Goal: Task Accomplishment & Management: Manage account settings

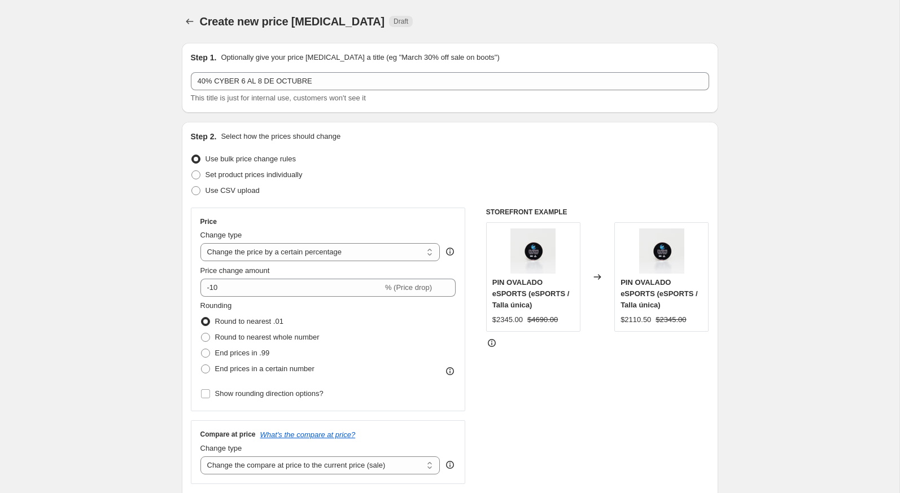
select select "percentage"
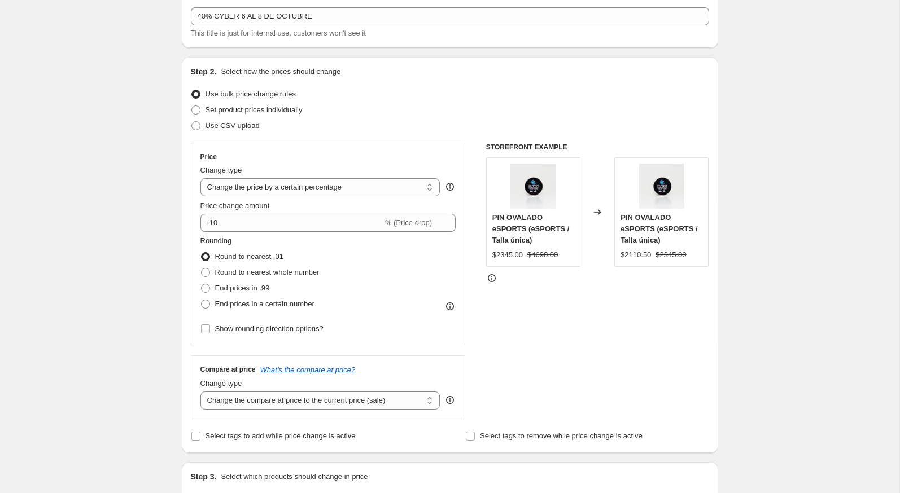
scroll to position [72, 0]
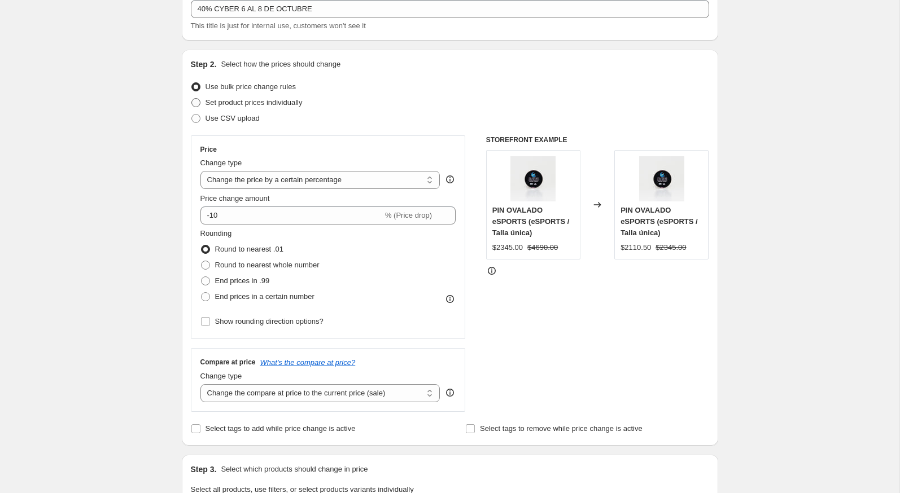
click at [272, 103] on span "Set product prices individually" at bounding box center [254, 102] width 97 height 8
click at [192, 99] on input "Set product prices individually" at bounding box center [191, 98] width 1 height 1
radio input "true"
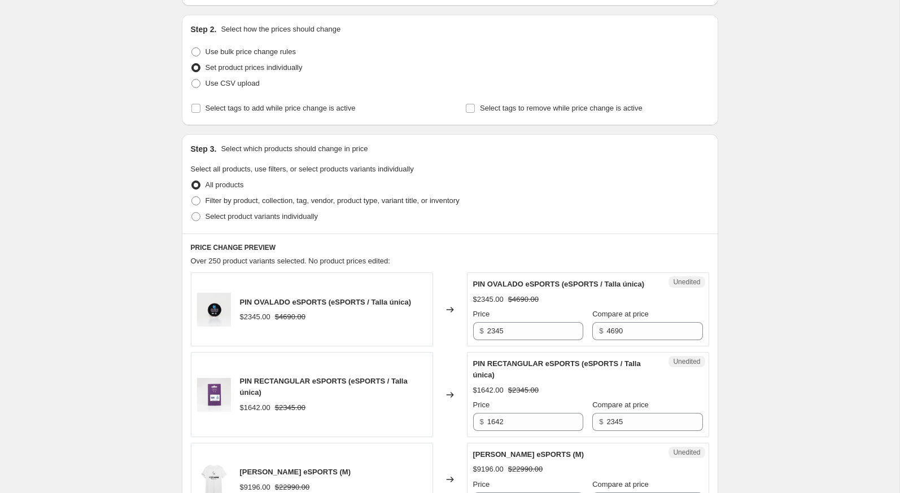
scroll to position [108, 0]
click at [243, 212] on span "Select product variants individually" at bounding box center [262, 216] width 112 height 8
click at [192, 212] on input "Select product variants individually" at bounding box center [191, 212] width 1 height 1
radio input "true"
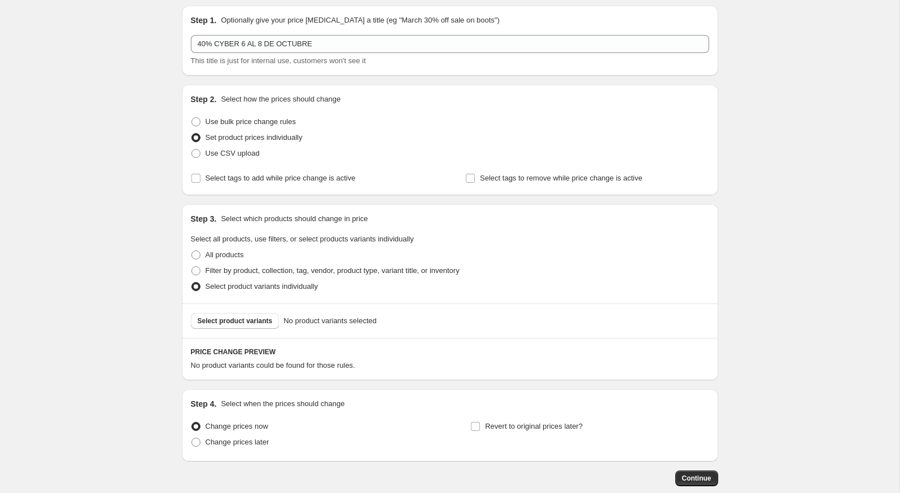
scroll to position [9, 0]
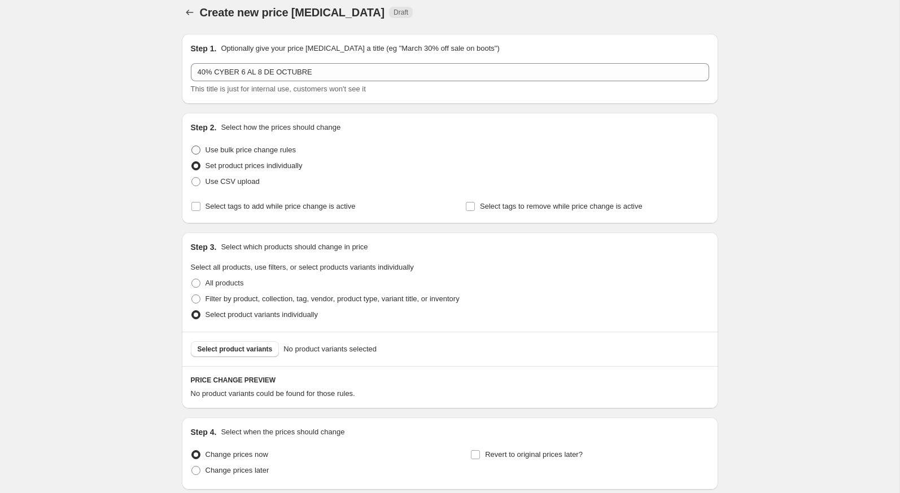
click at [228, 151] on span "Use bulk price change rules" at bounding box center [251, 150] width 90 height 8
click at [192, 146] on input "Use bulk price change rules" at bounding box center [191, 146] width 1 height 1
radio input "true"
select select "percentage"
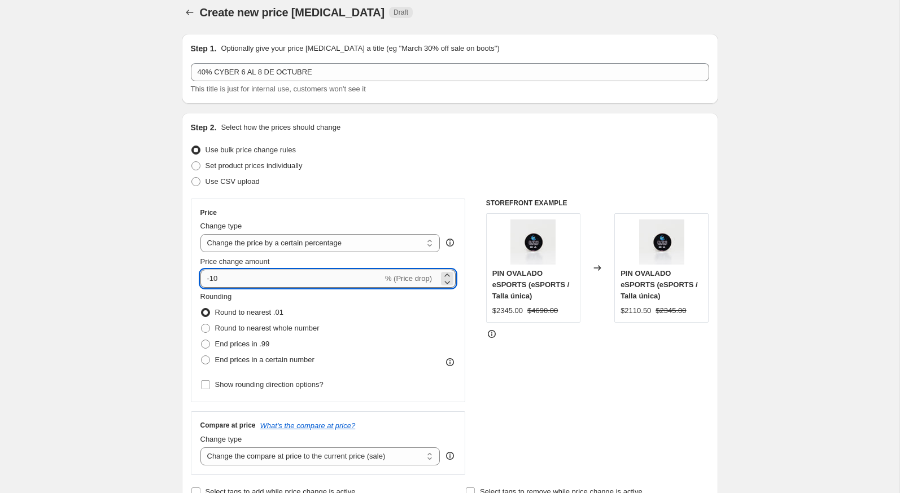
click at [222, 276] on input "-10" at bounding box center [291, 279] width 182 height 18
type input "-1"
type input "-40"
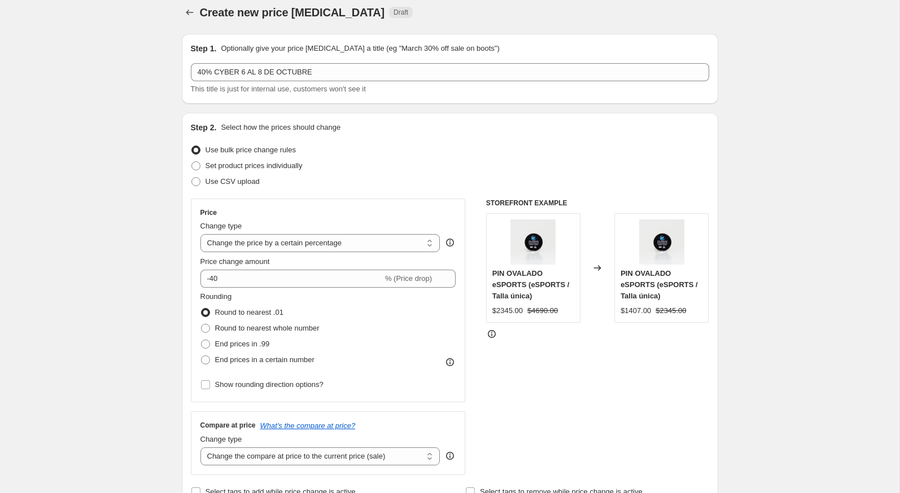
click at [85, 281] on div "Create new price [MEDICAL_DATA]. This page is ready Create new price [MEDICAL_D…" at bounding box center [449, 430] width 899 height 879
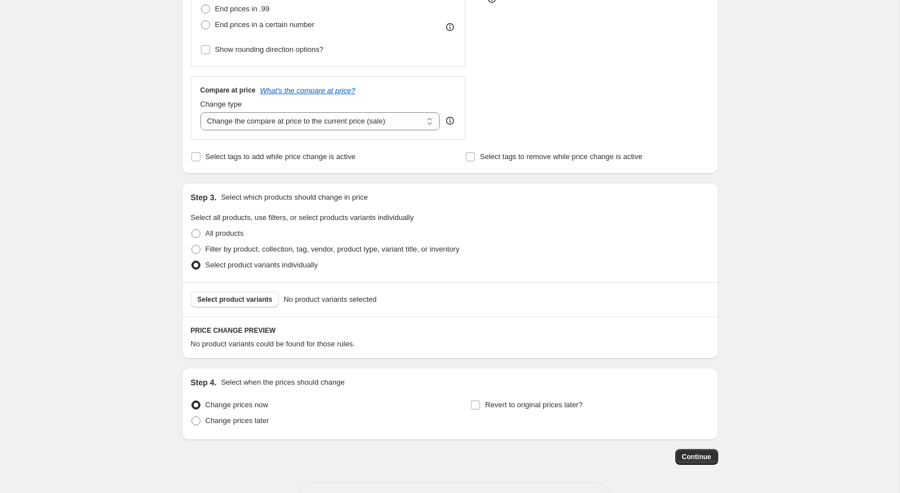
scroll to position [382, 0]
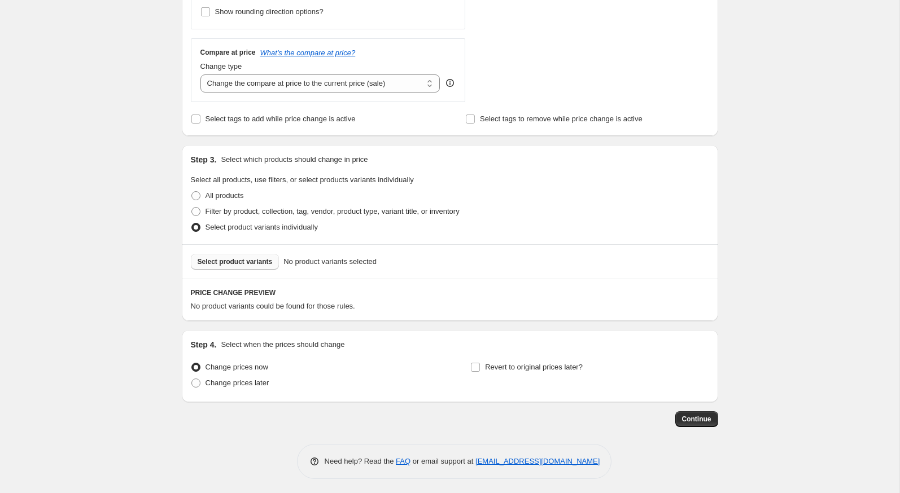
click at [270, 254] on button "Select product variants" at bounding box center [235, 262] width 89 height 16
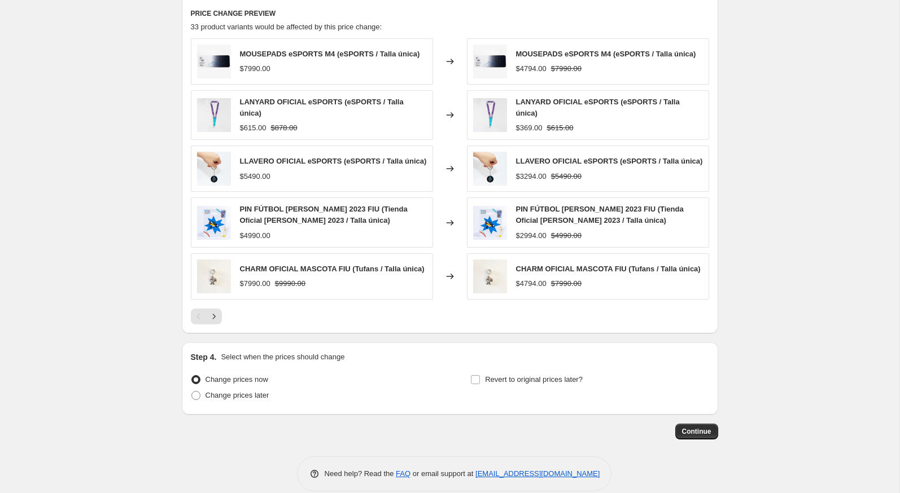
scroll to position [679, 0]
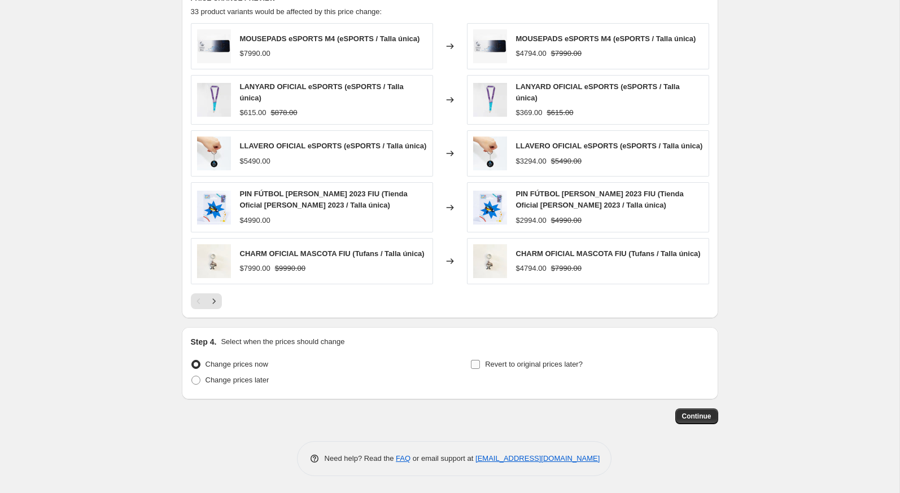
click at [502, 363] on span "Revert to original prices later?" at bounding box center [534, 364] width 98 height 8
click at [480, 363] on input "Revert to original prices later?" at bounding box center [475, 364] width 9 height 9
checkbox input "true"
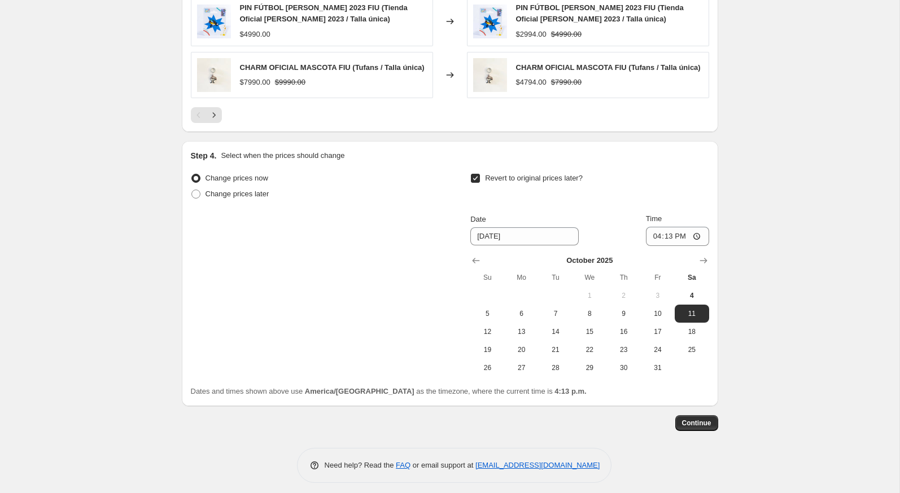
scroll to position [872, 0]
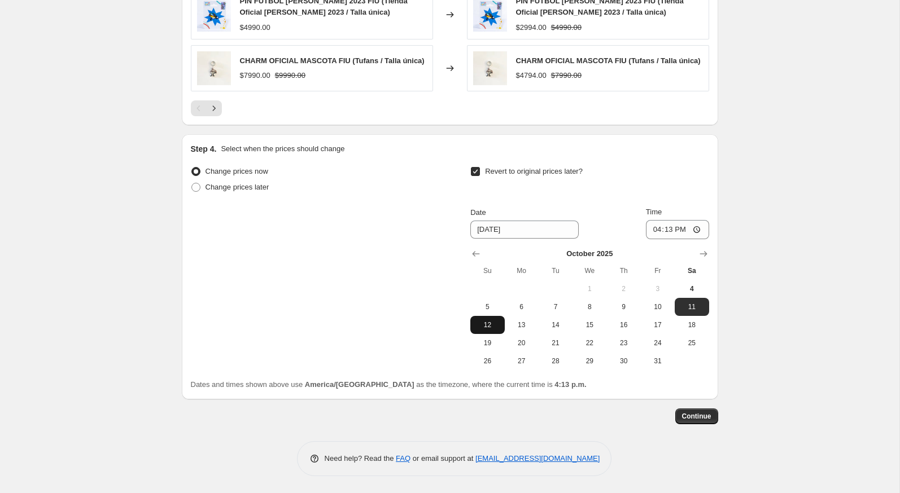
click at [486, 331] on button "12" at bounding box center [487, 325] width 34 height 18
type input "[DATE]"
click at [650, 230] on input "16:13" at bounding box center [677, 229] width 63 height 19
type input "23:59"
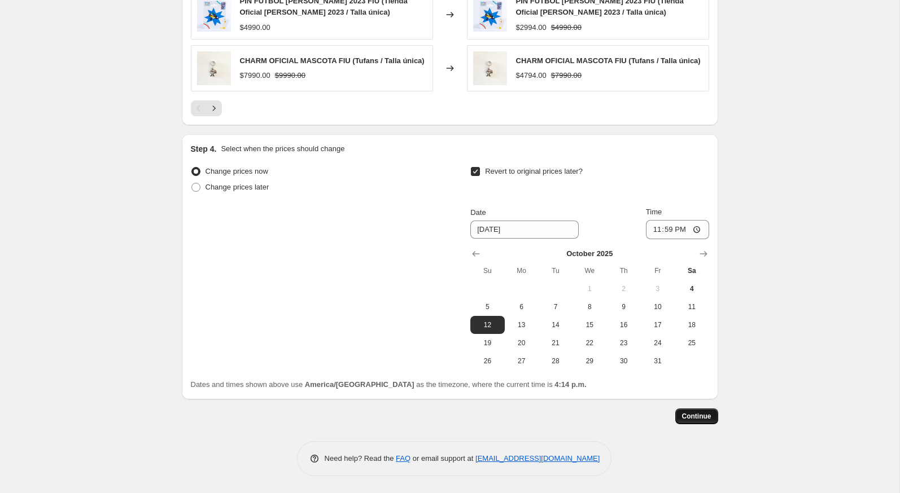
click at [692, 418] on span "Continue" at bounding box center [696, 416] width 29 height 9
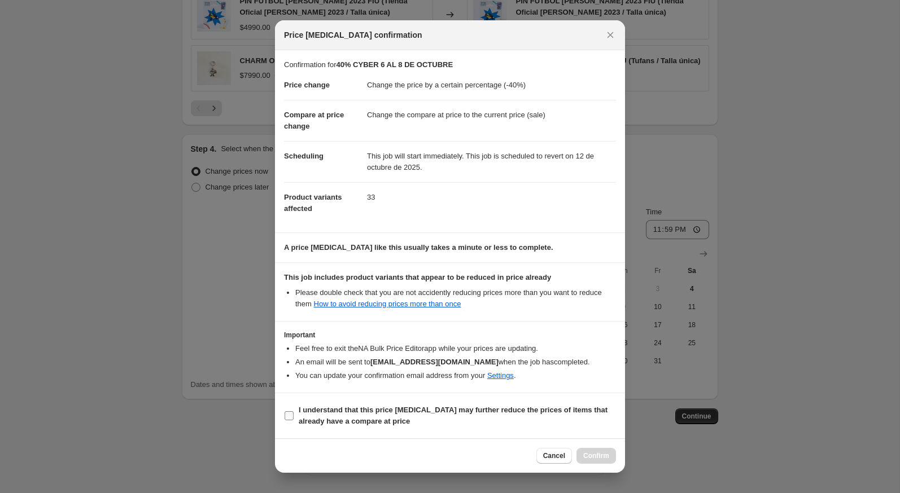
click at [537, 413] on b "I understand that this price change job may further reduce the prices of items …" at bounding box center [453, 416] width 309 height 20
click at [294, 413] on input "I understand that this price change job may further reduce the prices of items …" at bounding box center [289, 416] width 9 height 9
checkbox input "true"
click at [598, 452] on span "Confirm" at bounding box center [596, 456] width 26 height 9
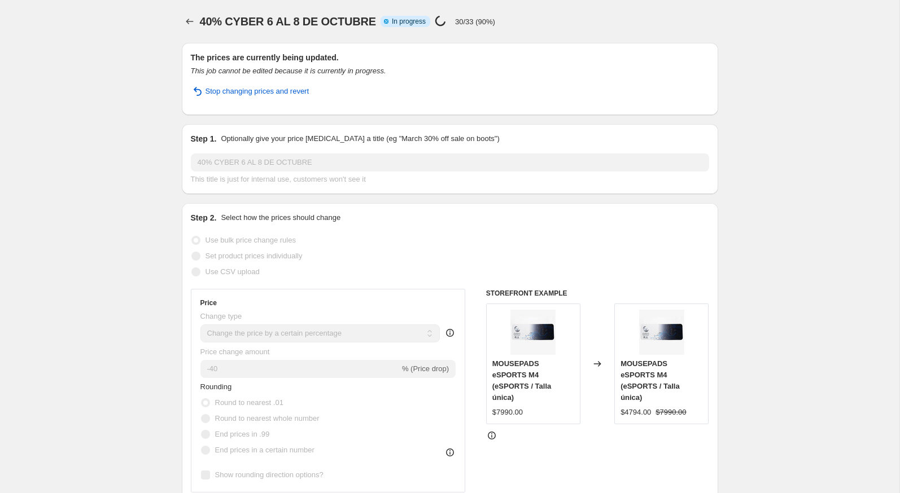
select select "percentage"
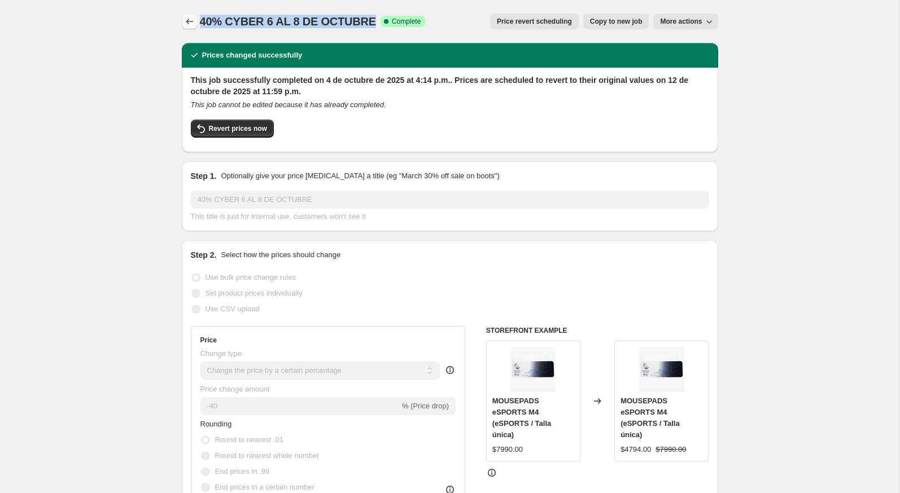
drag, startPoint x: 372, startPoint y: 24, endPoint x: 196, endPoint y: 25, distance: 175.6
click at [196, 25] on div "40% CYBER 6 AL 8 DE OCTUBRE Success Complete Complete Price revert scheduling C…" at bounding box center [450, 22] width 536 height 16
click at [201, 24] on span "40% CYBER 6 AL 8 DE OCTUBRE" at bounding box center [288, 21] width 176 height 12
drag, startPoint x: 201, startPoint y: 21, endPoint x: 369, endPoint y: 24, distance: 168.3
click at [370, 23] on span "40% CYBER 6 AL 8 DE OCTUBRE" at bounding box center [288, 21] width 176 height 12
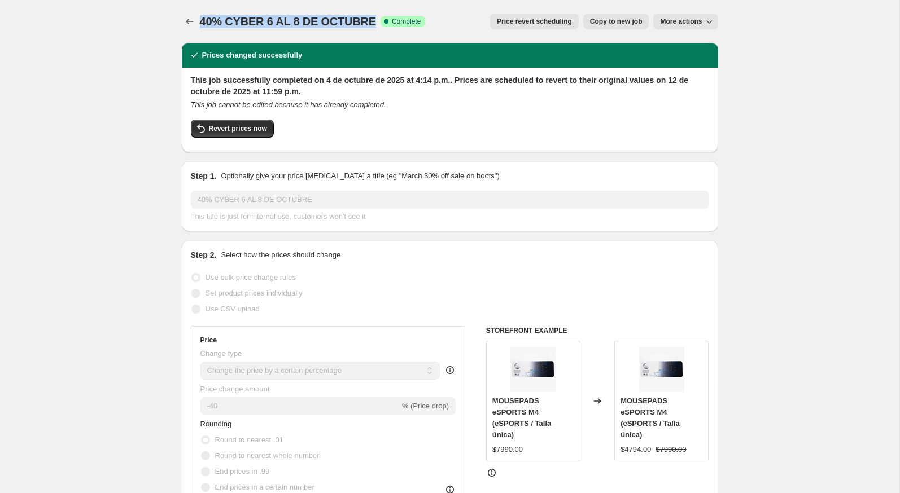
copy span "40% CYBER 6 AL 8 DE OCTUBRE"
click at [187, 22] on icon "Price change jobs" at bounding box center [189, 22] width 7 height 6
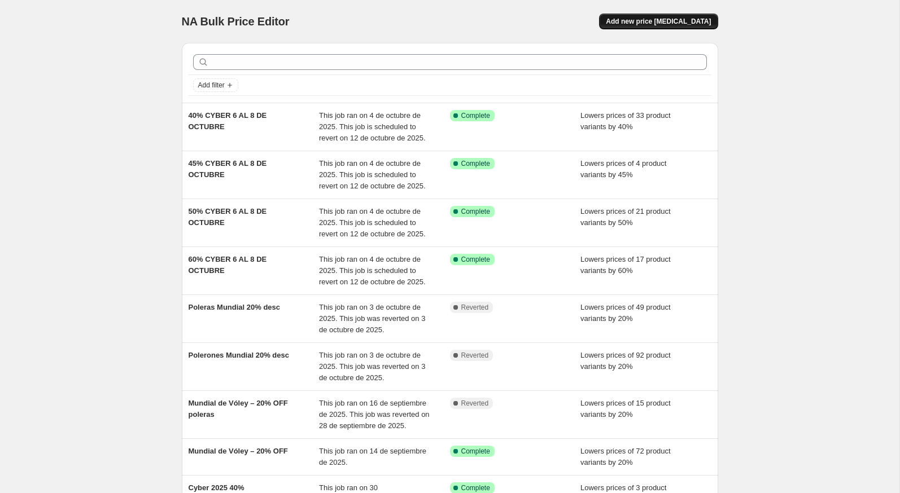
click at [626, 20] on button "Add new price [MEDICAL_DATA]" at bounding box center [658, 22] width 119 height 16
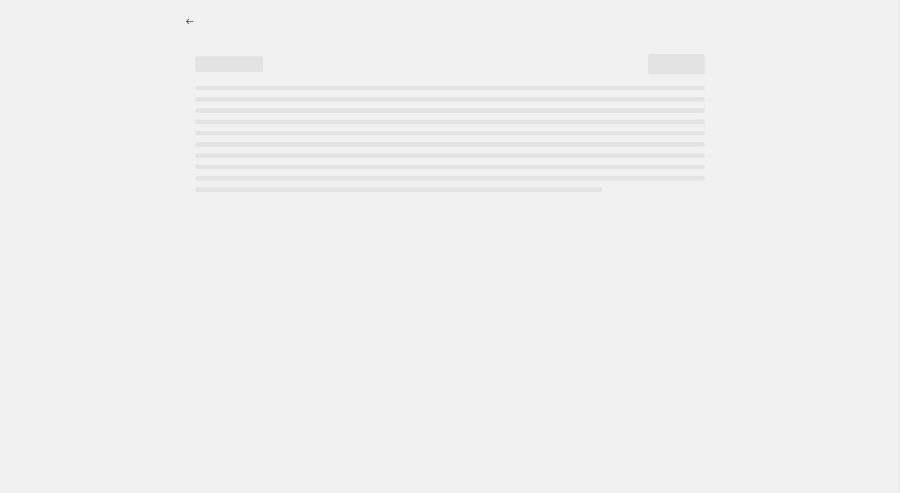
select select "percentage"
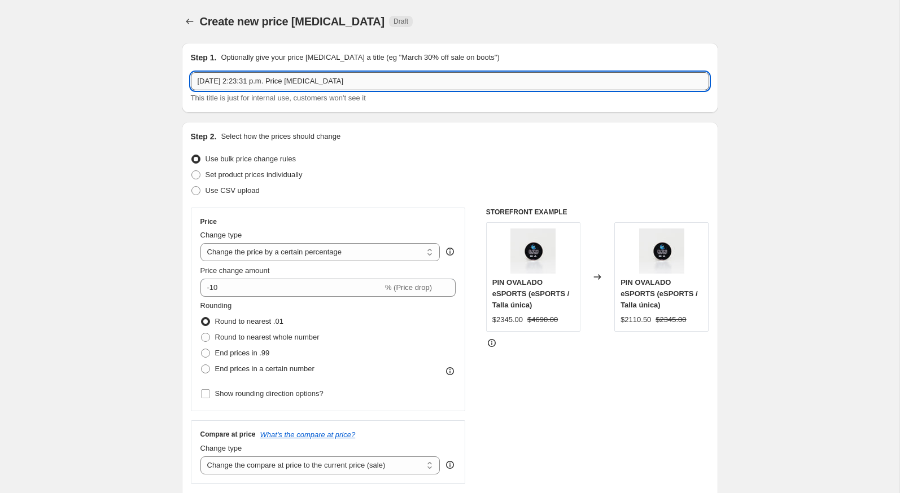
click at [309, 77] on input "4 oct 2025, 2:23:31 p.m. Price change job" at bounding box center [450, 81] width 518 height 18
paste input "0% CYBER 6 AL 8 DE OCTUBRE"
drag, startPoint x: 206, startPoint y: 87, endPoint x: 198, endPoint y: 84, distance: 7.9
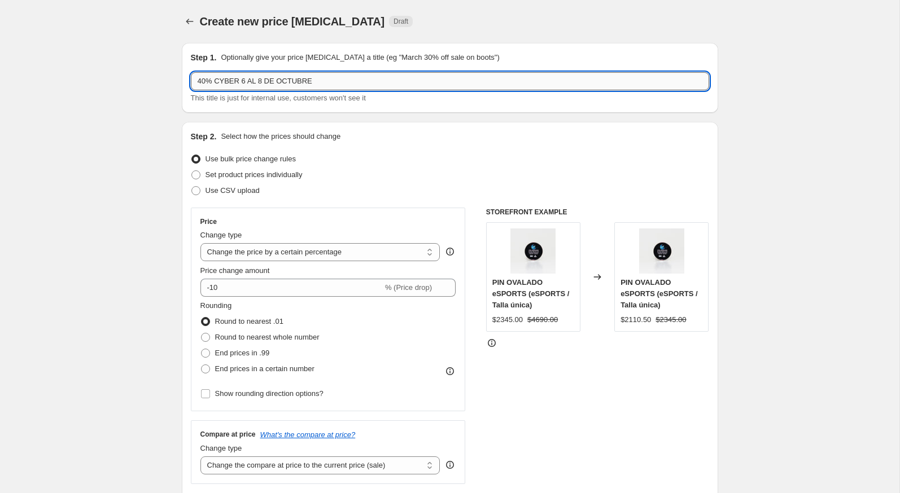
click at [198, 84] on input "40% CYBER 6 AL 8 DE OCTUBRE" at bounding box center [450, 81] width 518 height 18
drag, startPoint x: 207, startPoint y: 82, endPoint x: 188, endPoint y: 82, distance: 18.6
click at [188, 82] on div "Step 1. Optionally give your price change job a title (eg "March 30% off sale o…" at bounding box center [450, 78] width 536 height 70
type input "35% CYBER 6 AL 8 DE OCTUBRE"
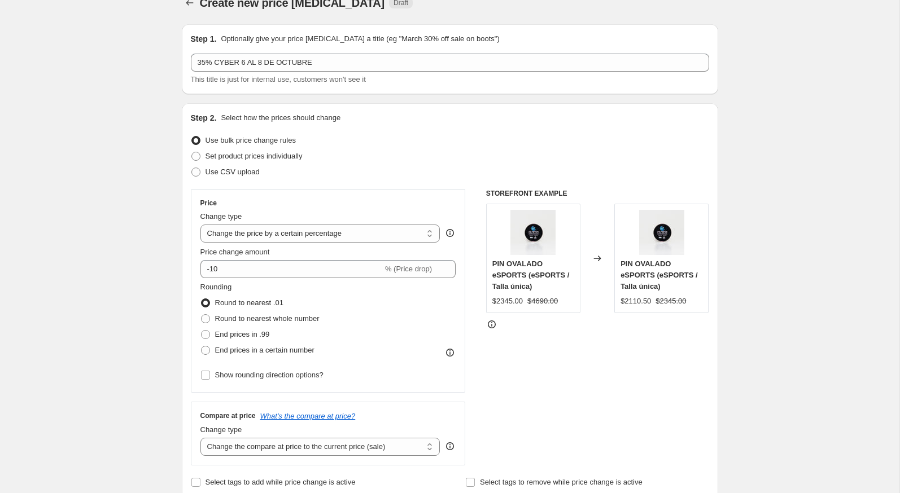
scroll to position [20, 0]
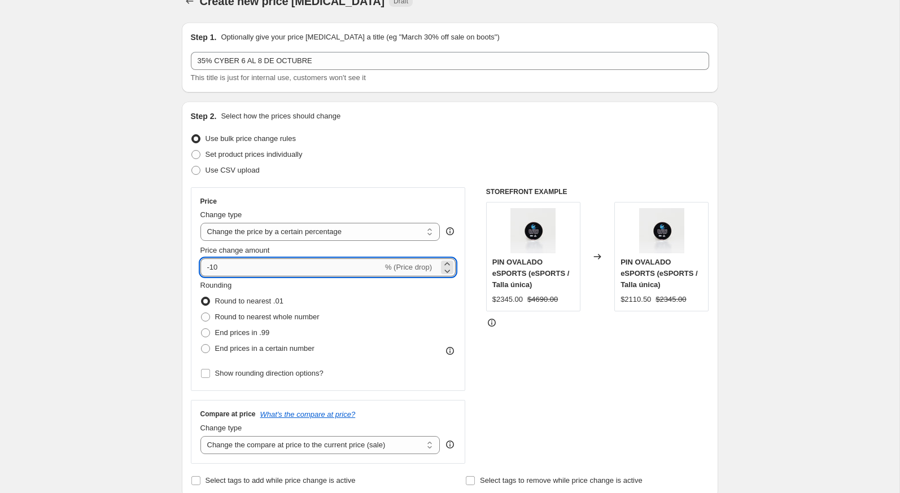
click at [230, 264] on input "-10" at bounding box center [291, 268] width 182 height 18
type input "-1"
type input "-35"
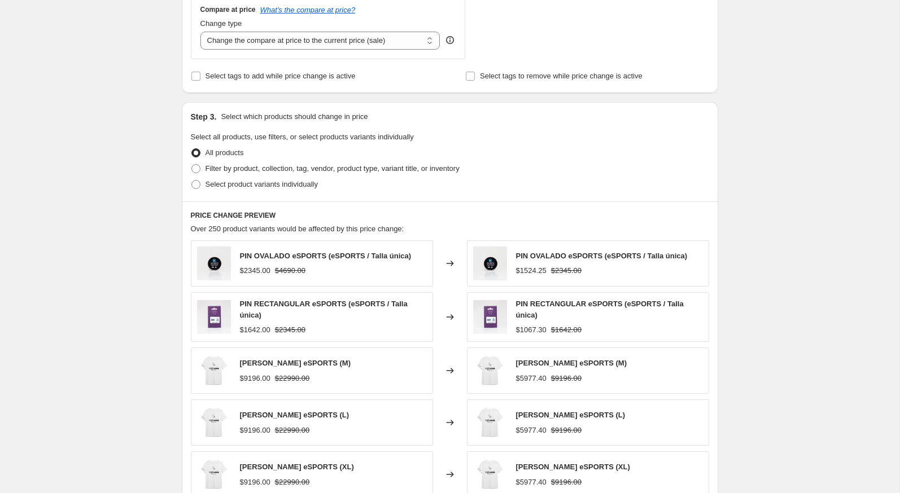
scroll to position [506, 0]
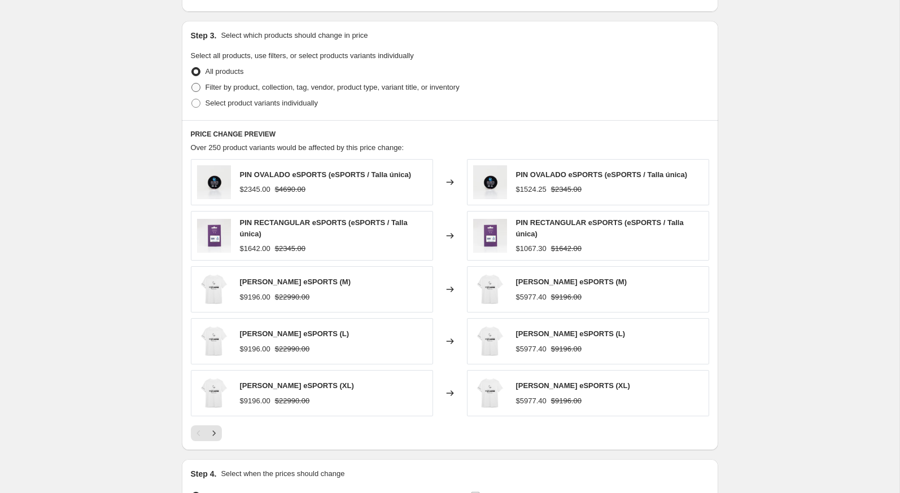
click at [235, 88] on span "Filter by product, collection, tag, vendor, product type, variant title, or inv…" at bounding box center [333, 87] width 254 height 8
click at [192, 84] on input "Filter by product, collection, tag, vendor, product type, variant title, or inv…" at bounding box center [191, 83] width 1 height 1
radio input "true"
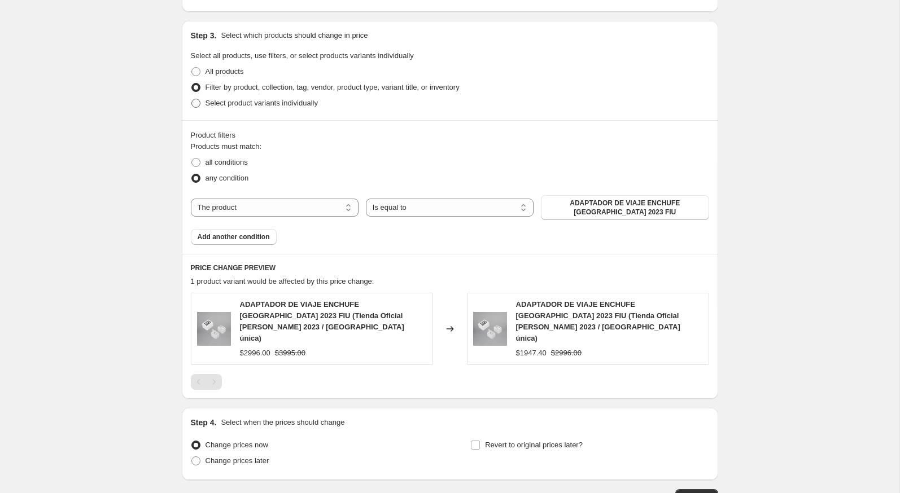
click at [233, 99] on span "Select product variants individually" at bounding box center [262, 103] width 112 height 8
click at [192, 99] on input "Select product variants individually" at bounding box center [191, 99] width 1 height 1
radio input "true"
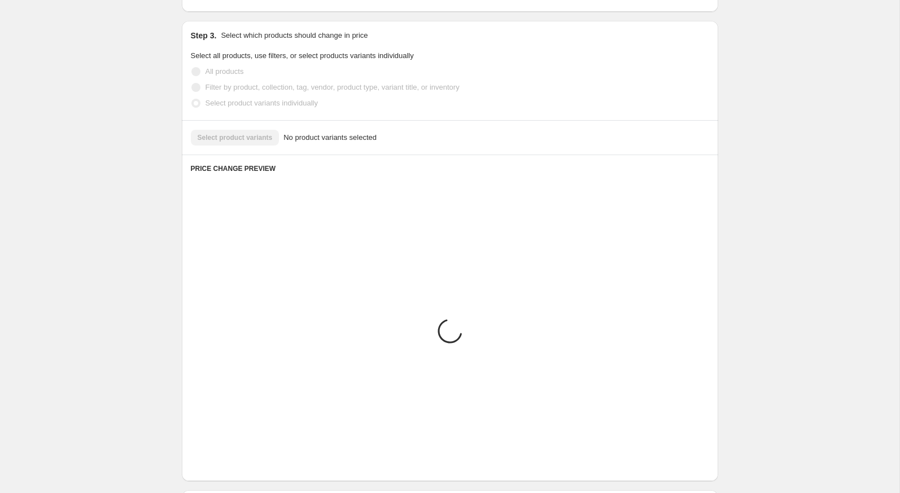
scroll to position [382, 0]
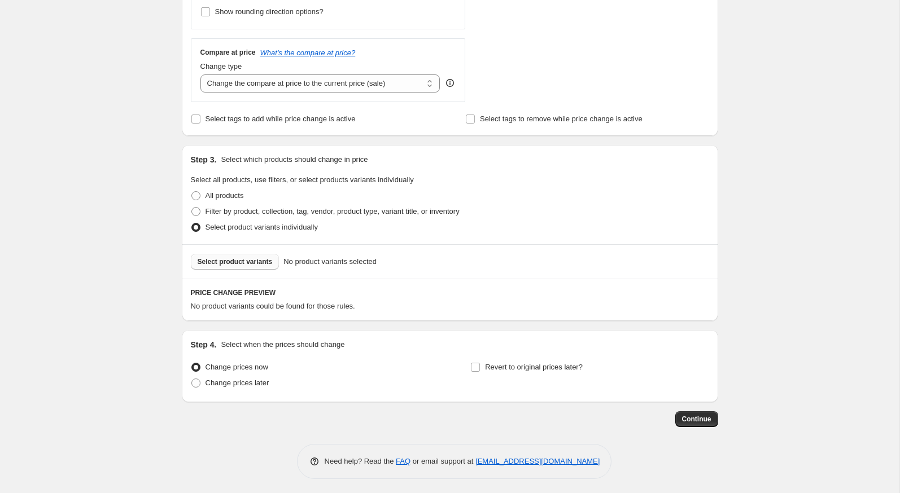
click at [244, 257] on span "Select product variants" at bounding box center [235, 261] width 75 height 9
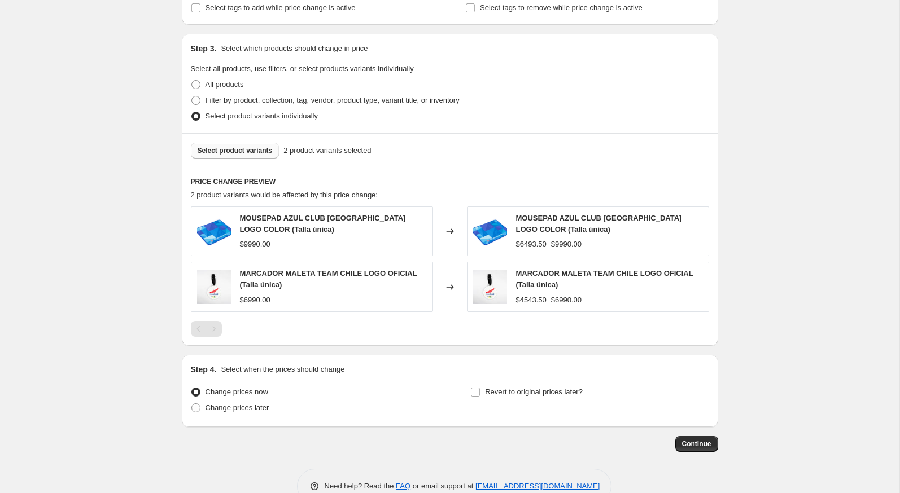
scroll to position [503, 0]
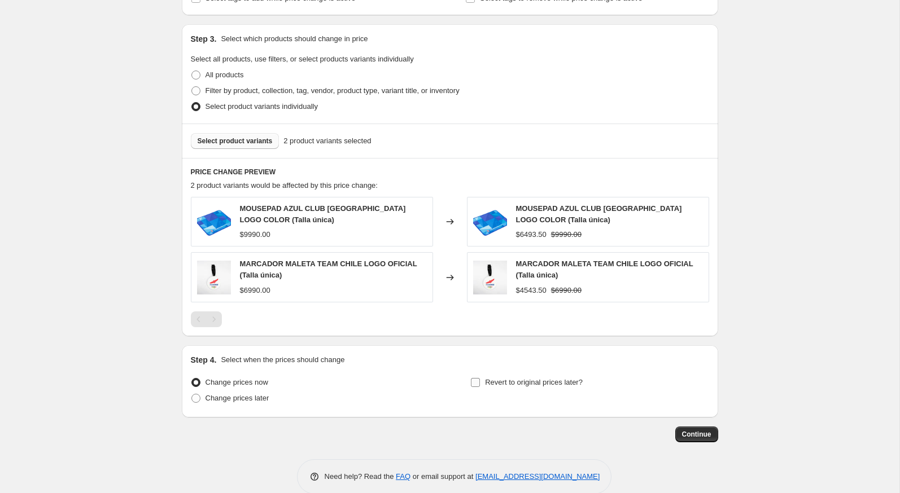
click at [512, 384] on span "Revert to original prices later?" at bounding box center [534, 382] width 98 height 11
click at [480, 384] on input "Revert to original prices later?" at bounding box center [475, 382] width 9 height 9
checkbox input "true"
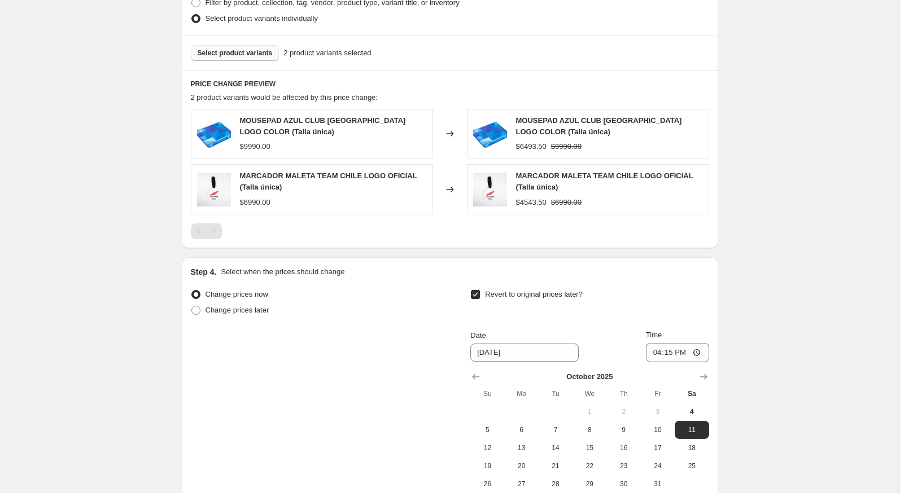
scroll to position [624, 0]
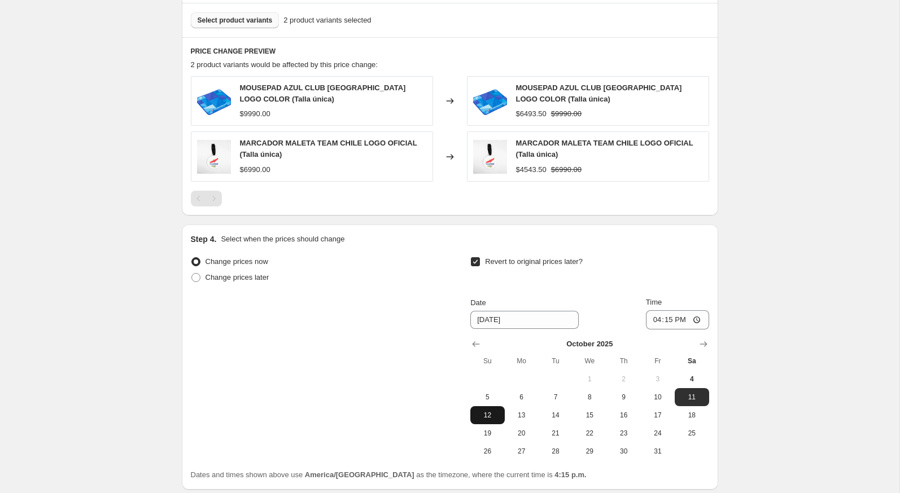
click at [494, 412] on span "12" at bounding box center [487, 415] width 25 height 9
type input "10/12/2025"
click at [650, 318] on input "16:15" at bounding box center [677, 320] width 63 height 19
type input "23:59"
click at [370, 333] on div "Change prices now Change prices later Revert to original prices later? Date 10/…" at bounding box center [450, 357] width 518 height 207
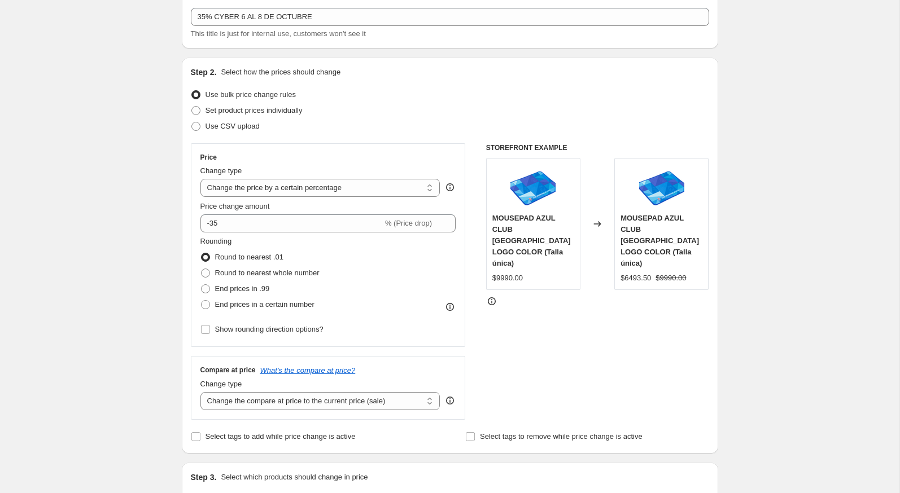
scroll to position [64, 0]
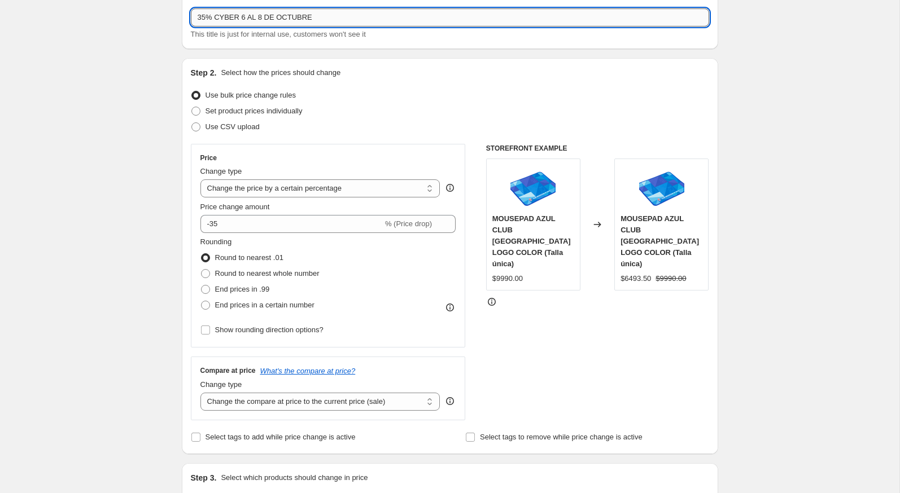
click at [270, 12] on input "35% CYBER 6 AL 8 DE OCTUBRE" at bounding box center [450, 17] width 518 height 18
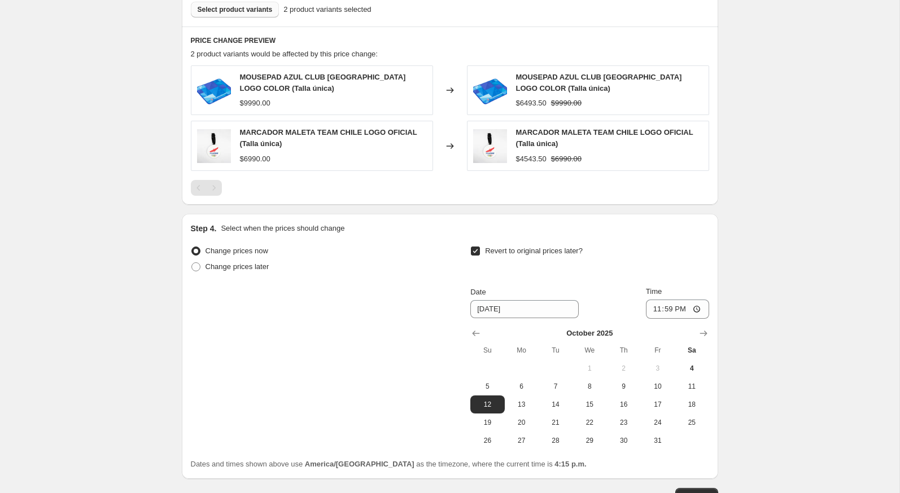
scroll to position [710, 0]
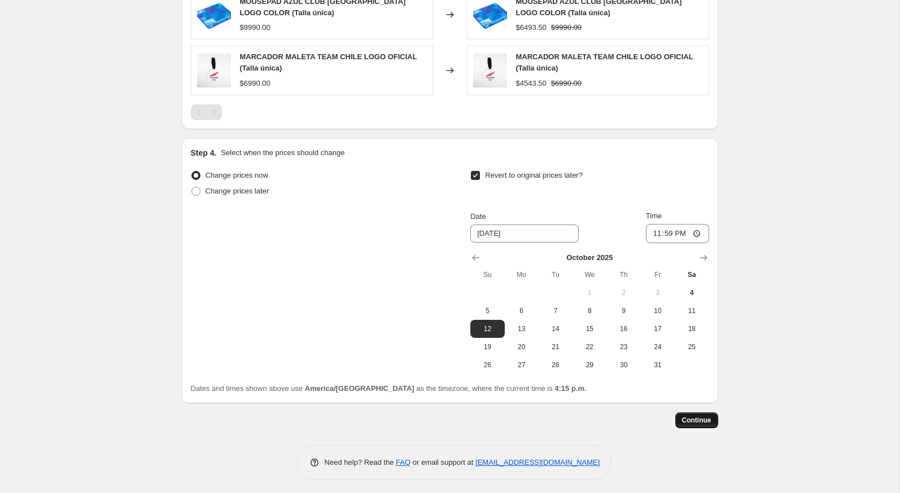
click at [695, 421] on span "Continue" at bounding box center [696, 420] width 29 height 9
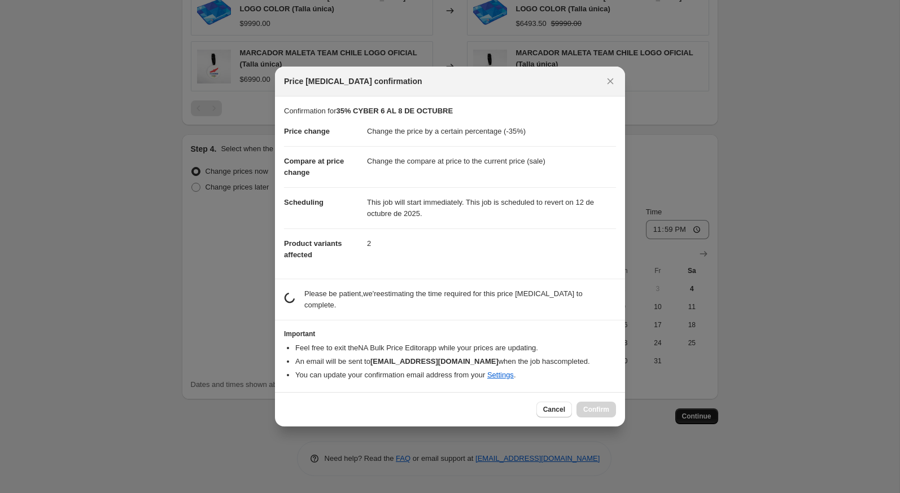
scroll to position [0, 0]
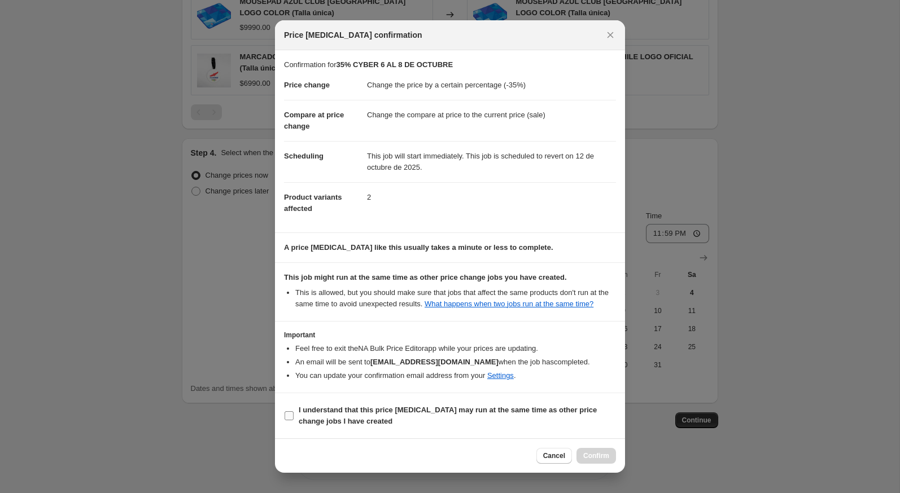
click at [510, 419] on b "I understand that this price change job may run at the same time as other price…" at bounding box center [448, 416] width 298 height 20
click at [294, 419] on input "I understand that this price change job may run at the same time as other price…" at bounding box center [289, 416] width 9 height 9
checkbox input "true"
click at [601, 456] on span "Confirm" at bounding box center [596, 456] width 26 height 9
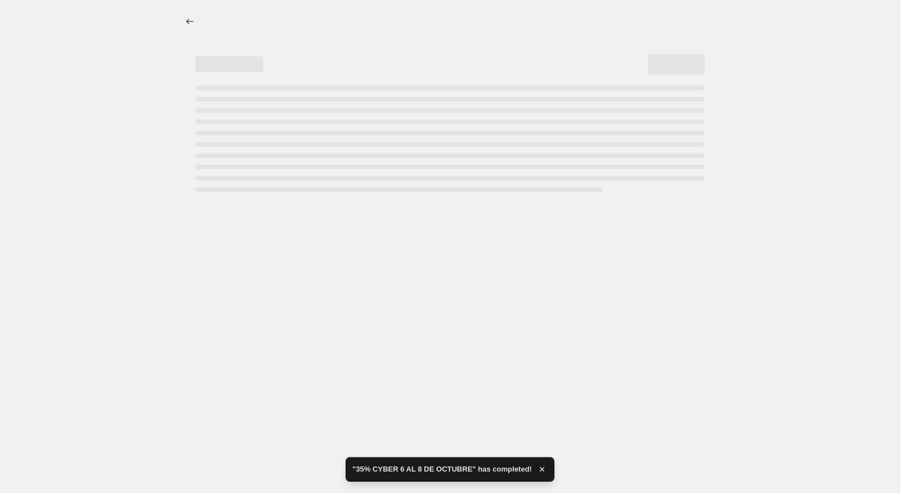
select select "percentage"
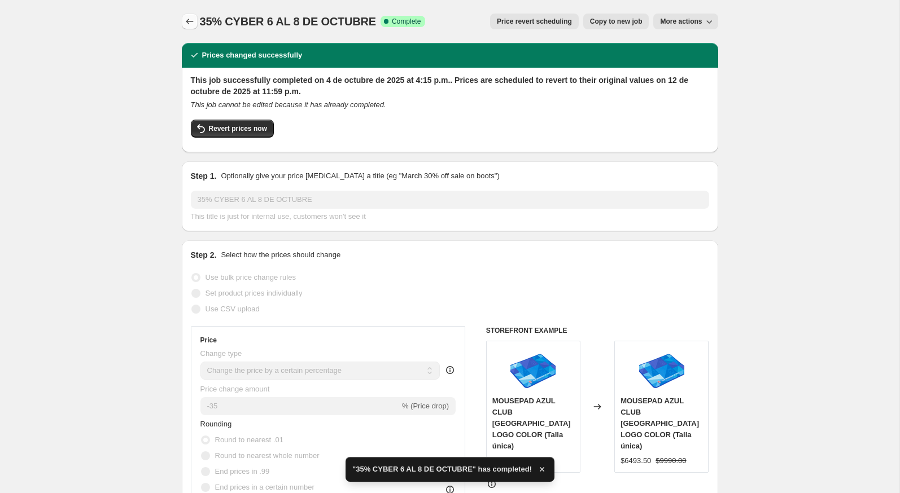
click at [193, 21] on icon "Price change jobs" at bounding box center [189, 22] width 7 height 6
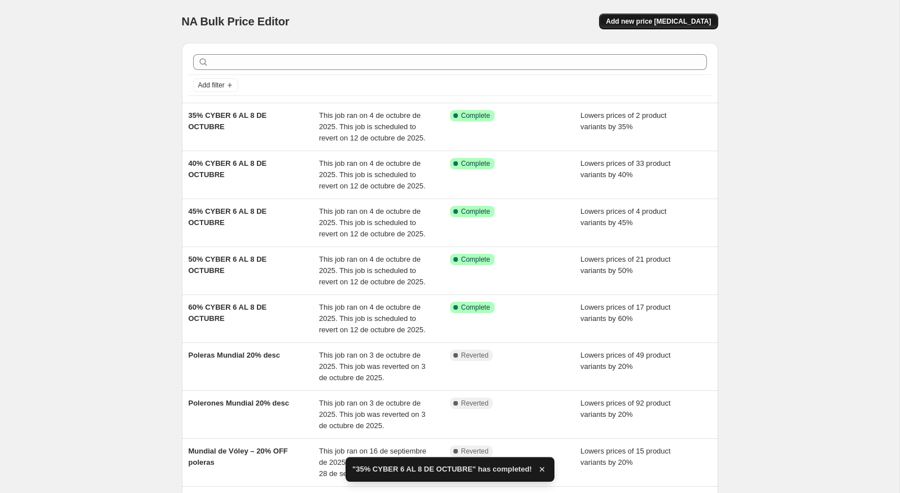
click at [632, 21] on span "Add new price change job" at bounding box center [658, 21] width 105 height 9
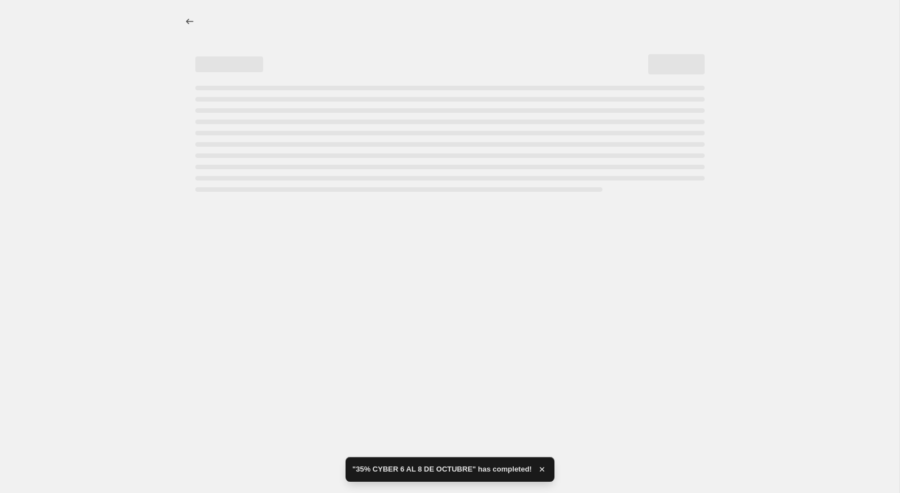
select select "percentage"
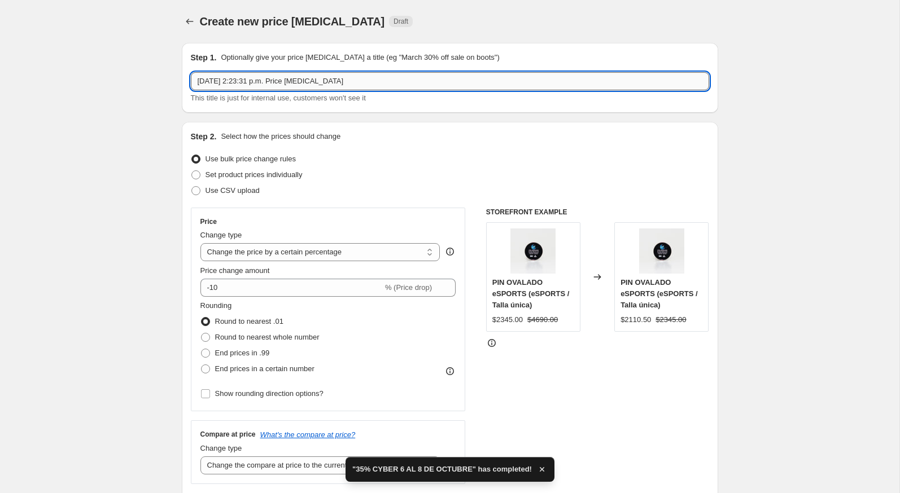
click at [322, 82] on input "4 oct 2025, 2:23:31 p.m. Price change job" at bounding box center [450, 81] width 518 height 18
click at [322, 83] on input "4 oct 2025, 2:23:31 p.m. Price change job" at bounding box center [450, 81] width 518 height 18
paste input "35% CYBER 6 AL 8 DE OCTUBRE"
click at [203, 82] on input "35% CYBER 6 AL 8 DE OCTUBRE" at bounding box center [450, 81] width 518 height 18
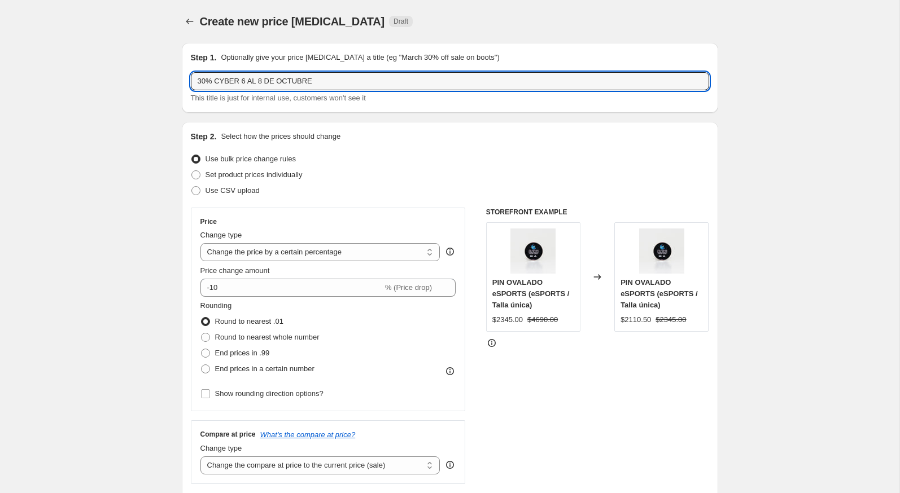
type input "30% CYBER 6 AL 8 DE OCTUBRE"
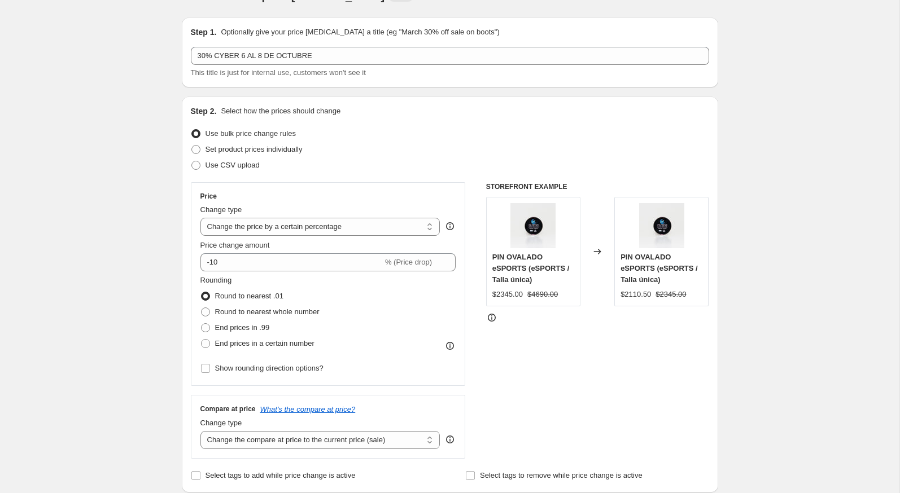
scroll to position [36, 0]
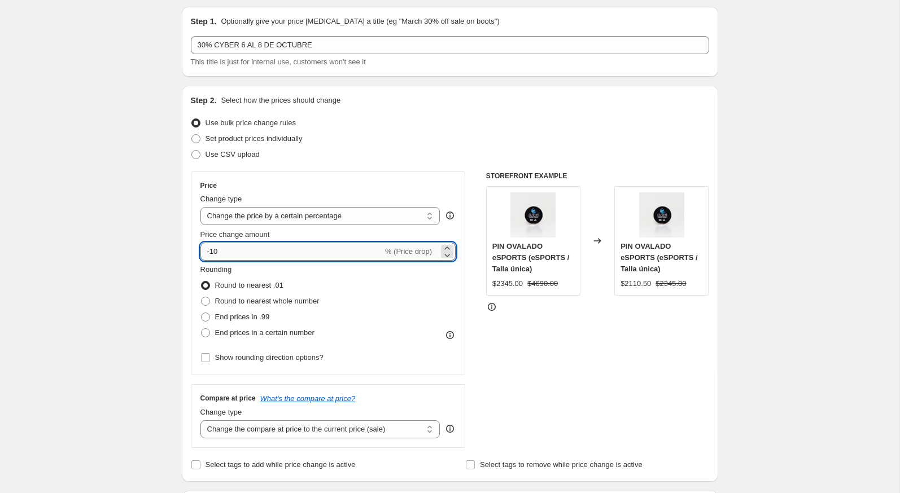
click at [234, 251] on input "-10" at bounding box center [291, 252] width 182 height 18
drag, startPoint x: 212, startPoint y: 252, endPoint x: 244, endPoint y: 250, distance: 32.3
click at [243, 251] on input "-130" at bounding box center [291, 252] width 182 height 18
type input "-30"
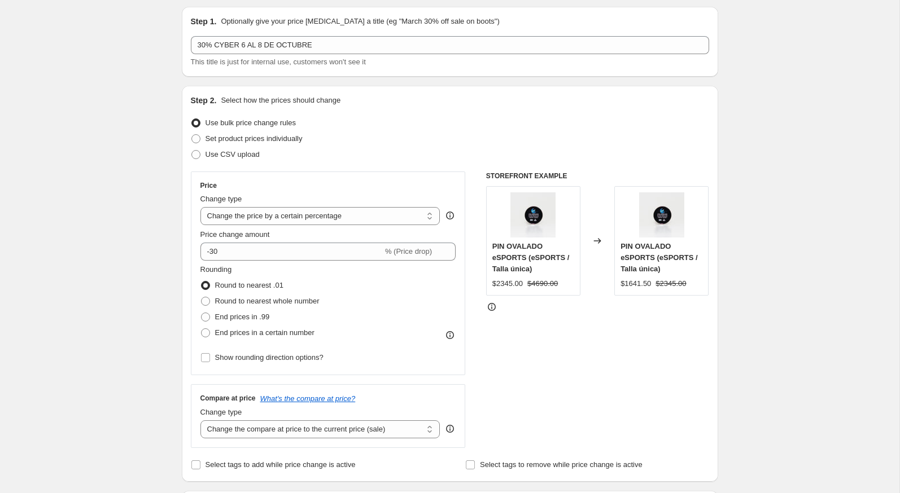
click at [182, 247] on div "Step 2. Select how the prices should change Use bulk price change rules Set pro…" at bounding box center [450, 284] width 536 height 396
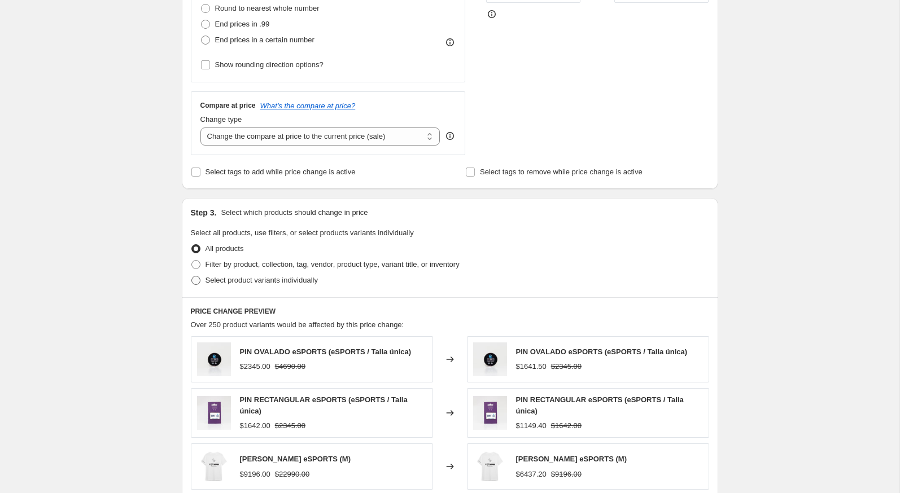
click at [200, 277] on label "Select product variants individually" at bounding box center [254, 281] width 127 height 16
click at [192, 277] on input "Select product variants individually" at bounding box center [191, 276] width 1 height 1
radio input "true"
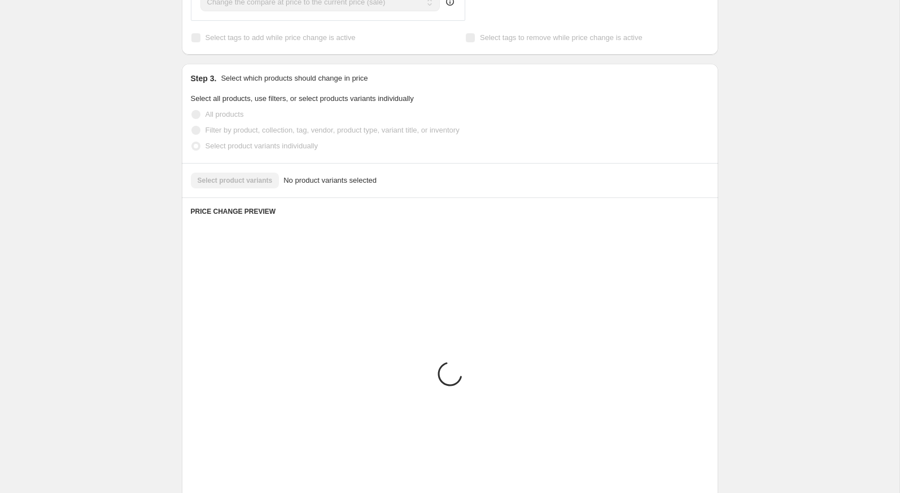
scroll to position [382, 0]
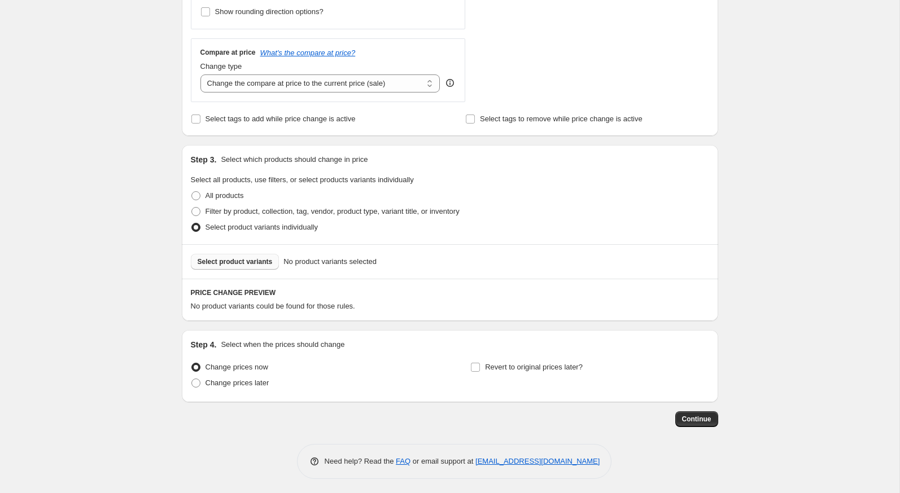
click at [209, 261] on span "Select product variants" at bounding box center [235, 261] width 75 height 9
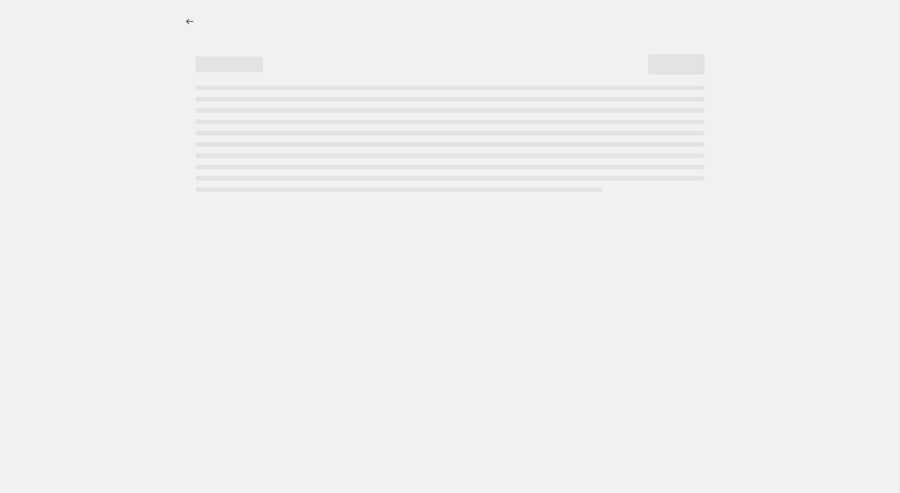
select select "percentage"
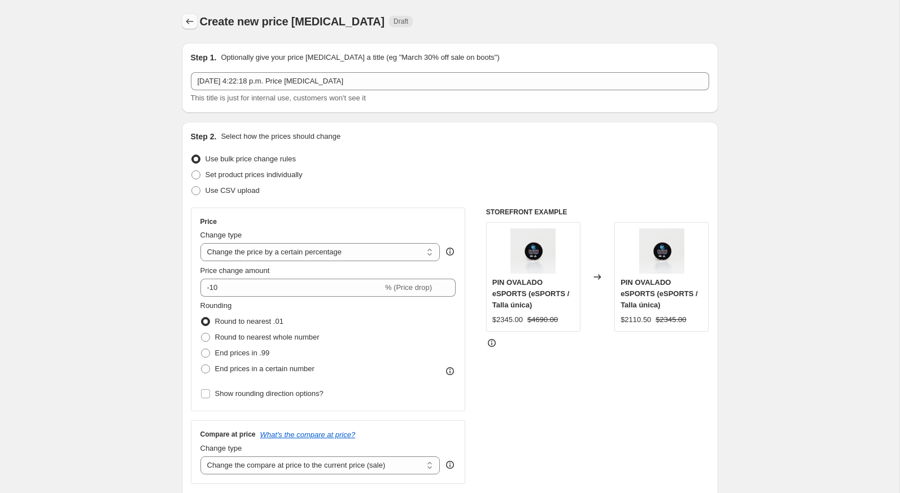
click at [186, 16] on icon "Price change jobs" at bounding box center [189, 21] width 11 height 11
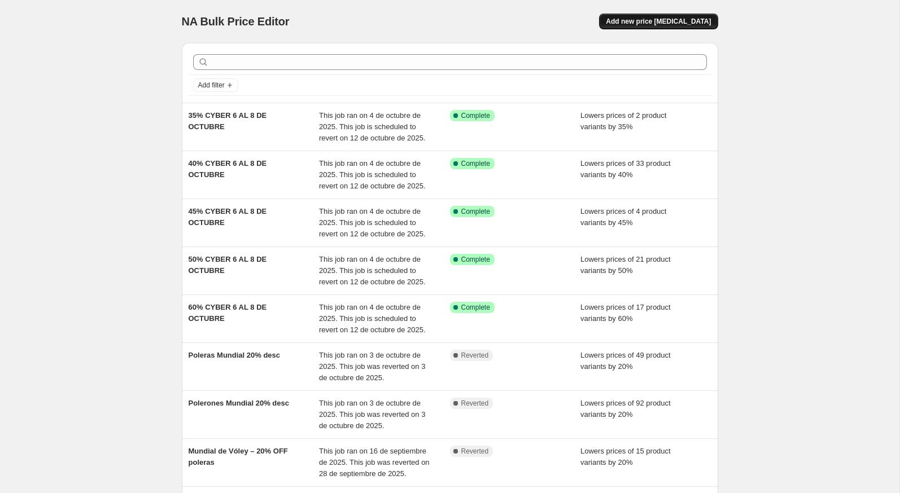
click at [636, 23] on span "Add new price [MEDICAL_DATA]" at bounding box center [658, 21] width 105 height 9
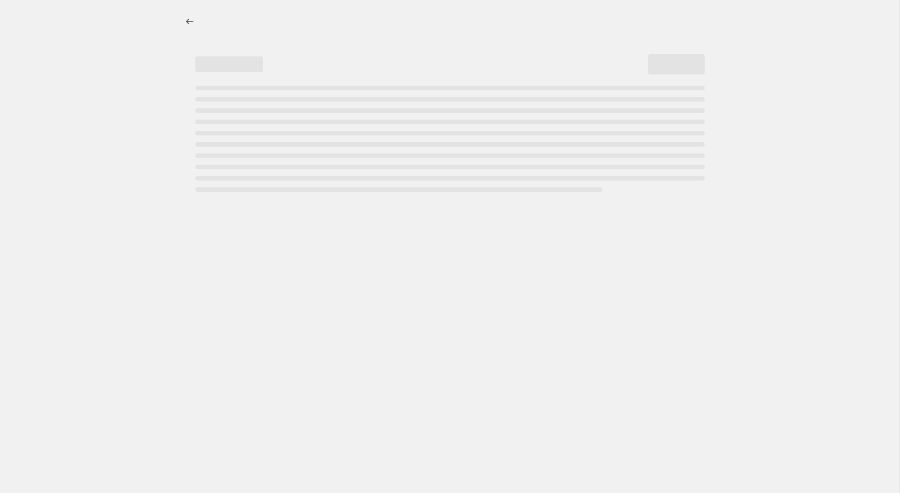
select select "percentage"
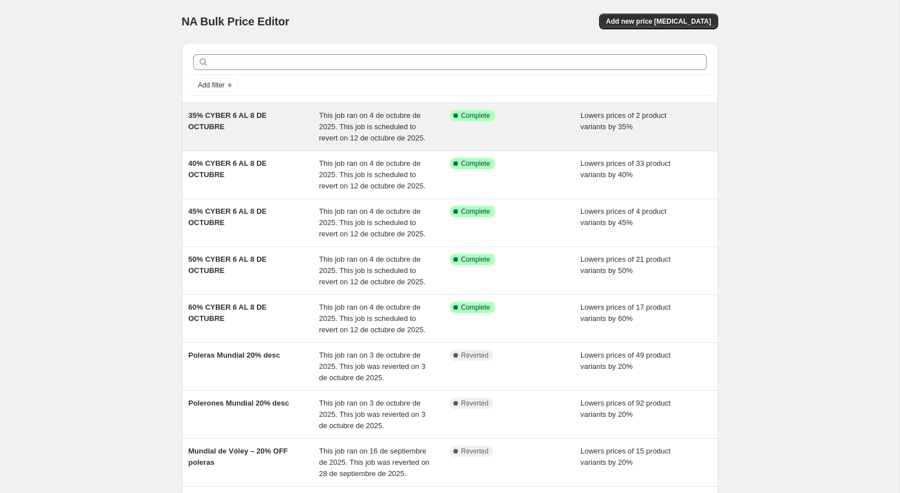
click at [260, 126] on div "35% CYBER 6 AL 8 DE OCTUBRE" at bounding box center [254, 127] width 131 height 34
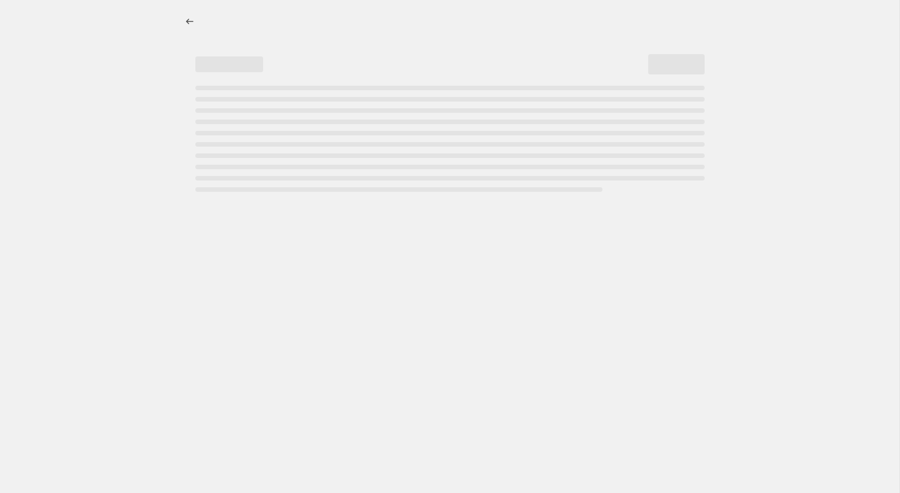
select select "percentage"
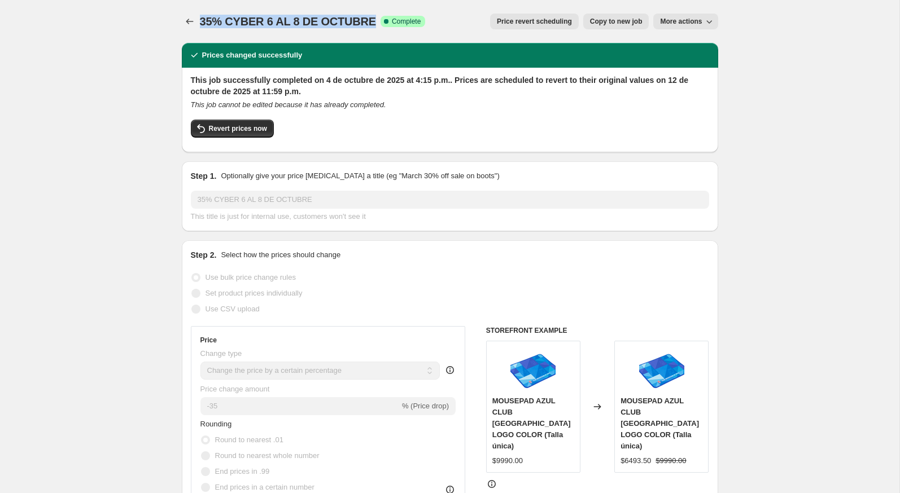
drag, startPoint x: 372, startPoint y: 23, endPoint x: 201, endPoint y: 24, distance: 170.5
click at [201, 24] on div "35% CYBER 6 AL 8 DE OCTUBRE Success Complete Complete" at bounding box center [313, 22] width 226 height 16
copy span "35% CYBER 6 AL 8 DE OCTUBRE"
click at [187, 23] on icon "Price change jobs" at bounding box center [189, 21] width 11 height 11
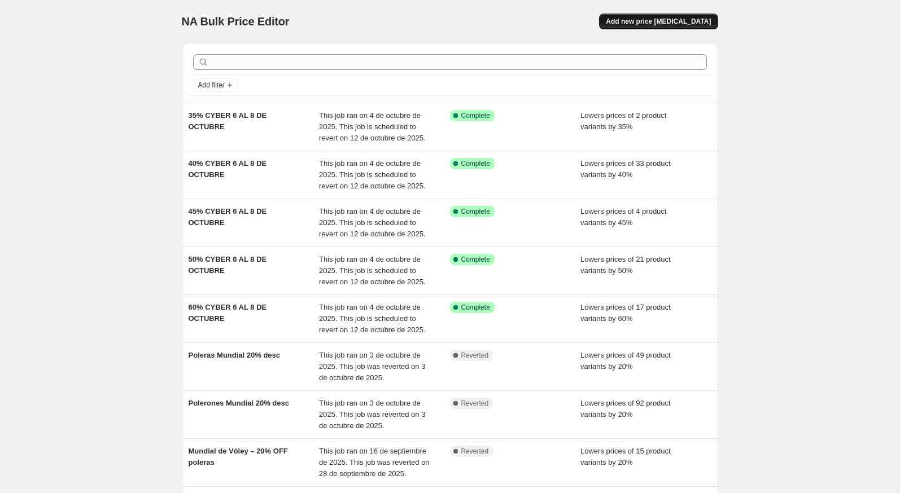
click at [632, 21] on span "Add new price [MEDICAL_DATA]" at bounding box center [658, 21] width 105 height 9
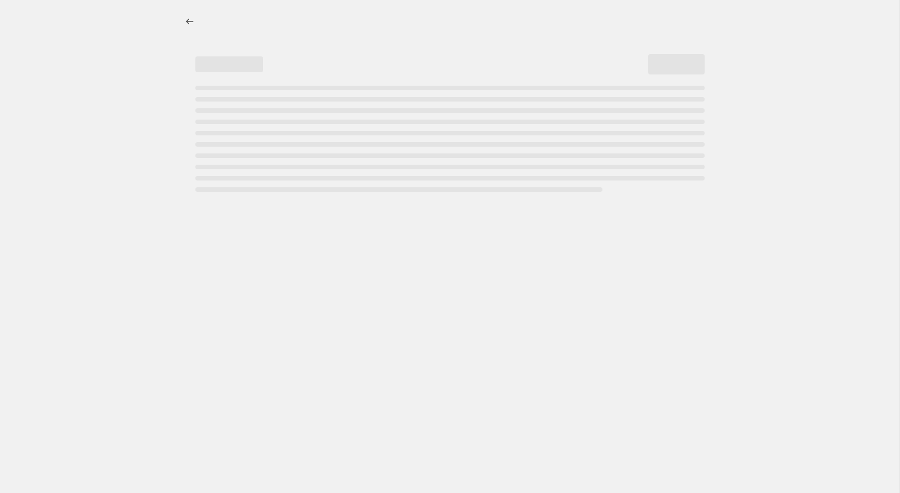
select select "percentage"
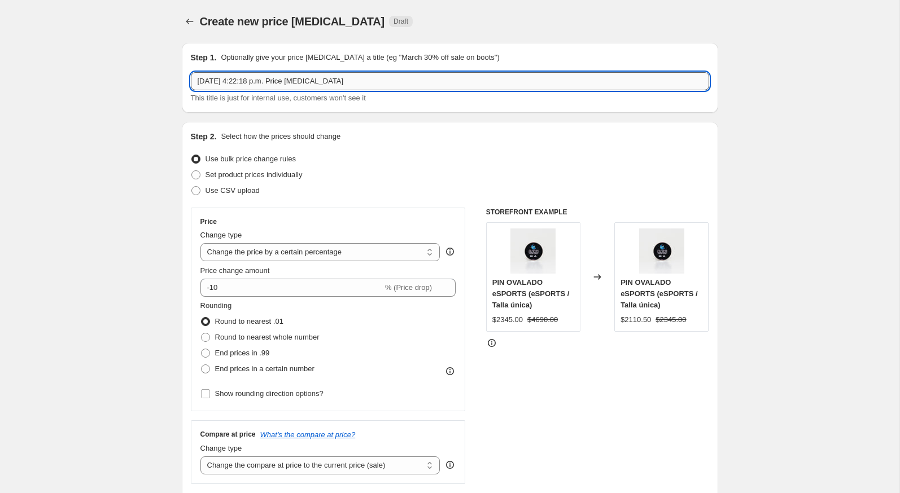
click at [325, 86] on input "4 oct 2025, 4:22:18 p.m. Price change job" at bounding box center [450, 81] width 518 height 18
paste input "35% CYBER 6 AL 8 DE OCTUBRE"
click at [203, 82] on input "35% CYBER 6 AL 8 DE OCTUBRE" at bounding box center [450, 81] width 518 height 18
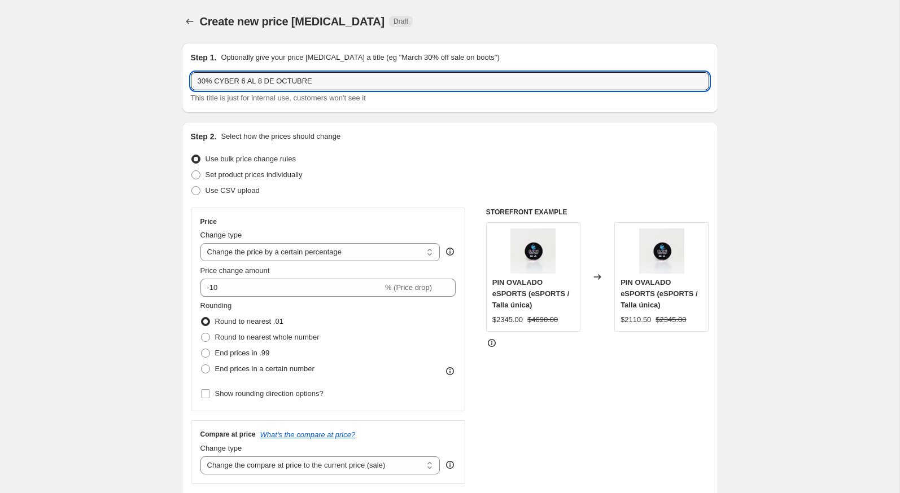
type input "30% CYBER 6 AL 8 DE OCTUBRE"
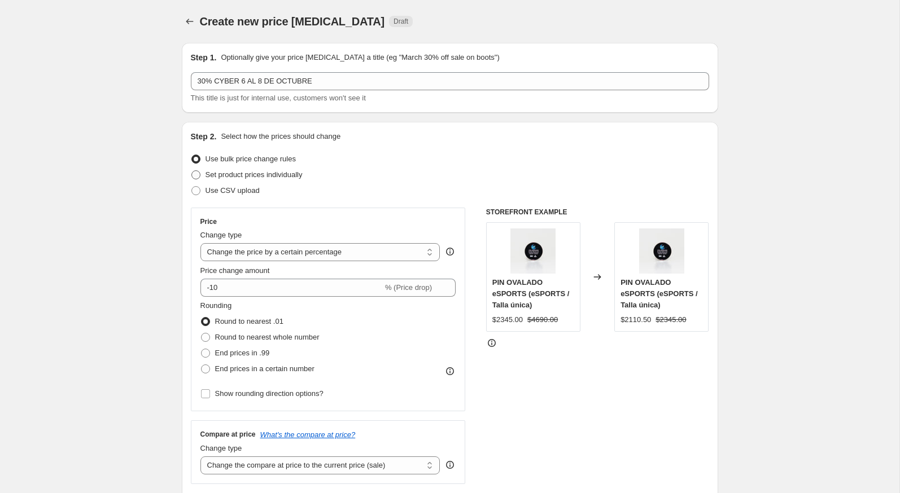
scroll to position [16, 0]
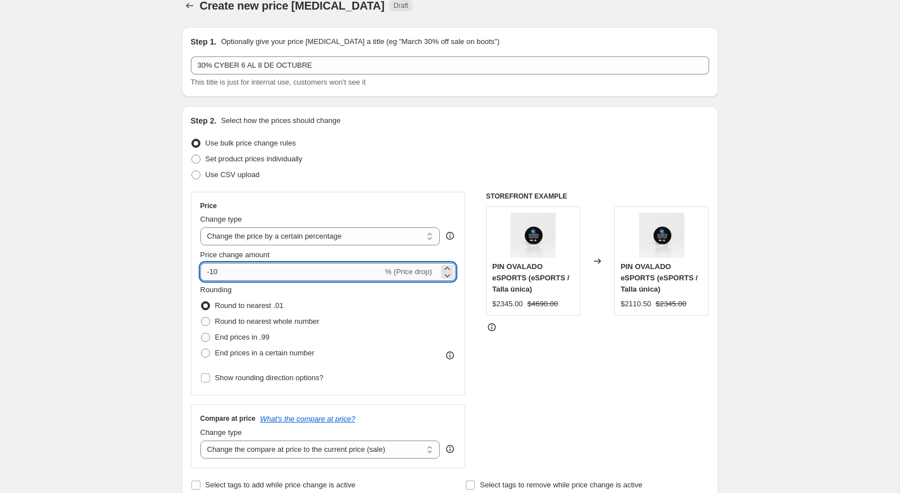
click at [225, 273] on input "-10" at bounding box center [291, 272] width 182 height 18
type input "-1"
type input "-30"
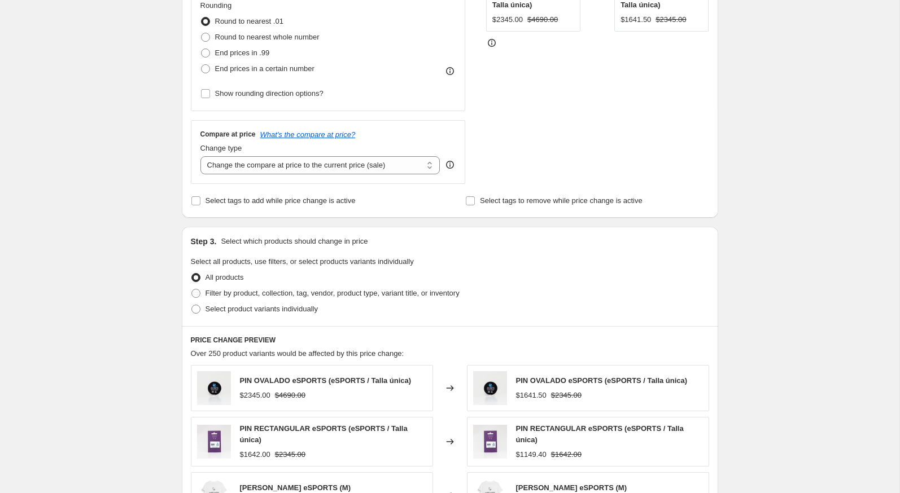
scroll to position [313, 0]
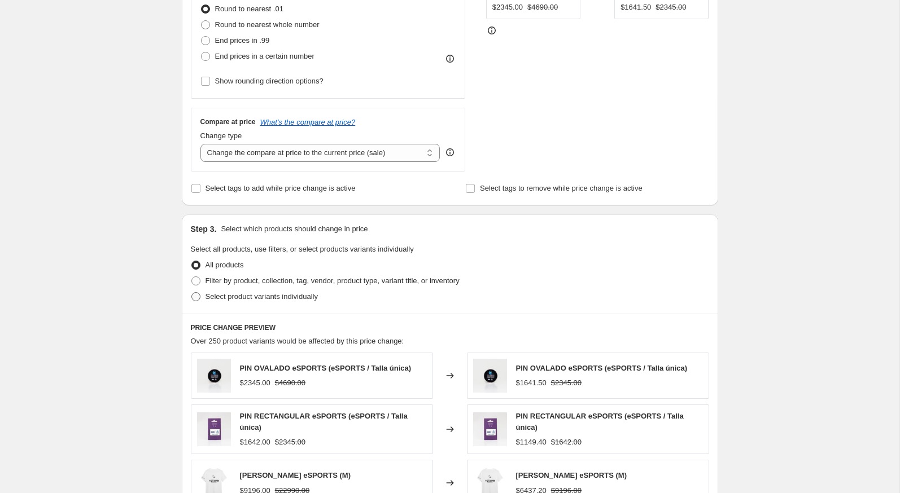
click at [220, 293] on span "Select product variants individually" at bounding box center [262, 296] width 112 height 8
click at [192, 293] on input "Select product variants individually" at bounding box center [191, 292] width 1 height 1
radio input "true"
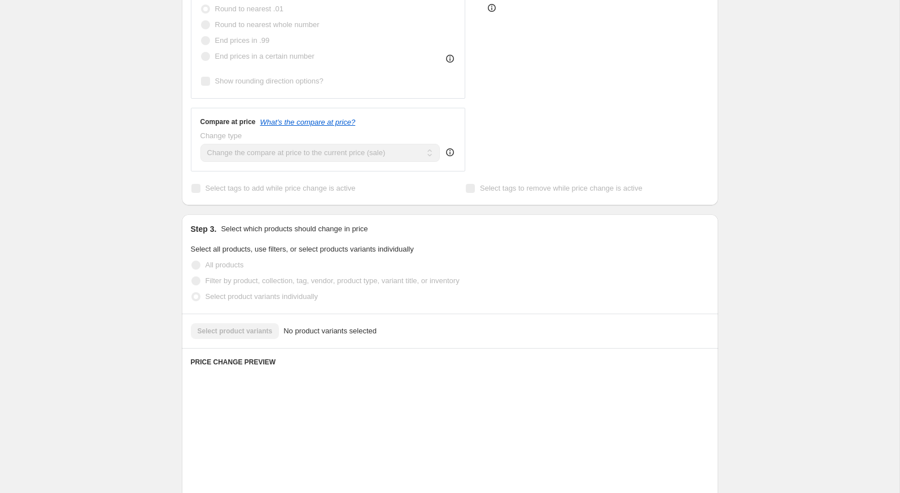
scroll to position [345, 0]
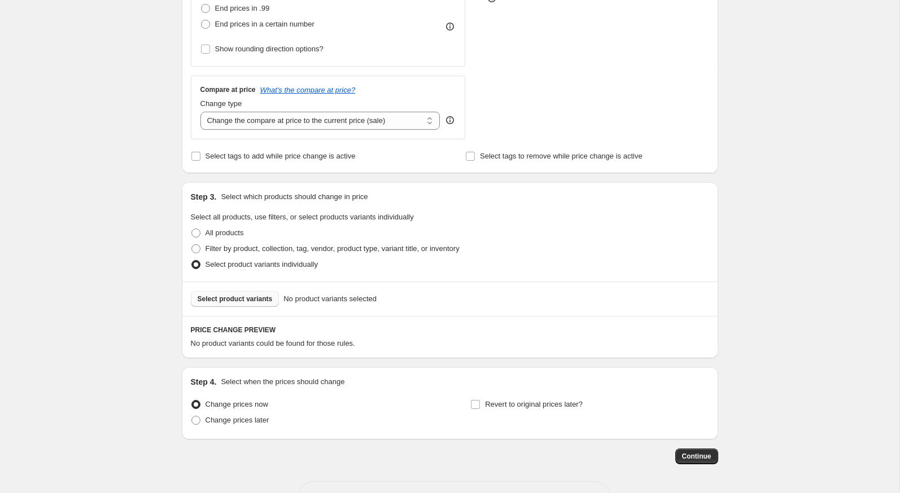
click at [260, 298] on span "Select product variants" at bounding box center [235, 299] width 75 height 9
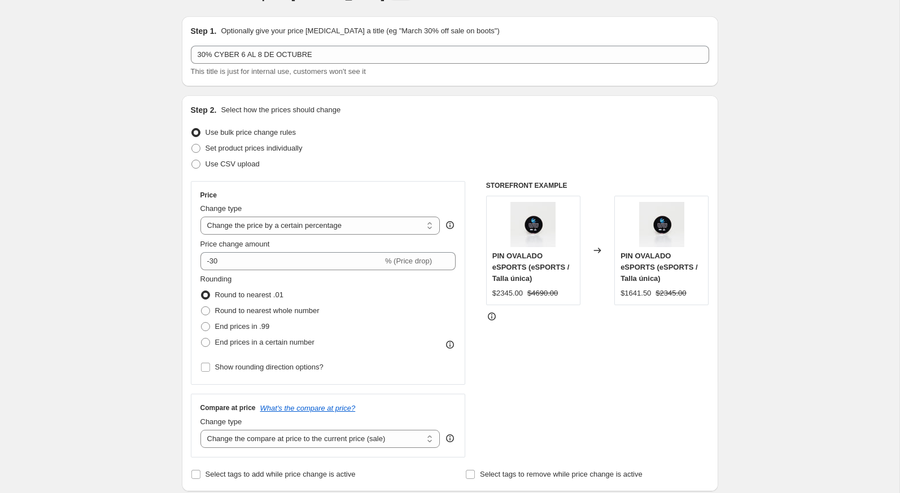
scroll to position [0, 0]
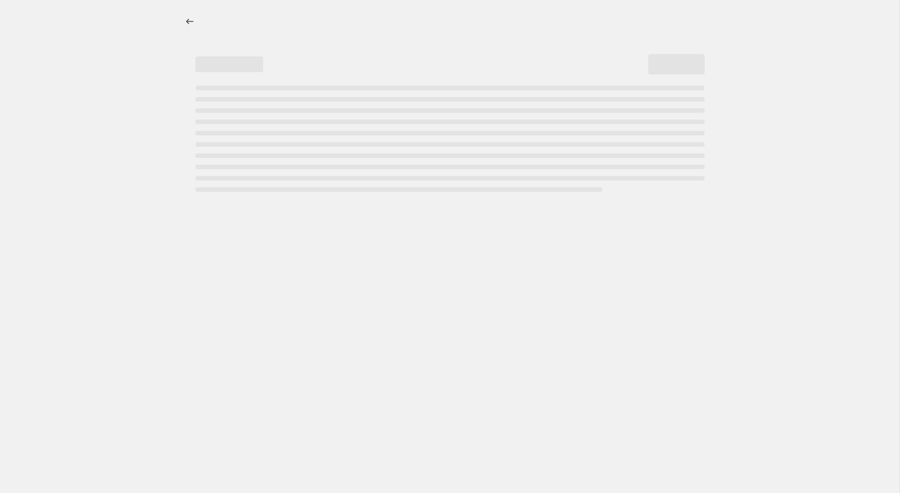
select select "percentage"
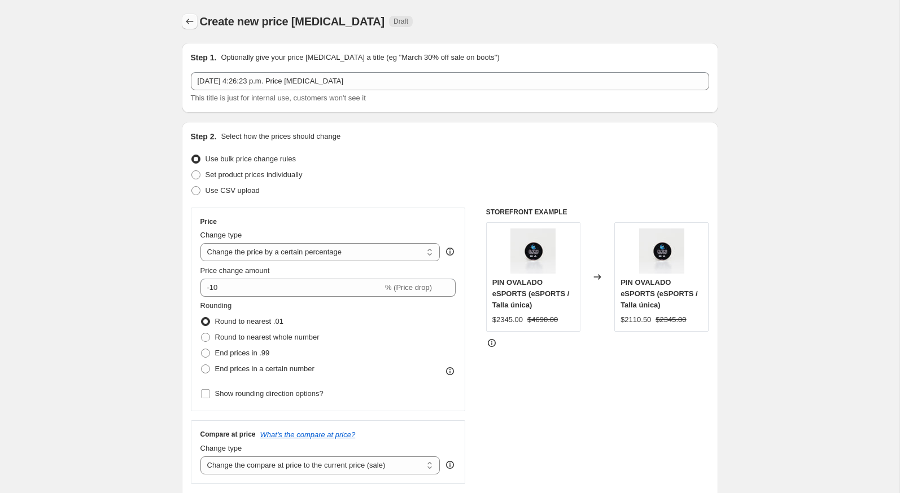
click at [193, 28] on button "Price change jobs" at bounding box center [190, 22] width 16 height 16
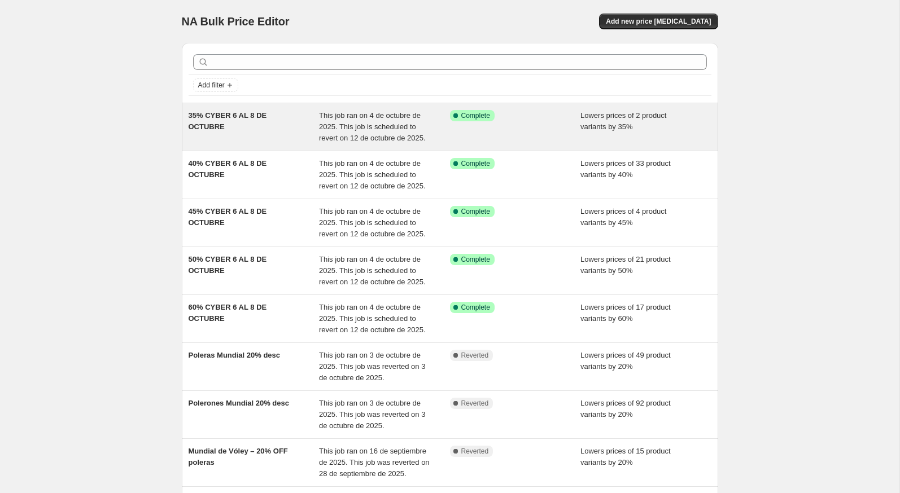
click at [230, 129] on div "35% CYBER 6 AL 8 DE OCTUBRE" at bounding box center [254, 127] width 131 height 34
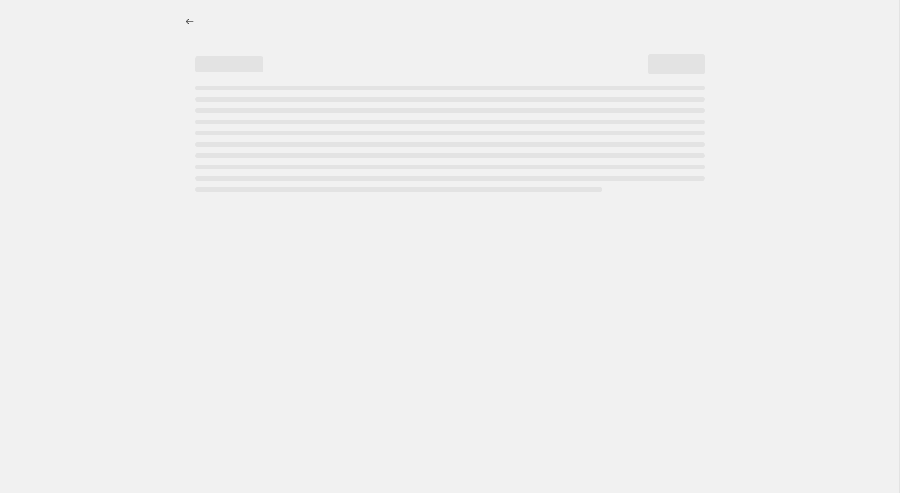
select select "percentage"
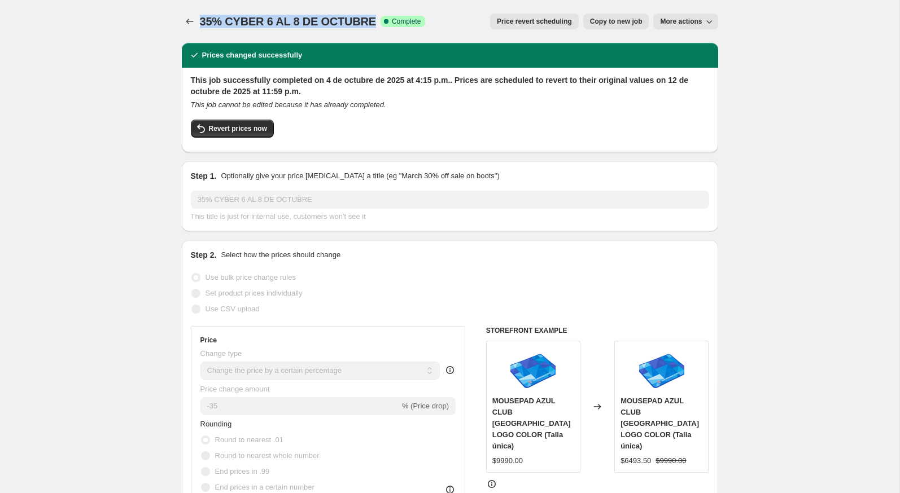
drag, startPoint x: 370, startPoint y: 21, endPoint x: 202, endPoint y: 19, distance: 168.8
click at [202, 19] on span "35% CYBER 6 AL 8 DE OCTUBRE" at bounding box center [288, 21] width 176 height 12
copy span "35% CYBER 6 AL 8 DE OCTUBRE"
click at [185, 21] on icon "Price change jobs" at bounding box center [189, 21] width 11 height 11
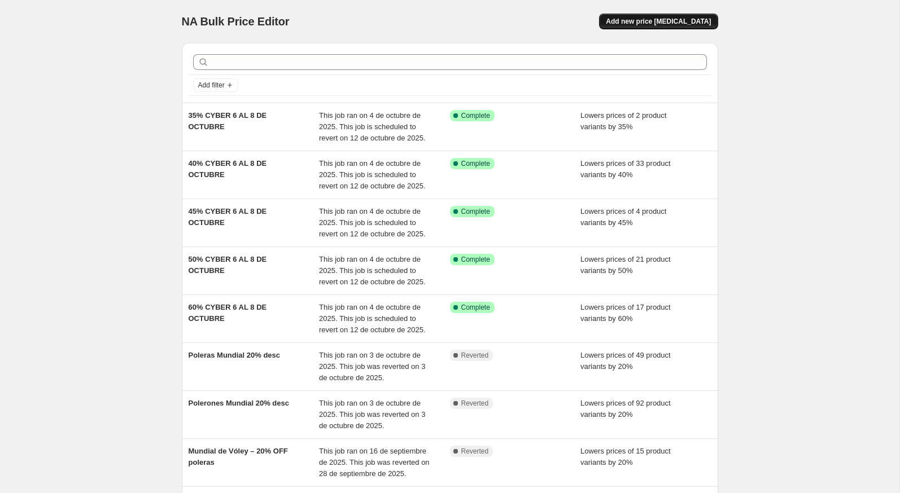
click at [624, 27] on button "Add new price [MEDICAL_DATA]" at bounding box center [658, 22] width 119 height 16
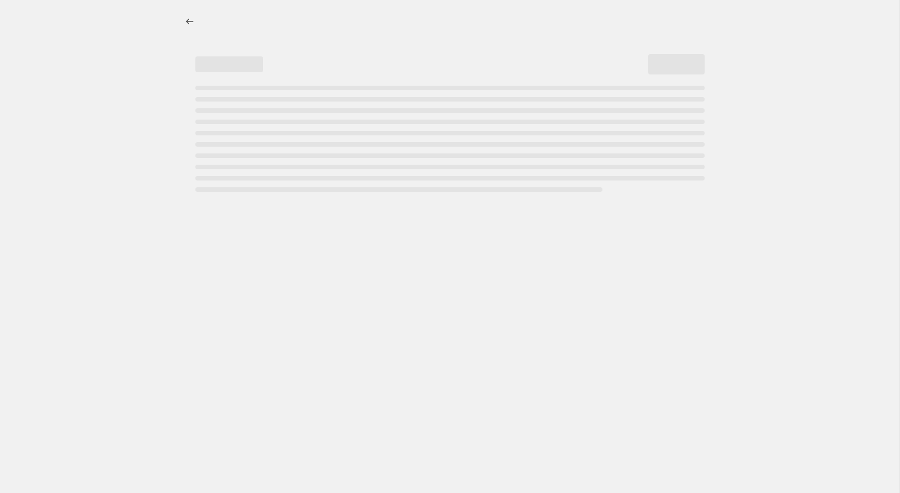
select select "percentage"
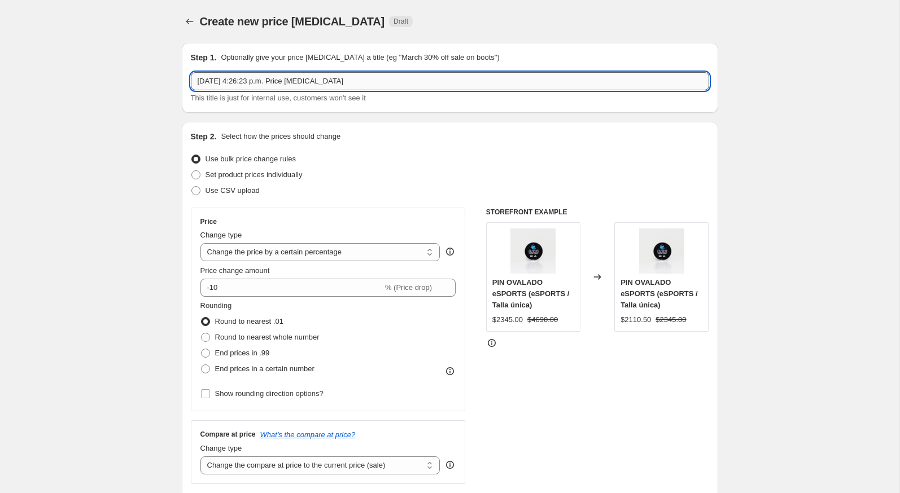
click at [295, 81] on input "4 oct 2025, 4:26:23 p.m. Price change job" at bounding box center [450, 81] width 518 height 18
paste input "35% CYBER 6 AL 8 DE OCTUBRE"
click at [207, 85] on input "35% CYBER 6 AL 8 DE OCTUBRE" at bounding box center [450, 81] width 518 height 18
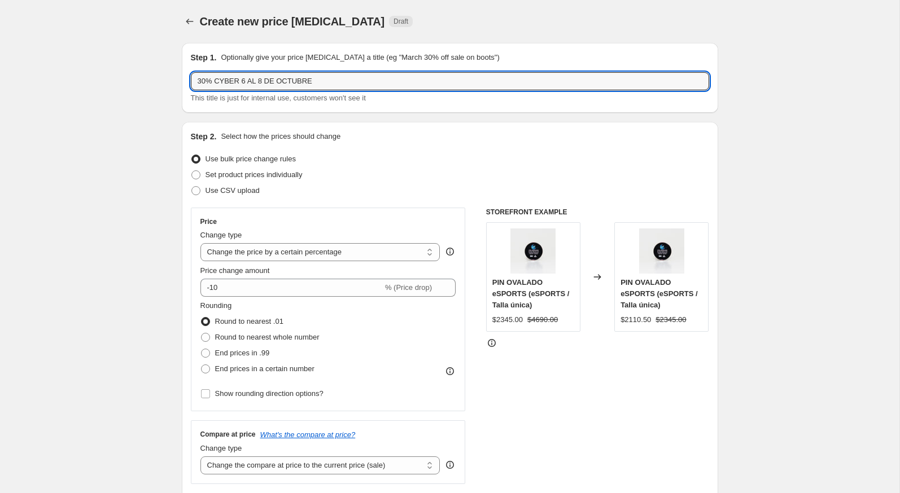
type input "30% CYBER 6 AL 8 DE OCTUBRE"
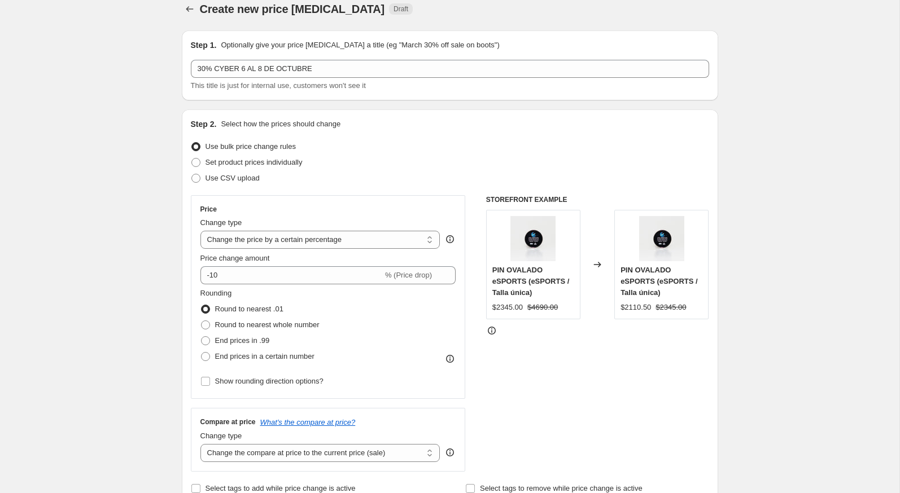
scroll to position [18, 0]
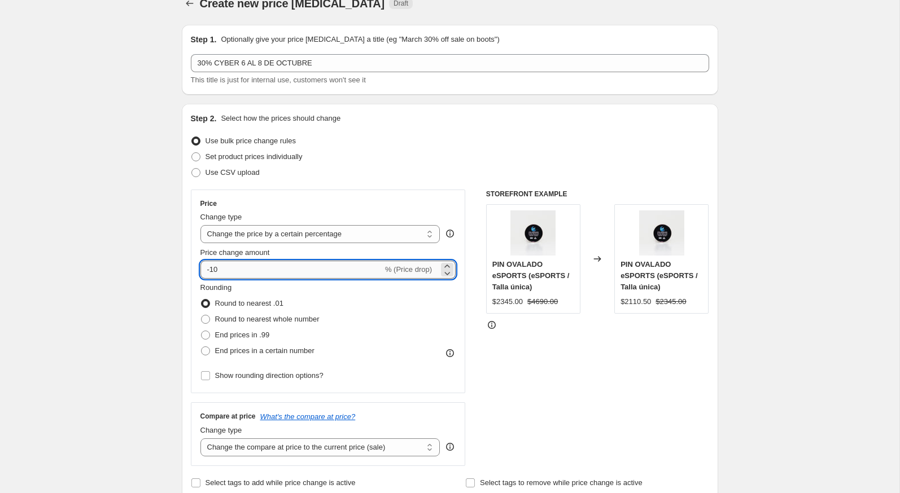
click at [242, 270] on input "-10" at bounding box center [291, 270] width 182 height 18
type input "-1"
drag, startPoint x: 211, startPoint y: 272, endPoint x: 242, endPoint y: 272, distance: 31.1
click at [242, 272] on input "-88" at bounding box center [291, 270] width 182 height 18
type input "-30"
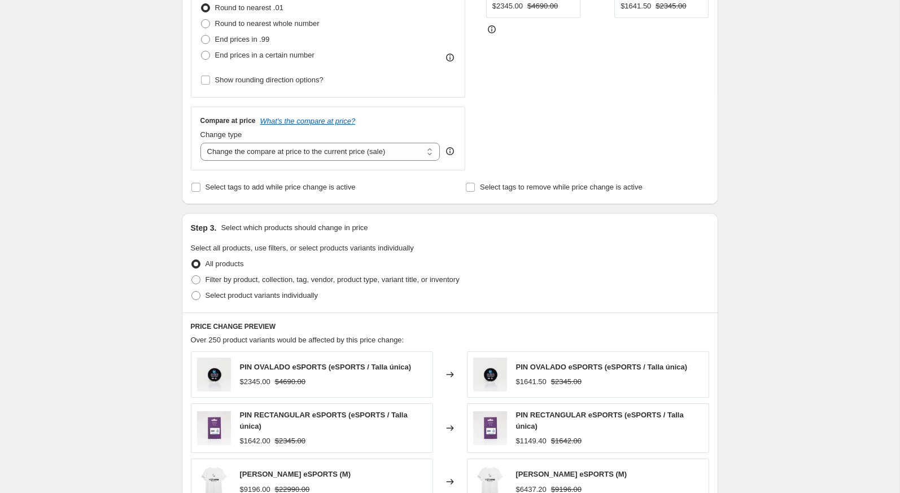
scroll to position [325, 0]
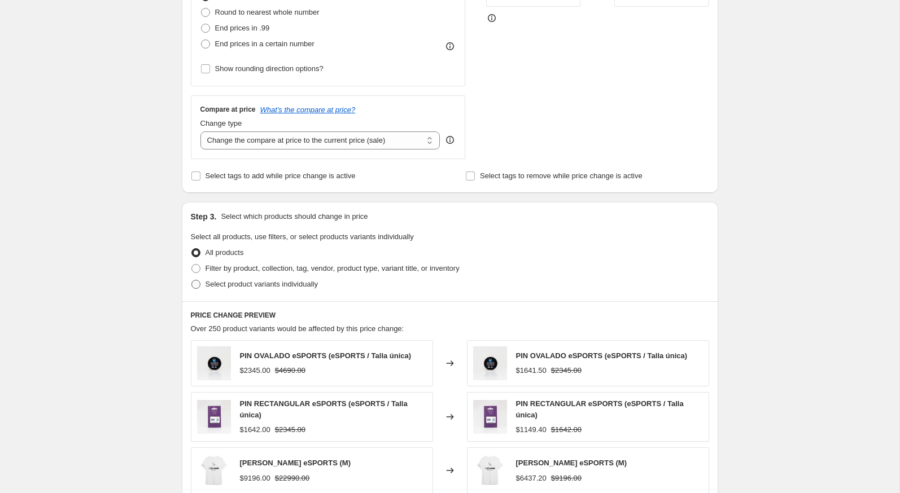
click at [200, 284] on span at bounding box center [196, 284] width 10 height 10
click at [192, 281] on input "Select product variants individually" at bounding box center [191, 280] width 1 height 1
radio input "true"
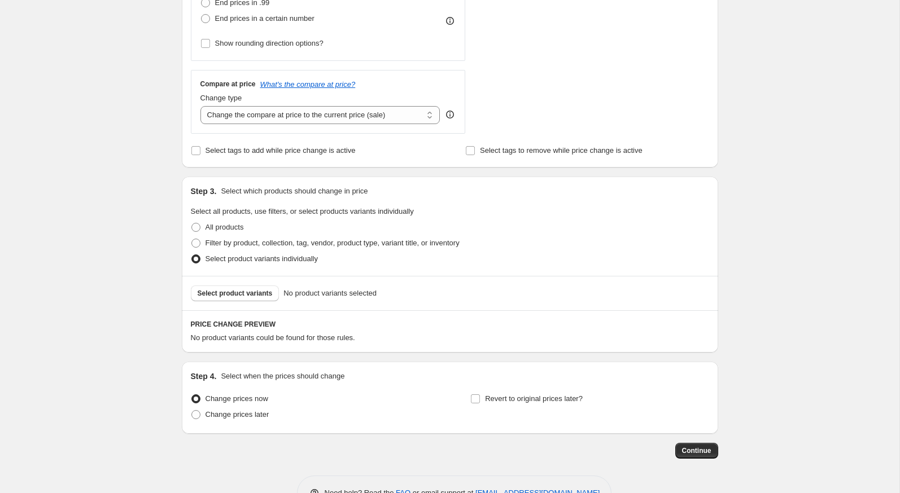
scroll to position [373, 0]
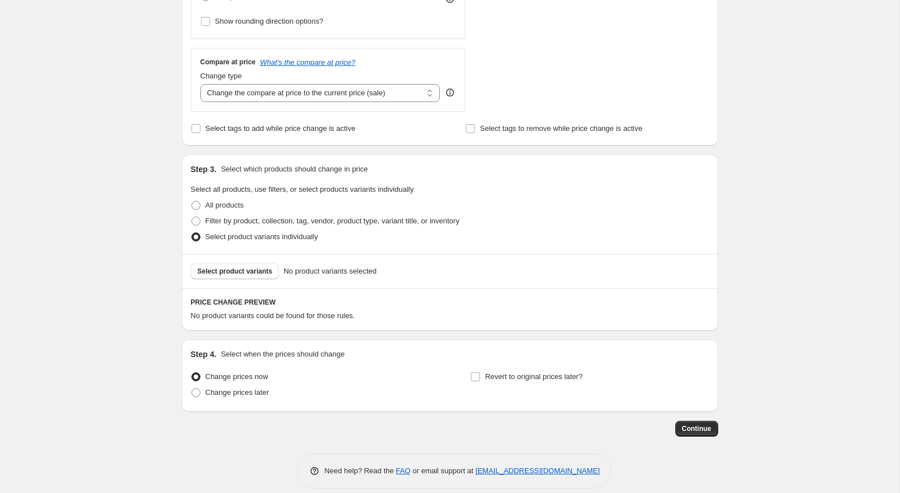
click at [223, 279] on div "Select product variants No product variants selected" at bounding box center [450, 271] width 536 height 34
click at [227, 272] on span "Select product variants" at bounding box center [235, 271] width 75 height 9
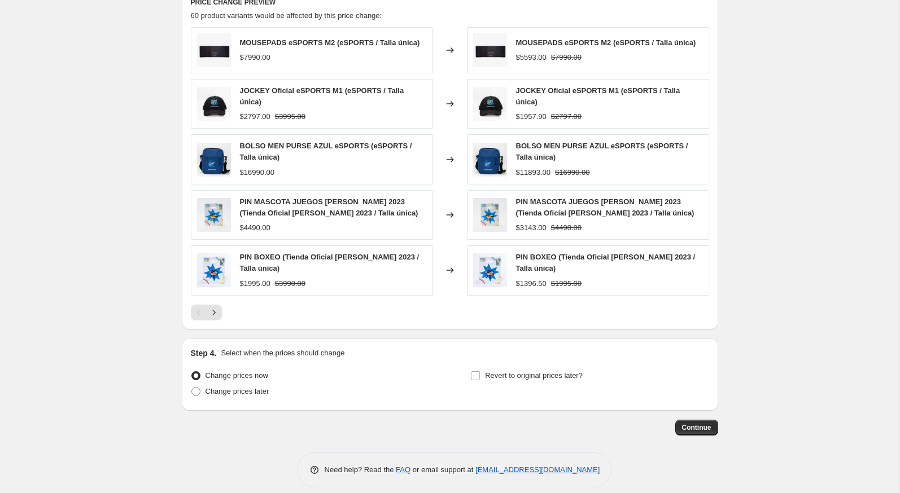
scroll to position [679, 0]
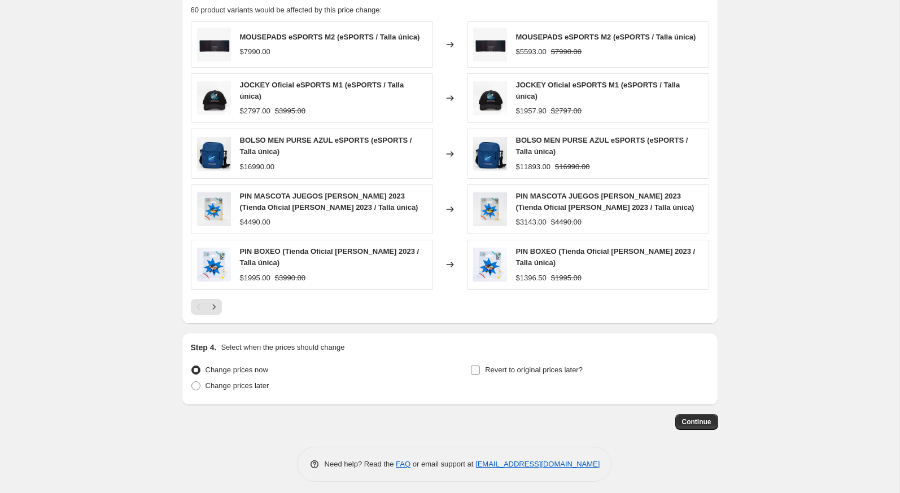
click at [477, 372] on label "Revert to original prices later?" at bounding box center [526, 370] width 112 height 16
click at [477, 372] on input "Revert to original prices later?" at bounding box center [475, 370] width 9 height 9
checkbox input "true"
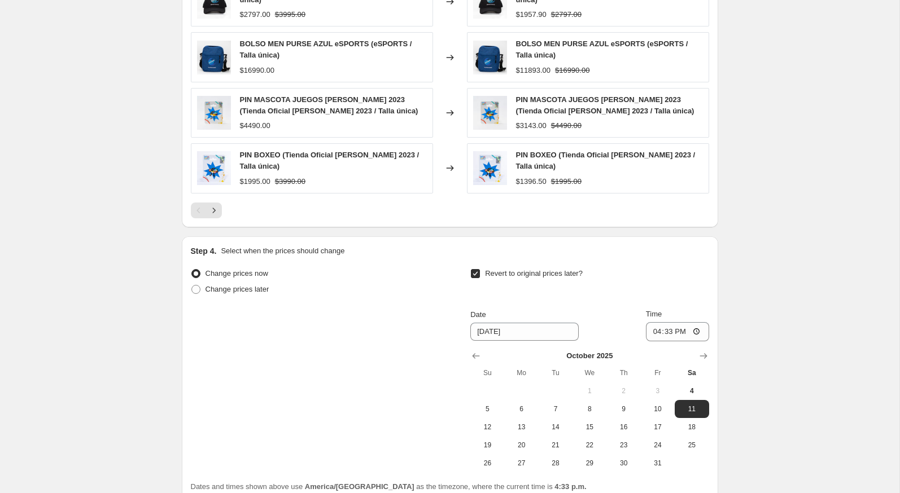
scroll to position [796, 0]
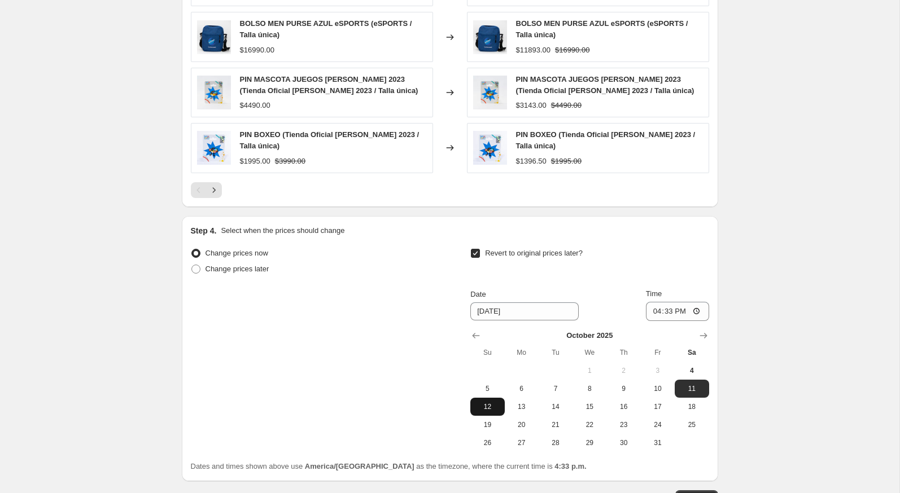
click at [493, 406] on span "12" at bounding box center [487, 407] width 25 height 9
type input "[DATE]"
click at [647, 302] on input "16:33" at bounding box center [677, 311] width 63 height 19
type input "23:59"
click at [693, 256] on div "Revert to original prices later?" at bounding box center [589, 263] width 238 height 34
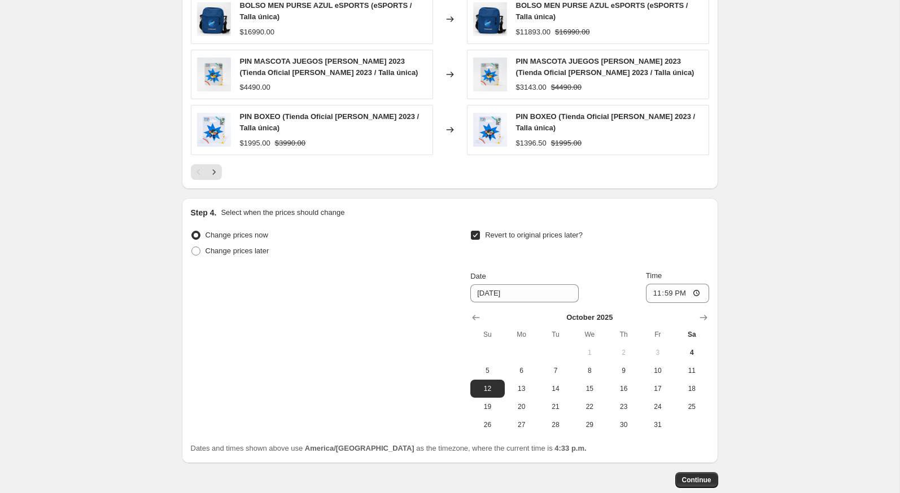
scroll to position [815, 0]
click at [687, 475] on span "Continue" at bounding box center [696, 479] width 29 height 9
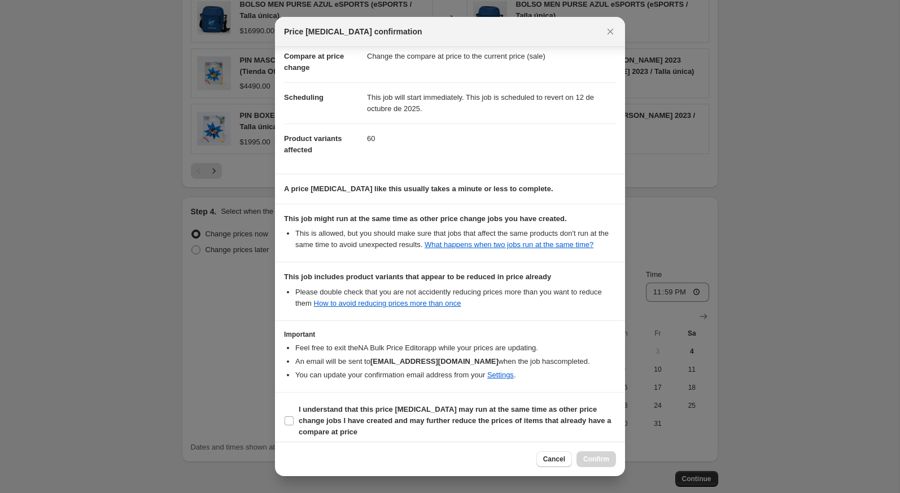
scroll to position [71, 0]
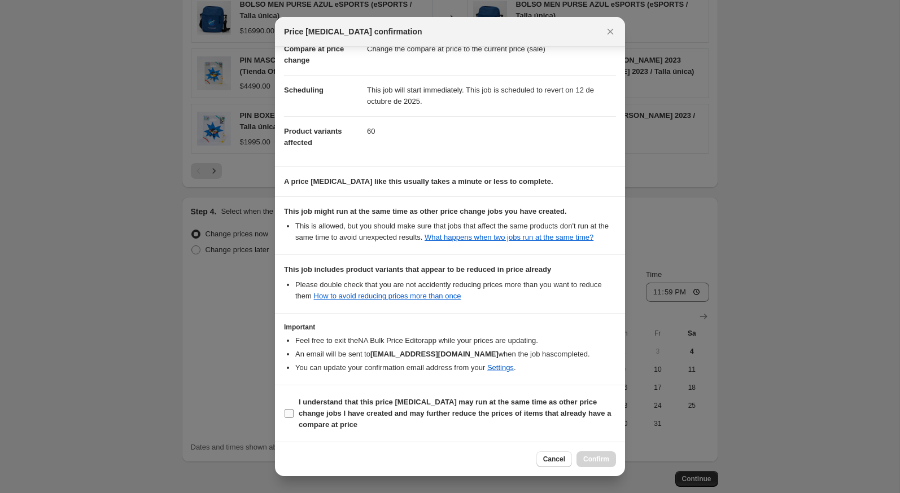
click at [509, 422] on span "I understand that this price [MEDICAL_DATA] may run at the same time as other p…" at bounding box center [457, 414] width 317 height 34
click at [294, 418] on input "I understand that this price [MEDICAL_DATA] may run at the same time as other p…" at bounding box center [289, 413] width 9 height 9
checkbox input "true"
click at [586, 454] on button "Confirm" at bounding box center [596, 460] width 40 height 16
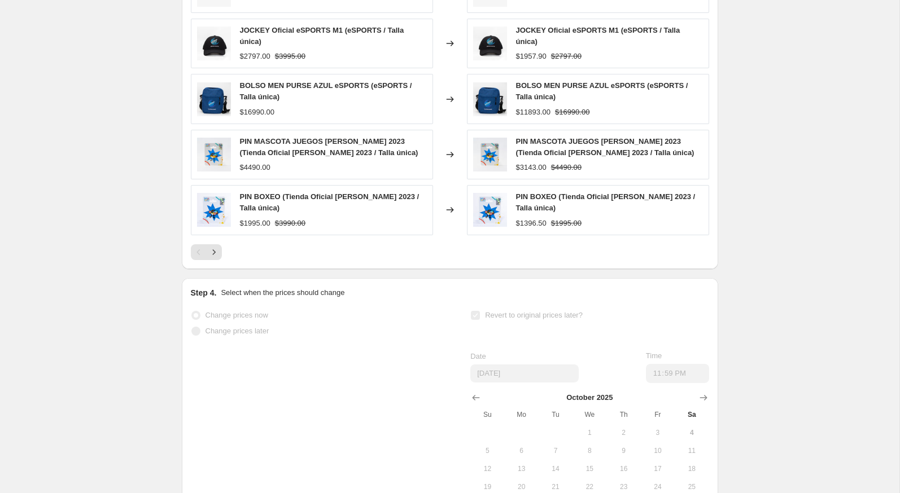
select select "percentage"
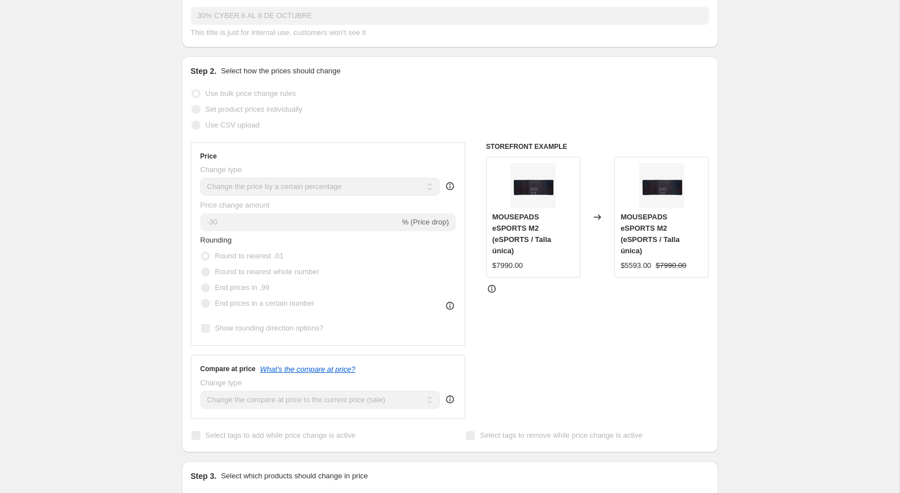
scroll to position [0, 0]
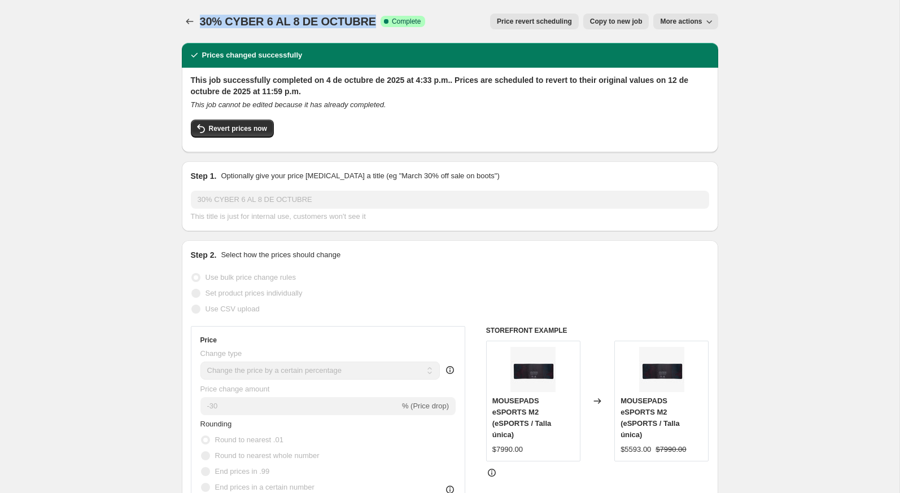
drag, startPoint x: 370, startPoint y: 19, endPoint x: 203, endPoint y: 20, distance: 167.1
click at [203, 20] on span "30% CYBER 6 AL 8 DE OCTUBRE" at bounding box center [288, 21] width 176 height 12
copy span "30% CYBER 6 AL 8 DE OCTUBRE"
click at [185, 20] on icon "Price change jobs" at bounding box center [189, 21] width 11 height 11
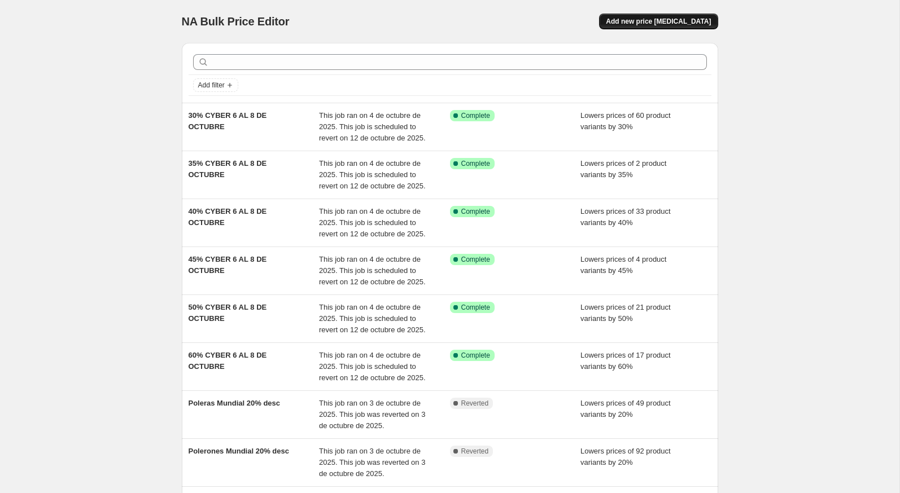
click at [640, 28] on button "Add new price [MEDICAL_DATA]" at bounding box center [658, 22] width 119 height 16
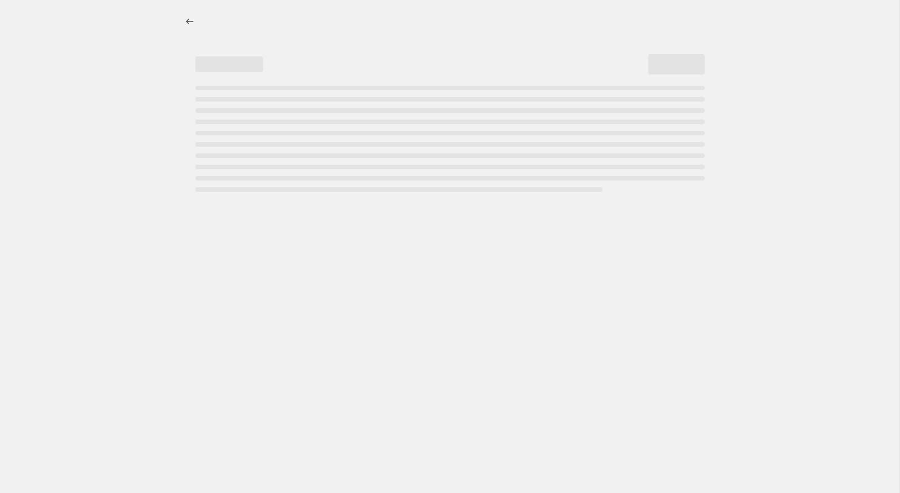
select select "percentage"
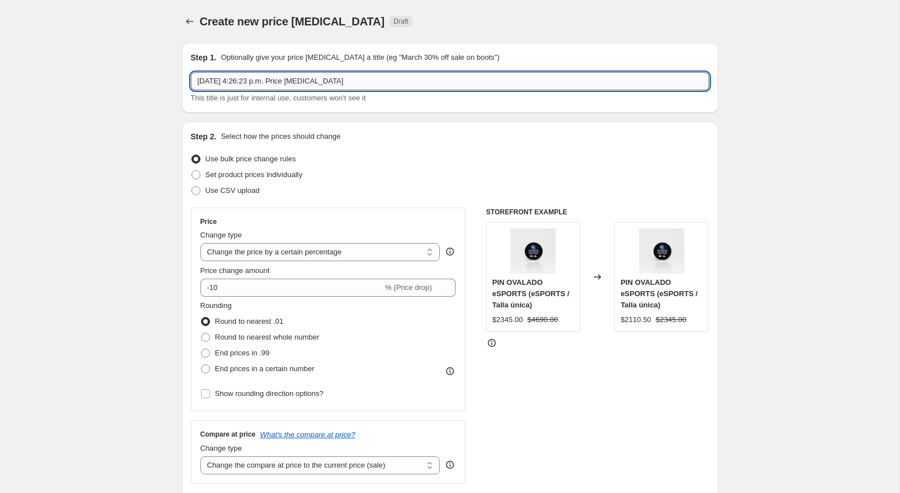
click at [322, 77] on input "4 oct 2025, 4:26:23 p.m. Price change job" at bounding box center [450, 81] width 518 height 18
paste input "30% CYBER 6 AL 8 DE OCTUBRE"
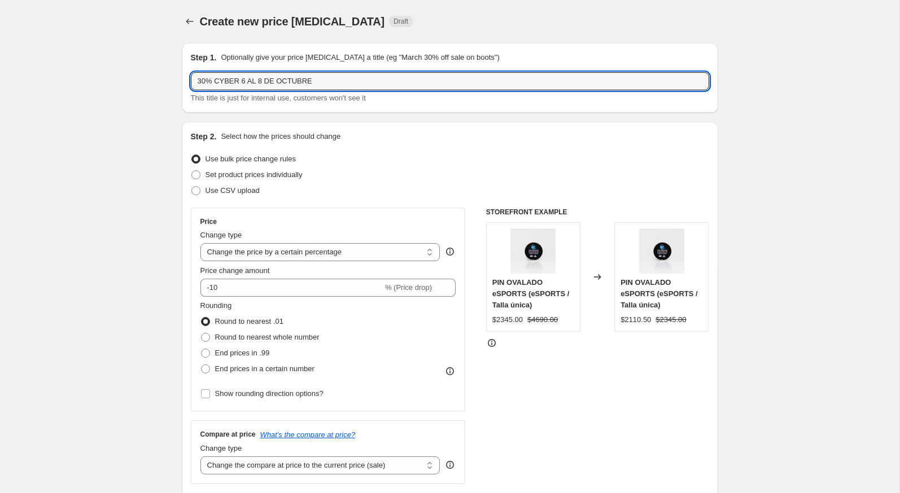
drag, startPoint x: 206, startPoint y: 84, endPoint x: 186, endPoint y: 84, distance: 19.8
click at [186, 84] on div "Step 1. Optionally give your price change job a title (eg "March 30% off sale o…" at bounding box center [450, 78] width 536 height 70
type input "20% CYBER 6 AL 8 DE OCTUBRE"
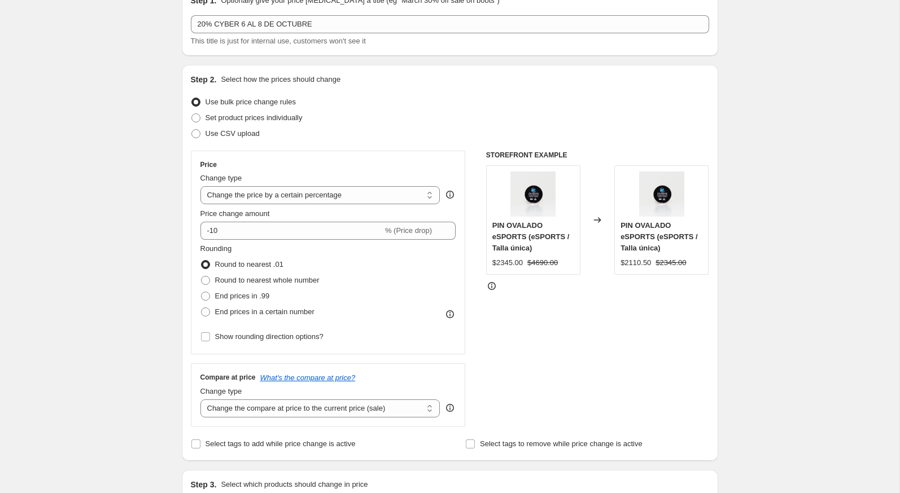
scroll to position [67, 0]
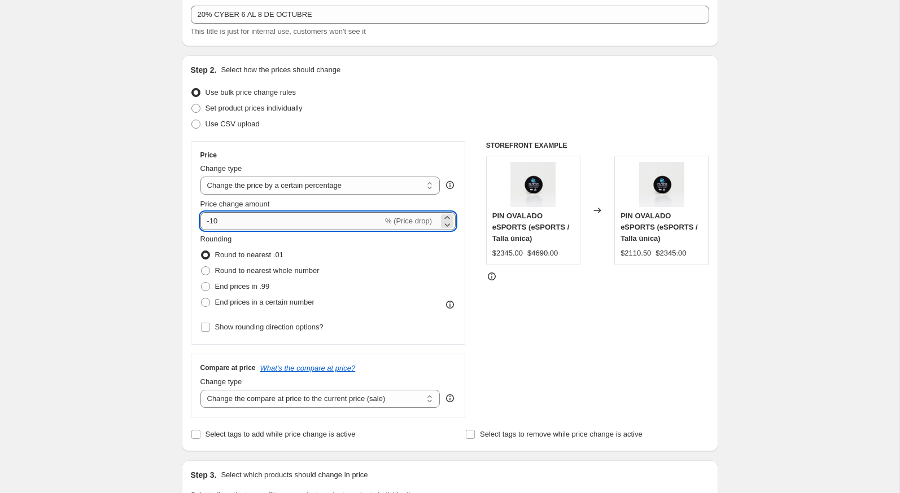
click at [280, 218] on input "-10" at bounding box center [291, 221] width 182 height 18
type input "-1"
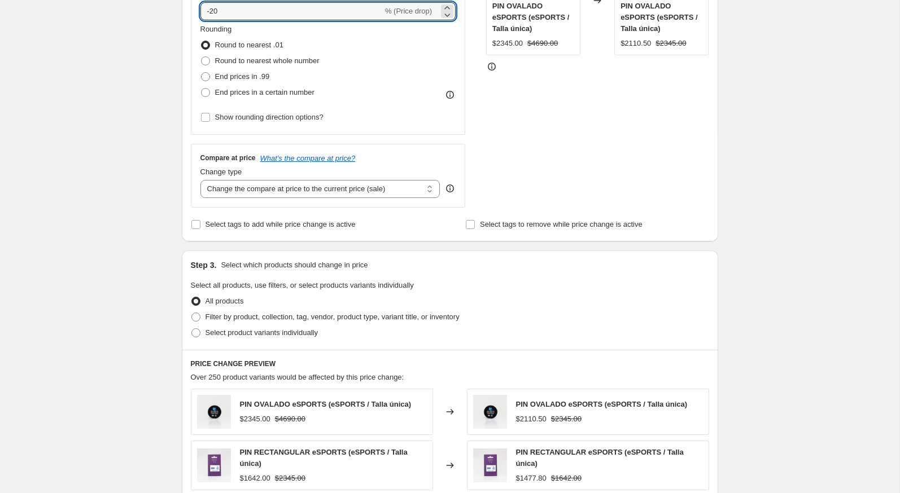
scroll to position [277, 0]
type input "-20"
click at [201, 331] on label "Select product variants individually" at bounding box center [254, 333] width 127 height 16
click at [192, 329] on input "Select product variants individually" at bounding box center [191, 328] width 1 height 1
radio input "true"
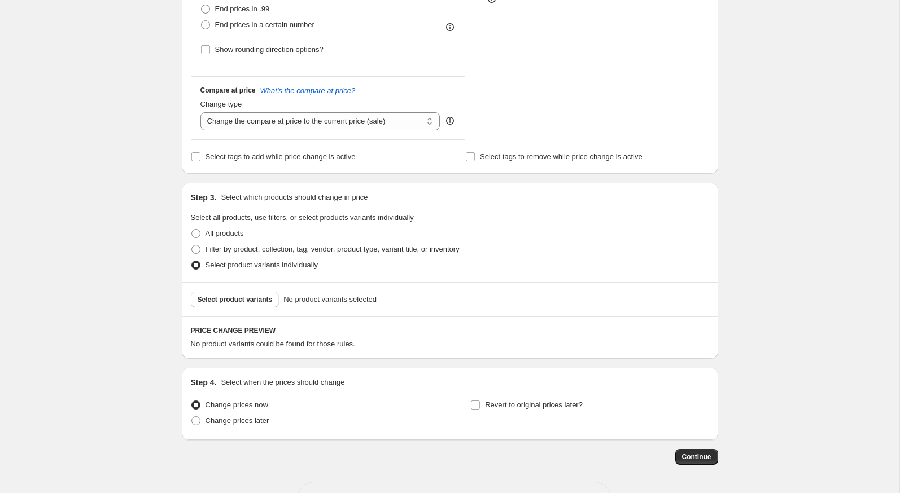
scroll to position [348, 0]
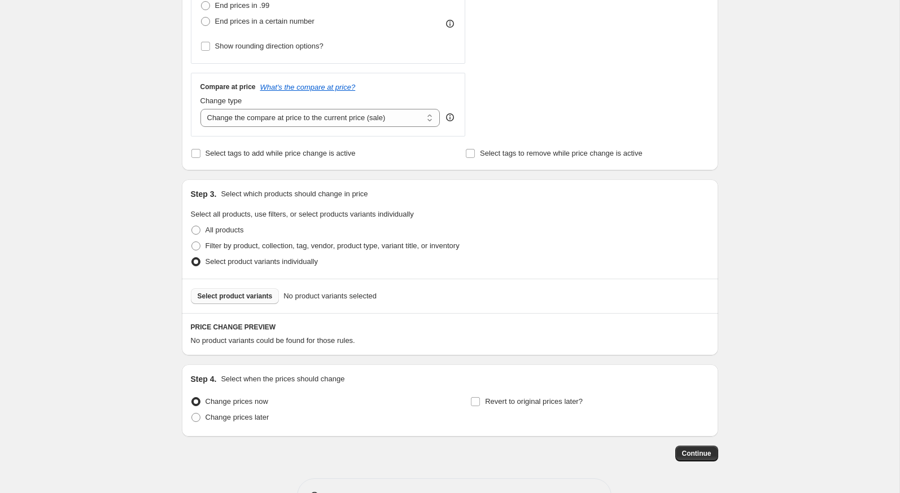
click at [228, 301] on button "Select product variants" at bounding box center [235, 297] width 89 height 16
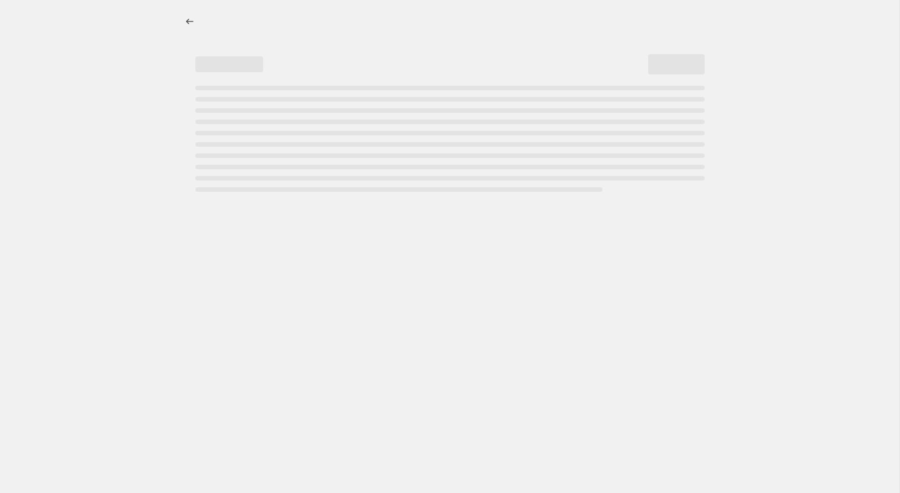
select select "percentage"
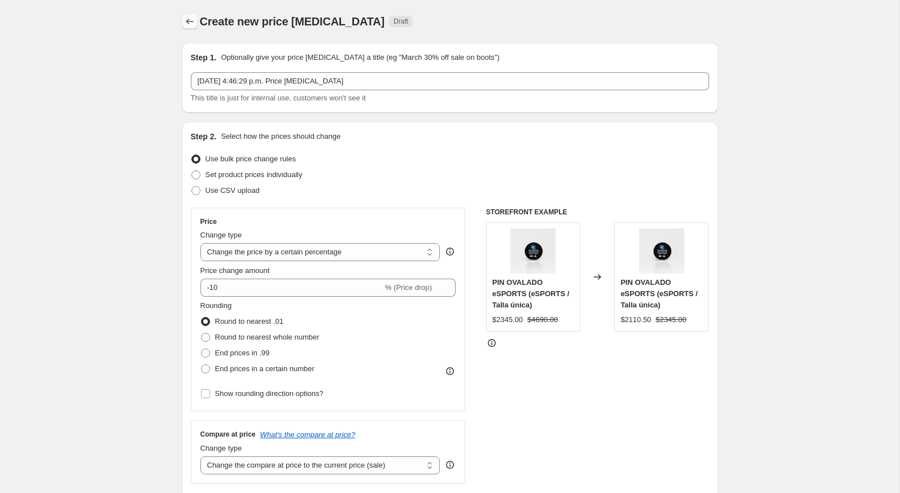
click at [193, 21] on icon "Price change jobs" at bounding box center [189, 21] width 11 height 11
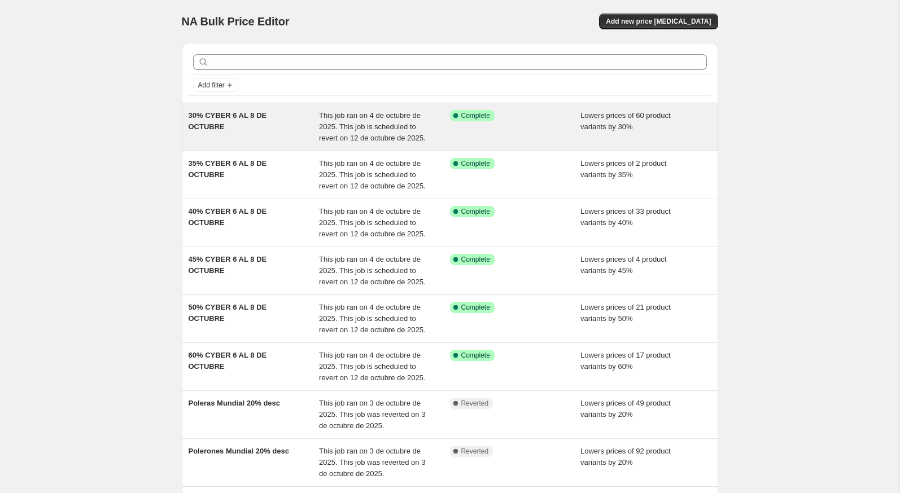
click at [255, 148] on div "30% CYBER 6 AL 8 DE OCTUBRE This job ran on 4 de octubre de 2025. This job is s…" at bounding box center [450, 126] width 536 height 47
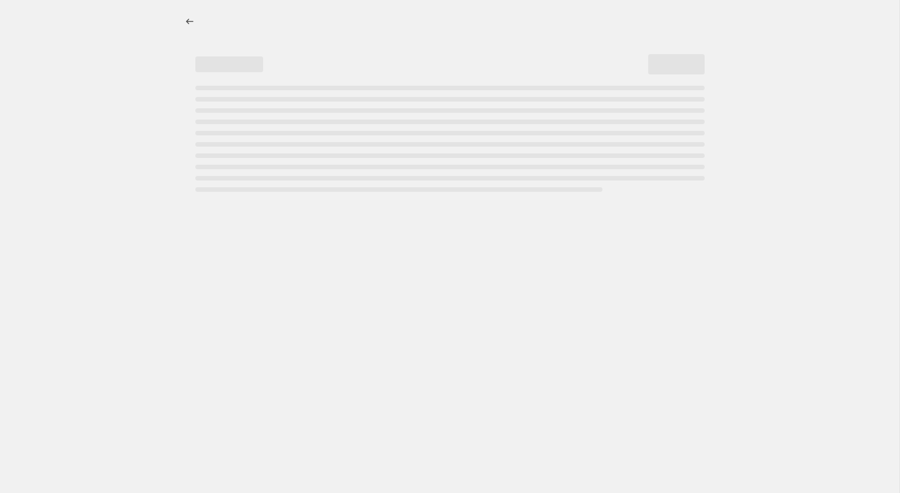
select select "percentage"
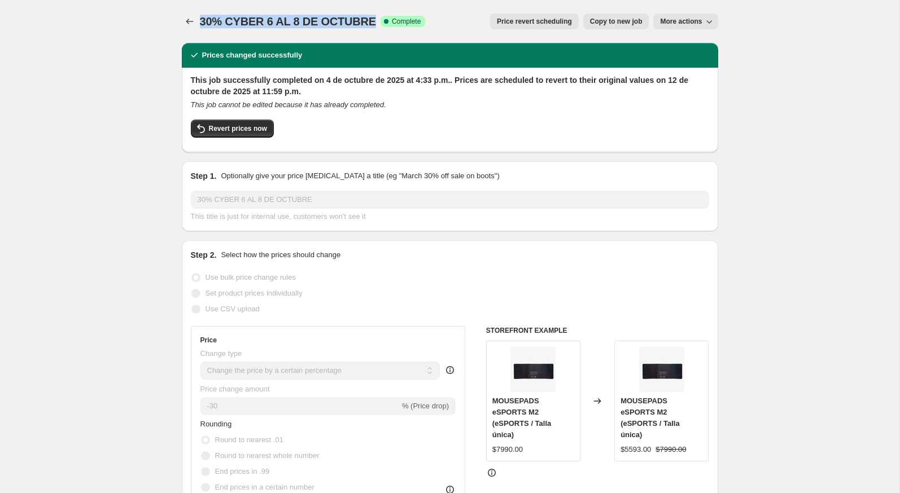
drag, startPoint x: 372, startPoint y: 21, endPoint x: 200, endPoint y: 23, distance: 172.2
click at [200, 23] on div "30% CYBER 6 AL 8 DE OCTUBRE Success Complete Complete" at bounding box center [313, 22] width 226 height 16
copy span "30% CYBER 6 AL 8 DE OCTUBRE"
click at [191, 22] on icon "Price change jobs" at bounding box center [189, 21] width 11 height 11
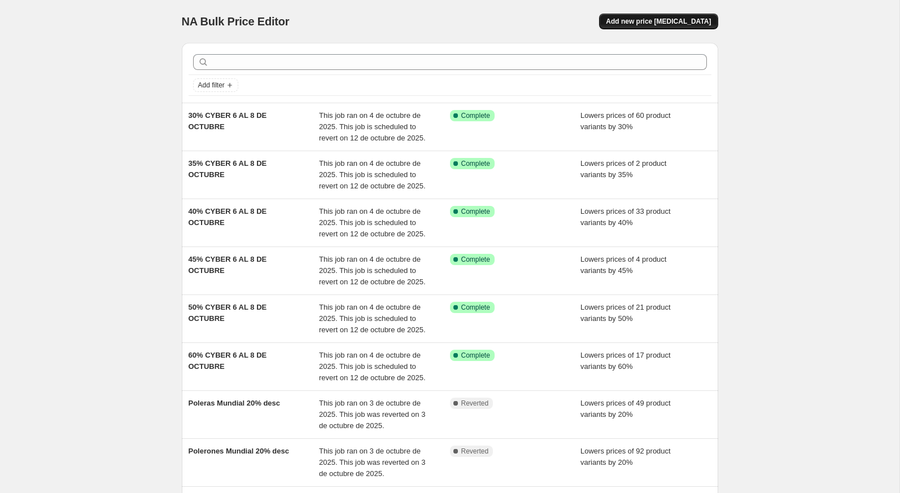
click at [643, 21] on span "Add new price [MEDICAL_DATA]" at bounding box center [658, 21] width 105 height 9
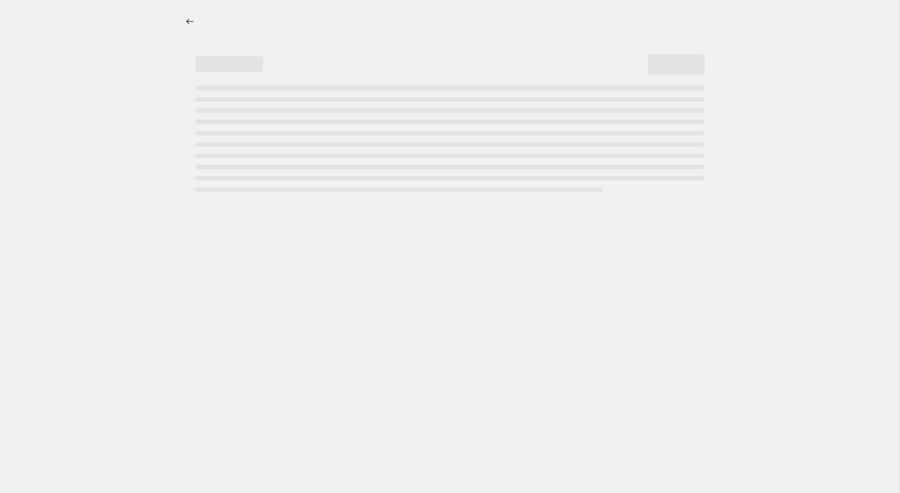
select select "percentage"
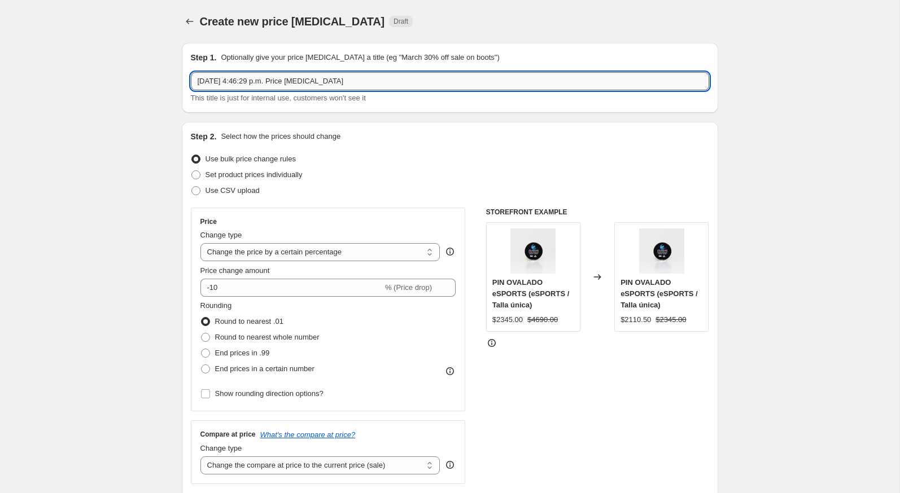
click at [316, 79] on input "4 oct 2025, 4:46:29 p.m. Price change job" at bounding box center [450, 81] width 518 height 18
paste input "30% CYBER 6 AL 8 DE OCTUBRE"
drag, startPoint x: 207, startPoint y: 80, endPoint x: 194, endPoint y: 80, distance: 13.6
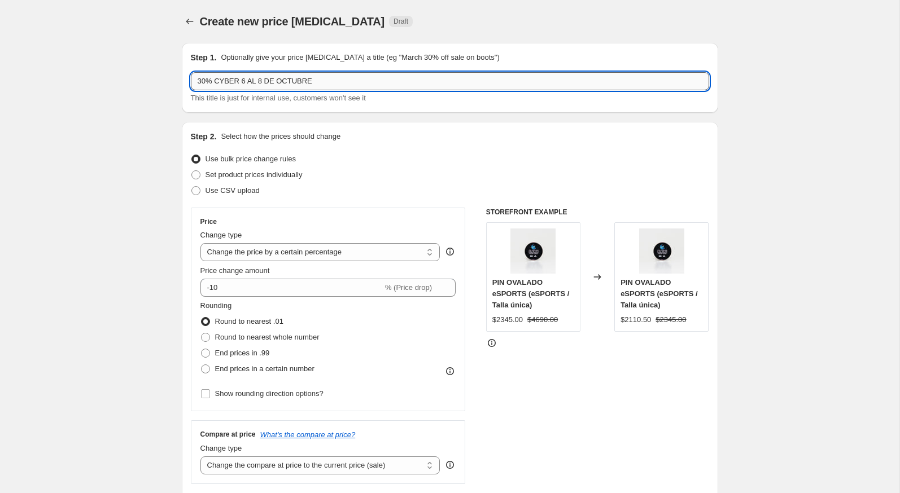
click at [194, 80] on input "30% CYBER 6 AL 8 DE OCTUBRE" at bounding box center [450, 81] width 518 height 18
type input "20% CYBER 6 AL 8 DE OCTUBRE"
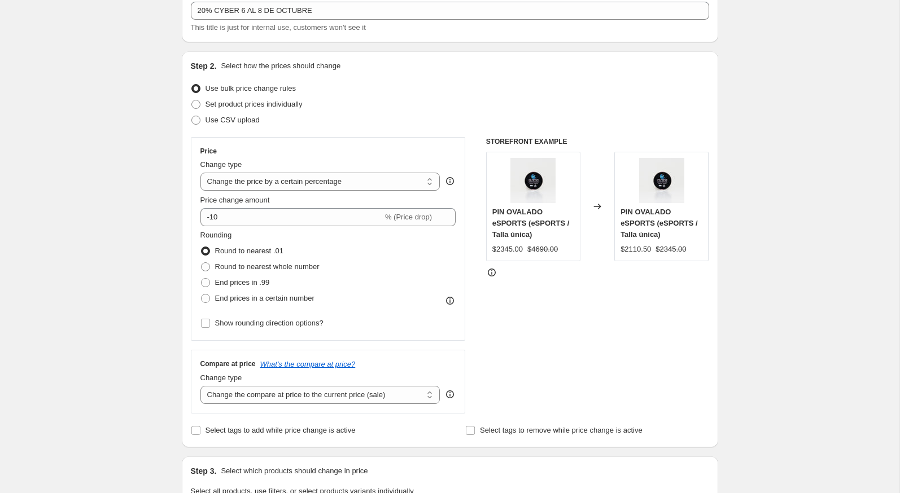
scroll to position [98, 0]
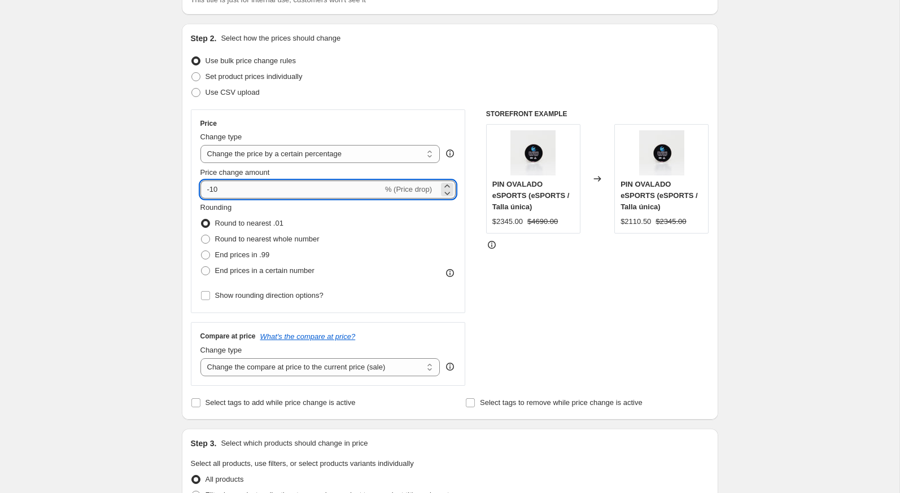
click at [229, 183] on input "-10" at bounding box center [291, 190] width 182 height 18
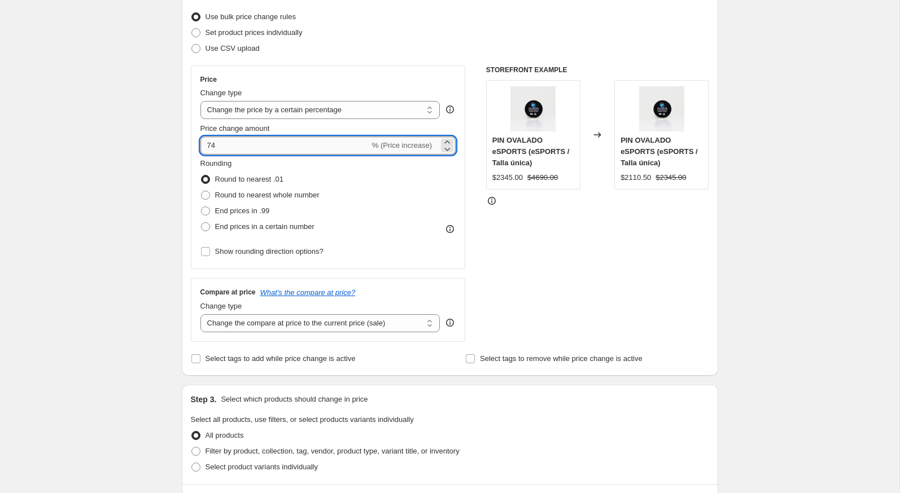
type input "7"
type input "-20"
click at [176, 195] on div "Step 1. Optionally give your price change job a title (eg "March 30% off sale o…" at bounding box center [445, 406] width 545 height 1029
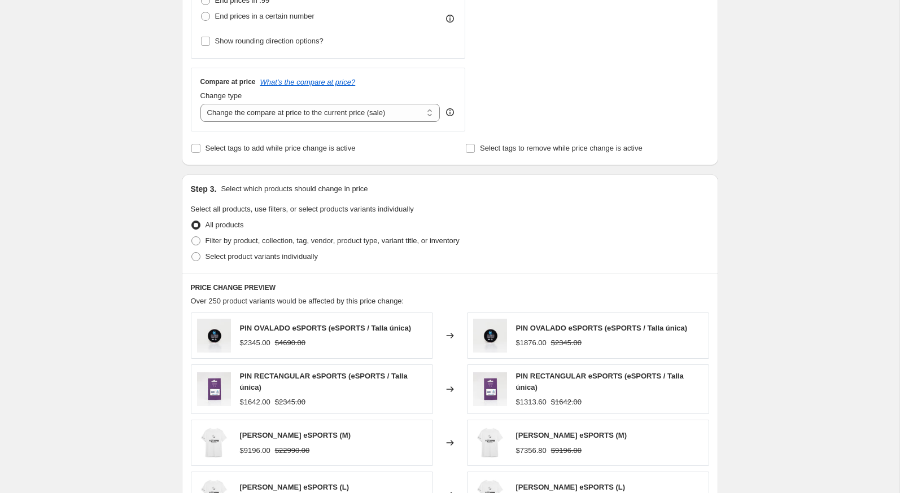
scroll to position [371, 0]
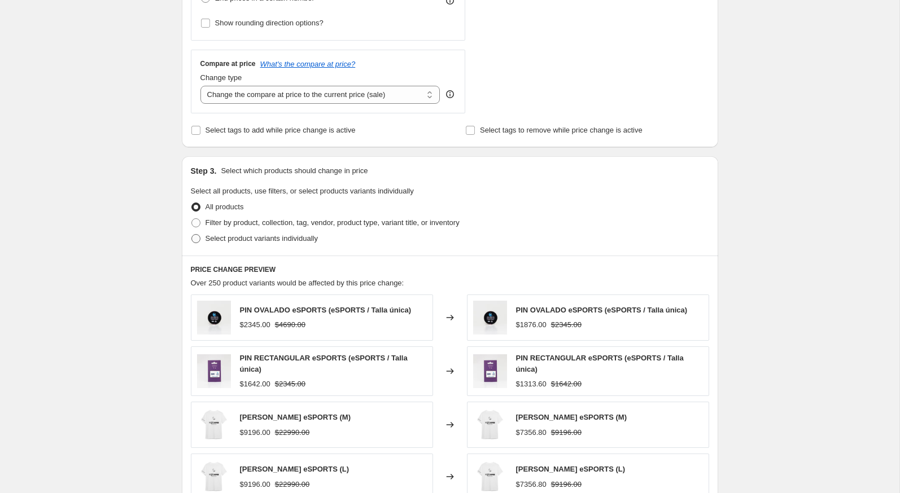
click at [209, 238] on span "Select product variants individually" at bounding box center [262, 238] width 112 height 8
click at [192, 235] on input "Select product variants individually" at bounding box center [191, 234] width 1 height 1
radio input "true"
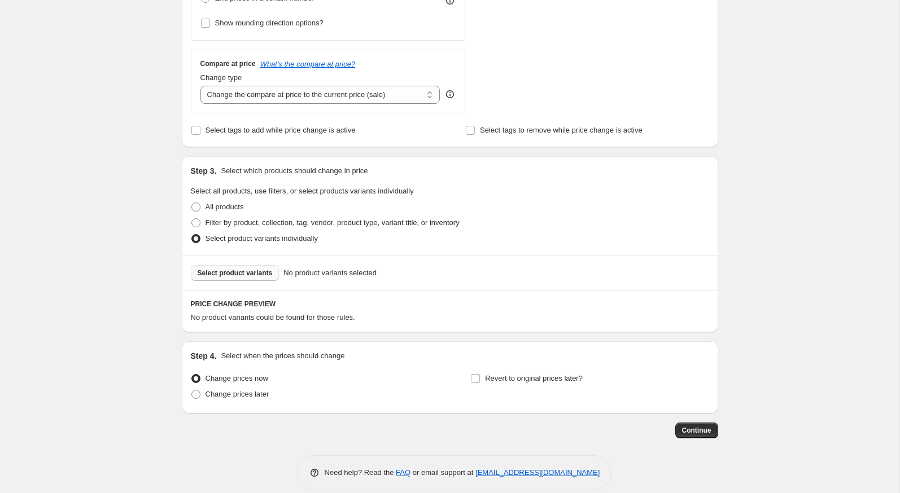
click at [229, 269] on span "Select product variants" at bounding box center [235, 273] width 75 height 9
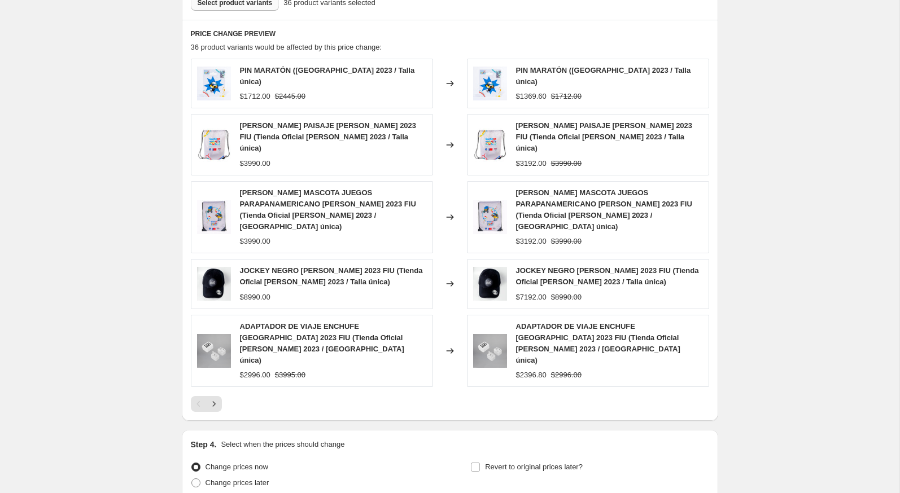
scroll to position [690, 0]
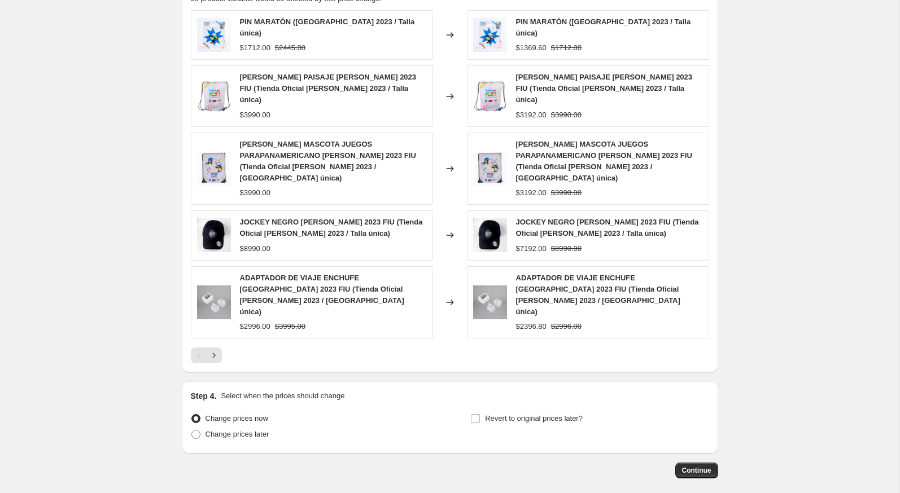
click at [554, 391] on div "Step 4. Select when the prices should change Change prices now Change prices la…" at bounding box center [450, 418] width 518 height 54
click at [549, 414] on span "Revert to original prices later?" at bounding box center [534, 418] width 98 height 8
click at [480, 414] on input "Revert to original prices later?" at bounding box center [475, 418] width 9 height 9
checkbox input "true"
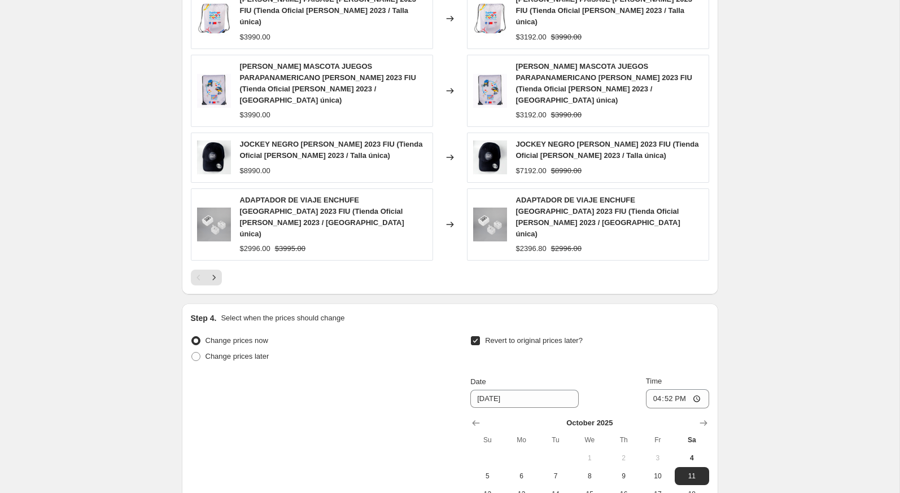
scroll to position [779, 0]
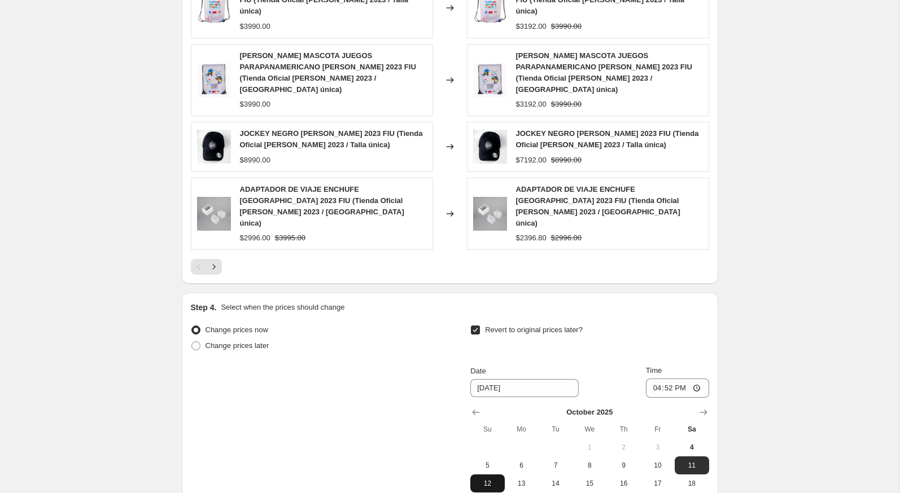
click at [494, 479] on span "12" at bounding box center [487, 483] width 25 height 9
type input "[DATE]"
click at [648, 379] on input "16:52" at bounding box center [677, 388] width 63 height 19
type input "23:59"
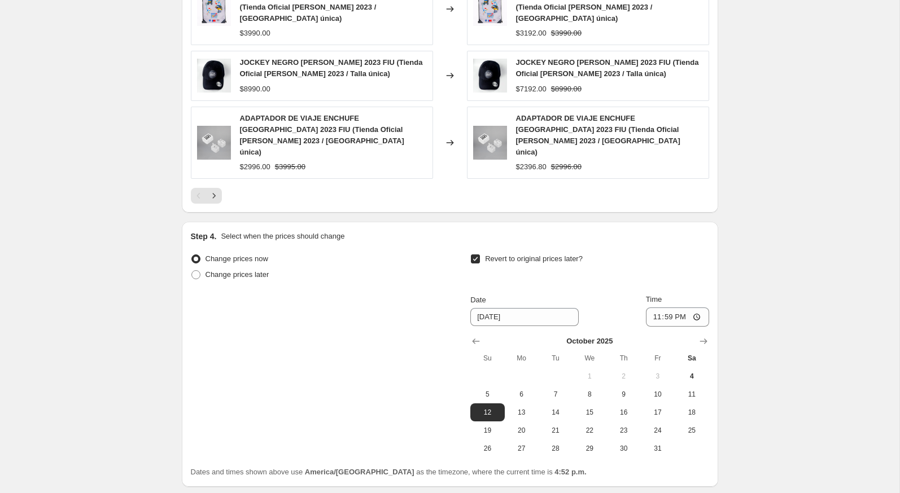
scroll to position [884, 0]
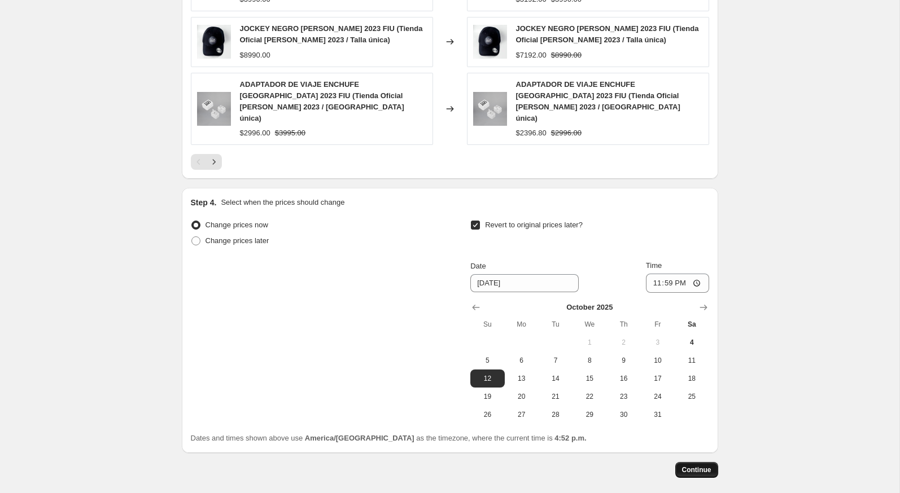
click at [704, 462] on button "Continue" at bounding box center [696, 470] width 43 height 16
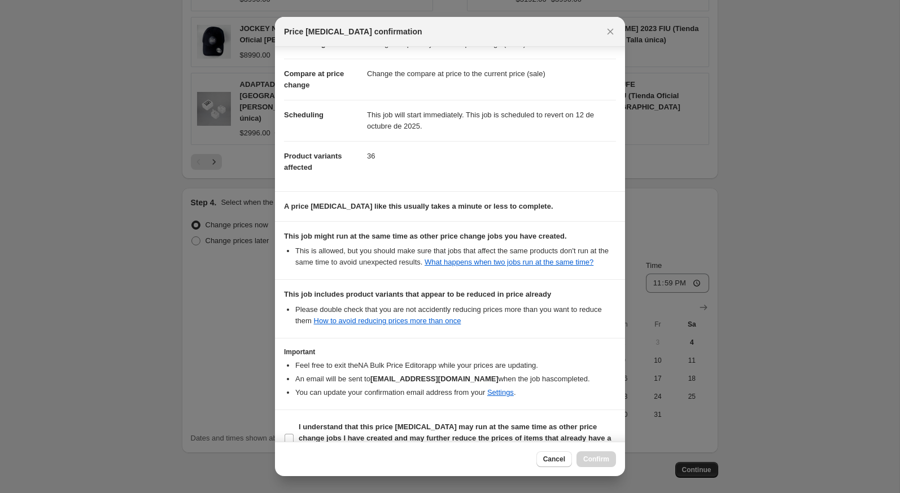
scroll to position [71, 0]
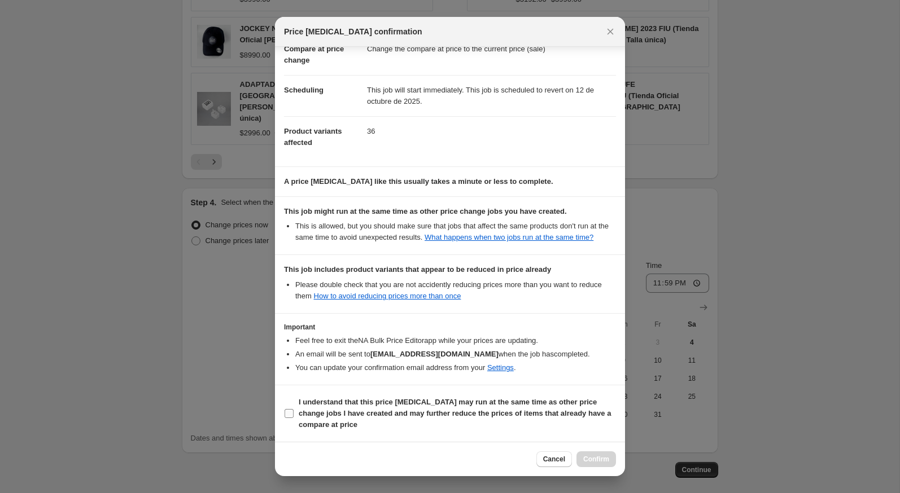
click at [561, 424] on span "I understand that this price [MEDICAL_DATA] may run at the same time as other p…" at bounding box center [457, 414] width 317 height 34
click at [294, 418] on input "I understand that this price [MEDICAL_DATA] may run at the same time as other p…" at bounding box center [289, 413] width 9 height 9
checkbox input "true"
click at [601, 458] on span "Confirm" at bounding box center [596, 459] width 26 height 9
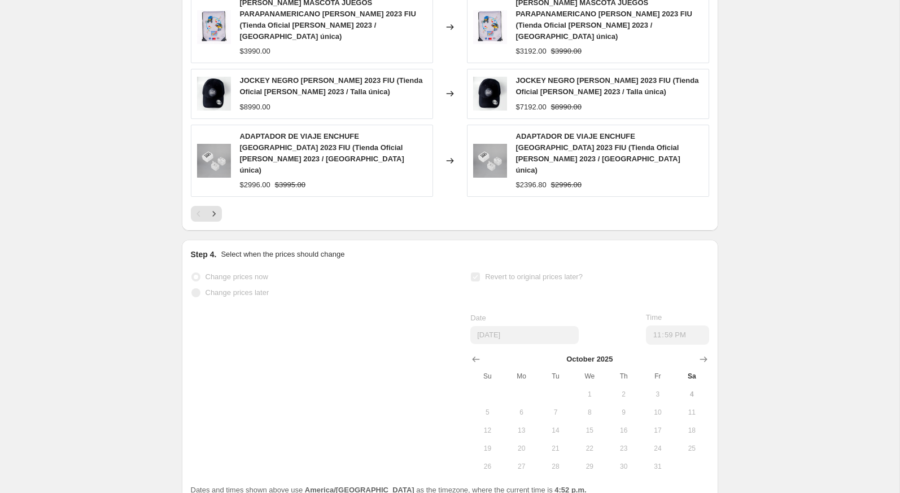
scroll to position [913, 0]
select select "percentage"
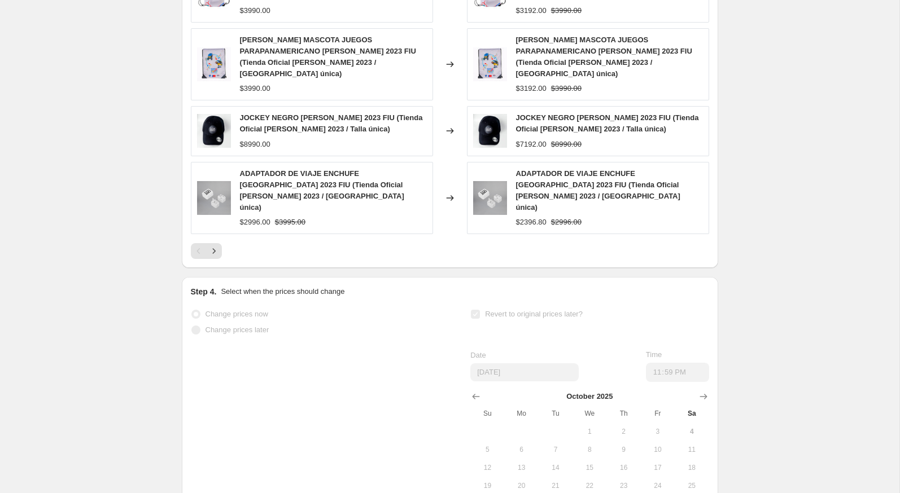
scroll to position [0, 0]
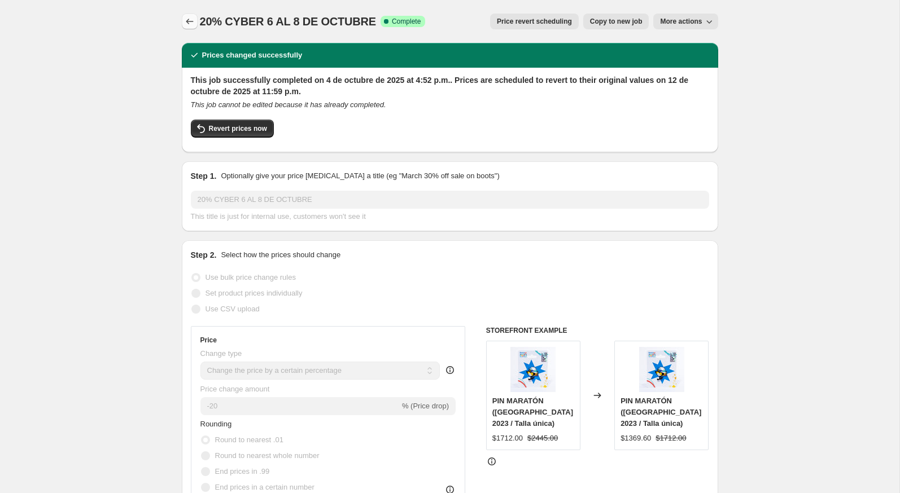
click at [189, 20] on icon "Price change jobs" at bounding box center [189, 21] width 11 height 11
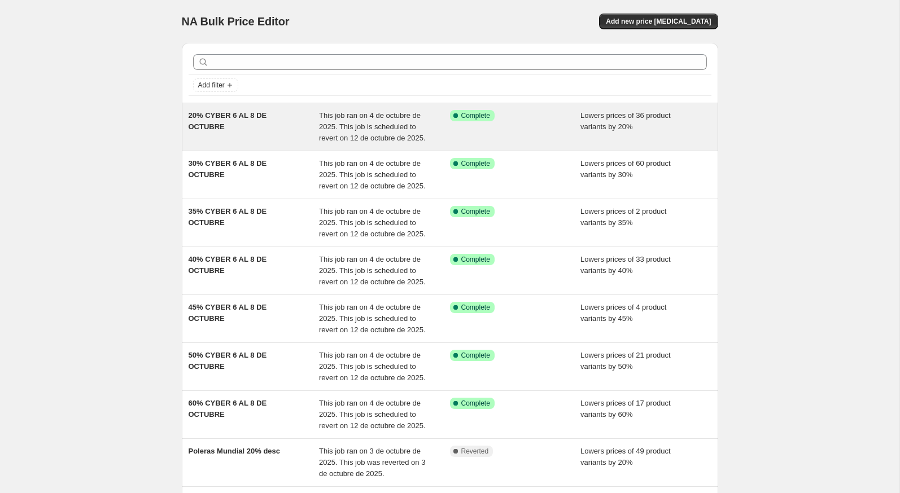
click at [243, 120] on div "20% CYBER 6 AL 8 DE OCTUBRE" at bounding box center [254, 127] width 131 height 34
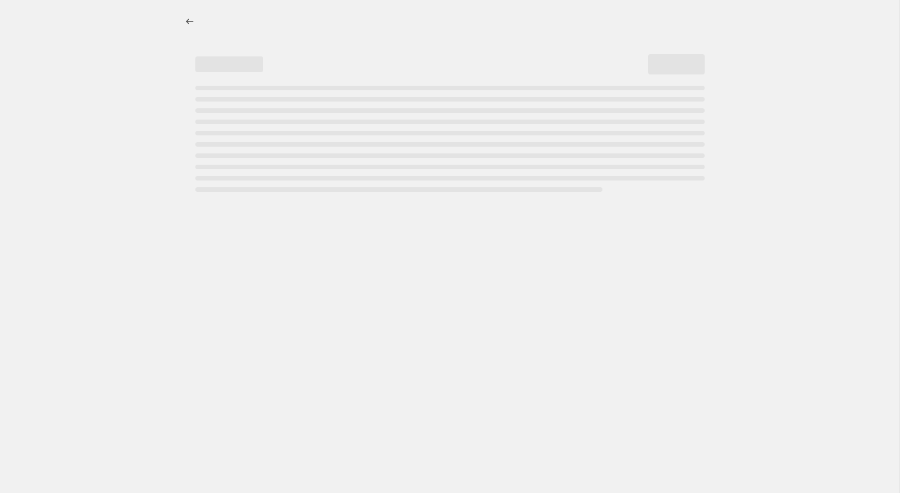
select select "percentage"
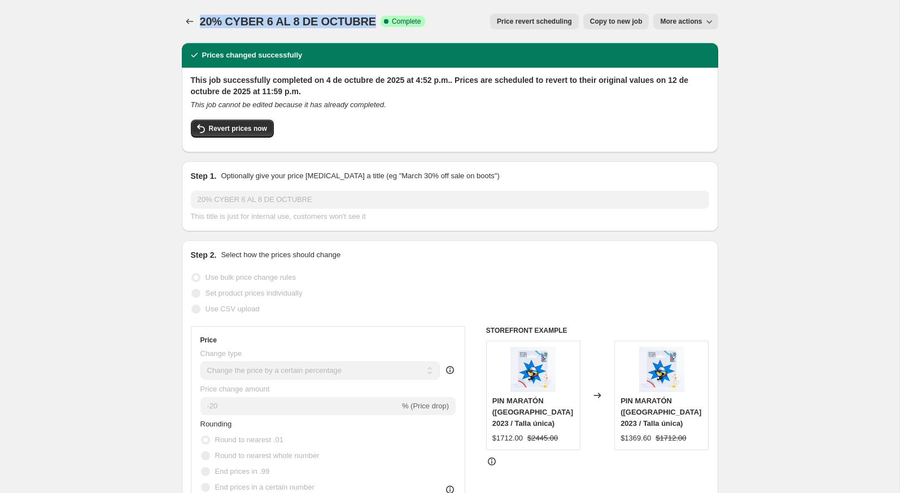
drag, startPoint x: 370, startPoint y: 20, endPoint x: 199, endPoint y: 21, distance: 171.1
click at [199, 21] on div "20% CYBER 6 AL 8 DE OCTUBRE Success Complete Complete Price revert scheduling C…" at bounding box center [450, 22] width 536 height 16
copy span "20% CYBER 6 AL 8 DE OCTUBRE"
click at [192, 23] on icon "Price change jobs" at bounding box center [189, 21] width 11 height 11
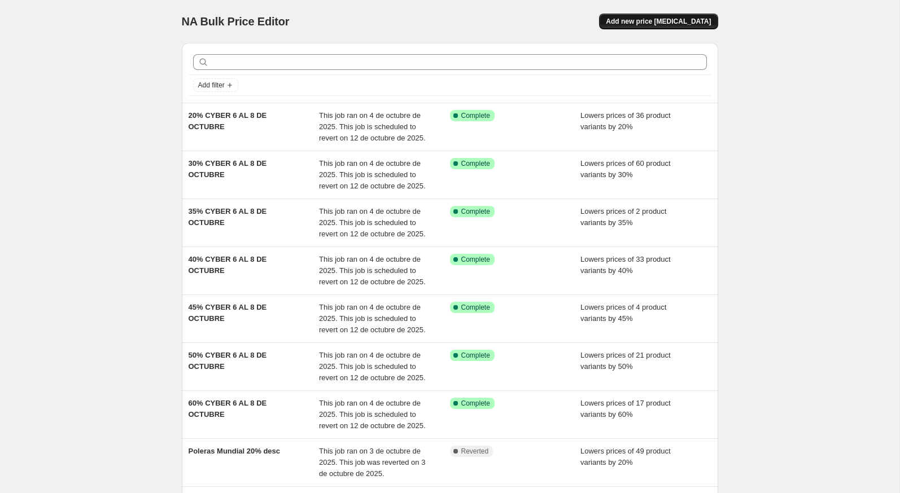
click at [630, 25] on span "Add new price [MEDICAL_DATA]" at bounding box center [658, 21] width 105 height 9
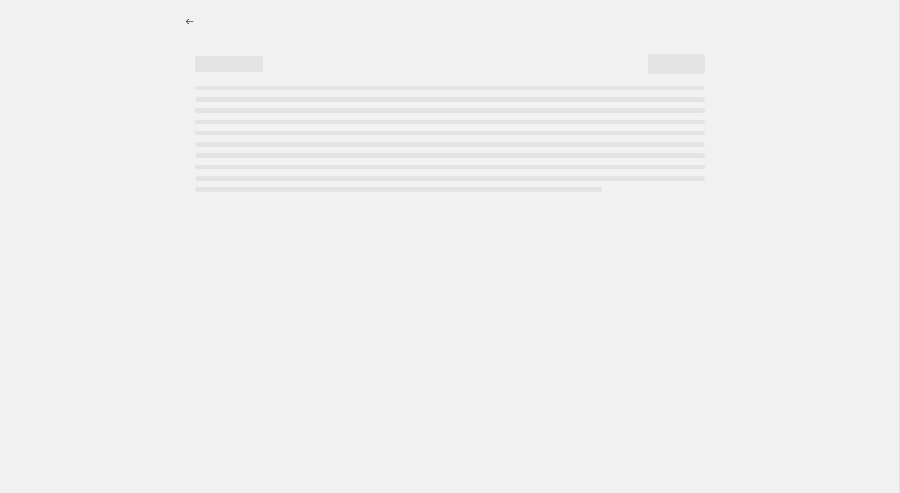
select select "percentage"
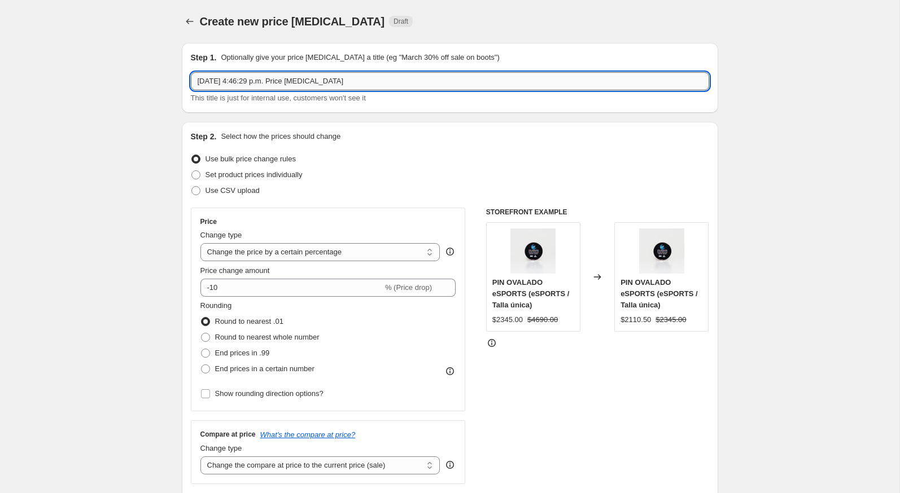
click at [316, 79] on input "4 oct 2025, 4:46:29 p.m. Price change job" at bounding box center [450, 81] width 518 height 18
paste input "20% CYBER 6 AL 8 DE OCTUBRE"
click at [198, 84] on input "20% CYBER 6 AL 8 DE OCTUBRE" at bounding box center [450, 81] width 518 height 18
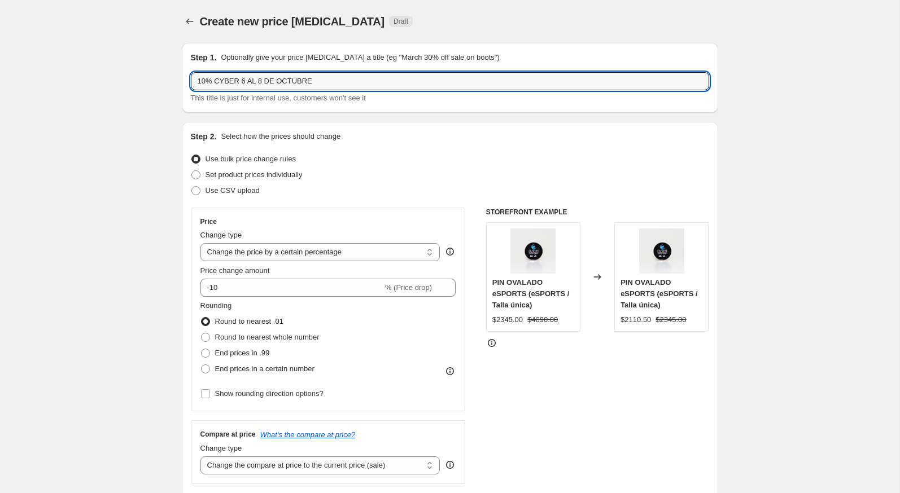
type input "10% CYBER 6 AL 8 DE OCTUBRE"
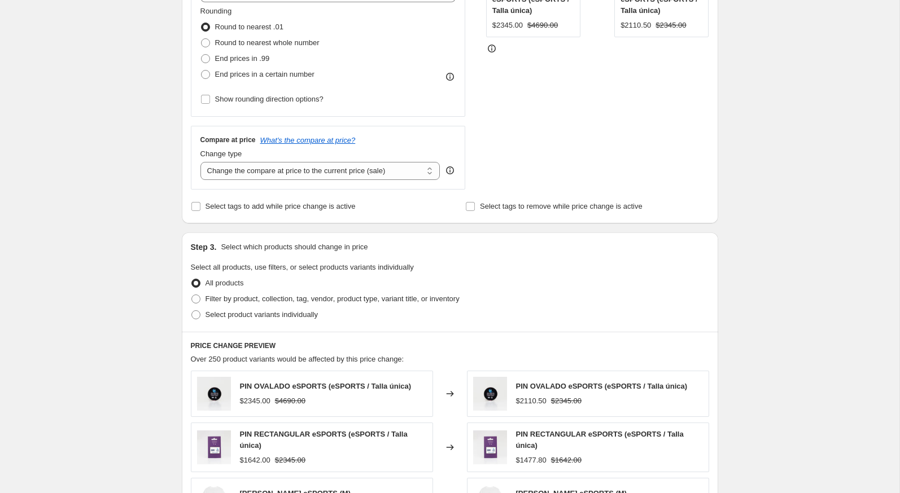
scroll to position [362, 0]
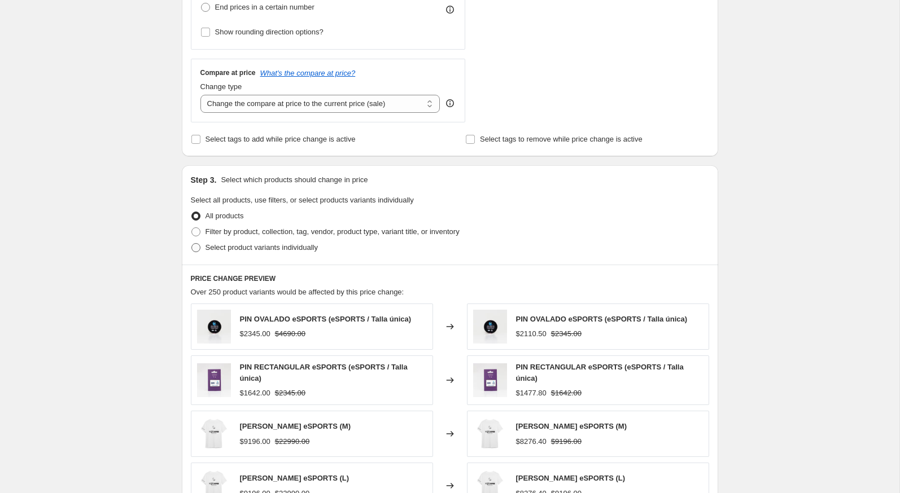
click at [198, 245] on span at bounding box center [195, 247] width 9 height 9
click at [192, 244] on input "Select product variants individually" at bounding box center [191, 243] width 1 height 1
radio input "true"
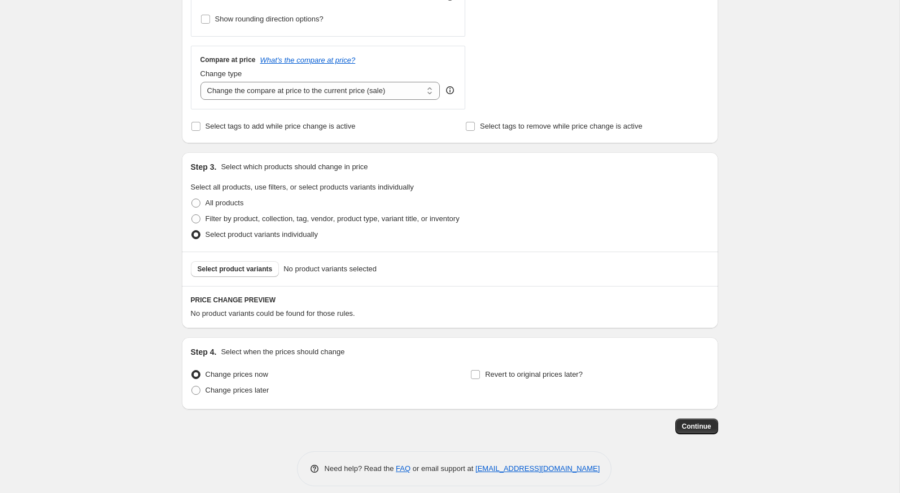
scroll to position [376, 0]
click at [209, 264] on span "Select product variants" at bounding box center [235, 268] width 75 height 9
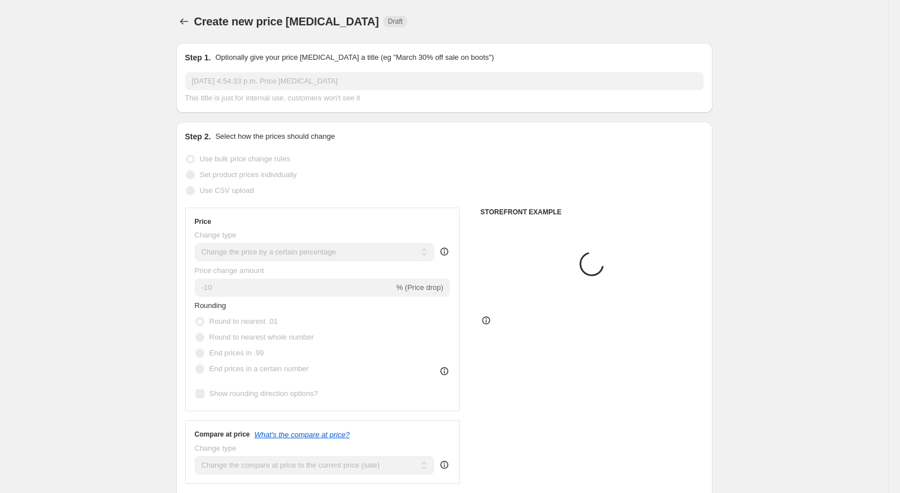
select select "percentage"
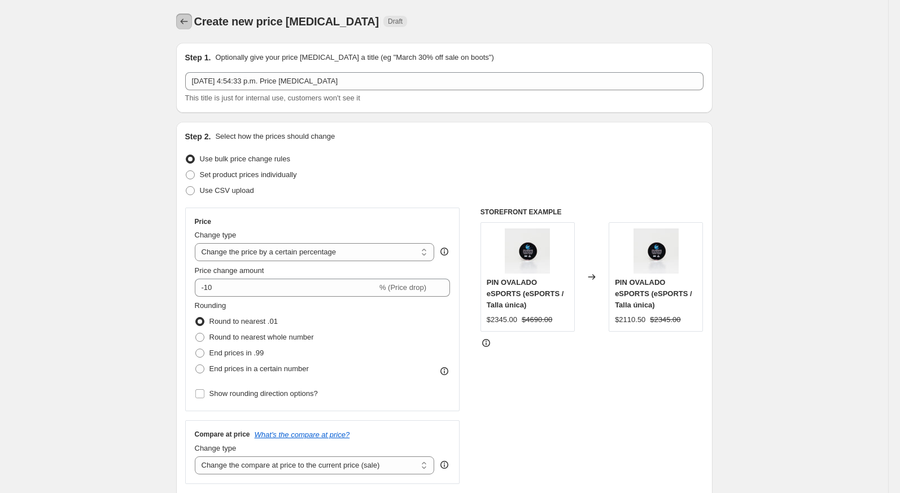
click at [186, 23] on icon "Price change jobs" at bounding box center [183, 21] width 11 height 11
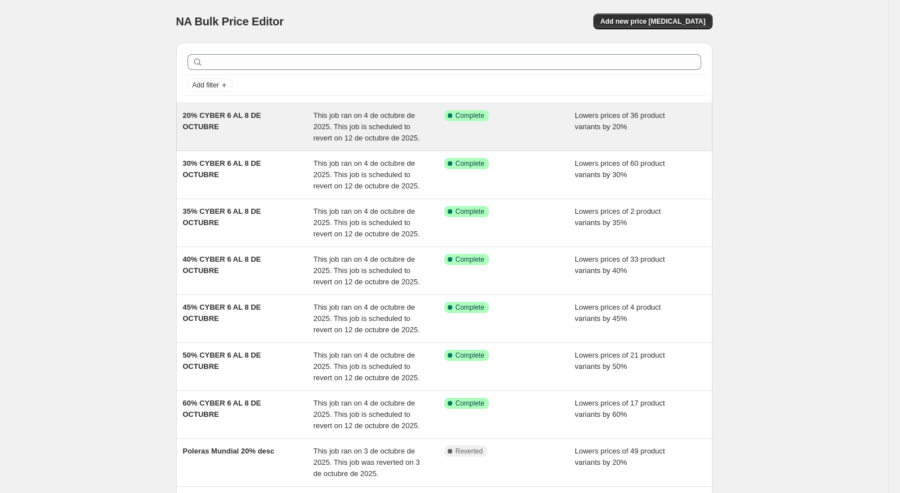
click at [258, 133] on div "20% CYBER 6 AL 8 DE OCTUBRE" at bounding box center [248, 127] width 131 height 34
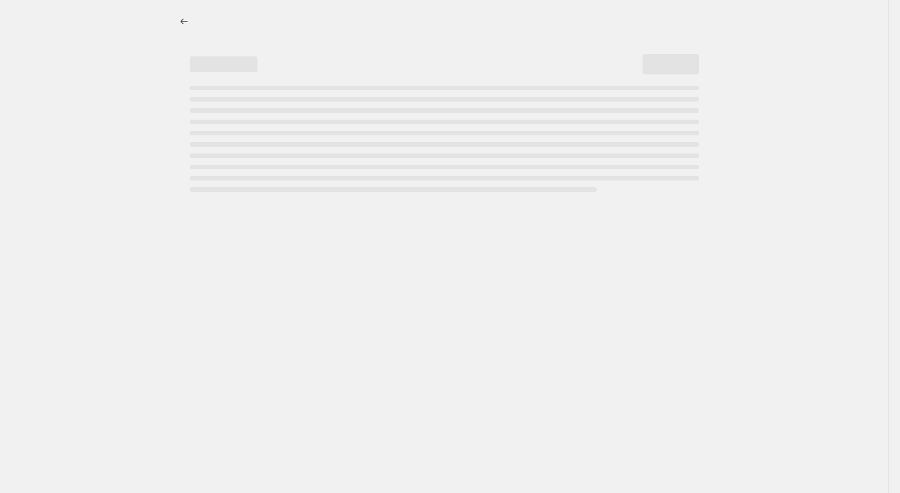
select select "percentage"
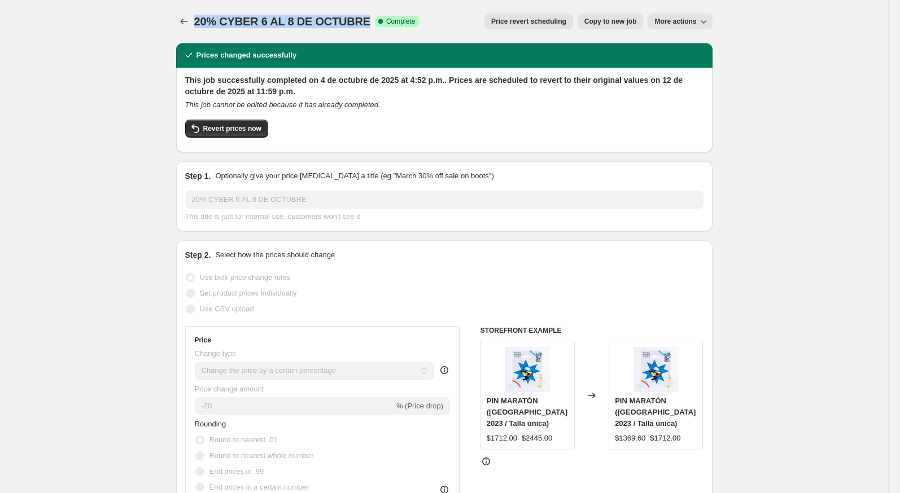
drag, startPoint x: 365, startPoint y: 22, endPoint x: 197, endPoint y: 23, distance: 167.7
click at [197, 23] on span "20% CYBER 6 AL 8 DE OCTUBRE" at bounding box center [282, 21] width 176 height 12
copy span "20% CYBER 6 AL 8 DE OCTUBRE"
click at [188, 23] on icon "Price change jobs" at bounding box center [183, 21] width 11 height 11
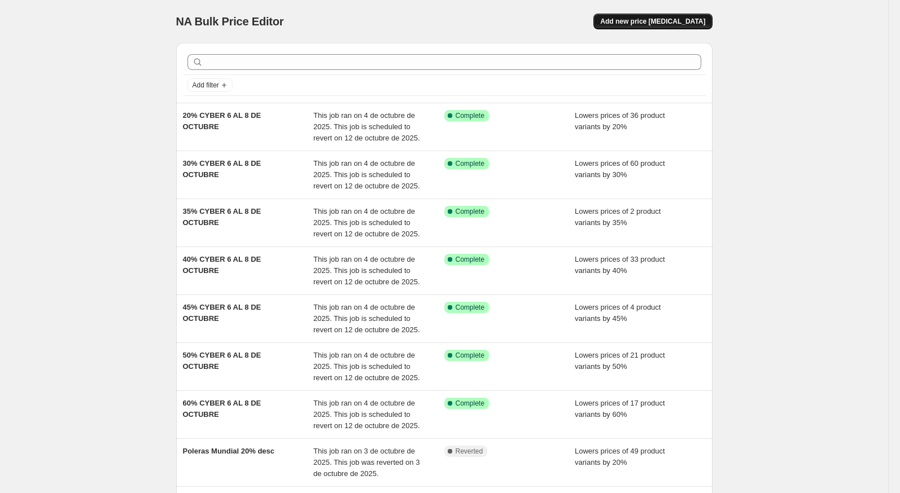
click at [619, 20] on button "Add new price [MEDICAL_DATA]" at bounding box center [652, 22] width 119 height 16
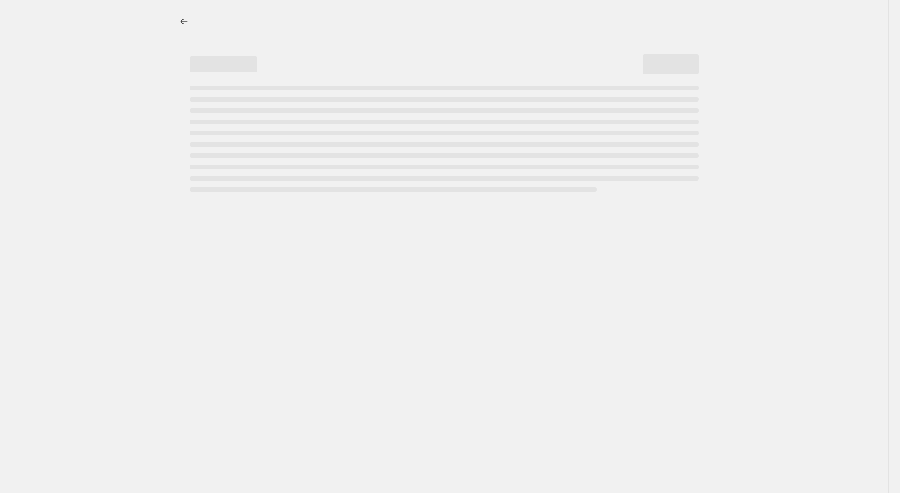
select select "percentage"
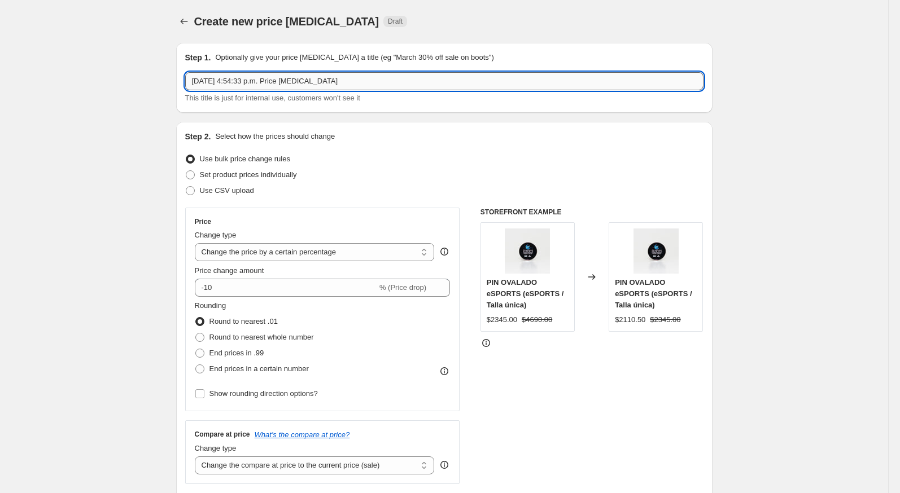
click at [347, 81] on input "[DATE] 4:54:33 p.m. Price [MEDICAL_DATA]" at bounding box center [444, 81] width 518 height 18
paste input "20% CYBER 6 AL 8 DE OCTUBRE"
drag, startPoint x: 195, startPoint y: 84, endPoint x: 186, endPoint y: 84, distance: 9.0
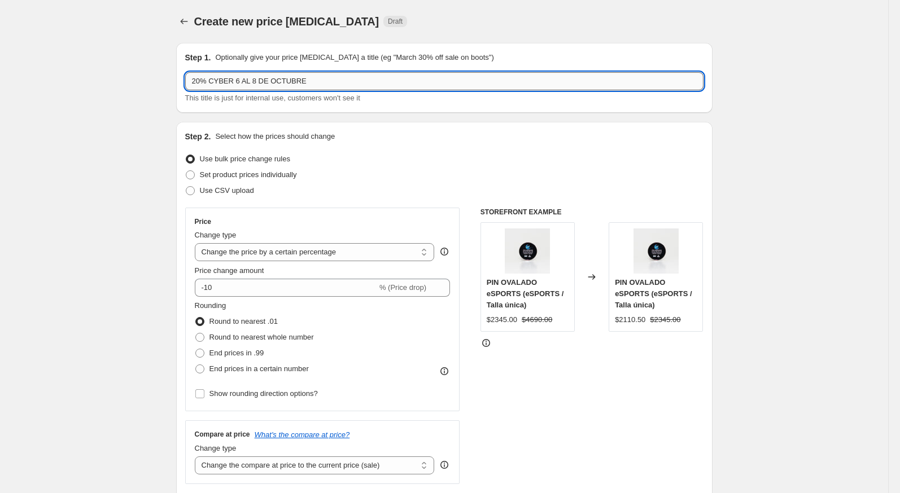
click at [186, 84] on input "20% CYBER 6 AL 8 DE OCTUBRE" at bounding box center [444, 81] width 518 height 18
type input "10% CYBER 6 AL 8 DE OCTUBRE"
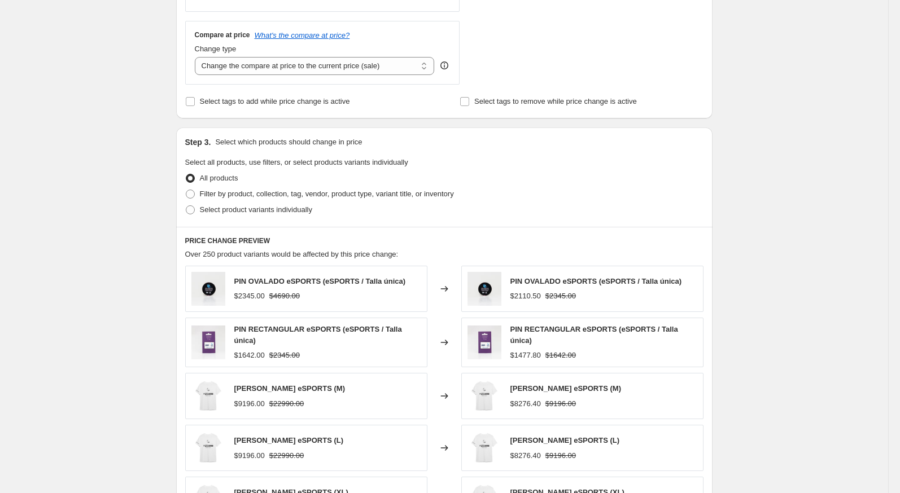
scroll to position [404, 0]
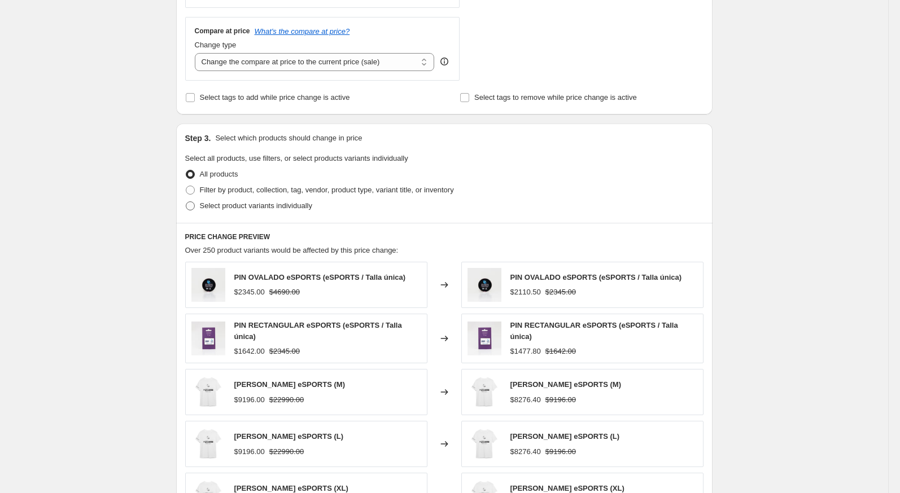
click at [203, 202] on span "Select product variants individually" at bounding box center [256, 206] width 112 height 8
click at [186, 202] on input "Select product variants individually" at bounding box center [186, 202] width 1 height 1
radio input "true"
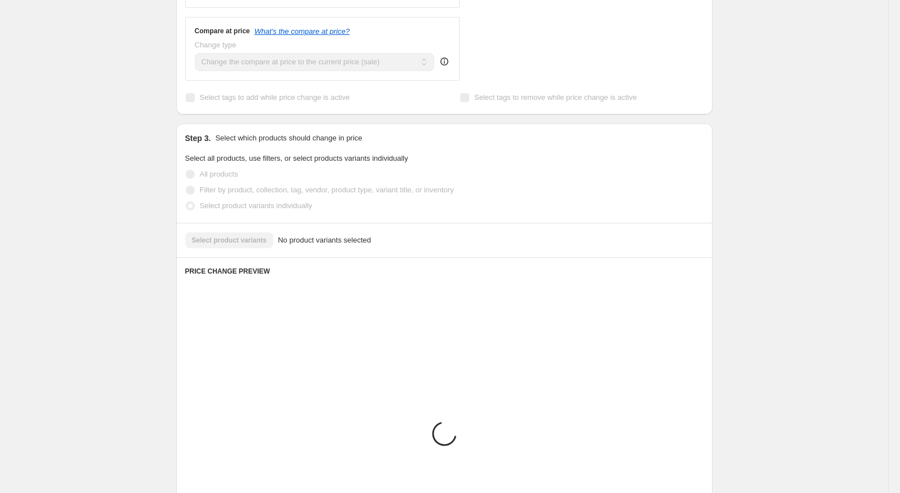
scroll to position [382, 0]
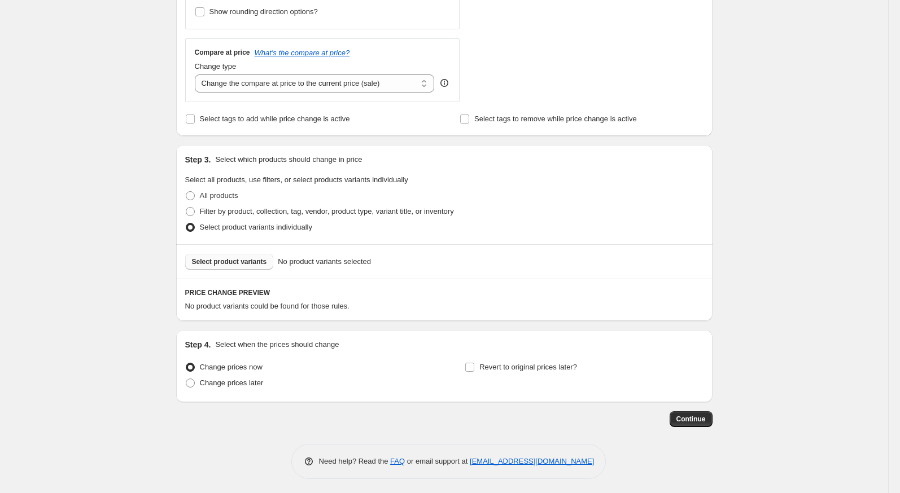
click at [217, 261] on span "Select product variants" at bounding box center [229, 261] width 75 height 9
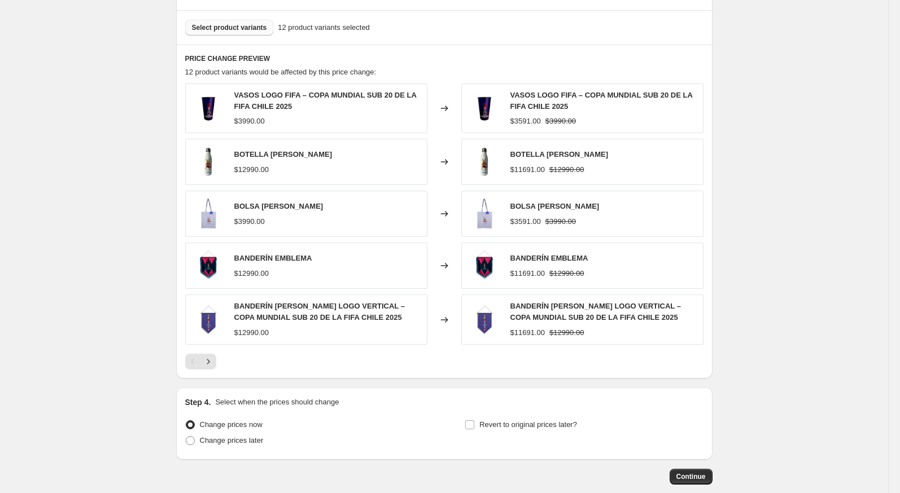
scroll to position [672, 0]
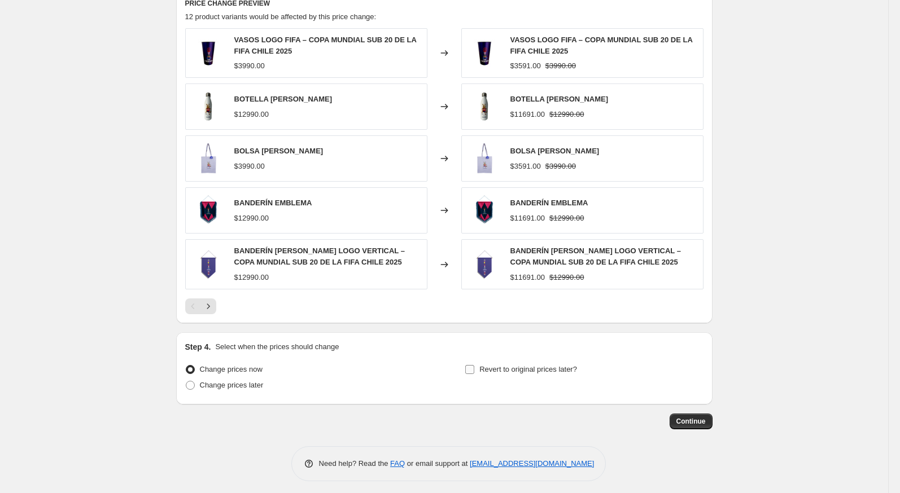
click at [517, 364] on span "Revert to original prices later?" at bounding box center [528, 369] width 98 height 11
click at [474, 365] on input "Revert to original prices later?" at bounding box center [469, 369] width 9 height 9
checkbox input "true"
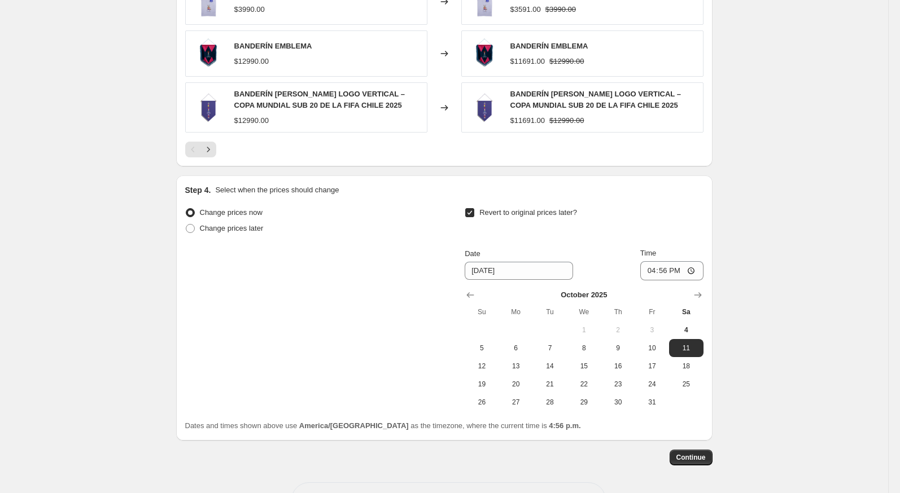
scroll to position [832, 0]
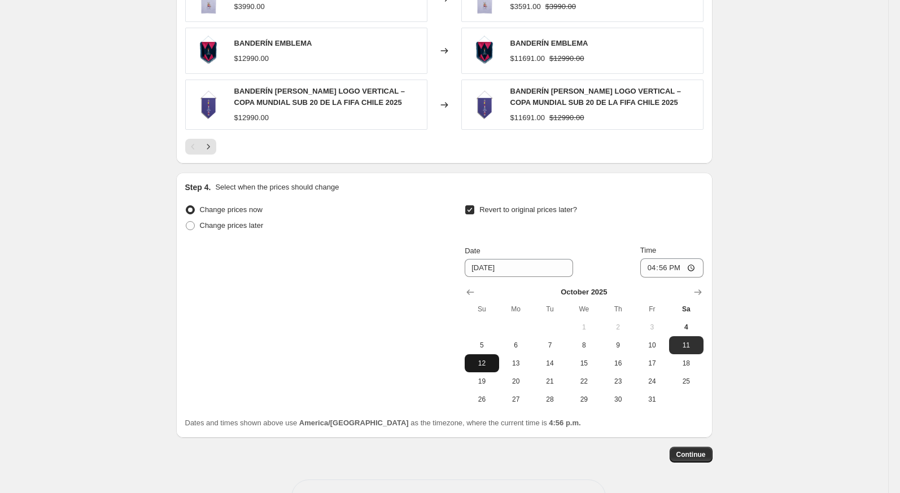
click at [487, 360] on span "12" at bounding box center [481, 363] width 25 height 9
type input "[DATE]"
click at [643, 266] on input "16:56" at bounding box center [671, 268] width 63 height 19
type input "23:59"
click at [687, 447] on button "Continue" at bounding box center [691, 455] width 43 height 16
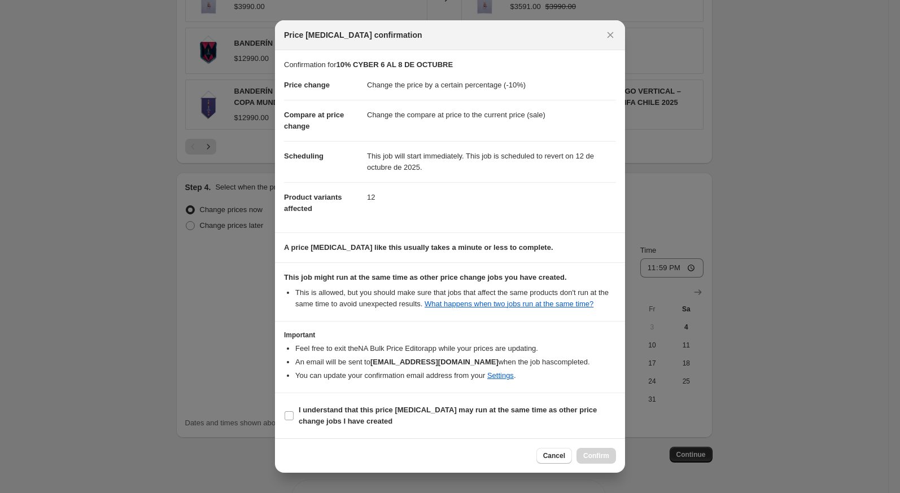
scroll to position [2, 0]
click at [564, 416] on b "I understand that this price [MEDICAL_DATA] may run at the same time as other p…" at bounding box center [448, 416] width 298 height 20
click at [294, 416] on input "I understand that this price [MEDICAL_DATA] may run at the same time as other p…" at bounding box center [289, 416] width 9 height 9
checkbox input "true"
click at [583, 459] on span "Confirm" at bounding box center [596, 456] width 26 height 9
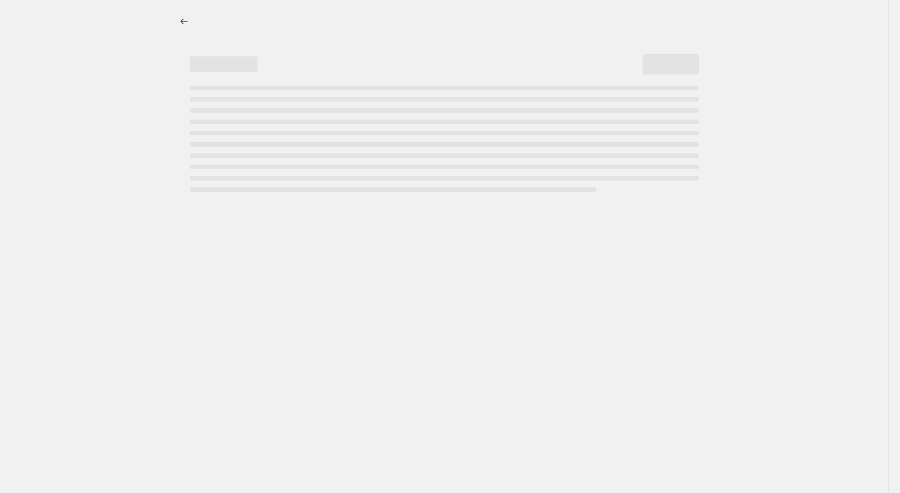
select select "percentage"
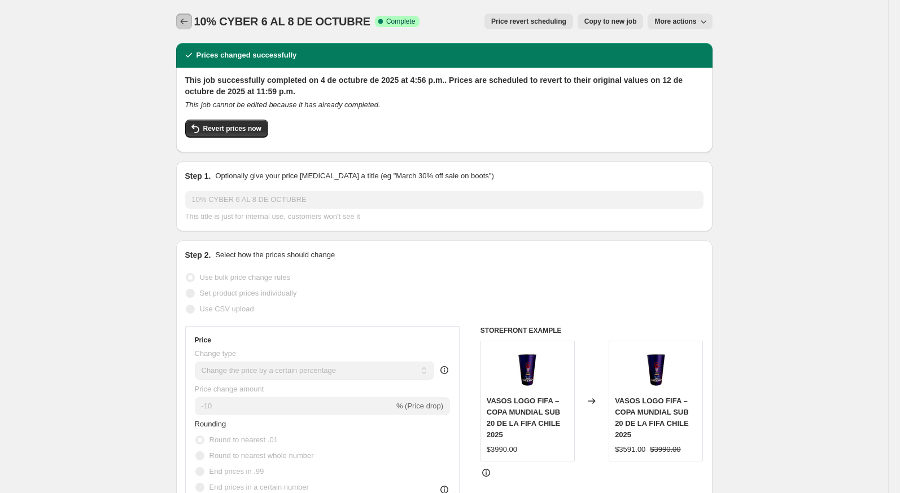
click at [191, 26] on button "Price change jobs" at bounding box center [184, 22] width 16 height 16
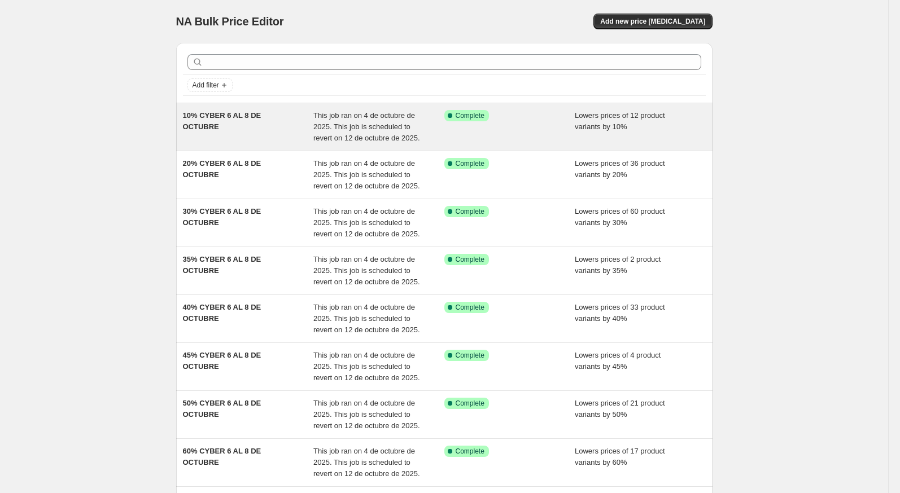
click at [238, 121] on div "10% CYBER 6 AL 8 DE OCTUBRE" at bounding box center [248, 127] width 131 height 34
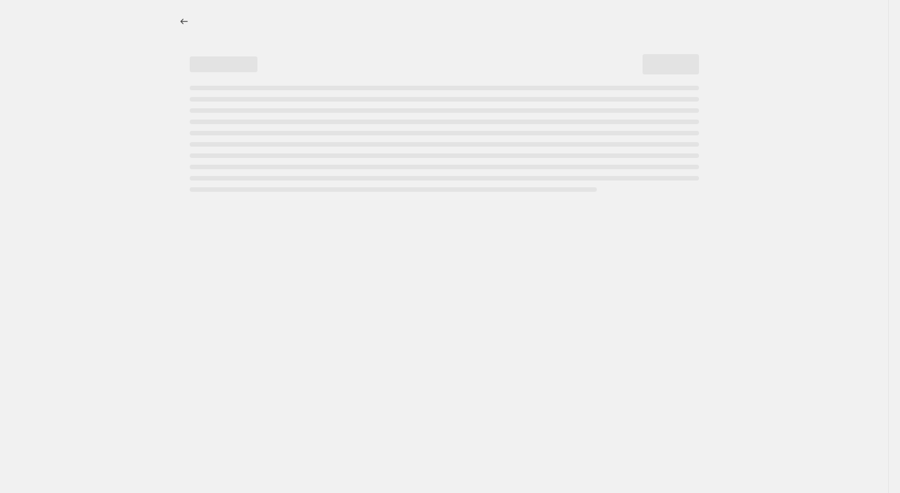
select select "percentage"
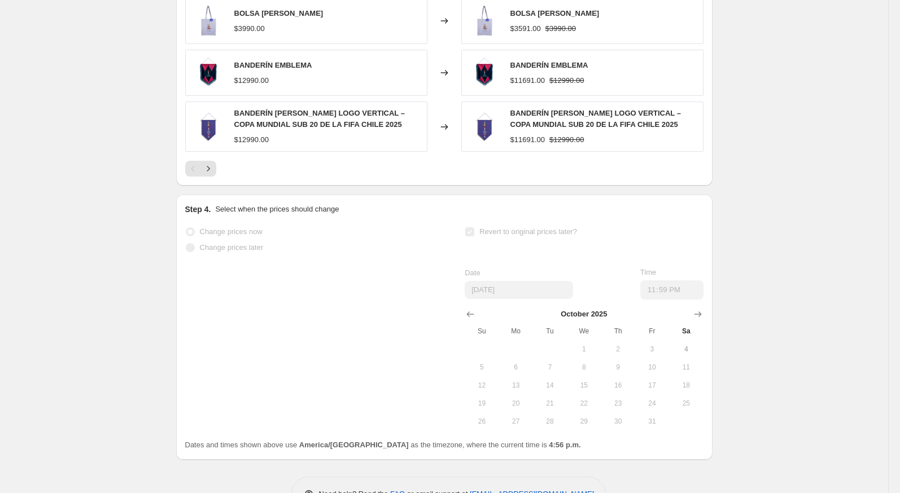
scroll to position [958, 0]
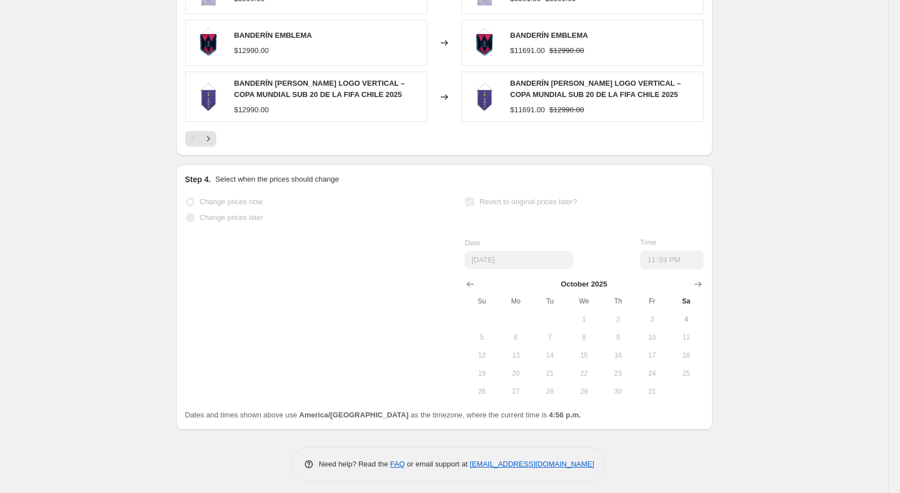
click at [204, 198] on span "Change prices now" at bounding box center [231, 202] width 63 height 8
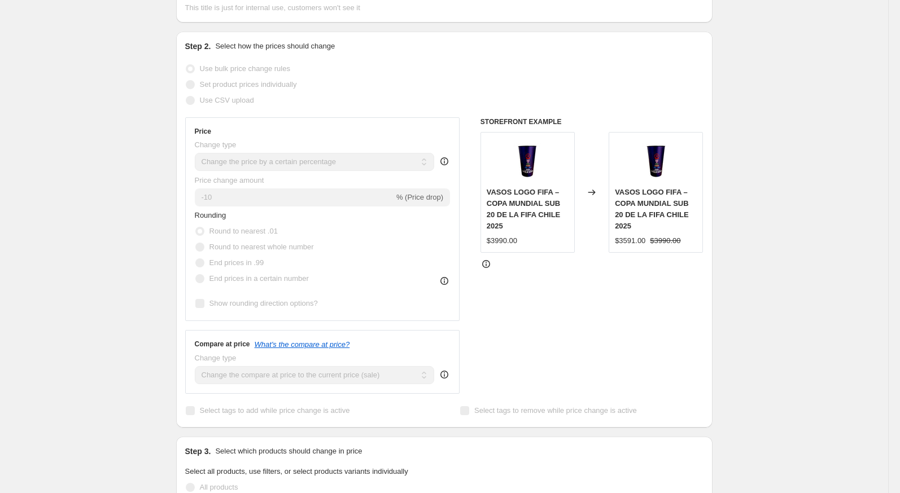
scroll to position [0, 0]
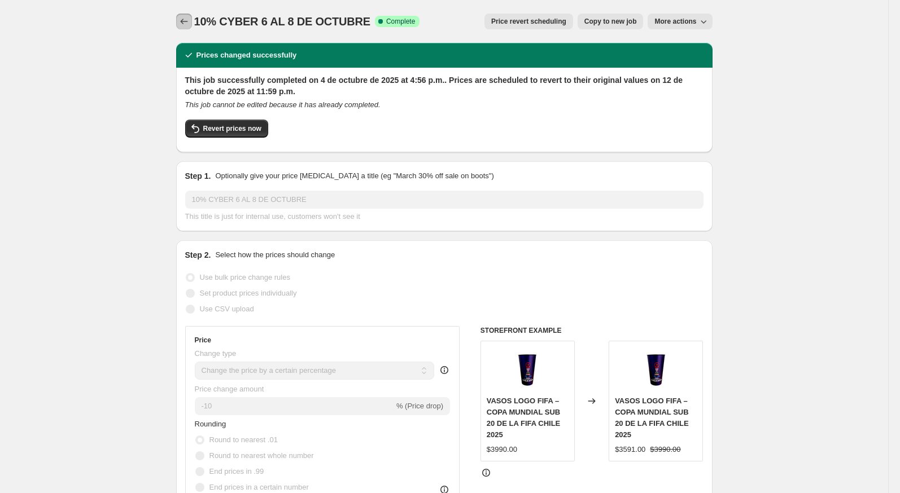
click at [181, 21] on icon "Price change jobs" at bounding box center [183, 22] width 7 height 6
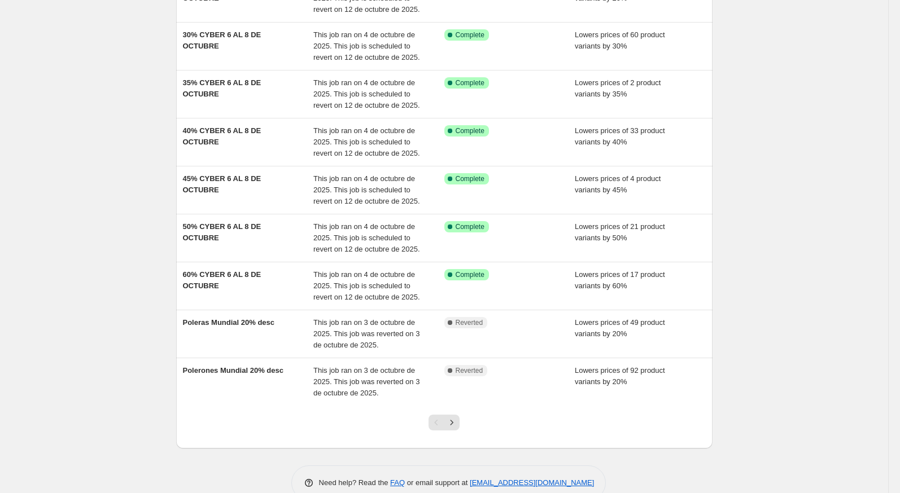
scroll to position [178, 0]
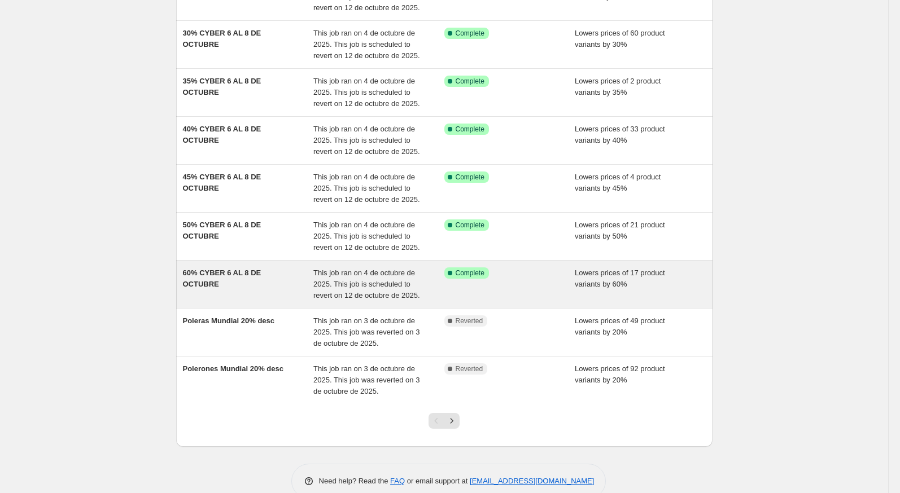
click at [228, 272] on span "60% CYBER 6 AL 8 DE OCTUBRE" at bounding box center [222, 279] width 78 height 20
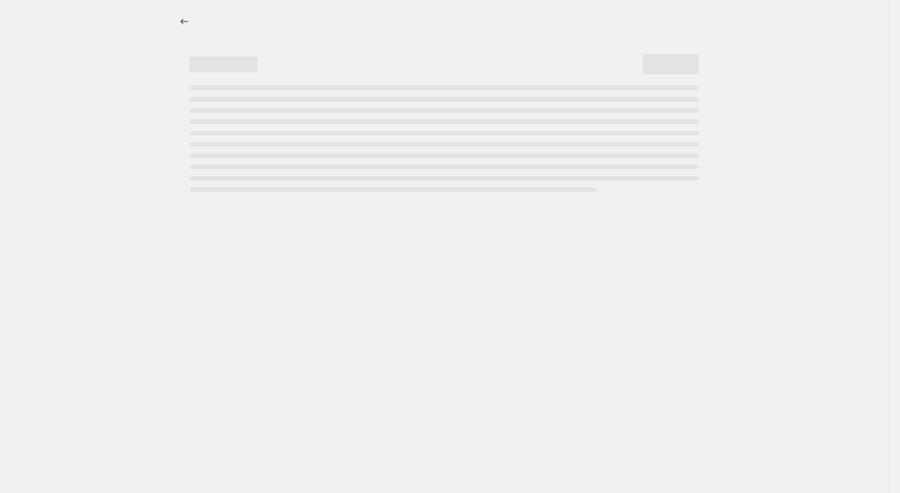
select select "percentage"
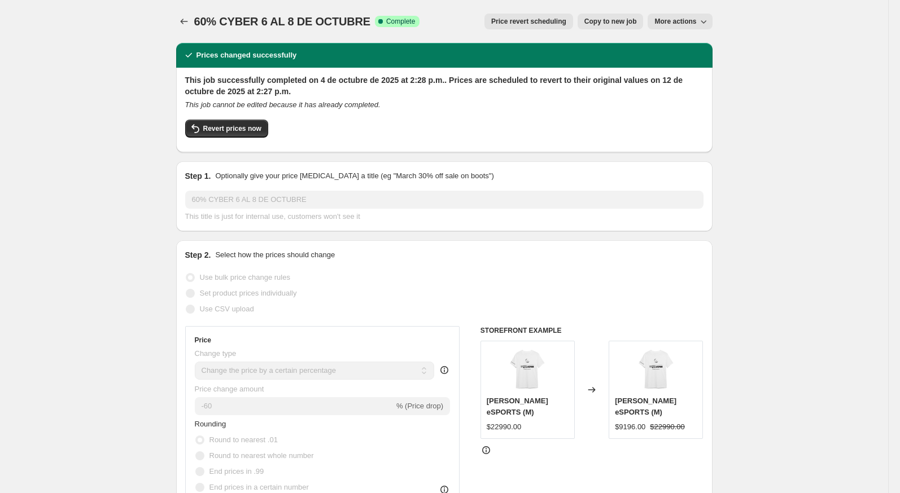
click at [550, 23] on span "Price revert scheduling" at bounding box center [528, 21] width 75 height 9
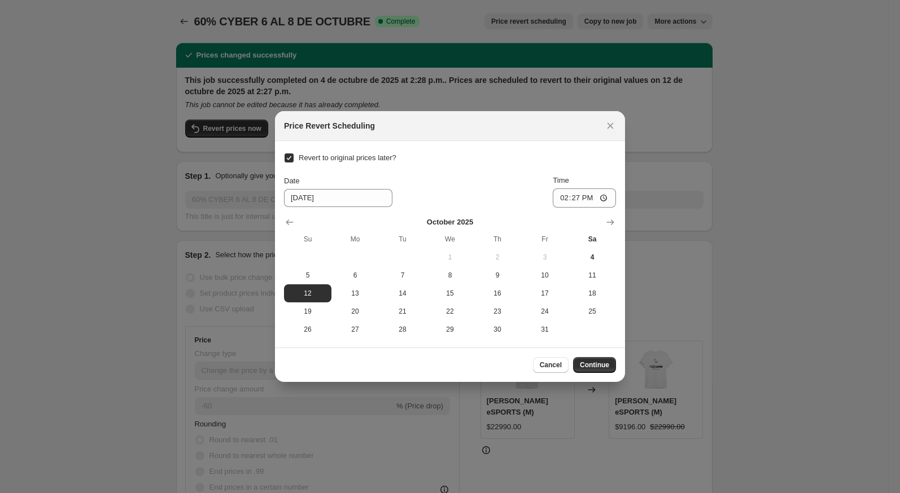
click at [671, 167] on div at bounding box center [450, 246] width 900 height 493
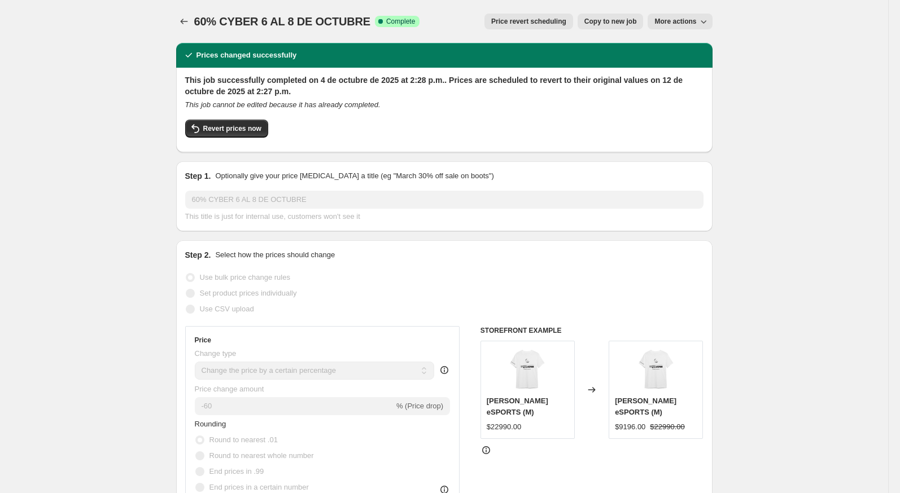
click at [667, 26] on button "More actions" at bounding box center [680, 22] width 64 height 16
click at [599, 24] on span "Copy to new job" at bounding box center [610, 21] width 53 height 9
select select "percentage"
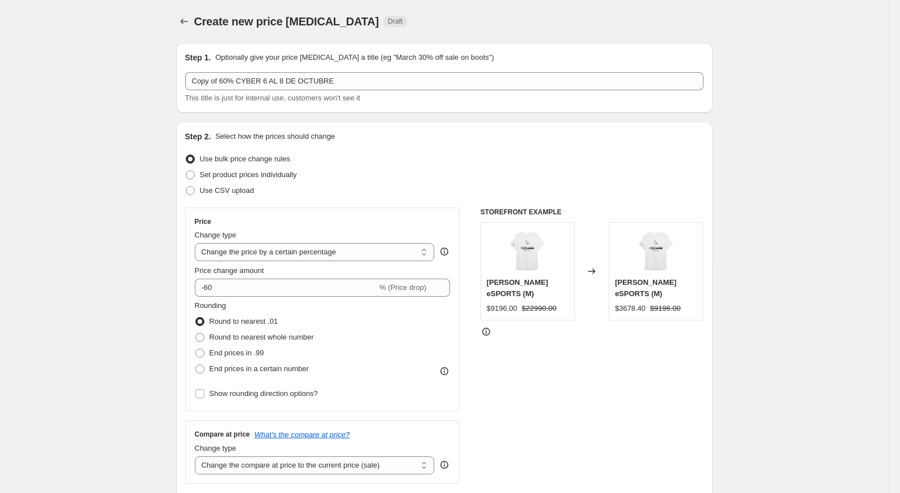
scroll to position [6, 0]
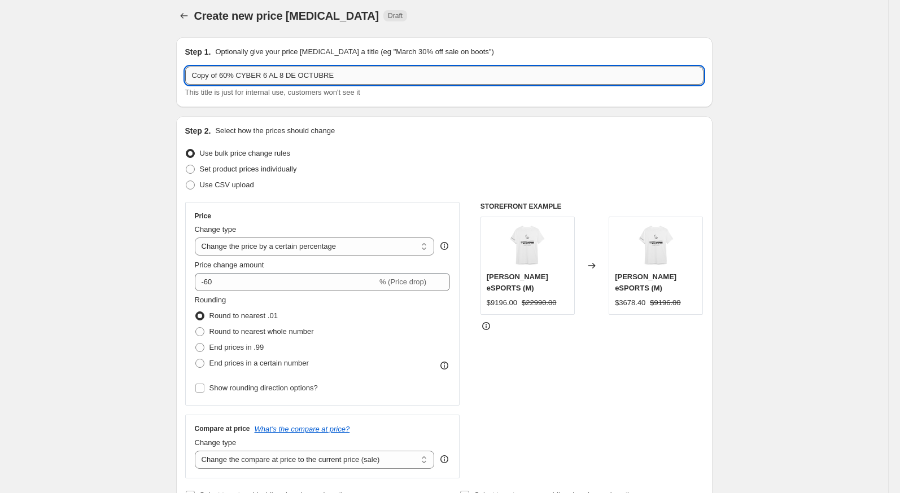
drag, startPoint x: 222, startPoint y: 78, endPoint x: 185, endPoint y: 78, distance: 36.7
click at [185, 78] on input "Copy of 60% CYBER 6 AL 8 DE OCTUBRE" at bounding box center [444, 76] width 518 height 18
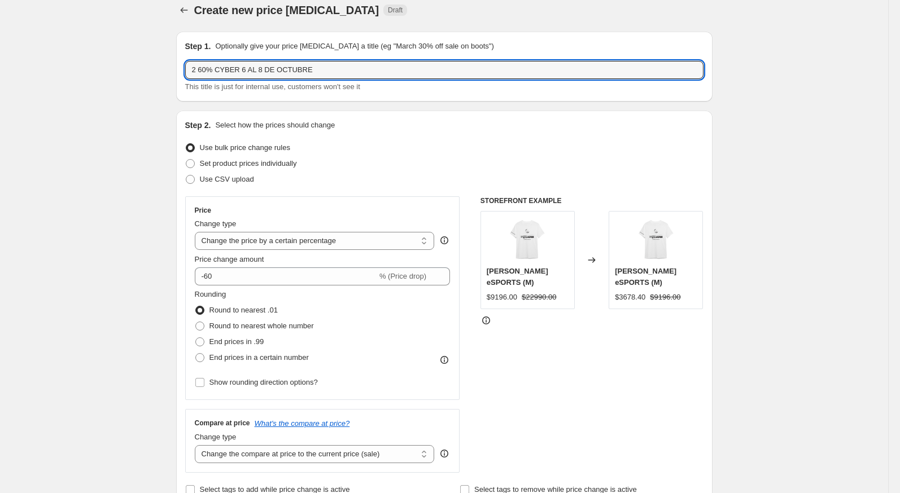
scroll to position [0, 0]
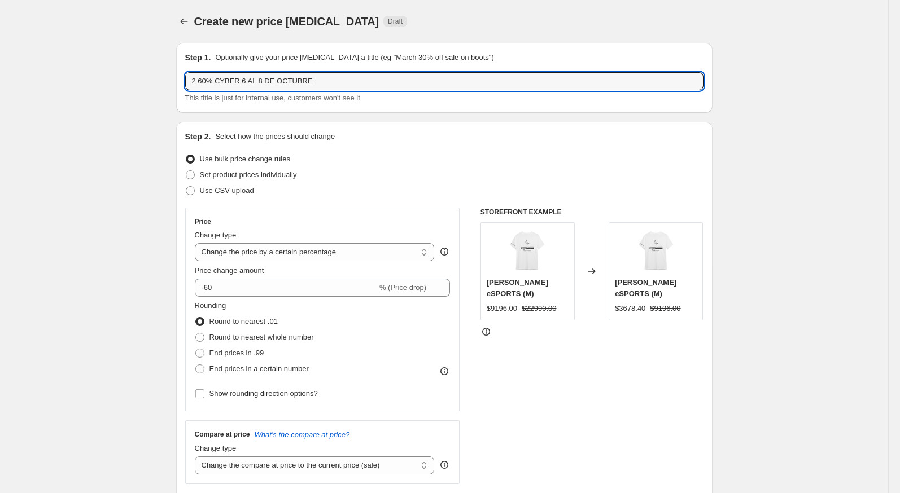
type input "2 60% CYBER 6 AL 8 DE OCTUBRE"
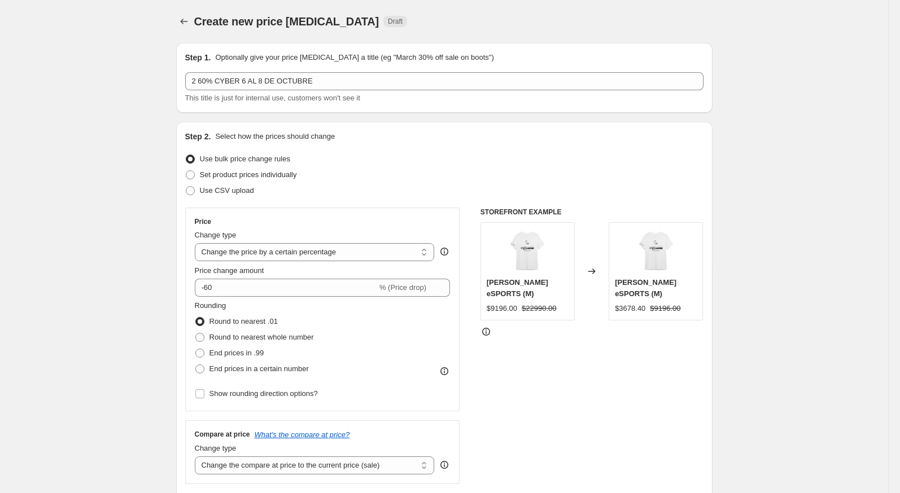
click at [181, 356] on div "Step 2. Select how the prices should change Use bulk price change rules Set pro…" at bounding box center [444, 320] width 536 height 396
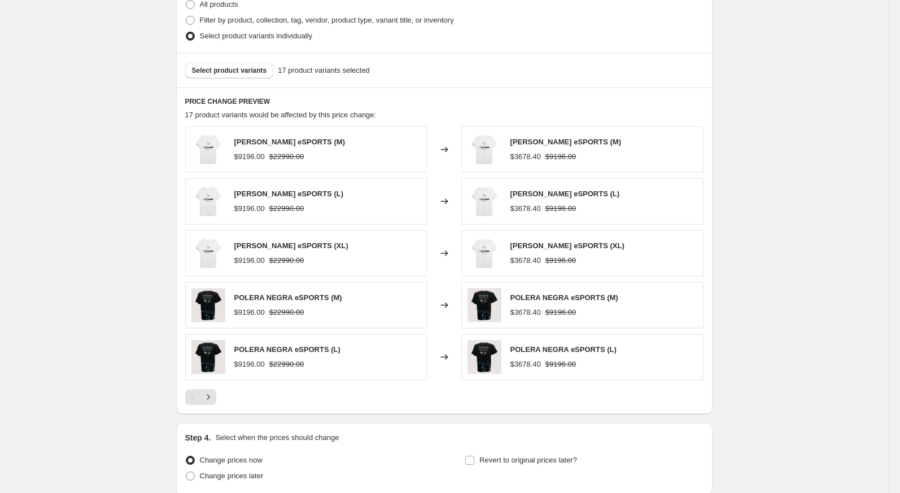
scroll to position [665, 0]
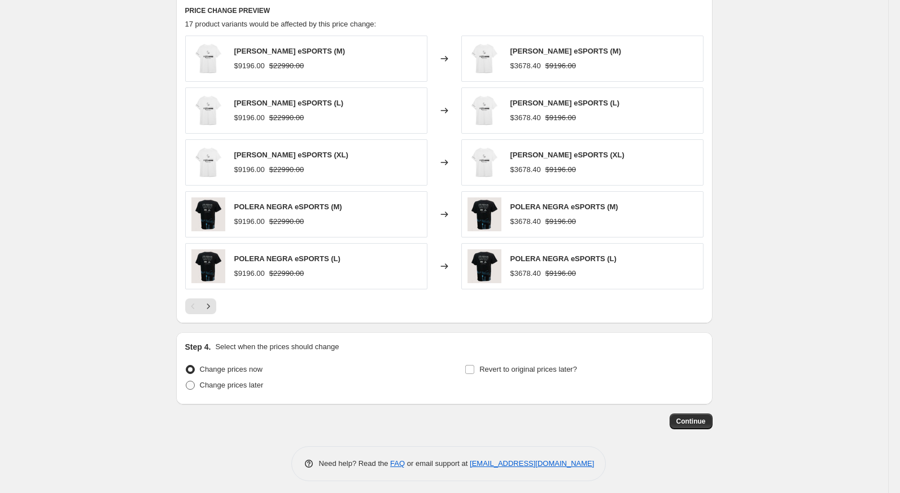
click at [226, 383] on span "Change prices later" at bounding box center [232, 385] width 64 height 8
click at [186, 382] on input "Change prices later" at bounding box center [186, 381] width 1 height 1
radio input "true"
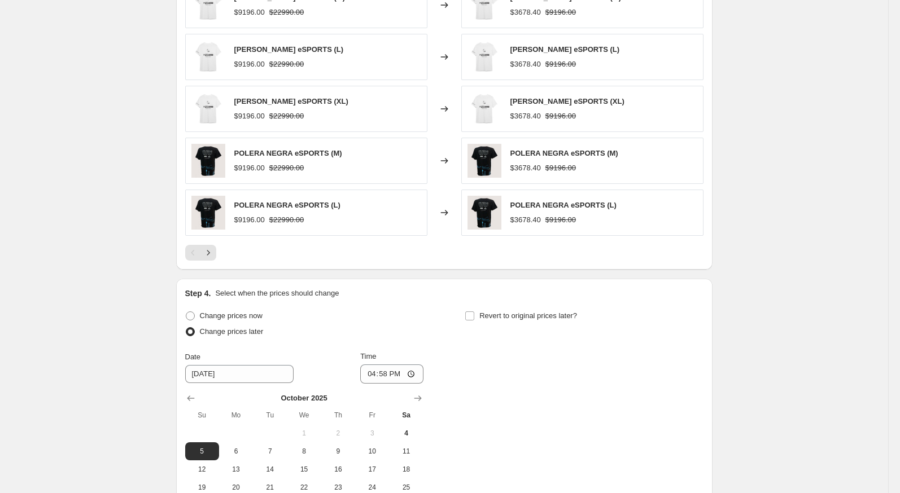
scroll to position [728, 0]
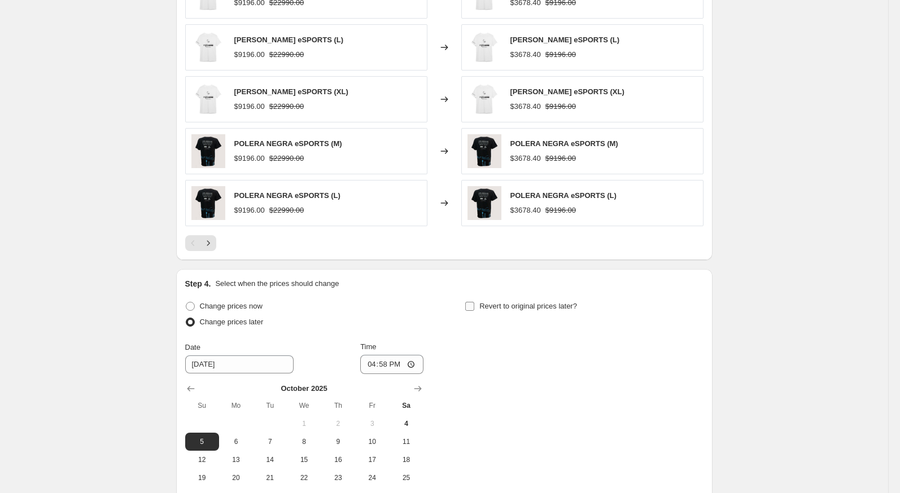
click at [477, 304] on label "Revert to original prices later?" at bounding box center [521, 307] width 112 height 16
click at [474, 304] on input "Revert to original prices later?" at bounding box center [469, 306] width 9 height 9
checkbox input "true"
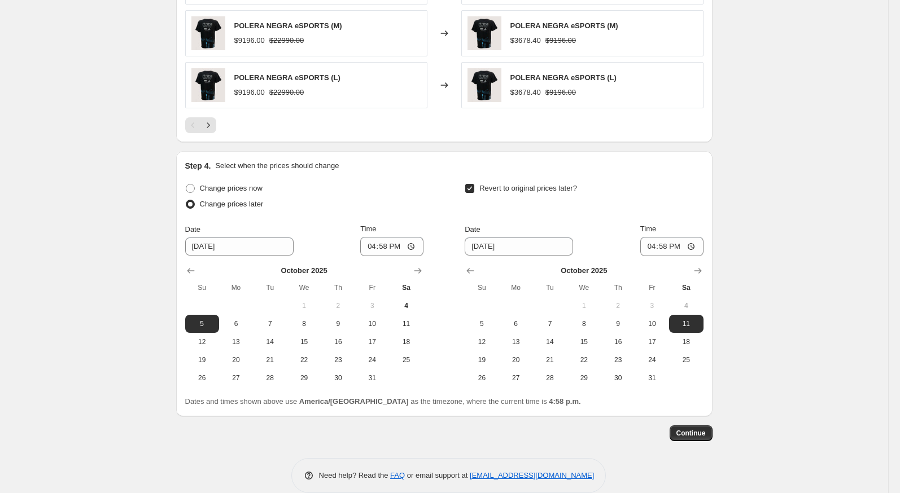
scroll to position [857, 0]
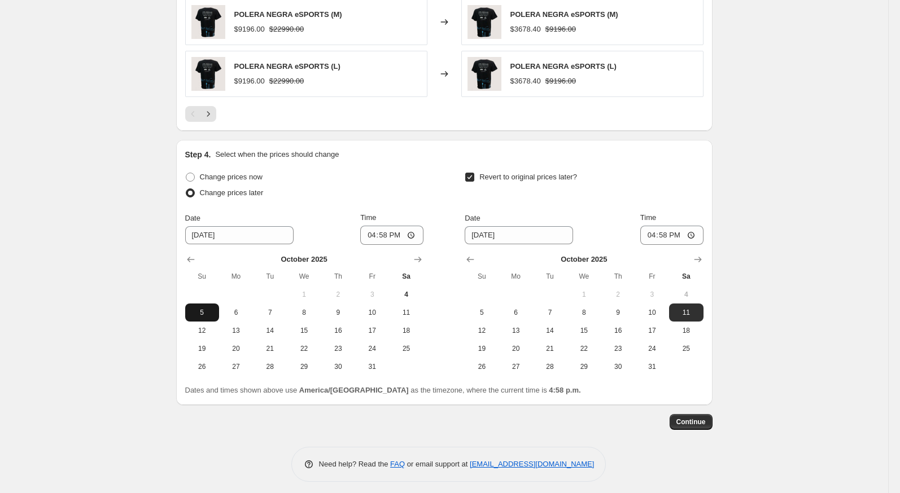
click at [210, 308] on span "5" at bounding box center [202, 312] width 25 height 9
click at [364, 233] on input "16:58" at bounding box center [391, 235] width 63 height 19
type input "23:59"
click at [430, 187] on div "Change prices now Change prices later Date [DATE] Time 23:59 [DATE] Su Mo Tu We…" at bounding box center [444, 272] width 518 height 207
click at [477, 322] on button "12" at bounding box center [482, 331] width 34 height 18
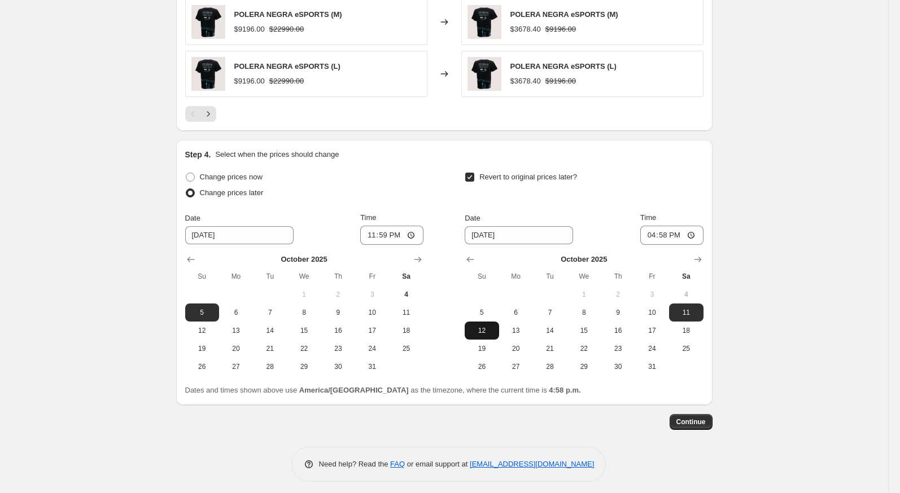
type input "[DATE]"
click at [644, 233] on input "16:58" at bounding box center [671, 235] width 63 height 19
type input "23:59"
click at [689, 418] on span "Continue" at bounding box center [690, 422] width 29 height 9
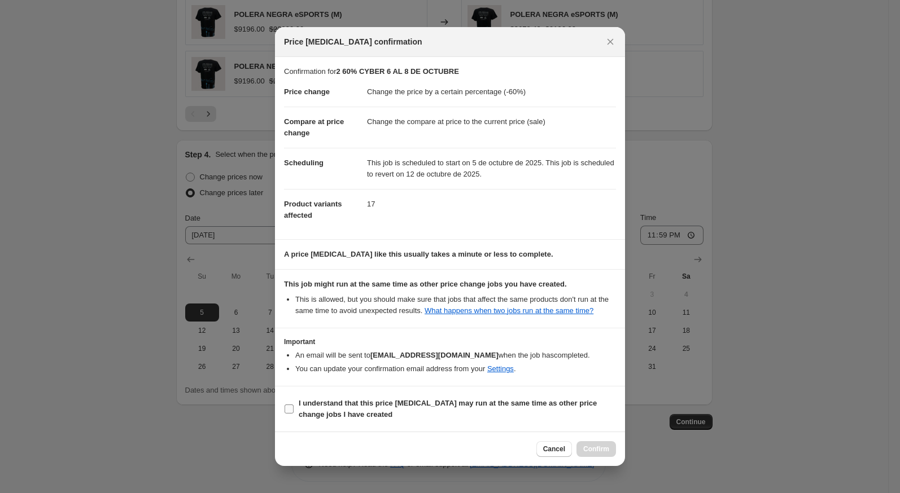
click at [510, 413] on span "I understand that this price [MEDICAL_DATA] may run at the same time as other p…" at bounding box center [457, 409] width 317 height 23
click at [294, 413] on input "I understand that this price [MEDICAL_DATA] may run at the same time as other p…" at bounding box center [289, 409] width 9 height 9
checkbox input "true"
click at [598, 465] on div "Cancel Confirm" at bounding box center [450, 449] width 350 height 34
click at [598, 453] on span "Confirm" at bounding box center [596, 449] width 26 height 9
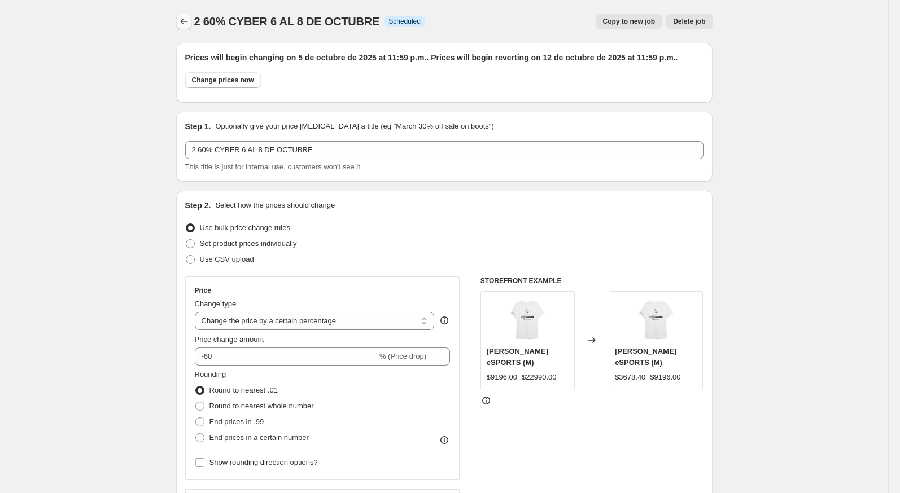
click at [180, 21] on icon "Price change jobs" at bounding box center [183, 21] width 11 height 11
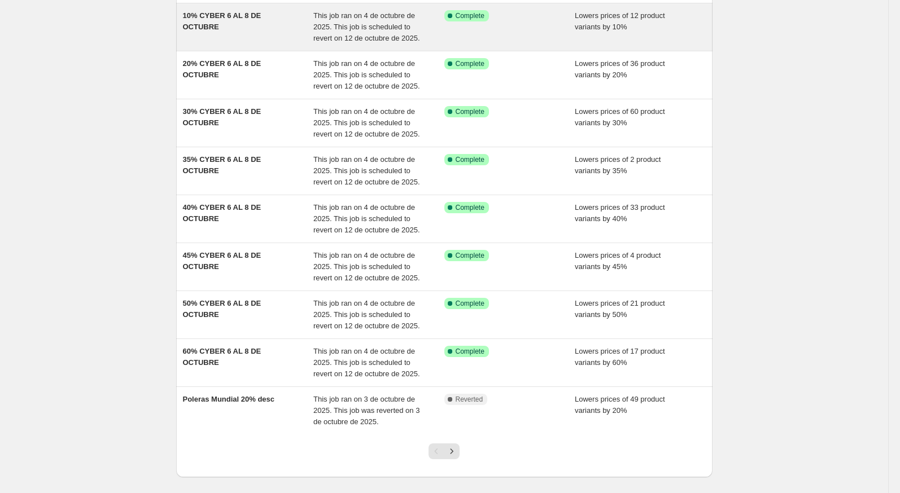
scroll to position [208, 0]
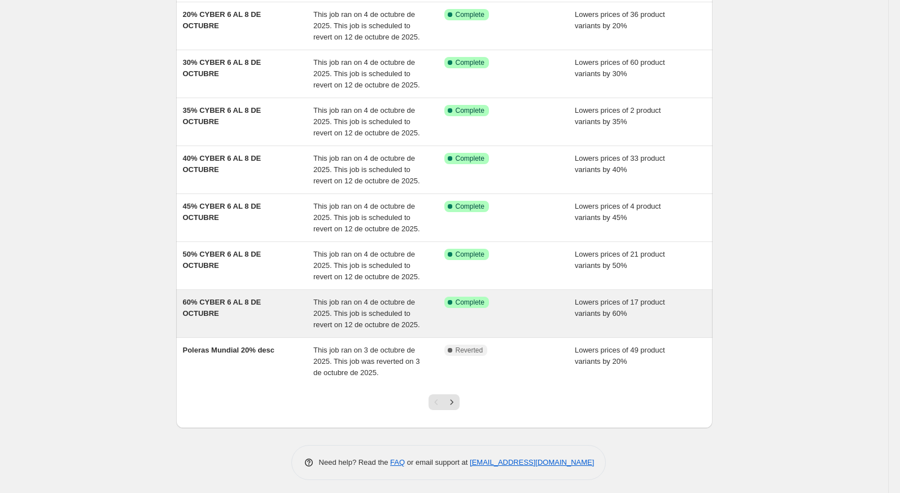
click at [196, 325] on div "60% CYBER 6 AL 8 DE OCTUBRE" at bounding box center [248, 314] width 131 height 34
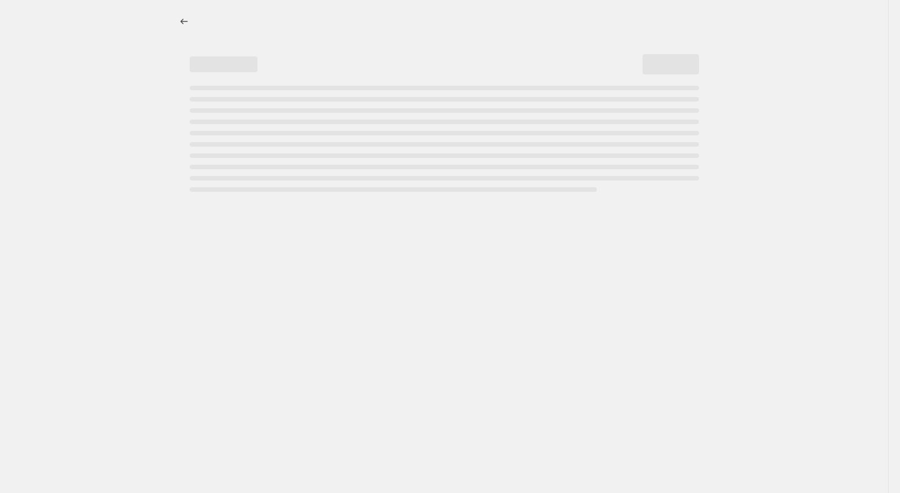
select select "percentage"
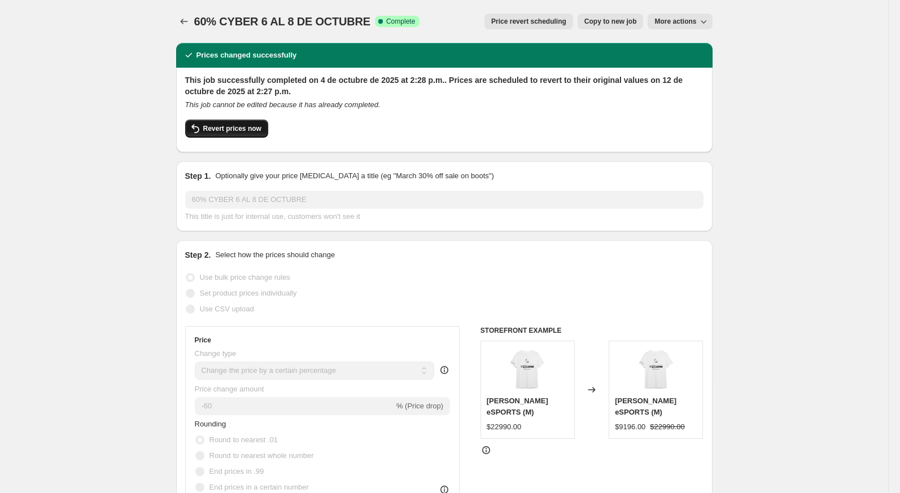
click at [257, 128] on span "Revert prices now" at bounding box center [232, 128] width 58 height 9
checkbox input "false"
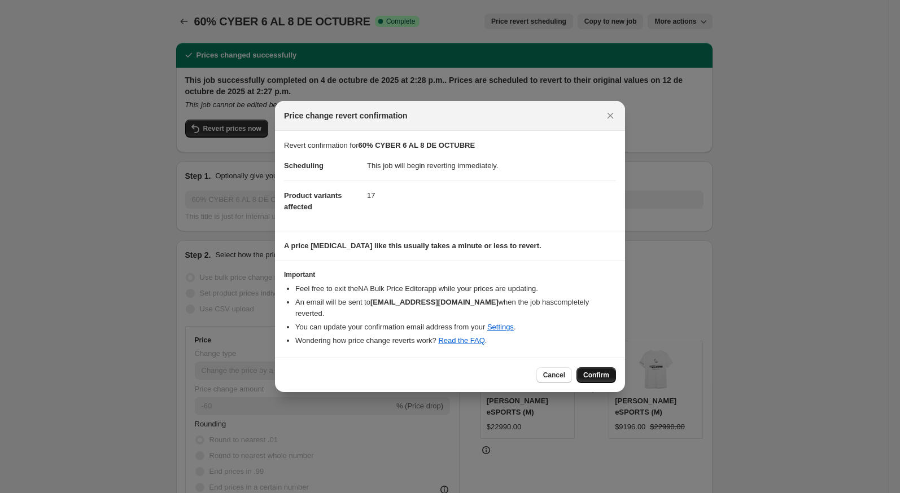
click at [608, 371] on span "Confirm" at bounding box center [596, 375] width 26 height 9
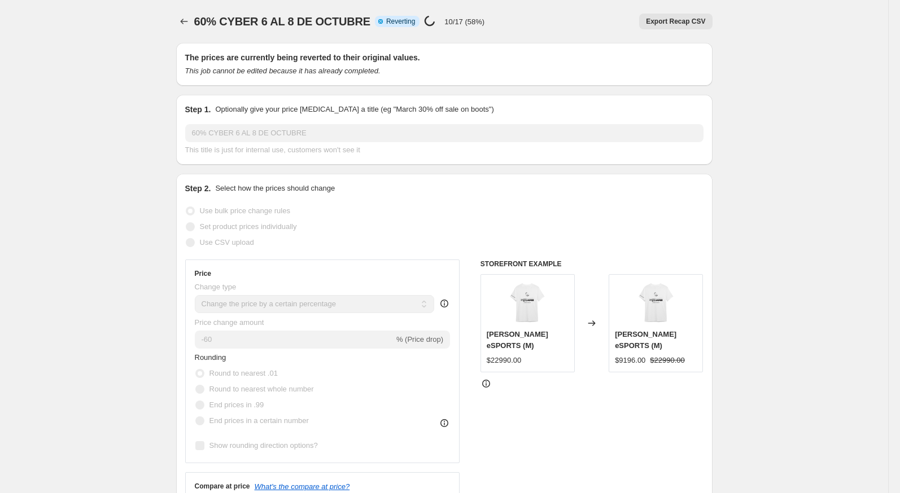
select select "percentage"
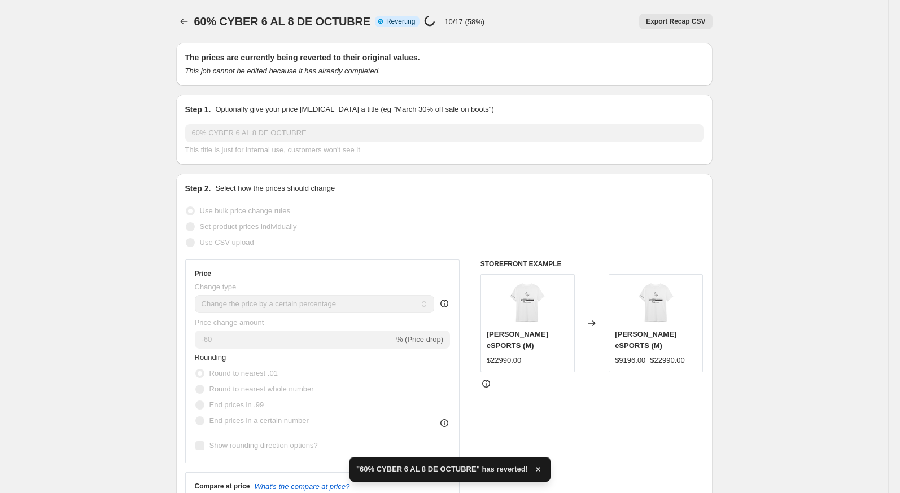
checkbox input "true"
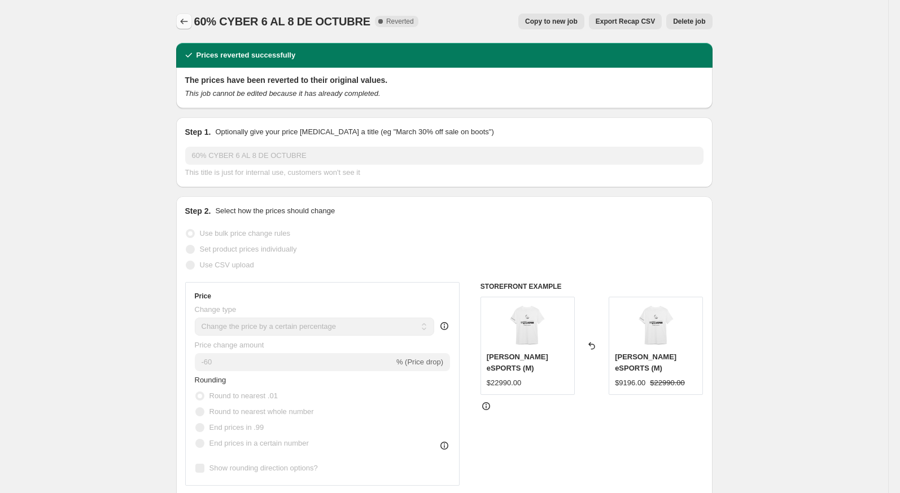
click at [182, 24] on icon "Price change jobs" at bounding box center [183, 21] width 11 height 11
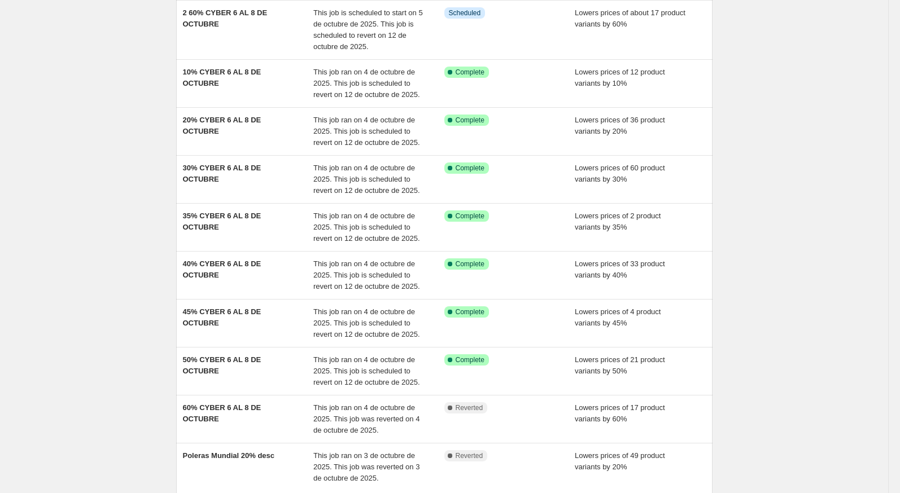
scroll to position [208, 0]
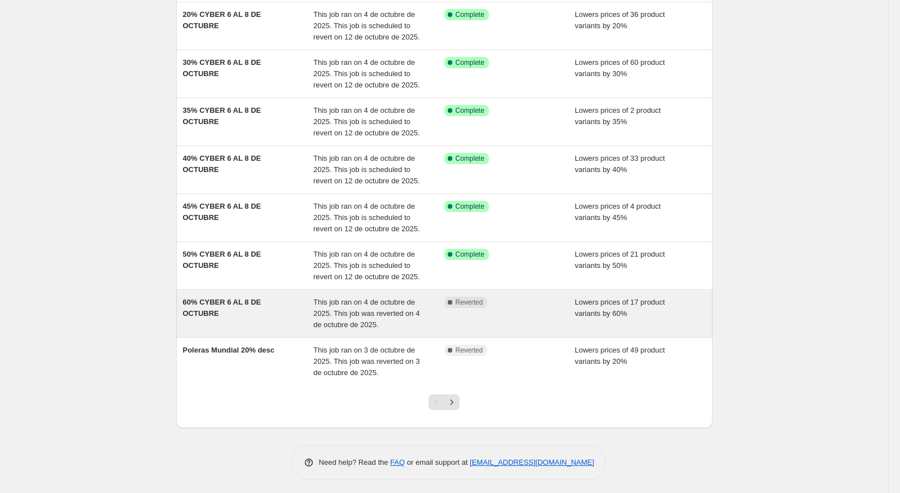
click at [252, 330] on div "60% CYBER 6 AL 8 DE OCTUBRE This job ran on 4 de octubre de 2025. This job was …" at bounding box center [444, 313] width 536 height 47
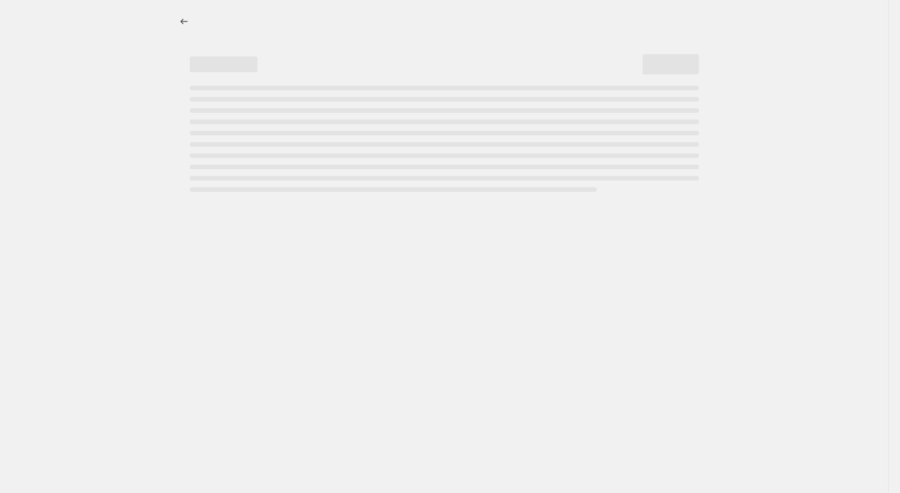
select select "percentage"
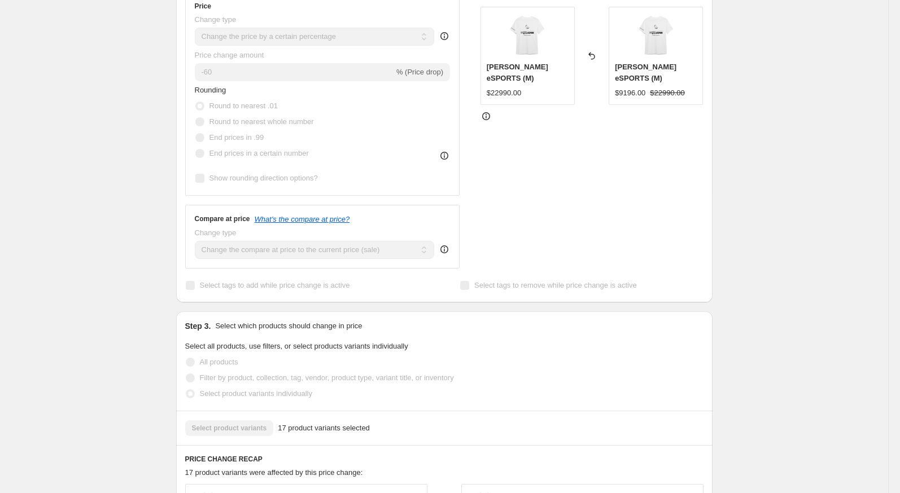
scroll to position [435, 0]
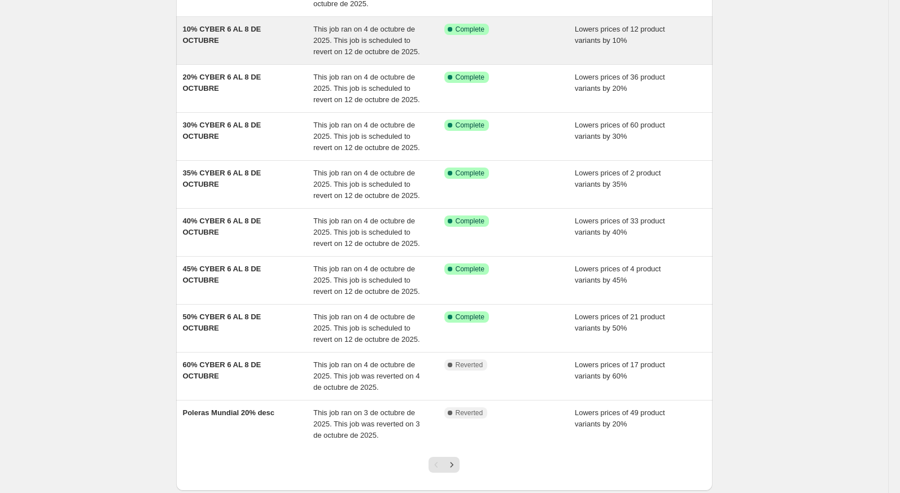
scroll to position [208, 0]
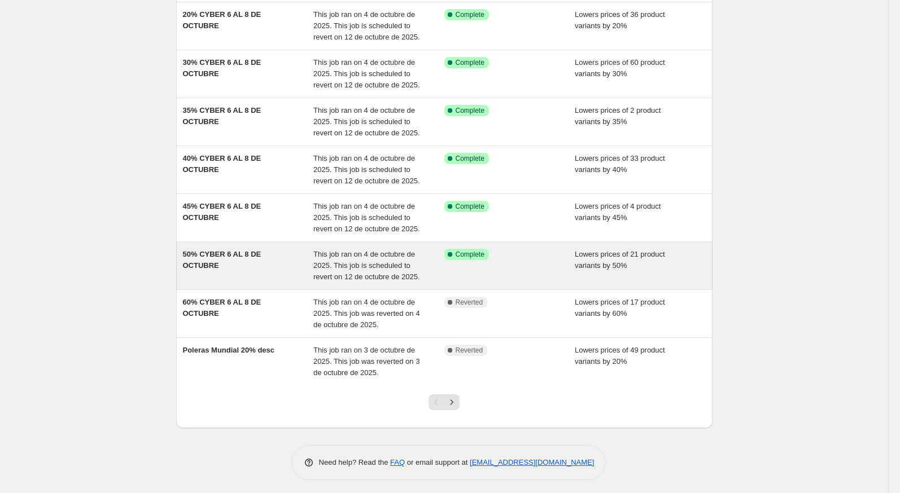
click at [277, 264] on div "50% CYBER 6 AL 8 DE OCTUBRE" at bounding box center [248, 266] width 131 height 34
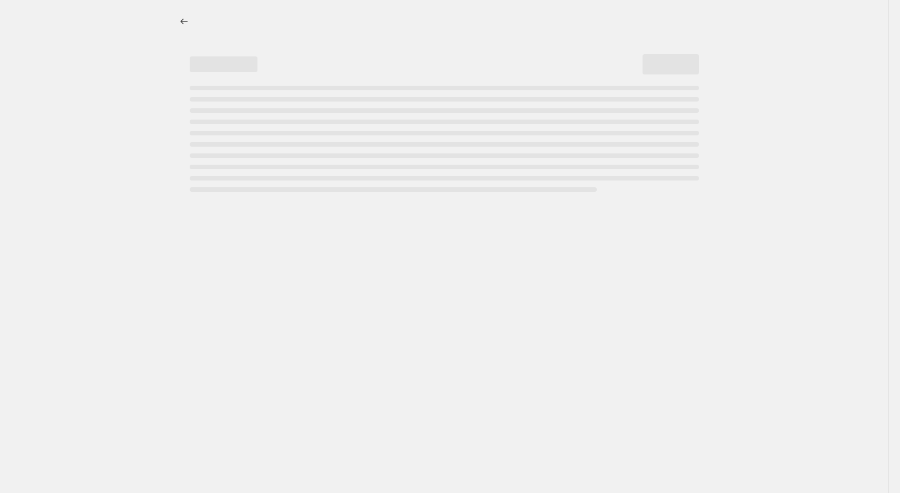
select select "percentage"
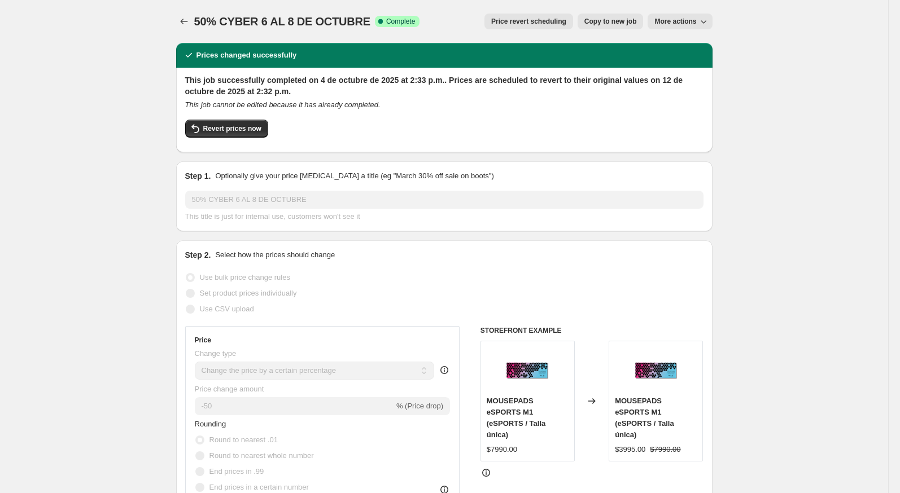
click at [616, 21] on span "Copy to new job" at bounding box center [610, 21] width 53 height 9
select select "percentage"
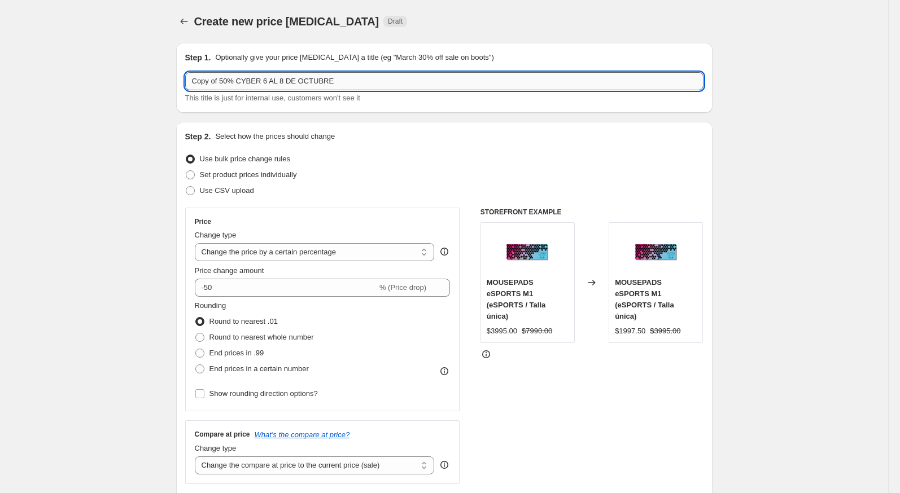
drag, startPoint x: 220, startPoint y: 84, endPoint x: 186, endPoint y: 85, distance: 33.3
click at [186, 85] on input "Copy of 50% CYBER 6 AL 8 DE OCTUBRE" at bounding box center [444, 81] width 518 height 18
type input "2 50% CYBER 6 AL 8 DE OCTUBRE"
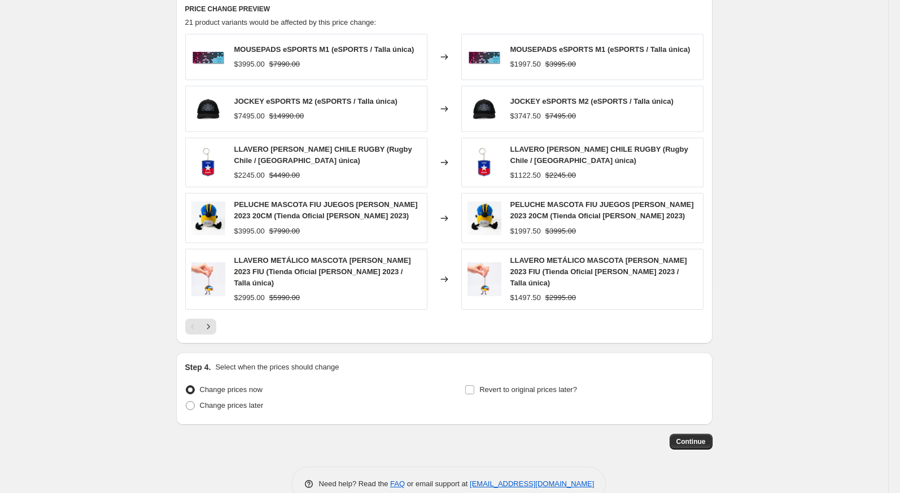
scroll to position [675, 0]
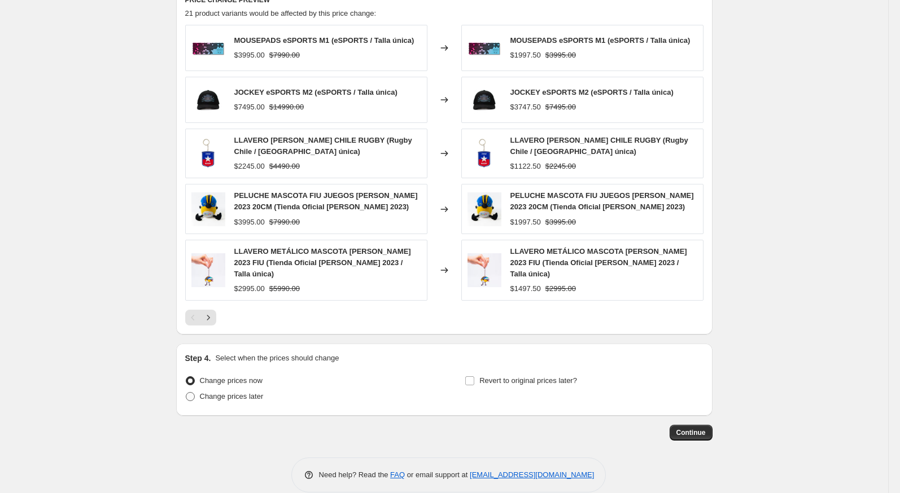
click at [238, 392] on span "Change prices later" at bounding box center [232, 396] width 64 height 8
click at [186, 392] on input "Change prices later" at bounding box center [186, 392] width 1 height 1
radio input "true"
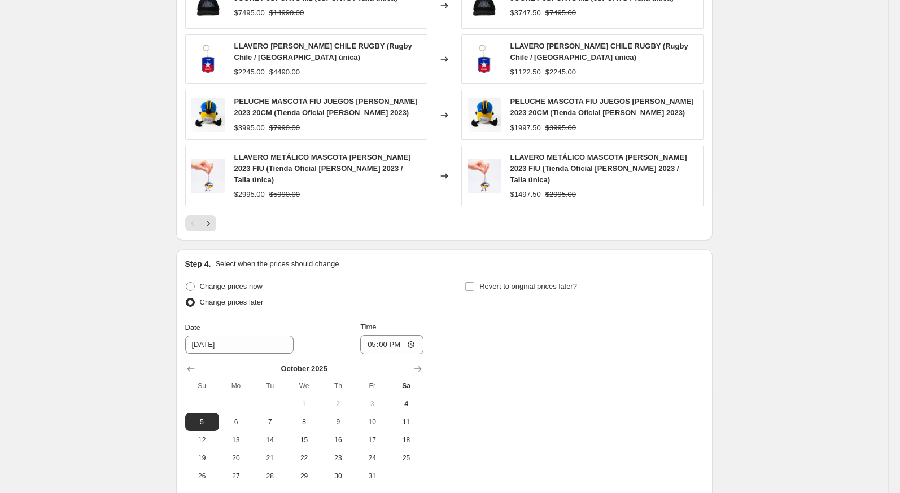
scroll to position [787, 0]
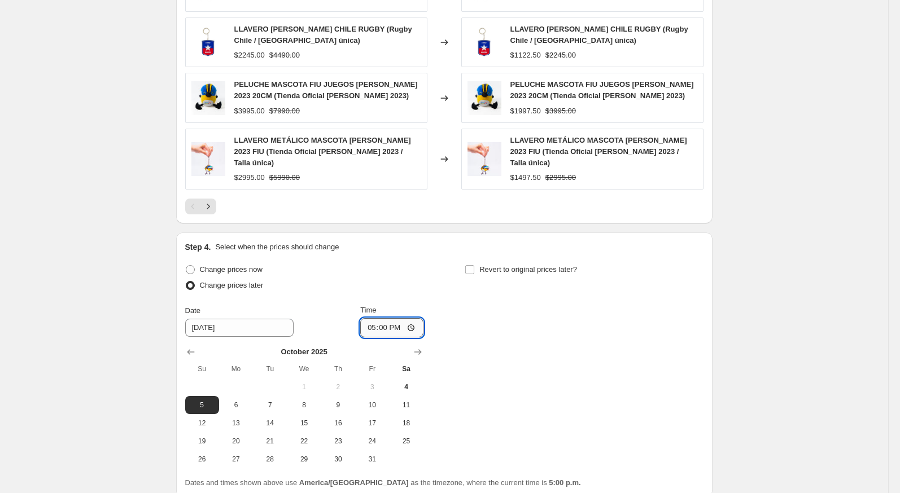
click at [361, 318] on input "17:00" at bounding box center [391, 327] width 63 height 19
type input "23:59"
click at [525, 302] on div "Change prices now Change prices later Date 10/5/2025 Time 23:59 October 2025 Su…" at bounding box center [444, 365] width 518 height 207
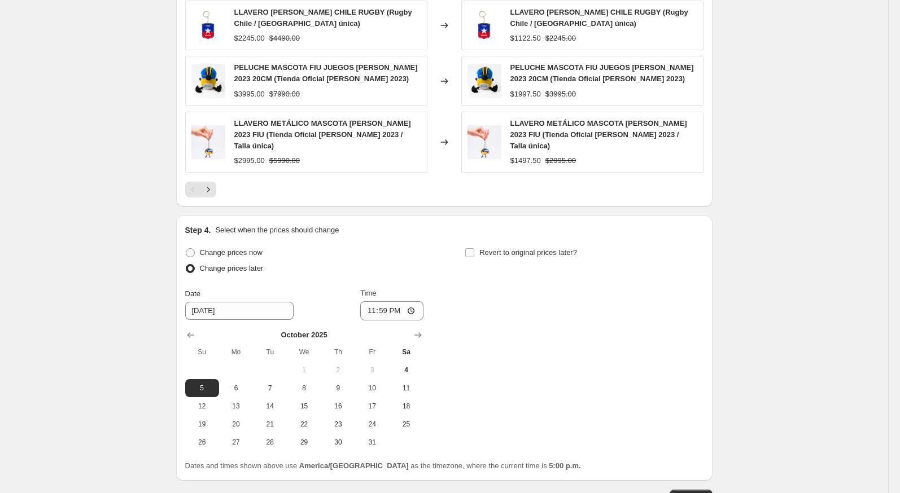
scroll to position [810, 0]
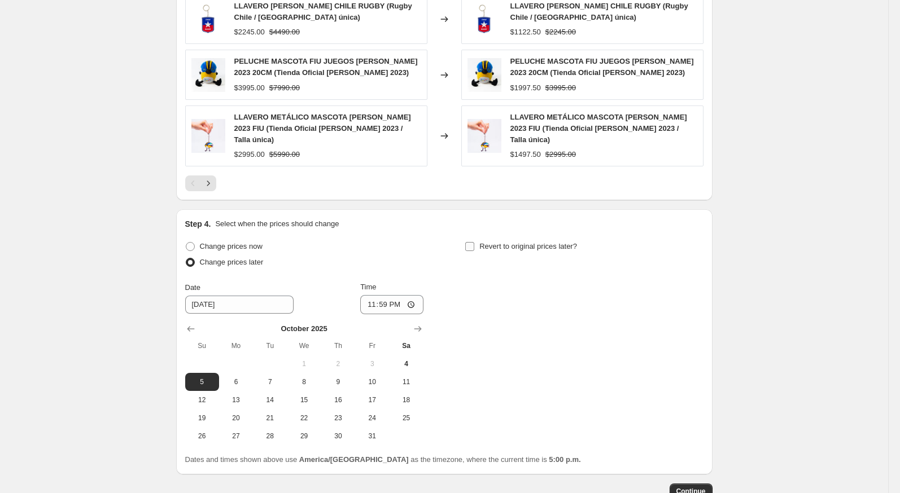
click at [474, 242] on span at bounding box center [470, 247] width 10 height 10
click at [474, 242] on input "Revert to original prices later?" at bounding box center [469, 246] width 9 height 9
checkbox input "true"
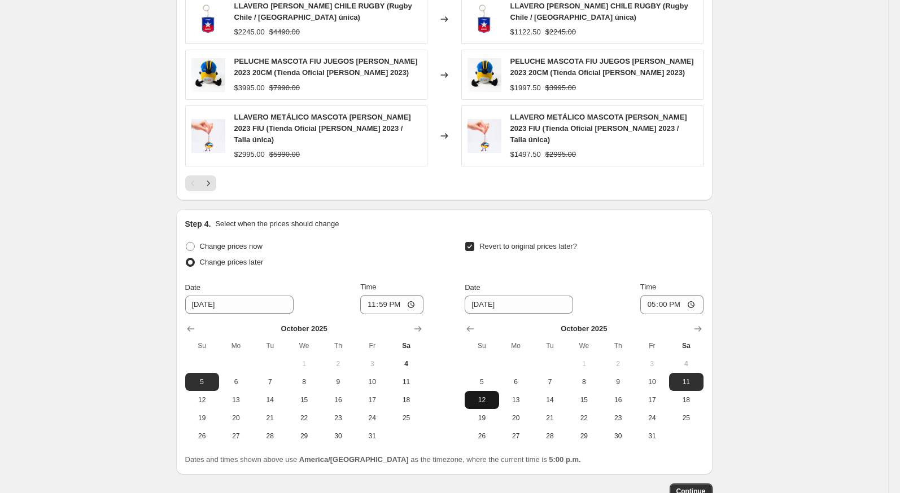
click at [485, 391] on button "12" at bounding box center [482, 400] width 34 height 18
type input "10/12/2025"
click at [644, 295] on input "17:00" at bounding box center [671, 304] width 63 height 19
type input "23:59"
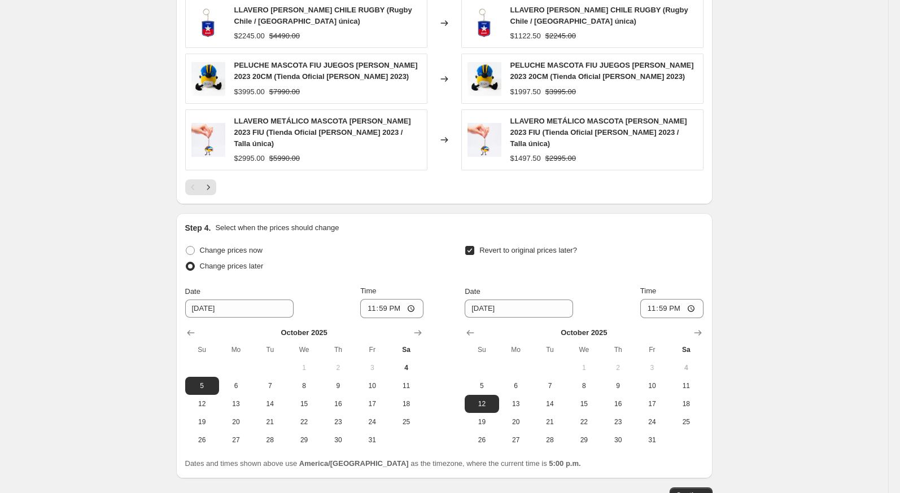
scroll to position [806, 0]
click at [688, 487] on button "Continue" at bounding box center [691, 495] width 43 height 16
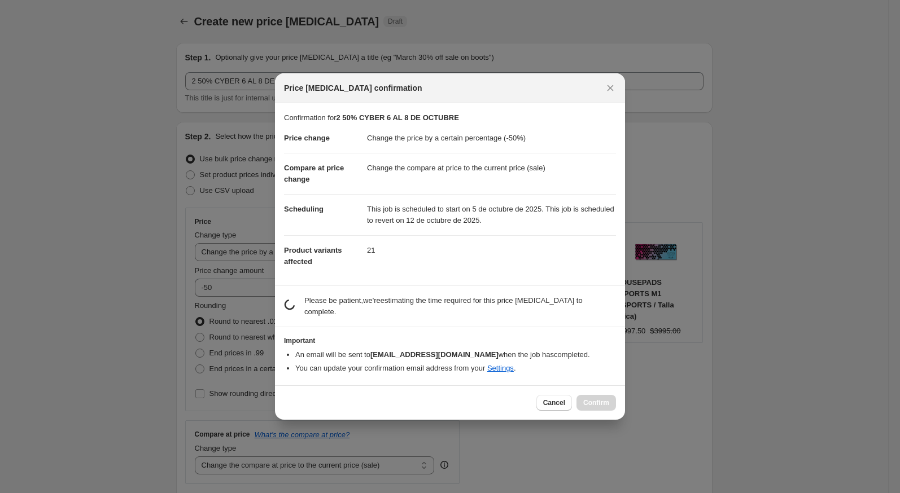
scroll to position [0, 0]
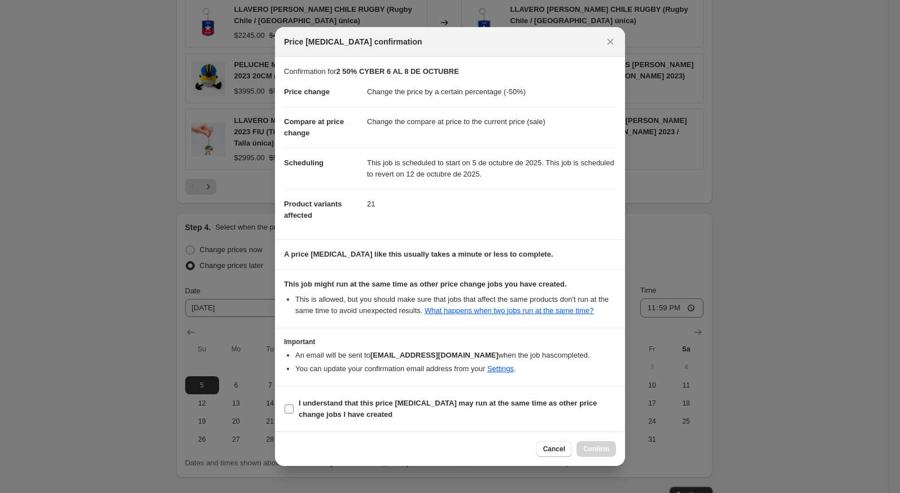
click at [588, 407] on b "I understand that this price change job may run at the same time as other price…" at bounding box center [448, 409] width 298 height 20
click at [294, 407] on input "I understand that this price change job may run at the same time as other price…" at bounding box center [289, 409] width 9 height 9
checkbox input "true"
click at [591, 449] on span "Confirm" at bounding box center [596, 449] width 26 height 9
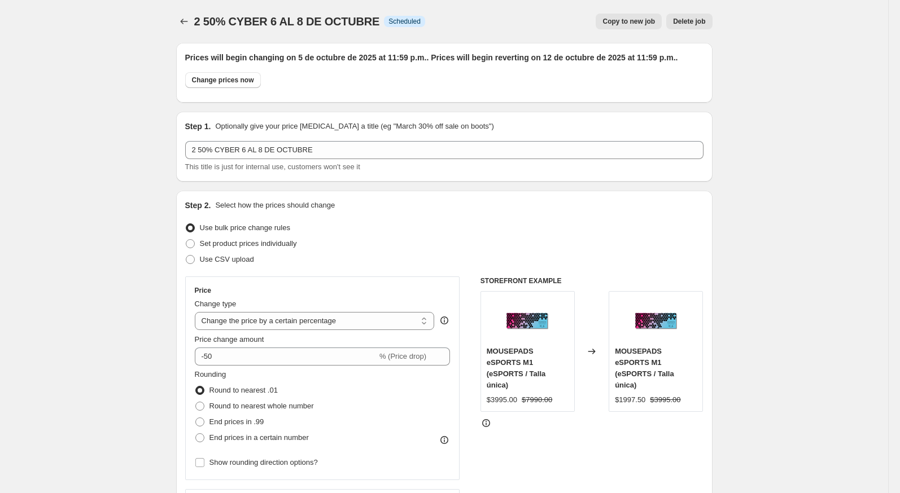
click at [181, 21] on icon "Price change jobs" at bounding box center [183, 22] width 7 height 6
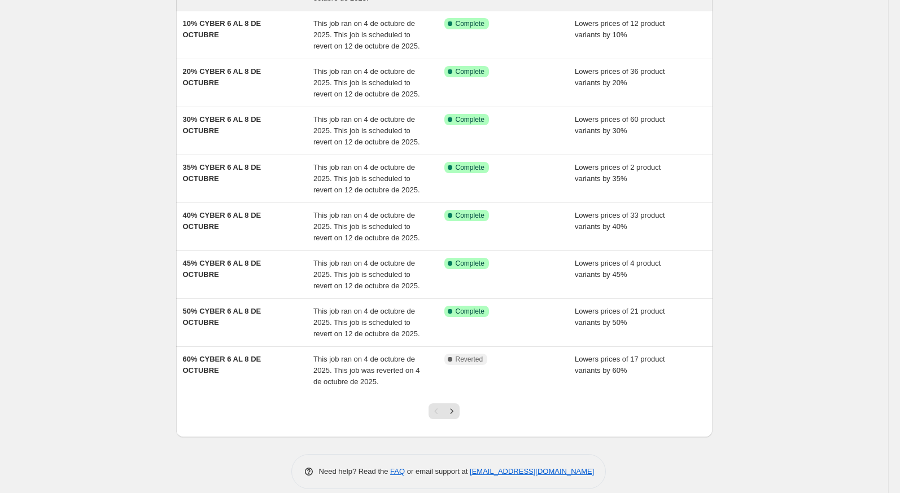
scroll to position [220, 0]
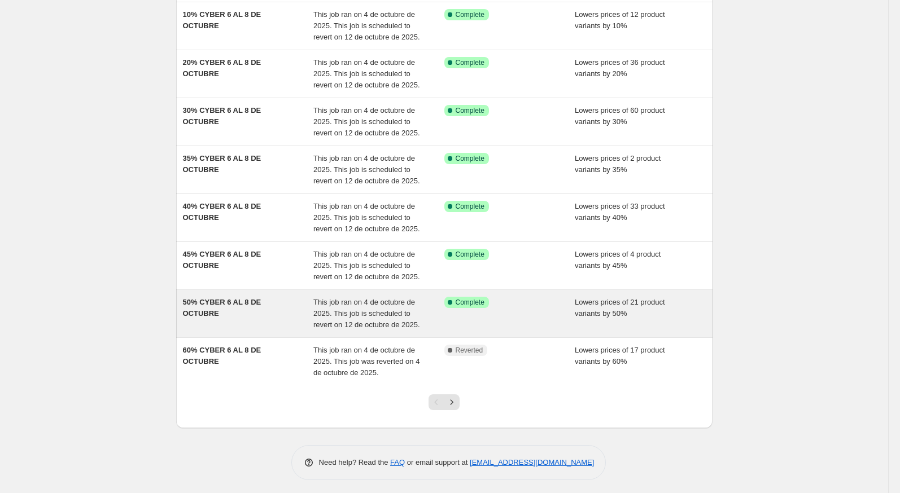
click at [241, 317] on div "50% CYBER 6 AL 8 DE OCTUBRE" at bounding box center [248, 314] width 131 height 34
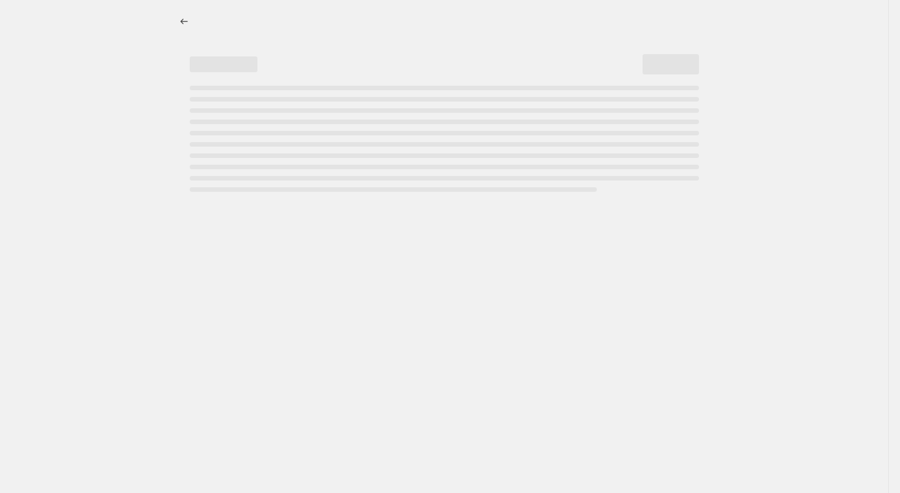
select select "percentage"
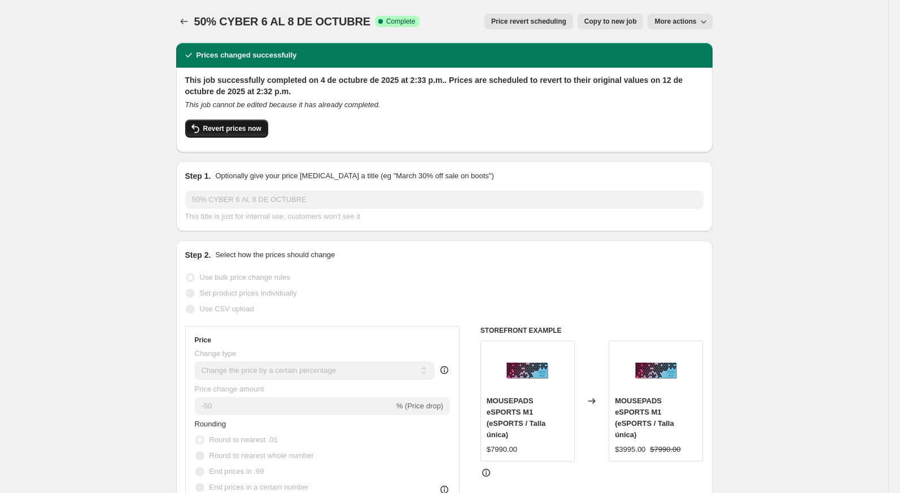
click at [245, 120] on button "Revert prices now" at bounding box center [226, 129] width 83 height 18
checkbox input "false"
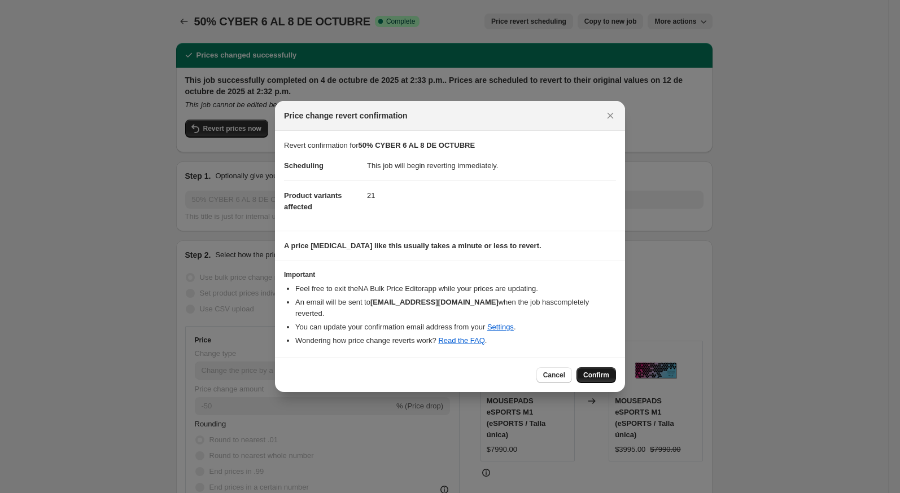
click at [592, 375] on button "Confirm" at bounding box center [596, 376] width 40 height 16
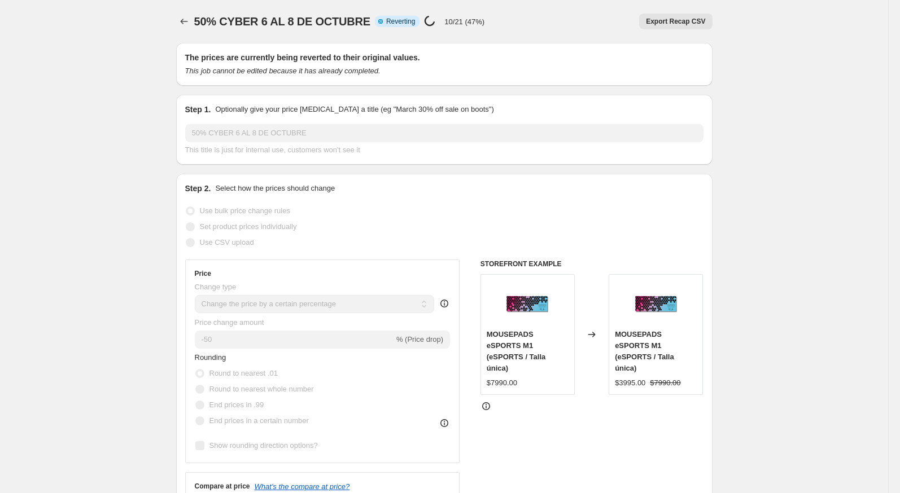
select select "percentage"
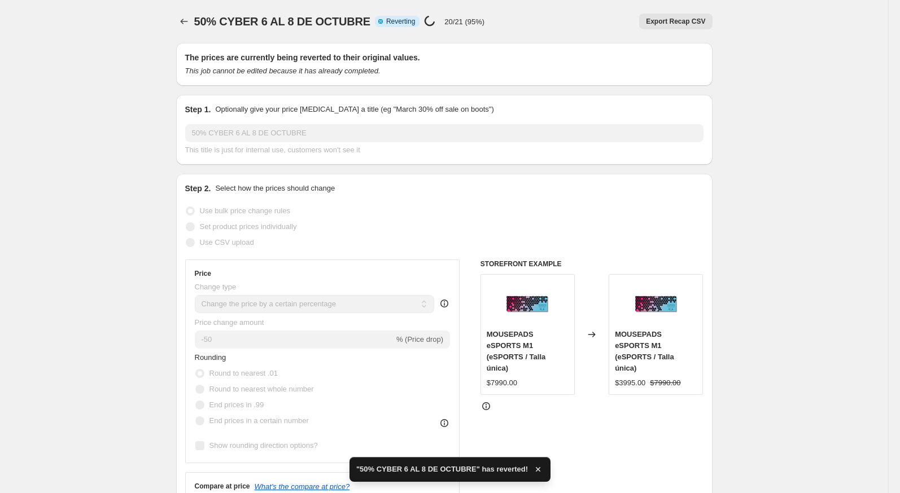
checkbox input "true"
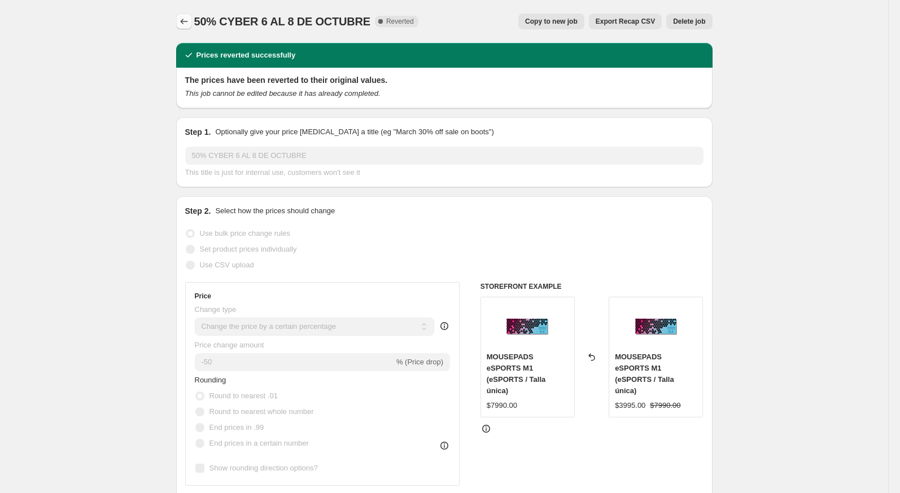
click at [182, 26] on icon "Price change jobs" at bounding box center [183, 21] width 11 height 11
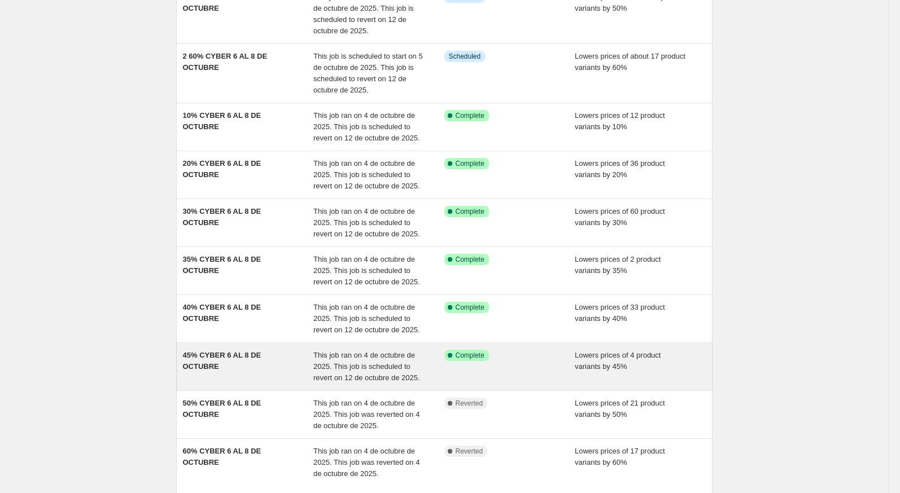
scroll to position [211, 0]
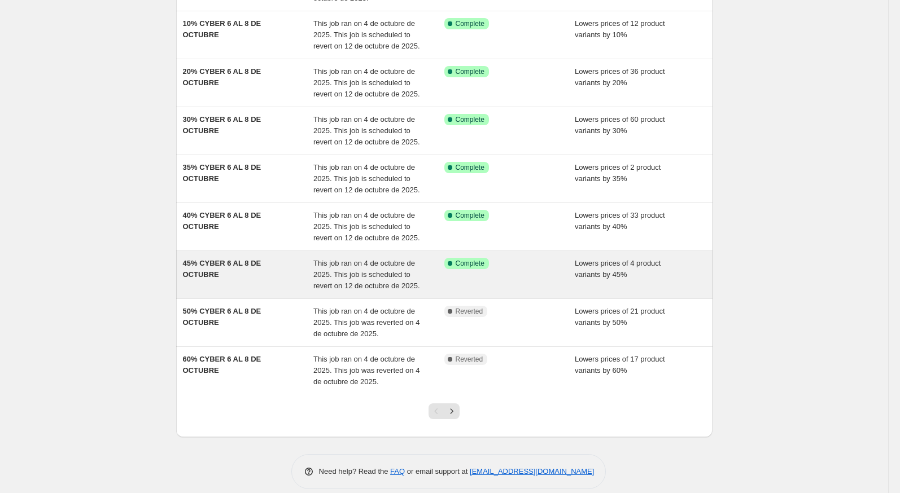
click at [266, 276] on div "45% CYBER 6 AL 8 DE OCTUBRE" at bounding box center [248, 275] width 131 height 34
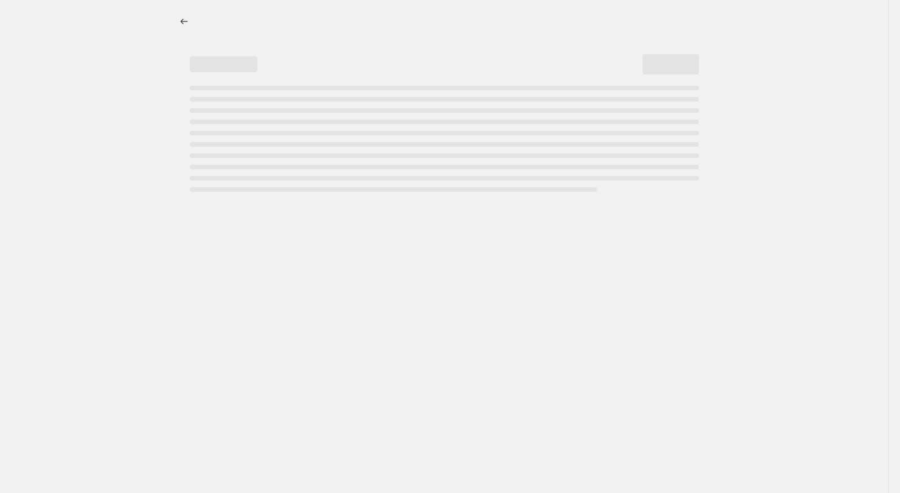
select select "percentage"
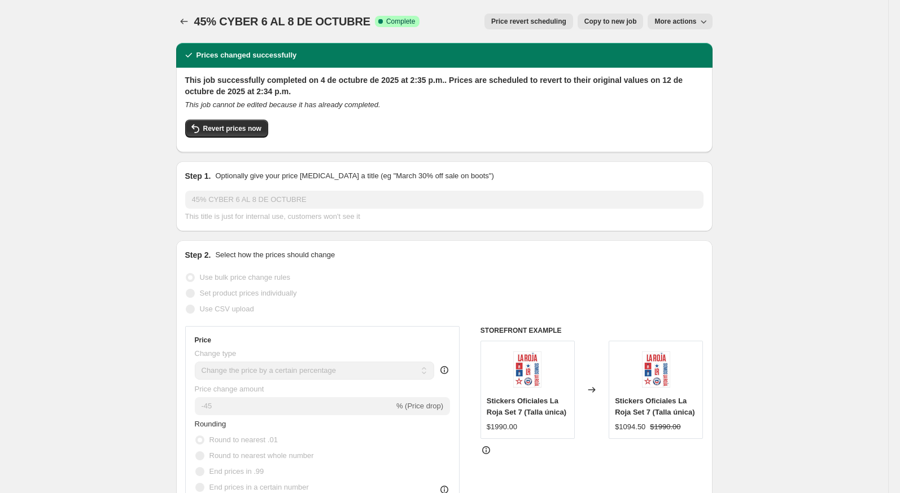
click at [604, 20] on span "Copy to new job" at bounding box center [610, 21] width 53 height 9
select select "percentage"
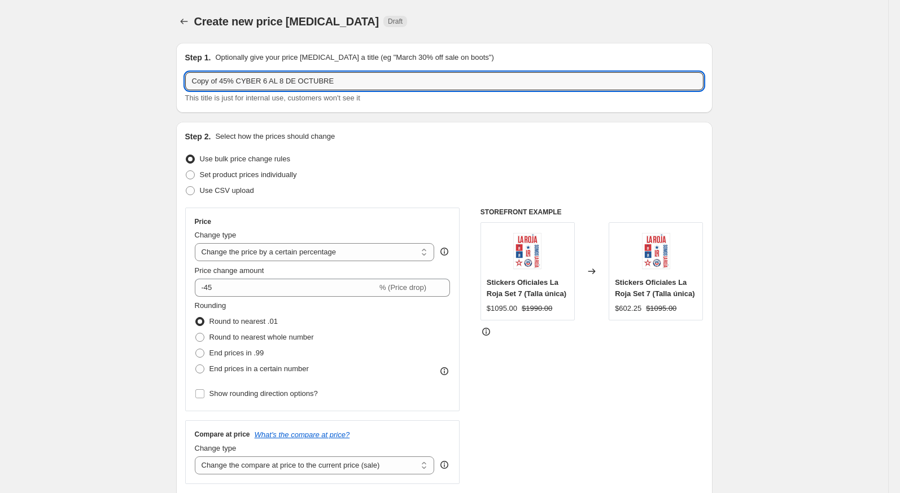
drag, startPoint x: 220, startPoint y: 86, endPoint x: 183, endPoint y: 86, distance: 36.7
click at [183, 86] on div "Step 1. Optionally give your price change job a title (eg "March 30% off sale o…" at bounding box center [444, 78] width 536 height 70
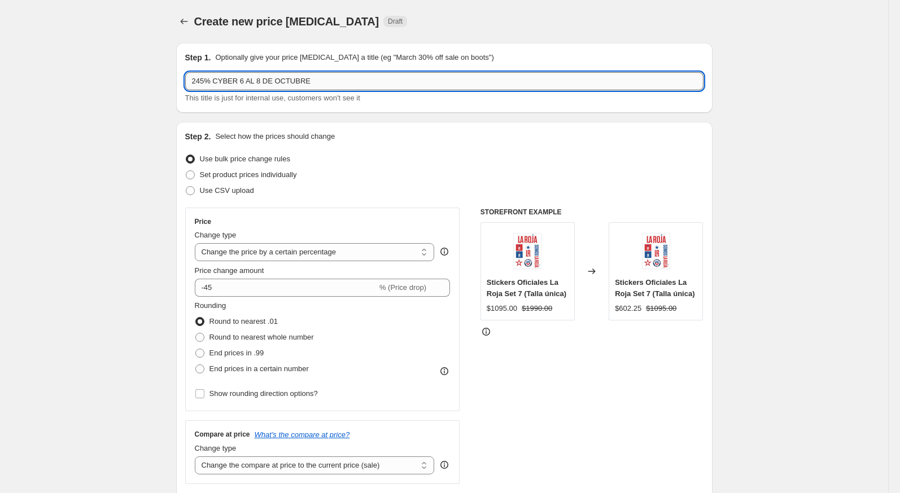
click at [195, 85] on input "245% CYBER 6 AL 8 DE OCTUBRE" at bounding box center [444, 81] width 518 height 18
type input "2 45% CYBER 6 AL 8 DE OCTUBRE"
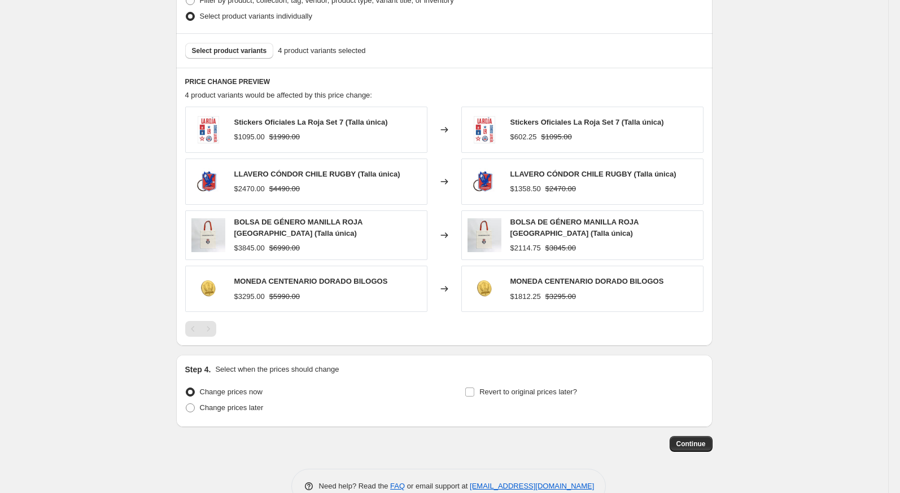
scroll to position [597, 0]
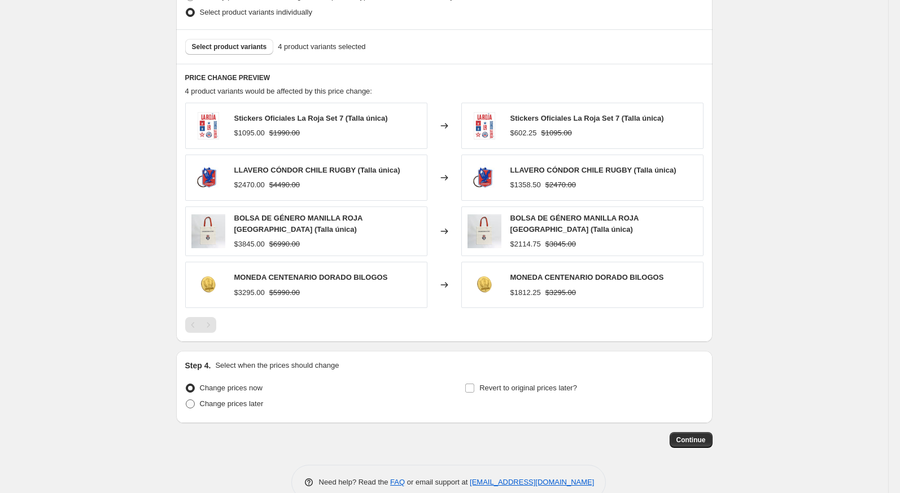
click at [213, 400] on span "Change prices later" at bounding box center [232, 404] width 64 height 8
click at [186, 400] on input "Change prices later" at bounding box center [186, 400] width 1 height 1
radio input "true"
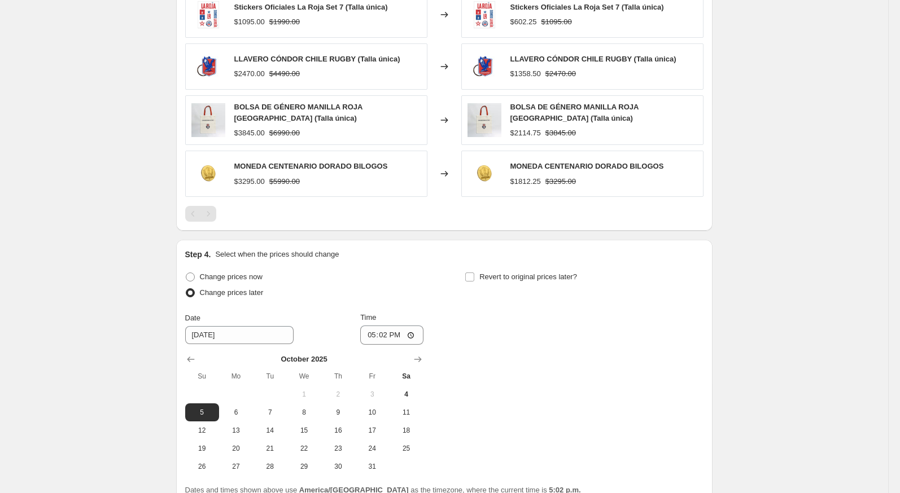
scroll to position [716, 0]
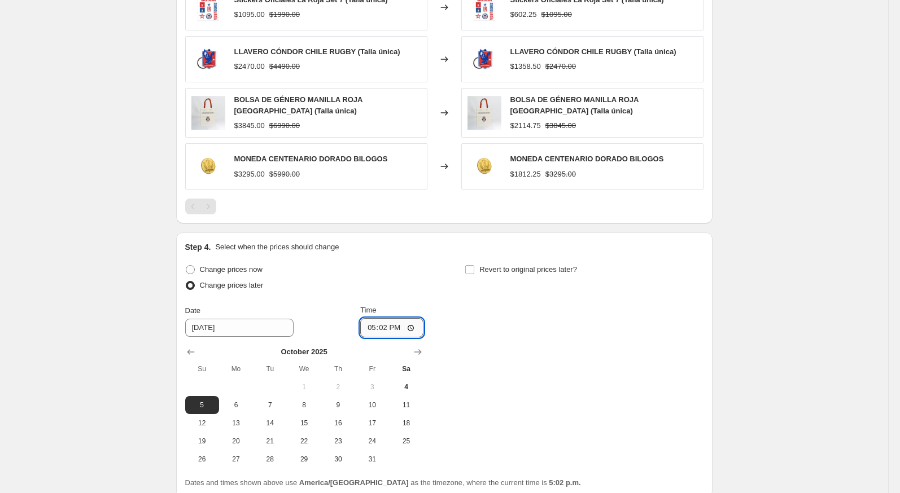
click at [365, 318] on input "17:02" at bounding box center [391, 327] width 63 height 19
type input "23:59"
click at [471, 265] on input "Revert to original prices later?" at bounding box center [469, 269] width 9 height 9
checkbox input "true"
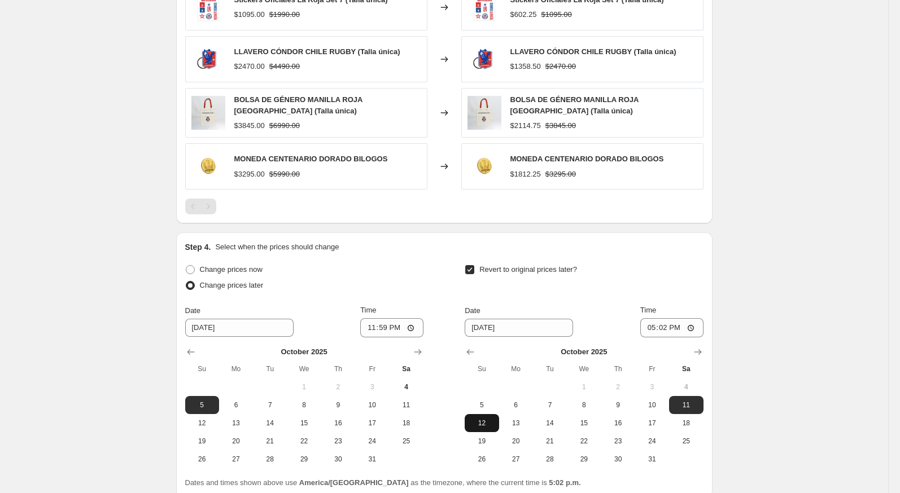
click at [480, 421] on span "12" at bounding box center [481, 423] width 25 height 9
type input "10/12/2025"
click at [644, 326] on input "17:02" at bounding box center [671, 327] width 63 height 19
type input "23:59"
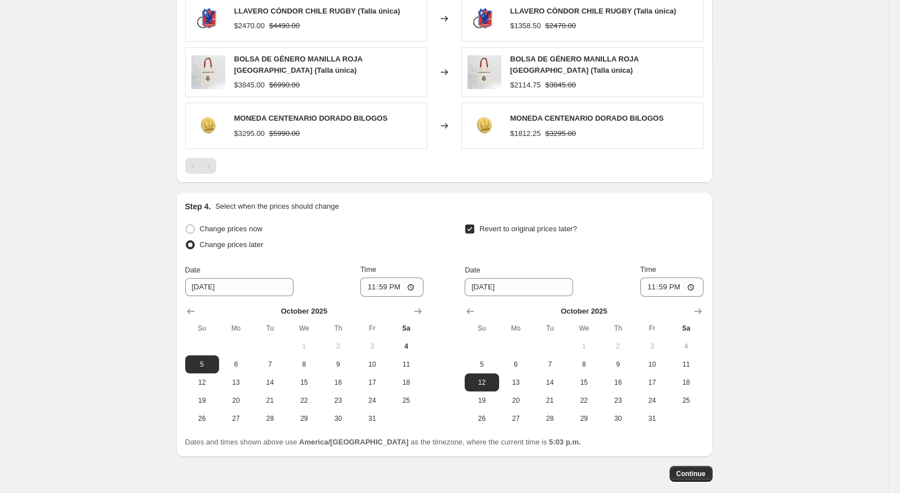
scroll to position [810, 0]
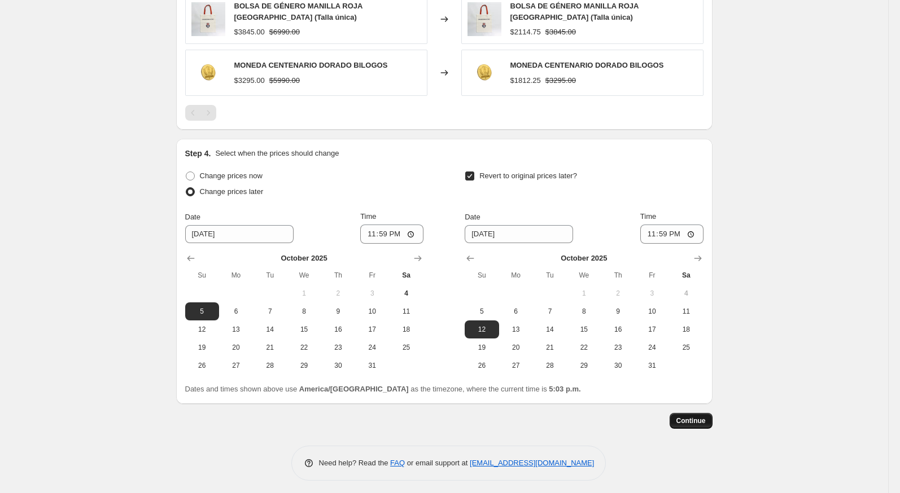
click at [700, 417] on span "Continue" at bounding box center [690, 421] width 29 height 9
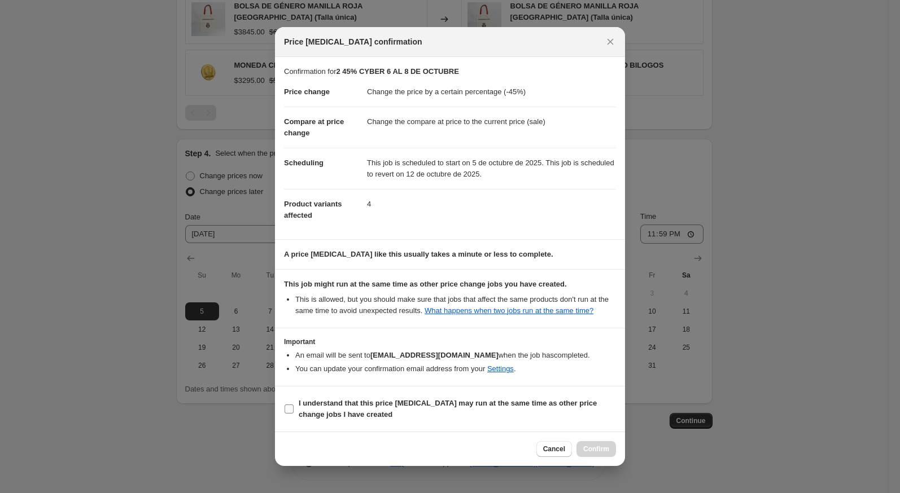
click at [579, 415] on span "I understand that this price change job may run at the same time as other price…" at bounding box center [457, 409] width 317 height 23
click at [294, 414] on input "I understand that this price change job may run at the same time as other price…" at bounding box center [289, 409] width 9 height 9
checkbox input "true"
click at [587, 453] on span "Confirm" at bounding box center [596, 449] width 26 height 9
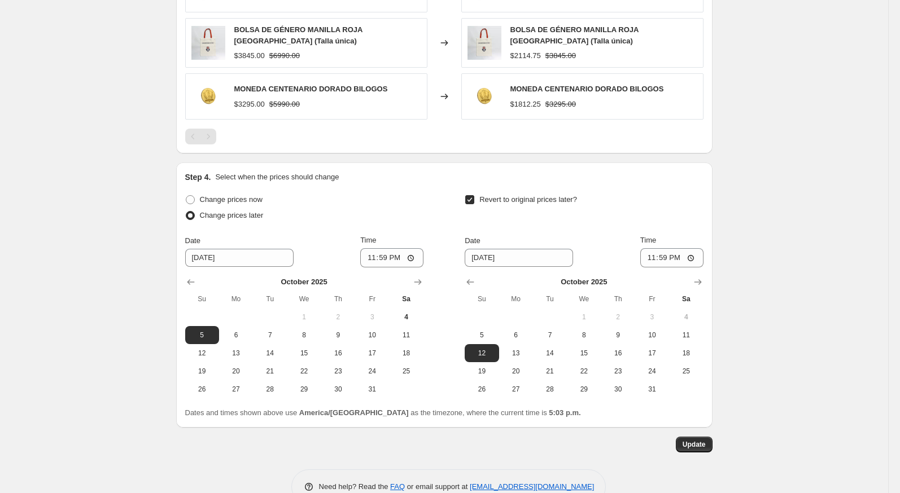
scroll to position [879, 0]
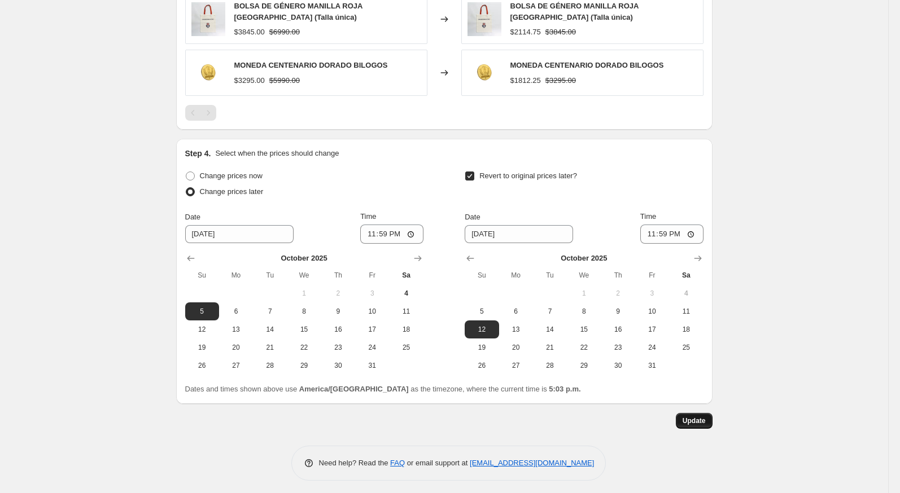
click at [694, 418] on span "Update" at bounding box center [694, 421] width 23 height 9
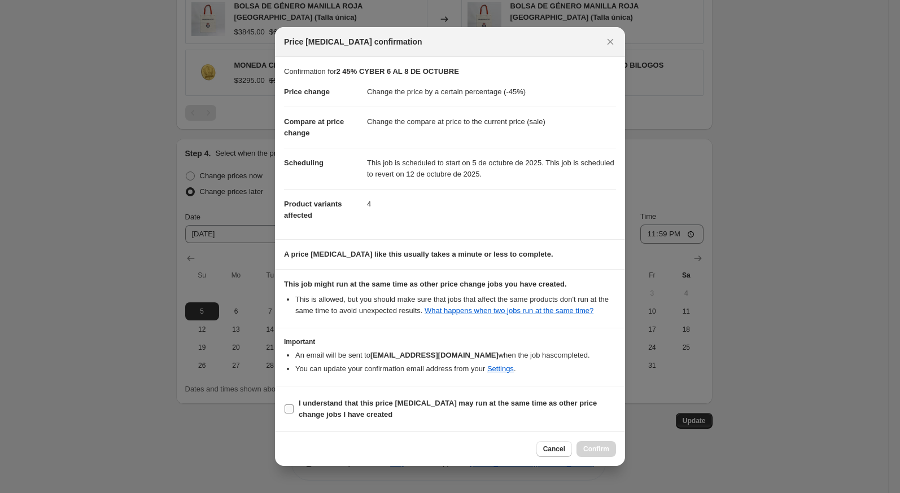
click at [509, 408] on b "I understand that this price change job may run at the same time as other price…" at bounding box center [448, 409] width 298 height 20
click at [294, 408] on input "I understand that this price change job may run at the same time as other price…" at bounding box center [289, 409] width 9 height 9
checkbox input "true"
click at [587, 445] on div "Cancel Confirm" at bounding box center [450, 449] width 350 height 34
click at [587, 449] on button "Confirm" at bounding box center [596, 450] width 40 height 16
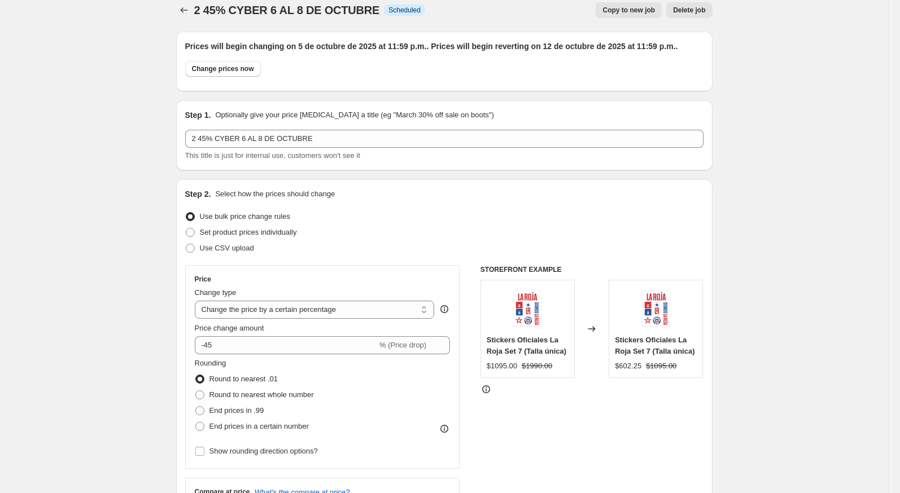
scroll to position [13, 0]
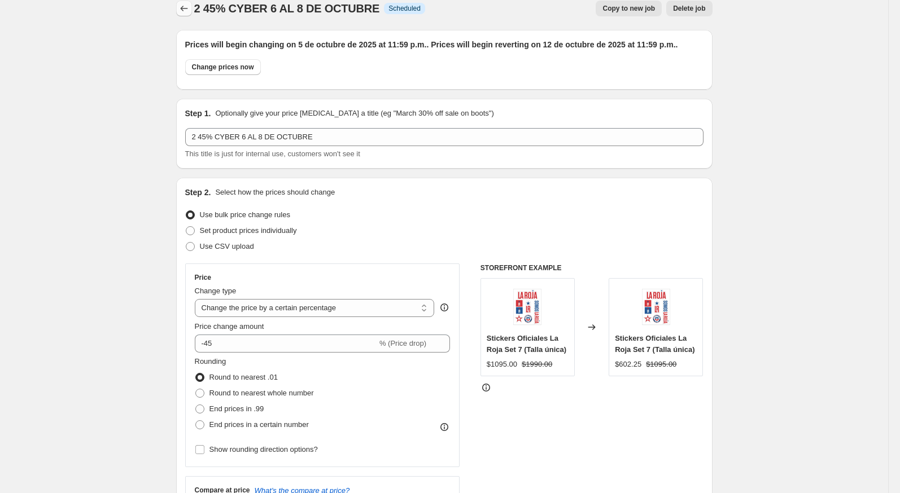
click at [181, 14] on button "Price change jobs" at bounding box center [184, 9] width 16 height 16
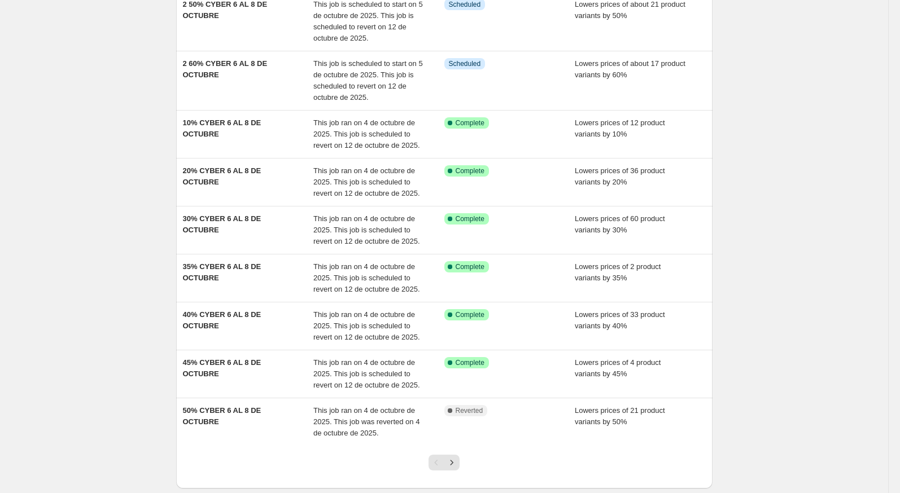
scroll to position [231, 0]
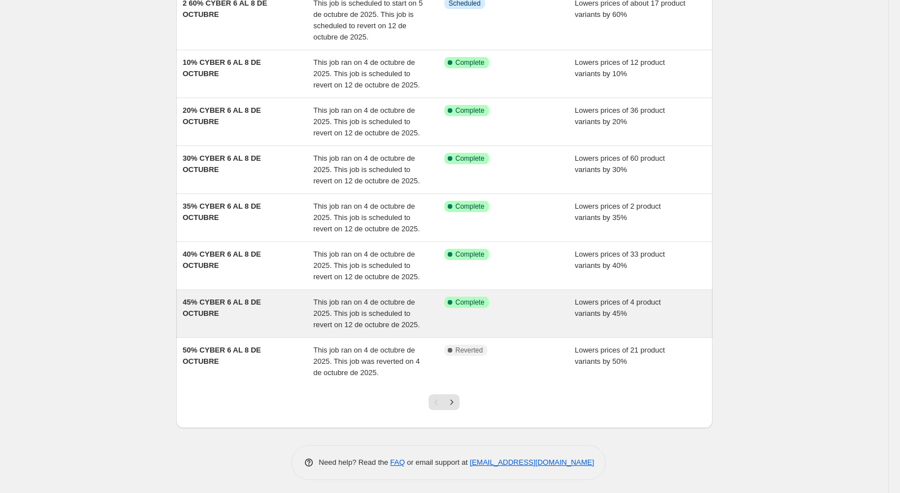
click at [335, 317] on div "This job ran on 4 de octubre de 2025. This job is scheduled to revert on 12 de …" at bounding box center [378, 314] width 131 height 34
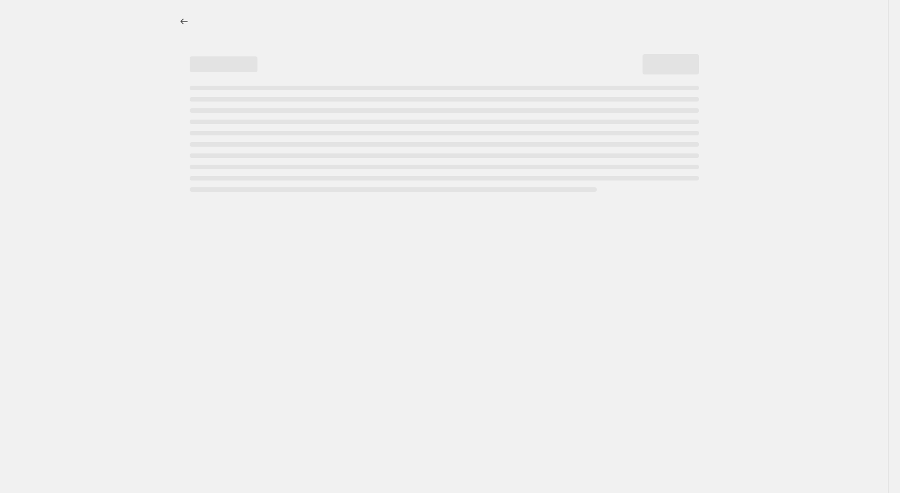
select select "percentage"
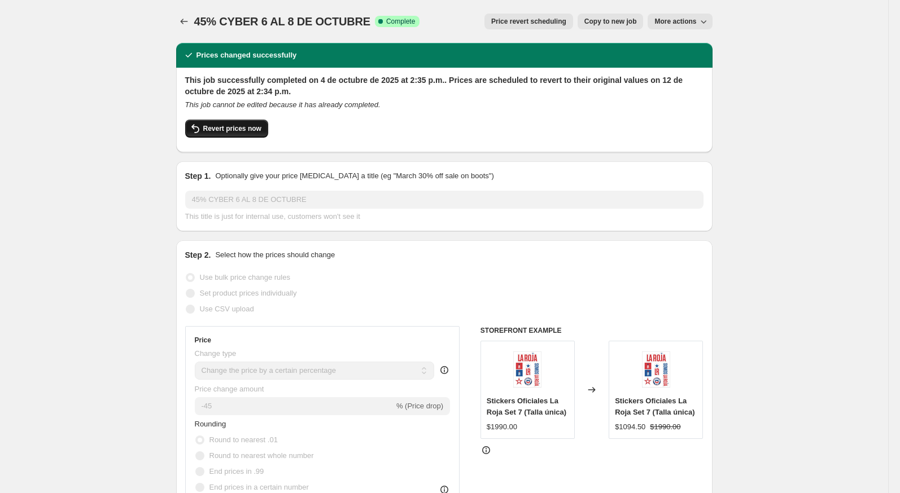
click at [263, 131] on button "Revert prices now" at bounding box center [226, 129] width 83 height 18
checkbox input "false"
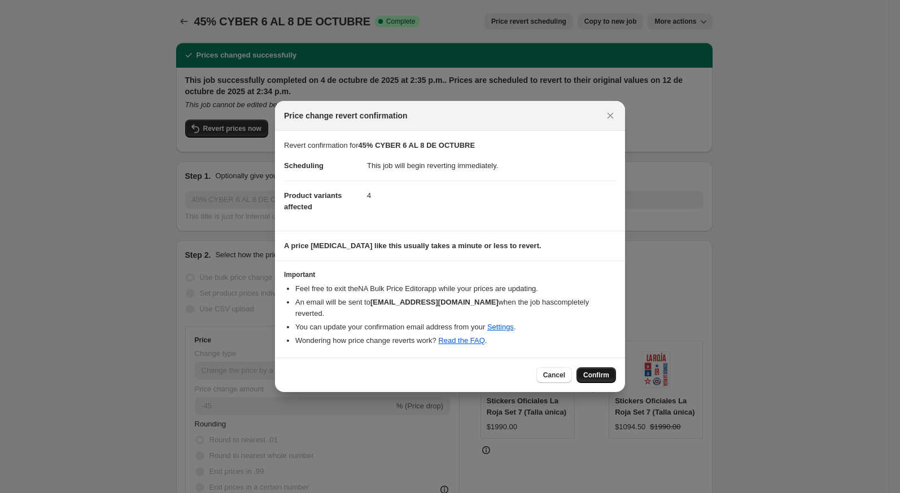
click at [588, 371] on span "Confirm" at bounding box center [596, 375] width 26 height 9
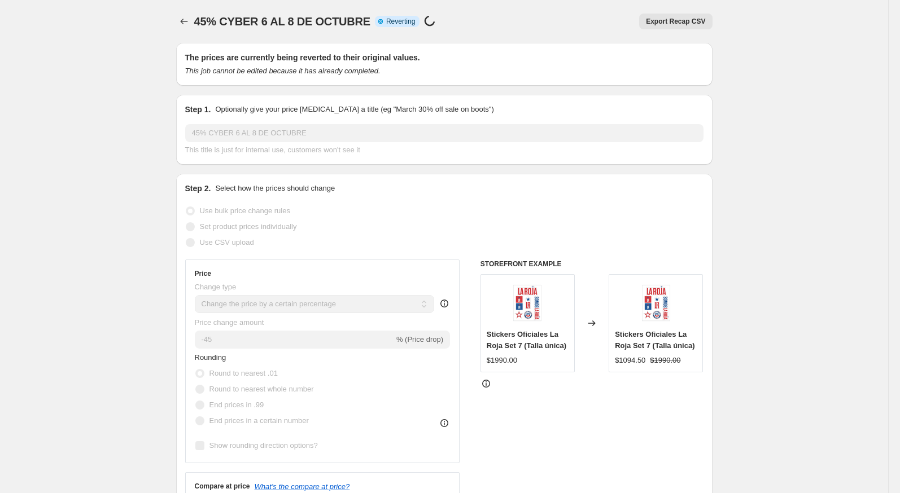
select select "percentage"
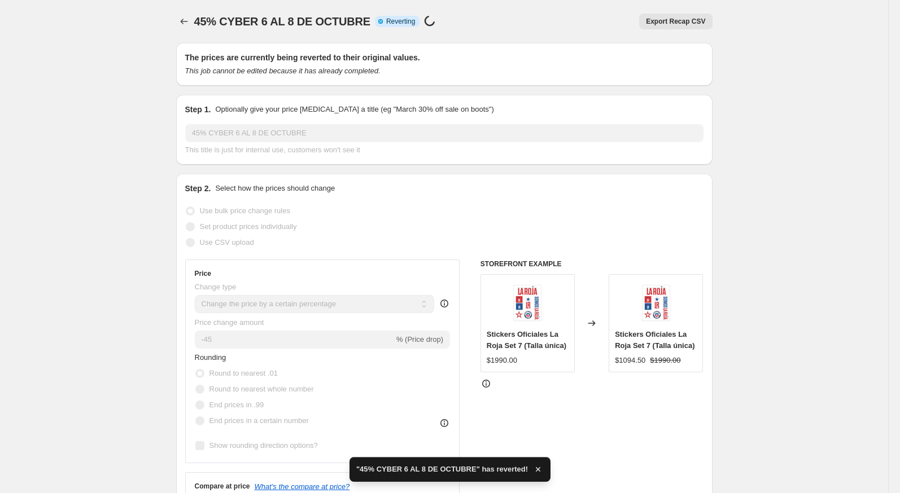
checkbox input "true"
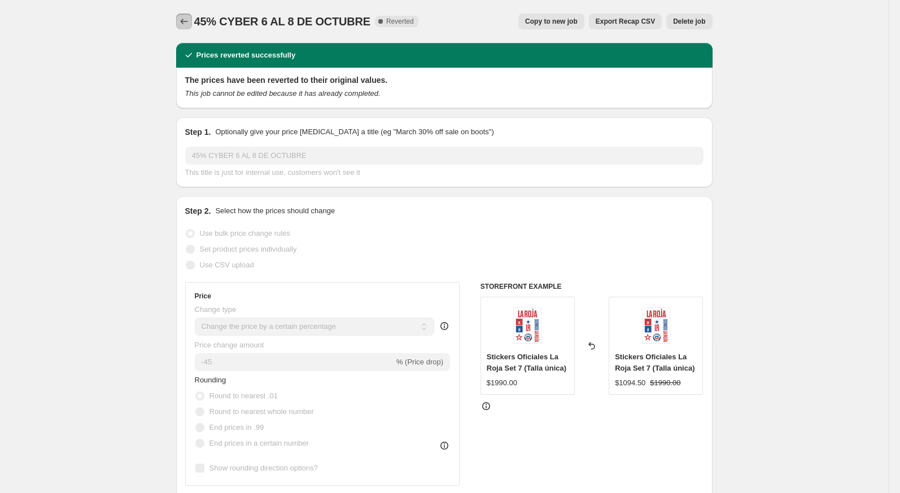
click at [187, 22] on icon "Price change jobs" at bounding box center [183, 21] width 11 height 11
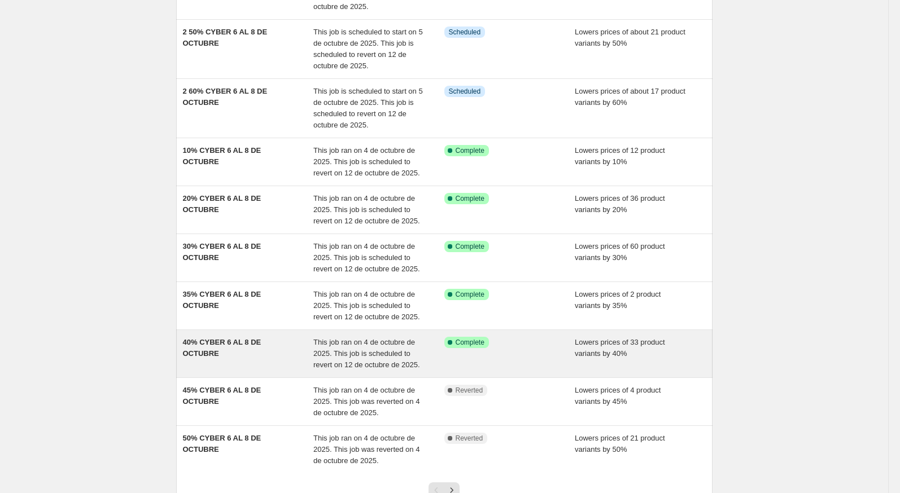
scroll to position [231, 0]
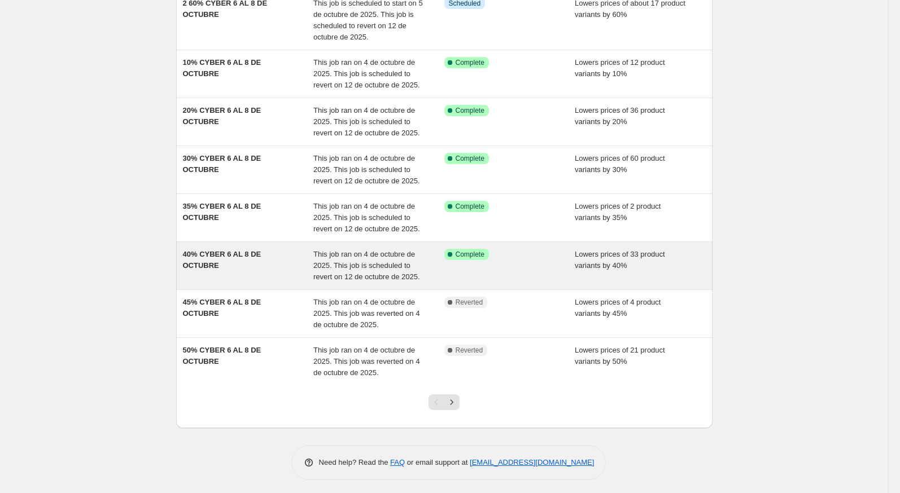
click at [272, 270] on div "40% CYBER 6 AL 8 DE OCTUBRE" at bounding box center [248, 266] width 131 height 34
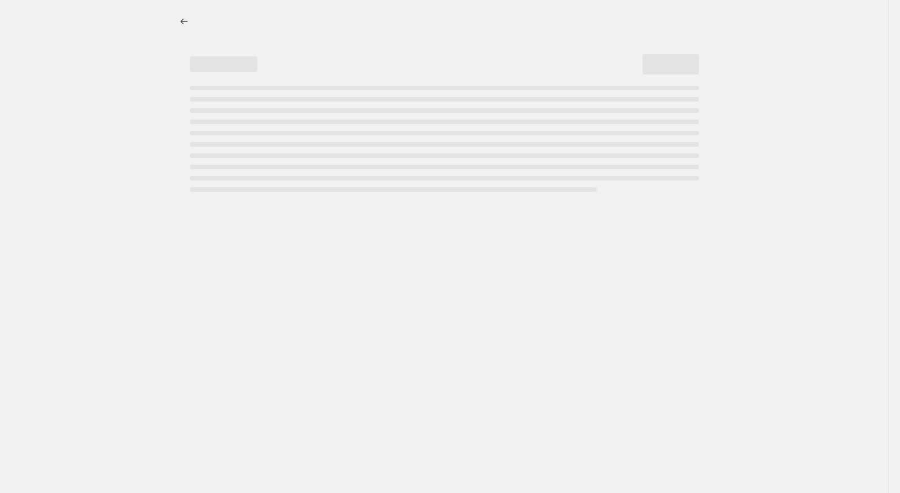
select select "percentage"
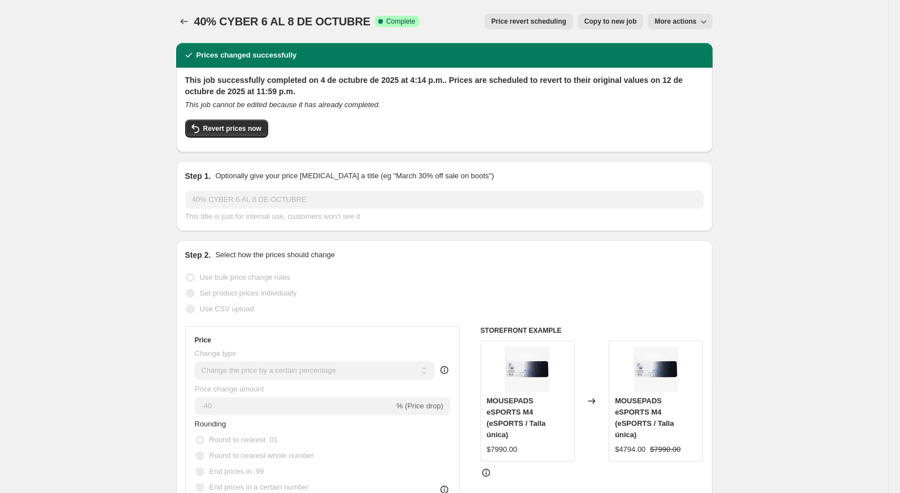
click at [602, 27] on button "Copy to new job" at bounding box center [611, 22] width 66 height 16
select select "percentage"
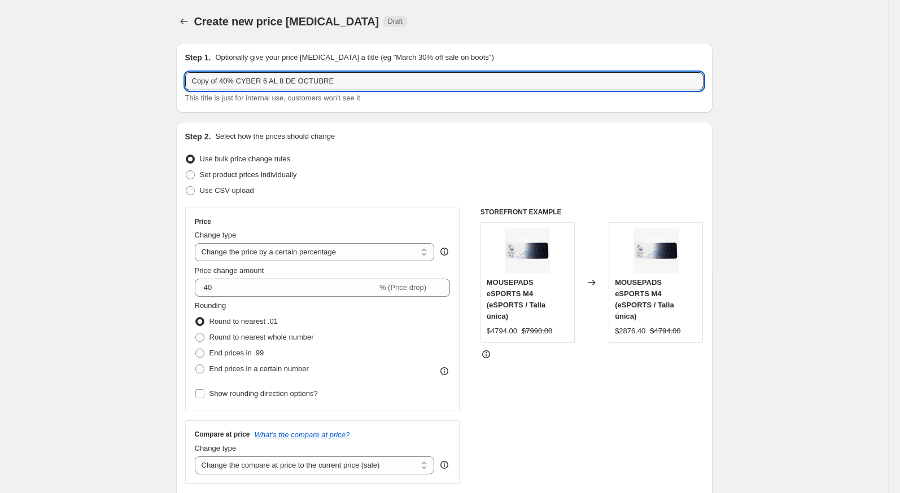
drag, startPoint x: 220, startPoint y: 84, endPoint x: 184, endPoint y: 85, distance: 36.2
click at [184, 85] on div "Step 1. Optionally give your price change job a title (eg "March 30% off sale o…" at bounding box center [444, 78] width 536 height 70
type input "2 40% CYBER 6 AL 8 DE OCTUBRE"
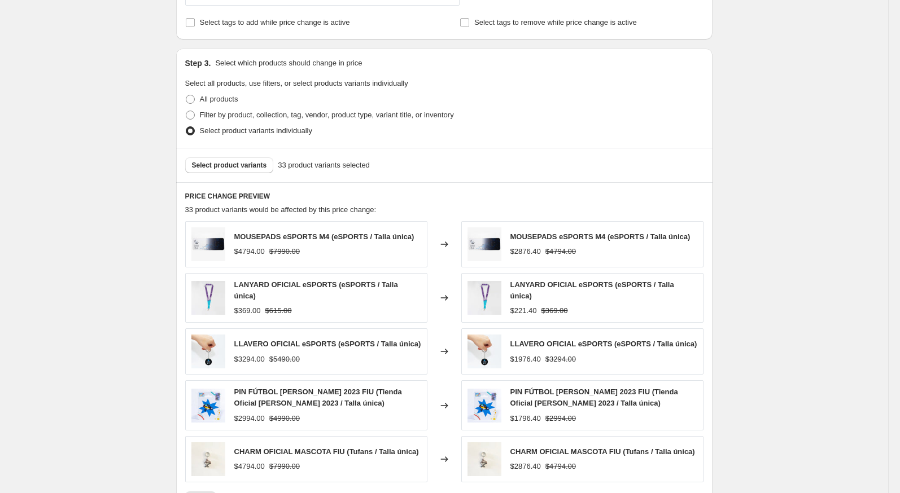
scroll to position [679, 0]
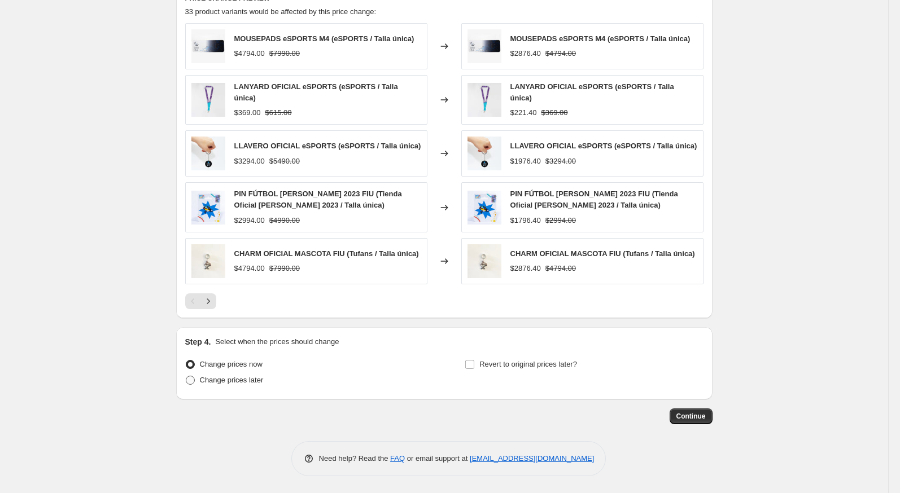
click at [220, 384] on span "Change prices later" at bounding box center [232, 380] width 64 height 8
click at [186, 377] on input "Change prices later" at bounding box center [186, 376] width 1 height 1
radio input "true"
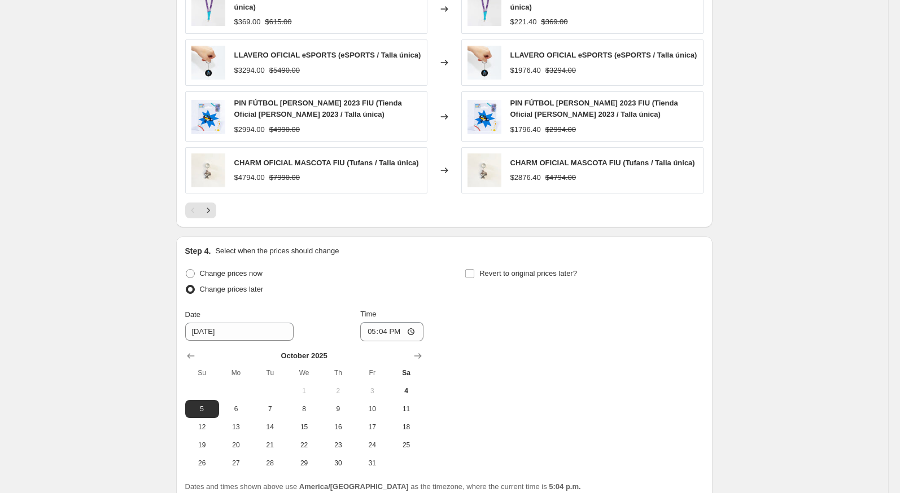
scroll to position [872, 0]
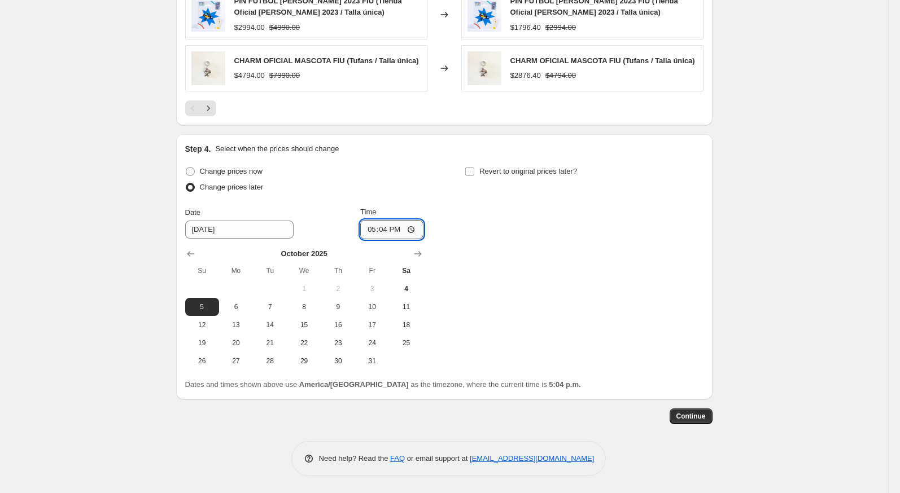
click at [368, 235] on input "17:04" at bounding box center [391, 229] width 63 height 19
type input "23:59"
click at [484, 174] on span "Revert to original prices later?" at bounding box center [528, 171] width 98 height 8
click at [474, 174] on input "Revert to original prices later?" at bounding box center [469, 171] width 9 height 9
checkbox input "true"
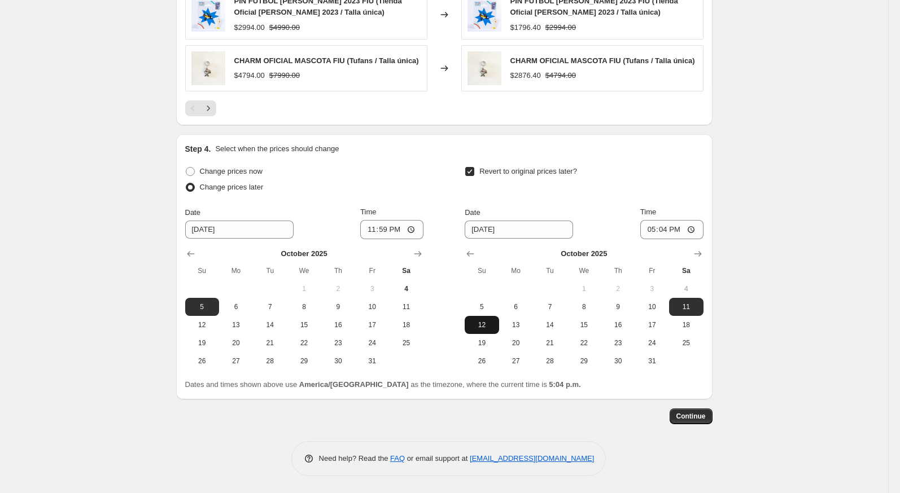
click at [482, 331] on button "12" at bounding box center [482, 325] width 34 height 18
type input "10/12/2025"
click at [641, 235] on input "17:04" at bounding box center [671, 229] width 63 height 19
type input "23:59"
click at [692, 422] on button "Continue" at bounding box center [691, 417] width 43 height 16
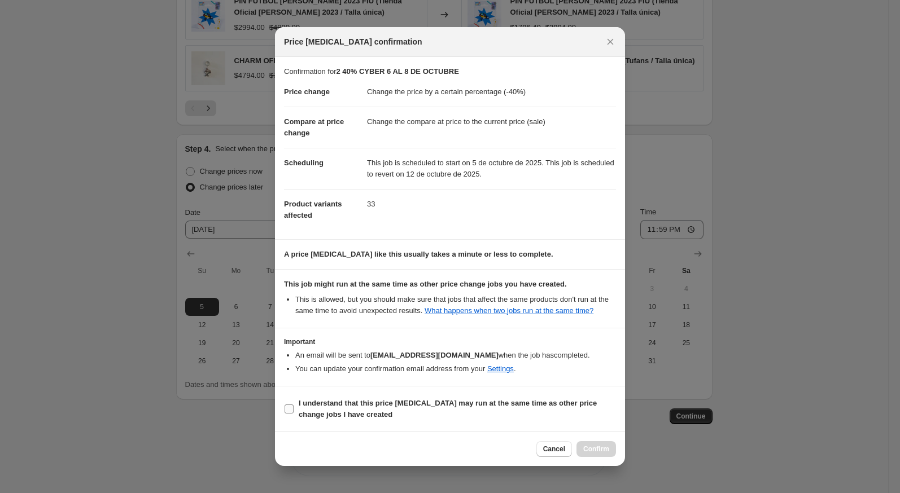
click at [568, 416] on span "I understand that this price change job may run at the same time as other price…" at bounding box center [457, 409] width 317 height 23
click at [294, 414] on input "I understand that this price change job may run at the same time as other price…" at bounding box center [289, 409] width 9 height 9
checkbox input "true"
click at [584, 448] on button "Confirm" at bounding box center [596, 450] width 40 height 16
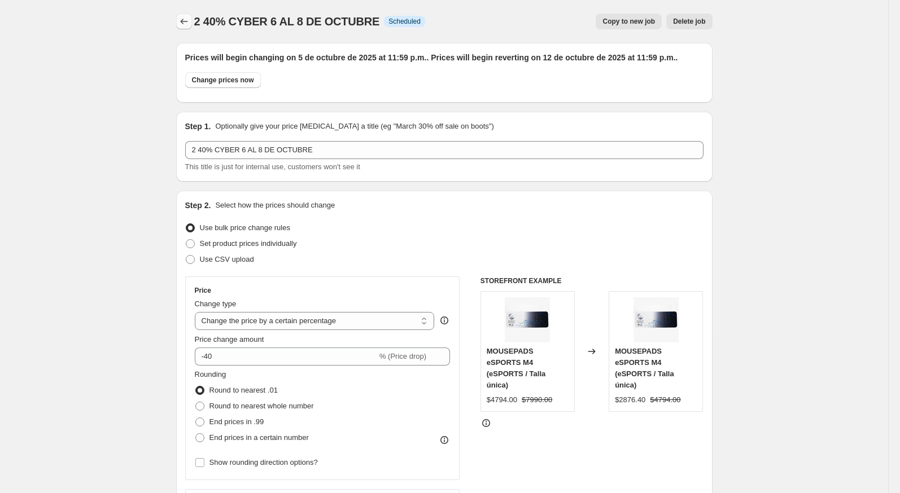
click at [184, 20] on icon "Price change jobs" at bounding box center [183, 21] width 11 height 11
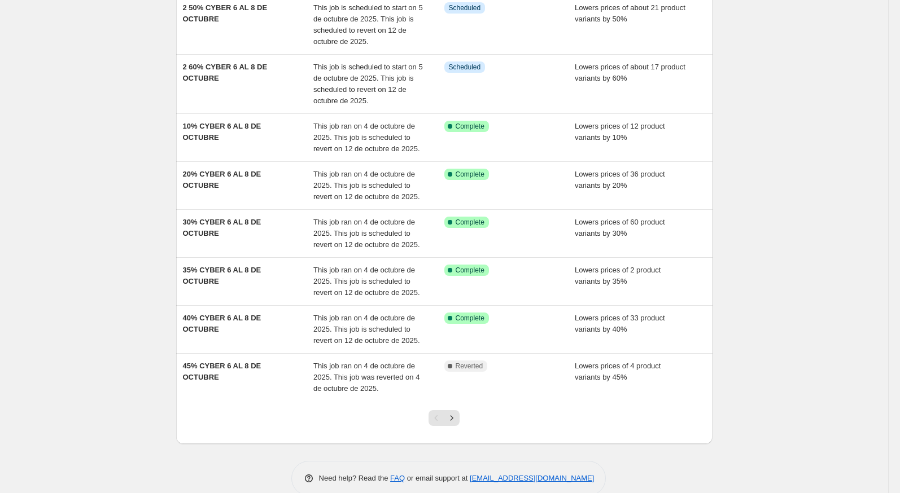
scroll to position [241, 0]
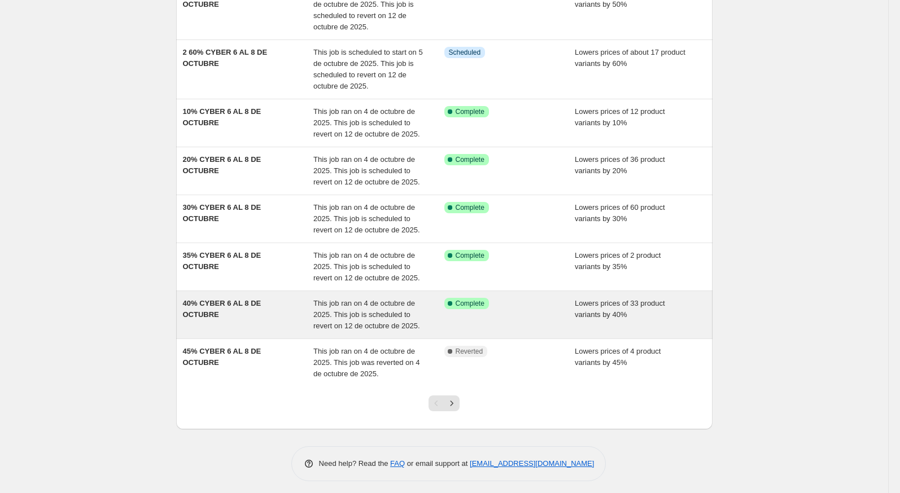
click at [266, 304] on div "40% CYBER 6 AL 8 DE OCTUBRE" at bounding box center [248, 315] width 131 height 34
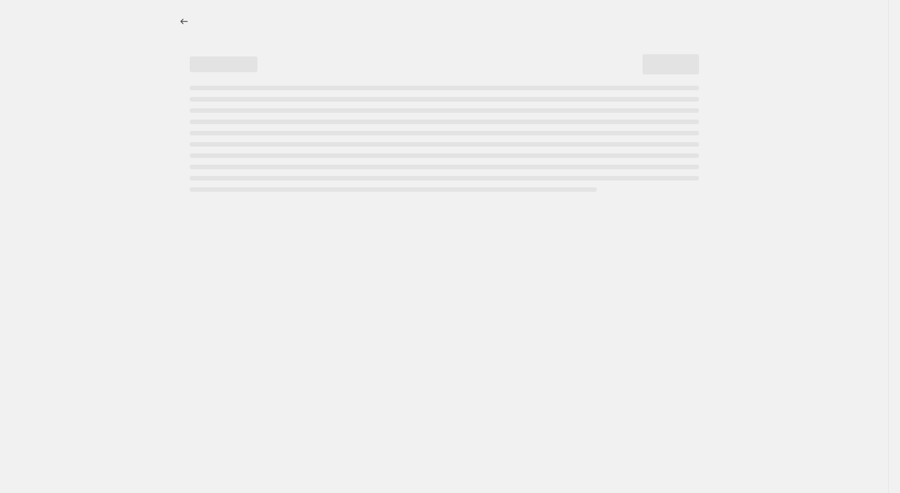
select select "percentage"
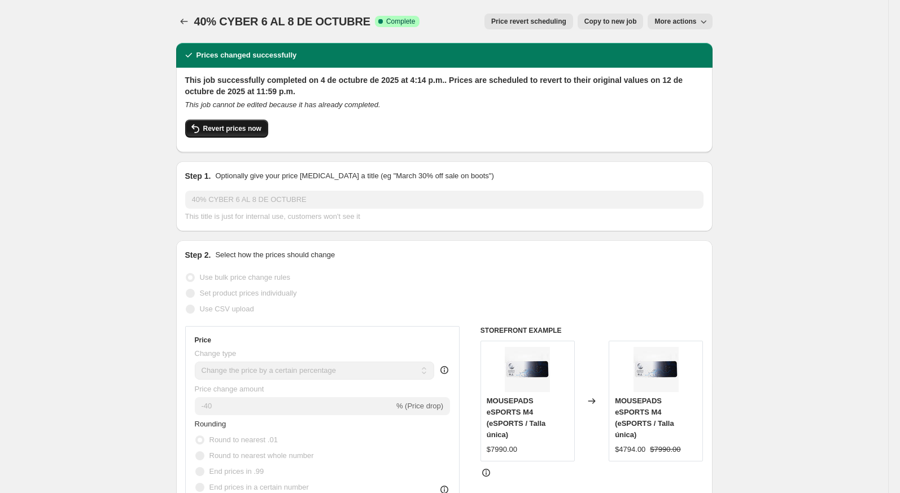
click at [243, 132] on span "Revert prices now" at bounding box center [232, 128] width 58 height 9
checkbox input "false"
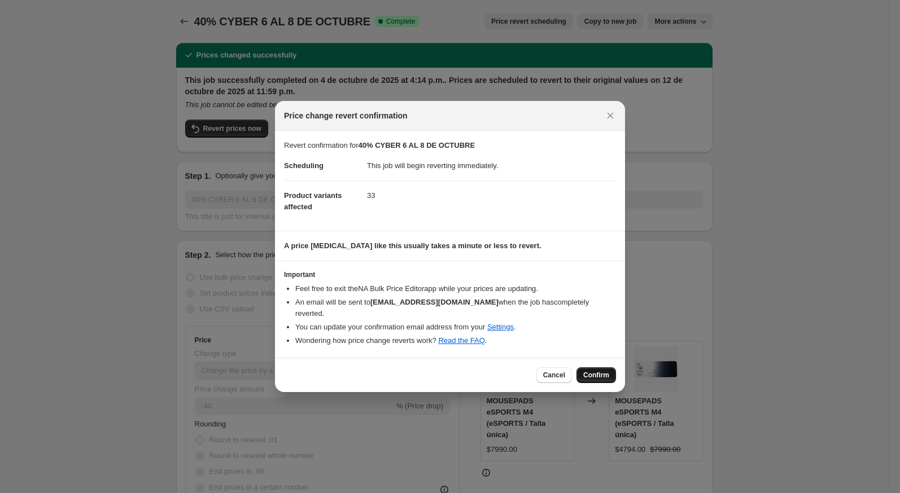
click at [612, 374] on button "Confirm" at bounding box center [596, 376] width 40 height 16
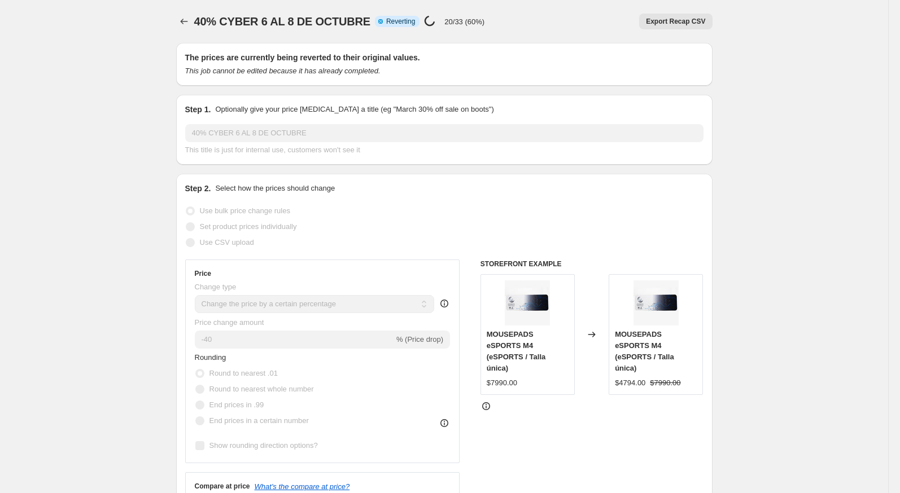
select select "percentage"
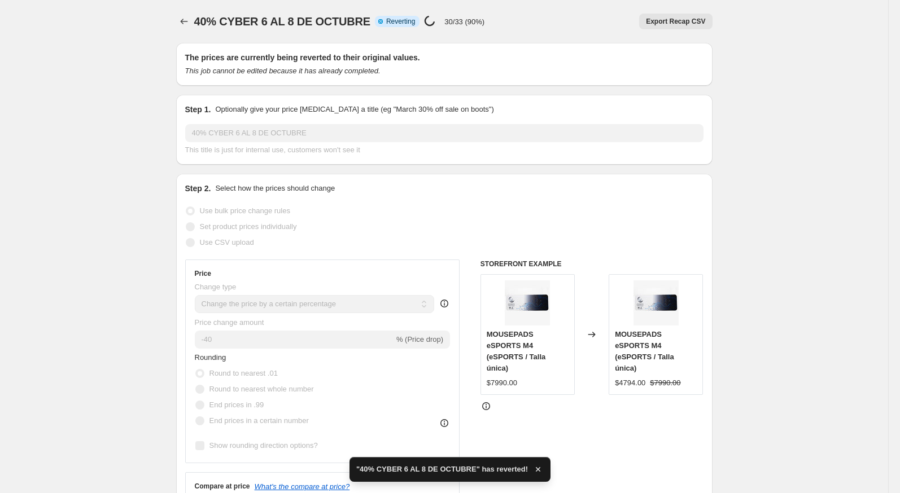
checkbox input "true"
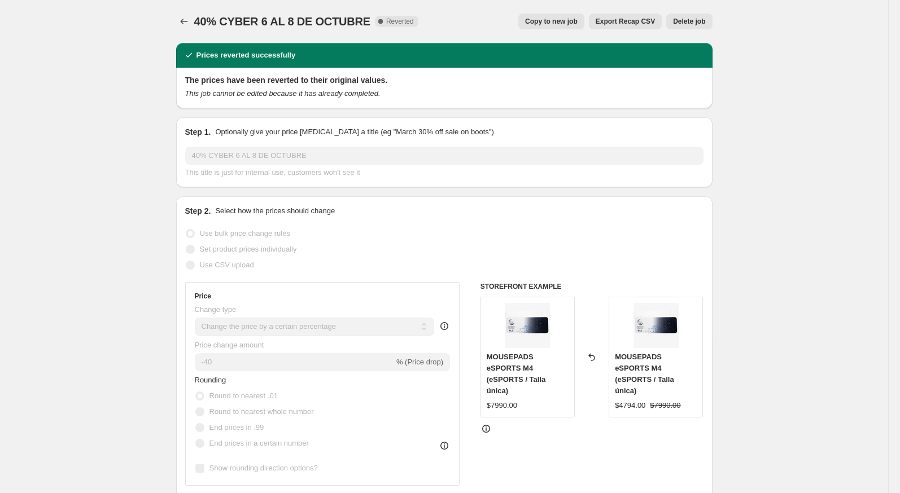
scroll to position [3, 0]
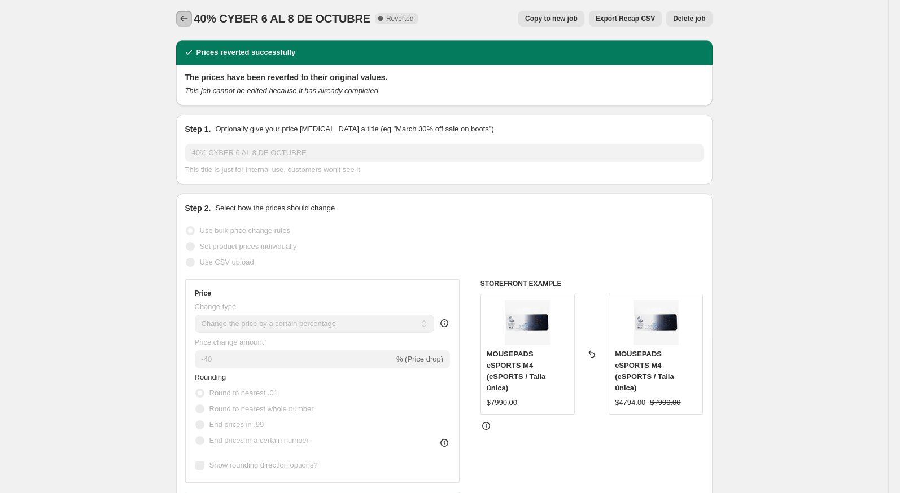
click at [188, 25] on button "Price change jobs" at bounding box center [184, 19] width 16 height 16
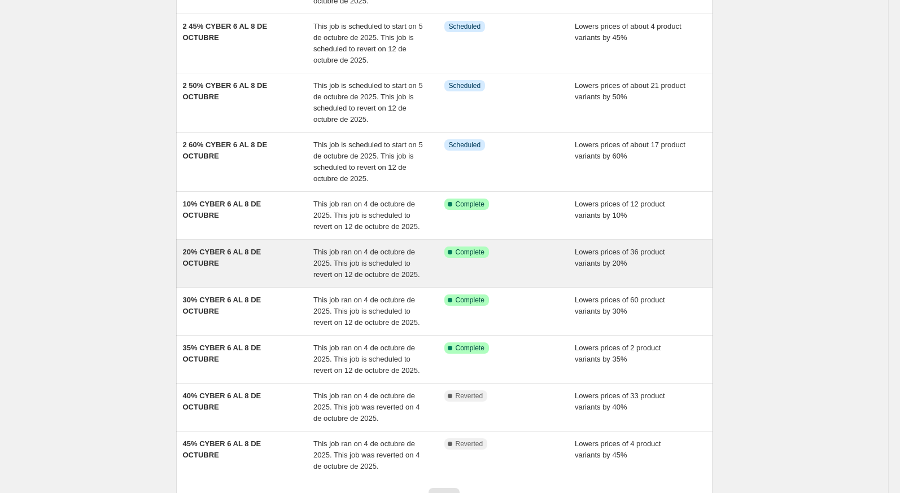
scroll to position [171, 0]
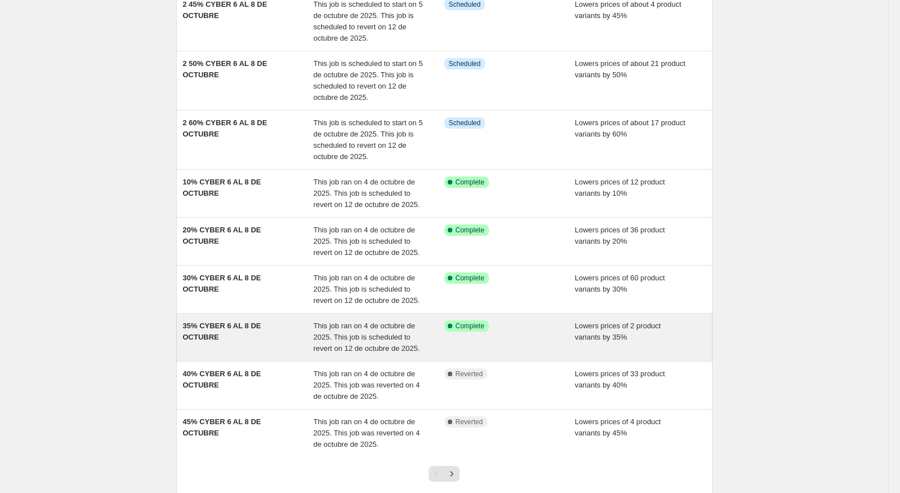
click at [261, 323] on span "35% CYBER 6 AL 8 DE OCTUBRE" at bounding box center [222, 332] width 78 height 20
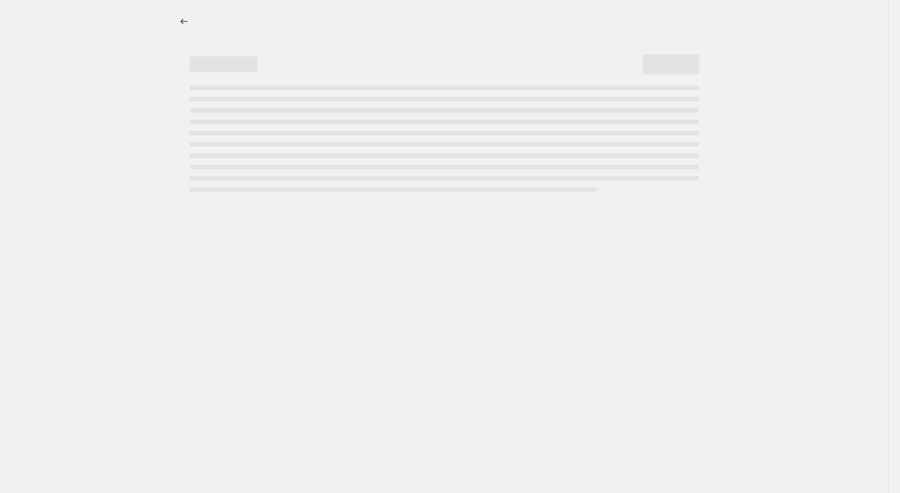
select select "percentage"
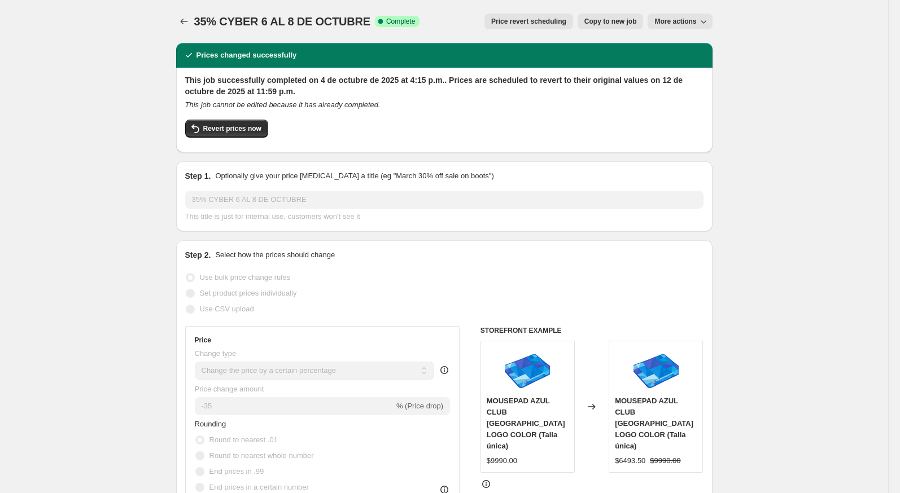
click at [627, 25] on span "Copy to new job" at bounding box center [610, 21] width 53 height 9
select select "percentage"
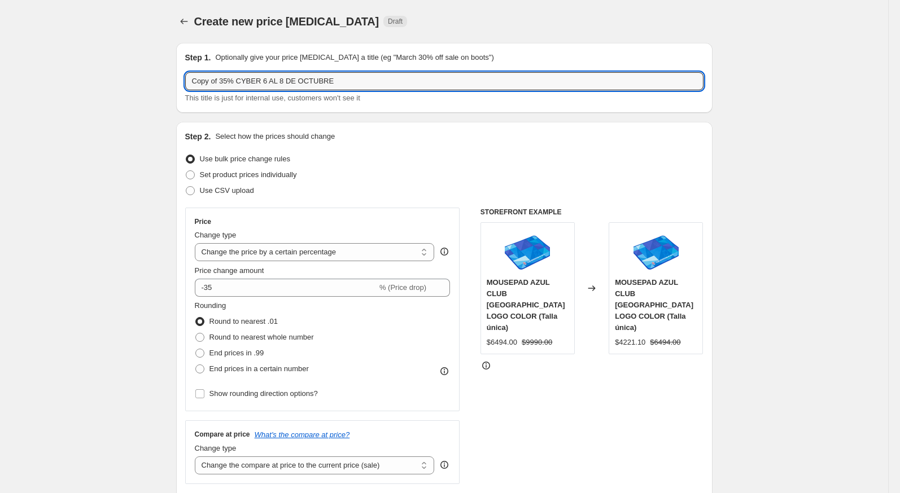
drag, startPoint x: 219, startPoint y: 84, endPoint x: 181, endPoint y: 84, distance: 37.8
click at [181, 84] on div "Step 1. Optionally give your price change job a title (eg "March 30% off sale o…" at bounding box center [444, 78] width 536 height 70
type input "2 35% CYBER 6 AL 8 DE OCTUBRE"
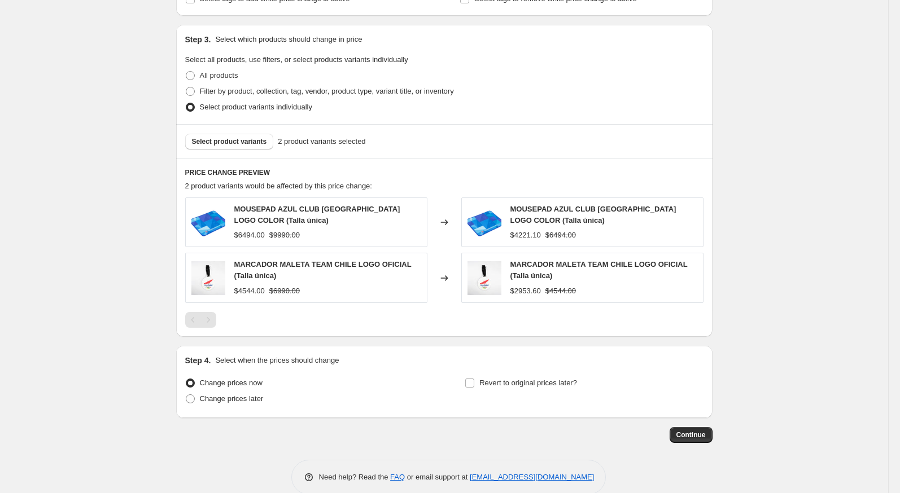
scroll to position [517, 0]
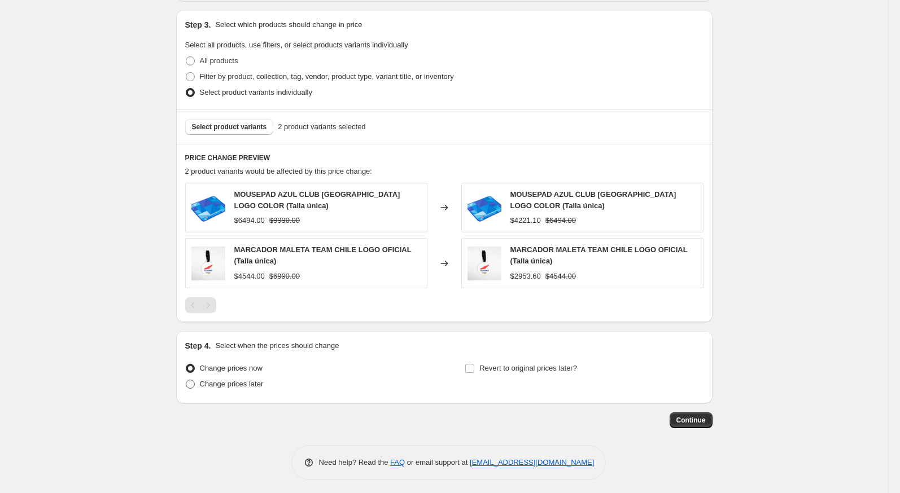
click at [243, 379] on span "Change prices later" at bounding box center [232, 384] width 64 height 11
click at [186, 380] on input "Change prices later" at bounding box center [186, 380] width 1 height 1
radio input "true"
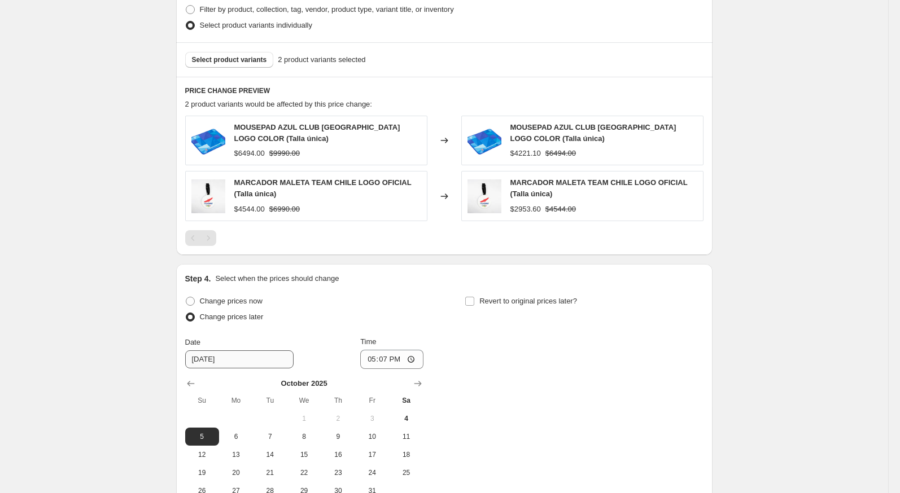
scroll to position [622, 0]
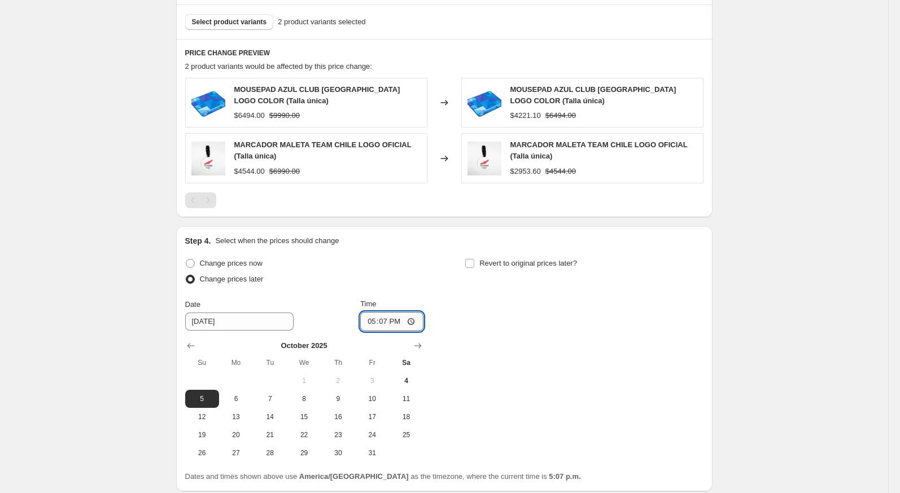
click at [360, 315] on input "17:07" at bounding box center [391, 321] width 63 height 19
type input "23:59"
click at [514, 299] on div "Change prices now Change prices later Date 10/5/2025 Time 23:59 October 2025 Su…" at bounding box center [444, 359] width 518 height 207
click at [473, 260] on input "Revert to original prices later?" at bounding box center [469, 263] width 9 height 9
checkbox input "true"
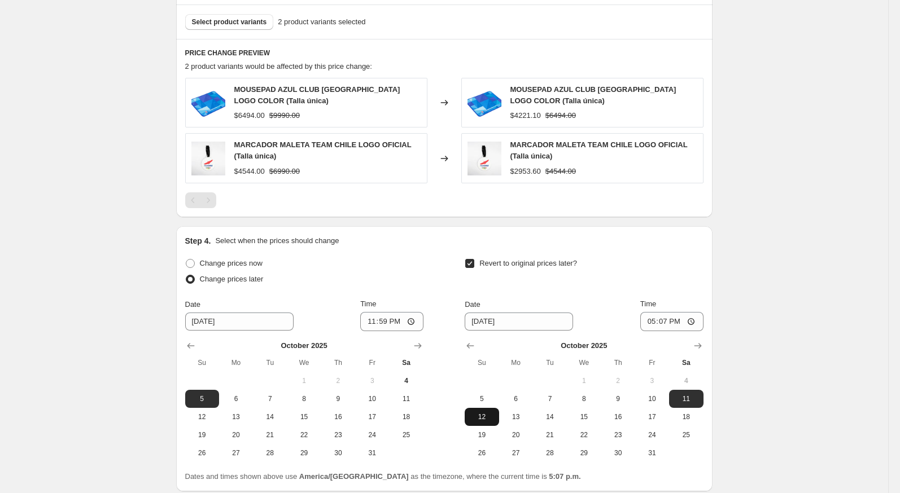
click at [475, 414] on span "12" at bounding box center [481, 417] width 25 height 9
type input "10/12/2025"
click at [644, 321] on input "17:07" at bounding box center [671, 321] width 63 height 19
type input "23:59"
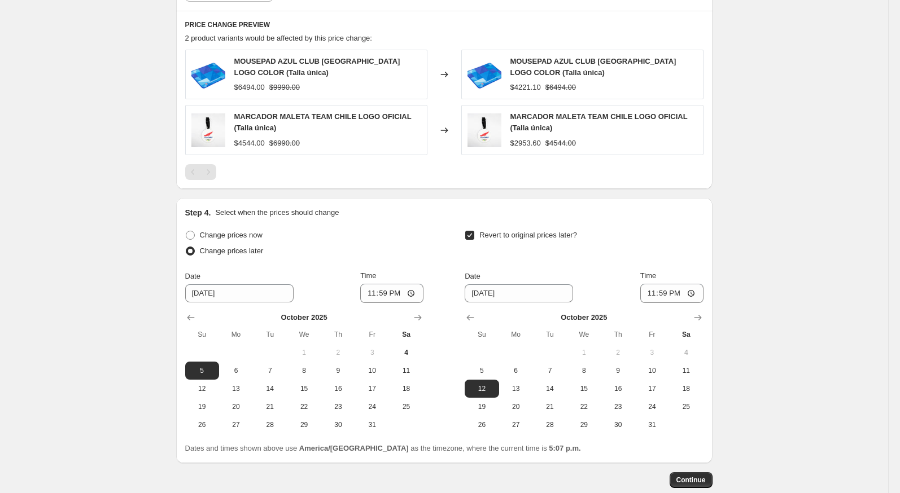
scroll to position [652, 0]
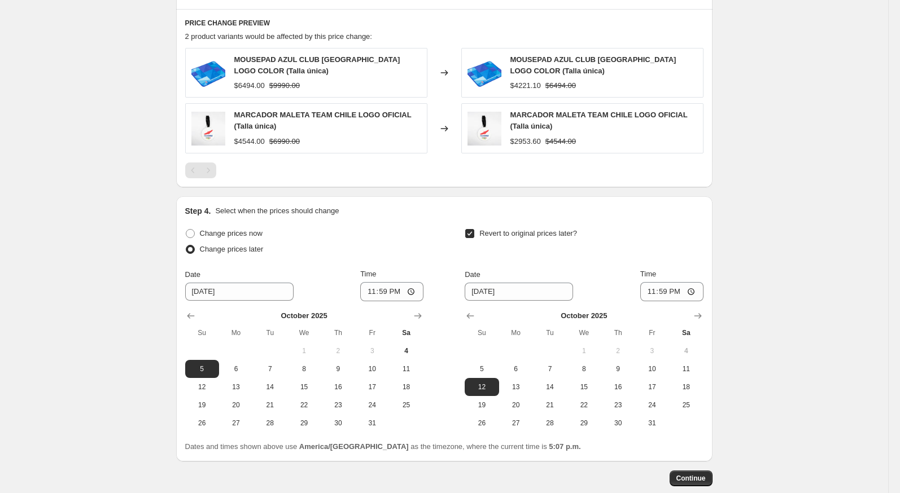
click at [696, 474] on span "Continue" at bounding box center [690, 478] width 29 height 9
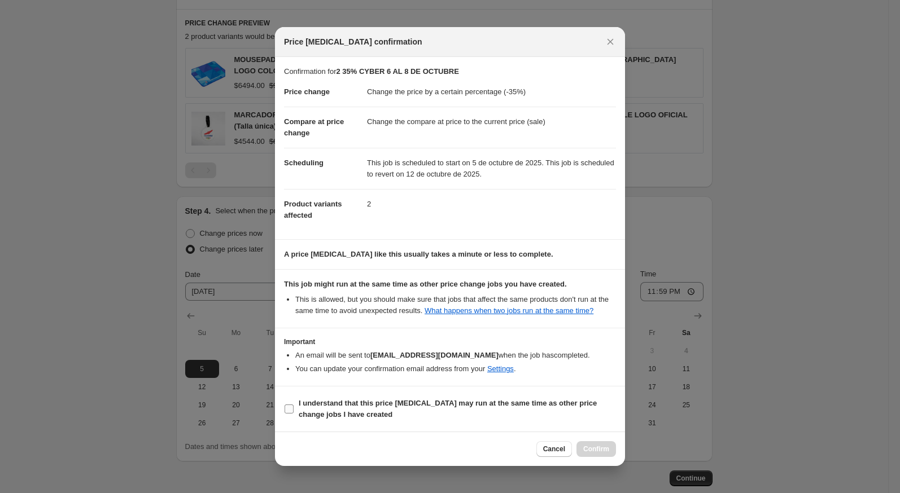
click at [563, 405] on b "I understand that this price change job may run at the same time as other price…" at bounding box center [448, 409] width 298 height 20
click at [294, 405] on input "I understand that this price change job may run at the same time as other price…" at bounding box center [289, 409] width 9 height 9
checkbox input "true"
click at [582, 452] on button "Confirm" at bounding box center [596, 450] width 40 height 16
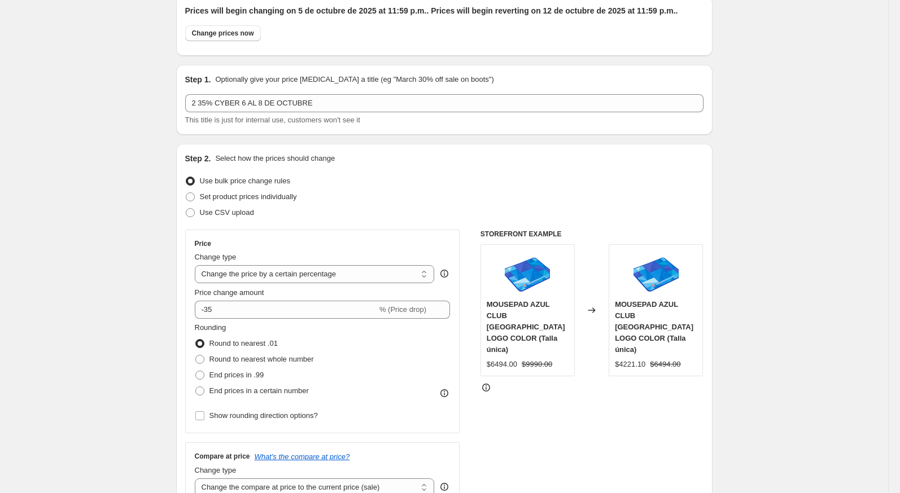
scroll to position [12, 0]
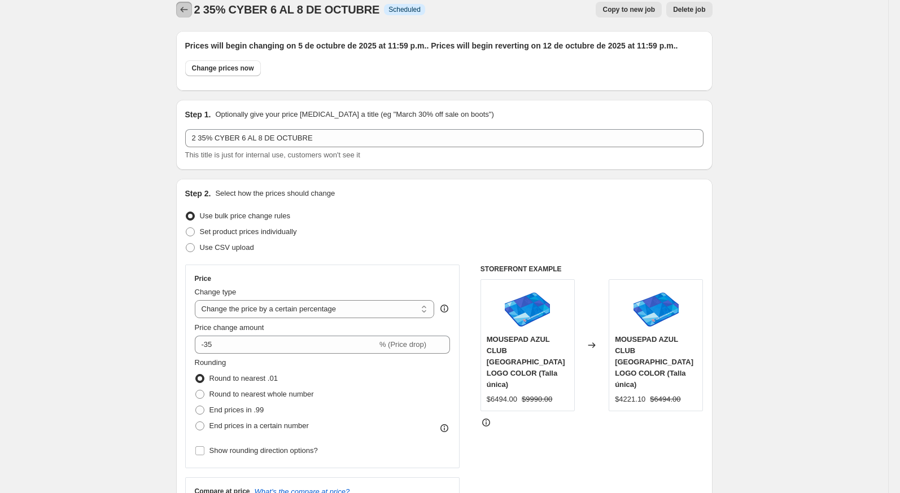
click at [180, 11] on icon "Price change jobs" at bounding box center [183, 9] width 11 height 11
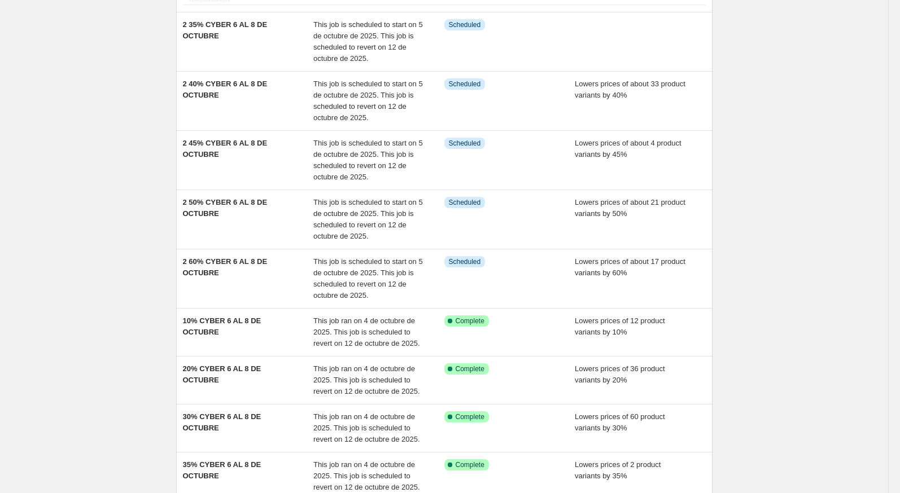
scroll to position [131, 0]
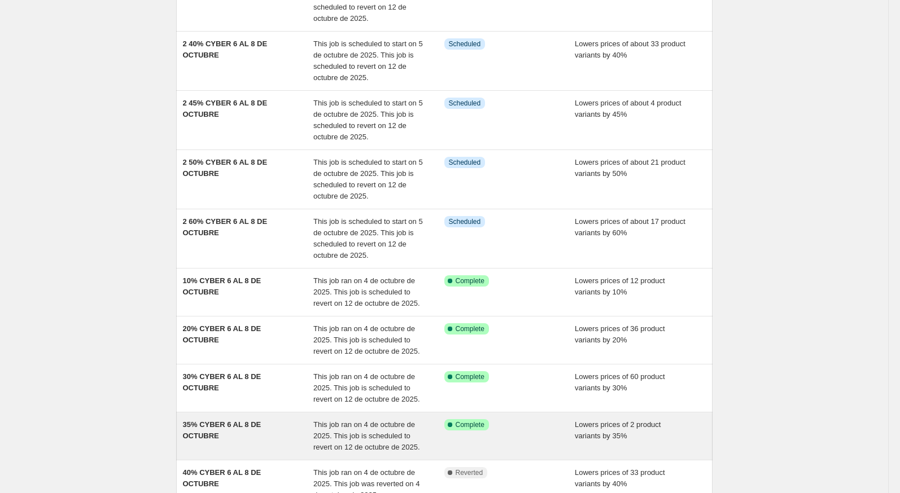
click at [231, 421] on span "35% CYBER 6 AL 8 DE OCTUBRE" at bounding box center [222, 431] width 78 height 20
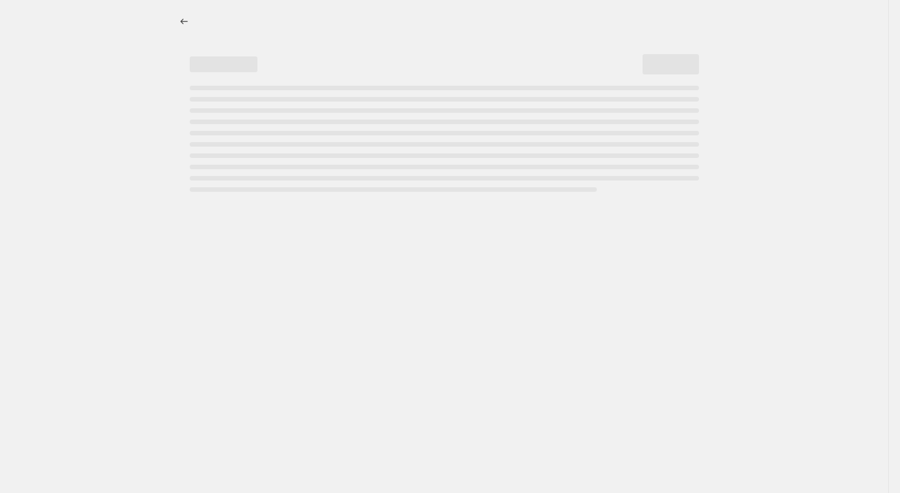
select select "percentage"
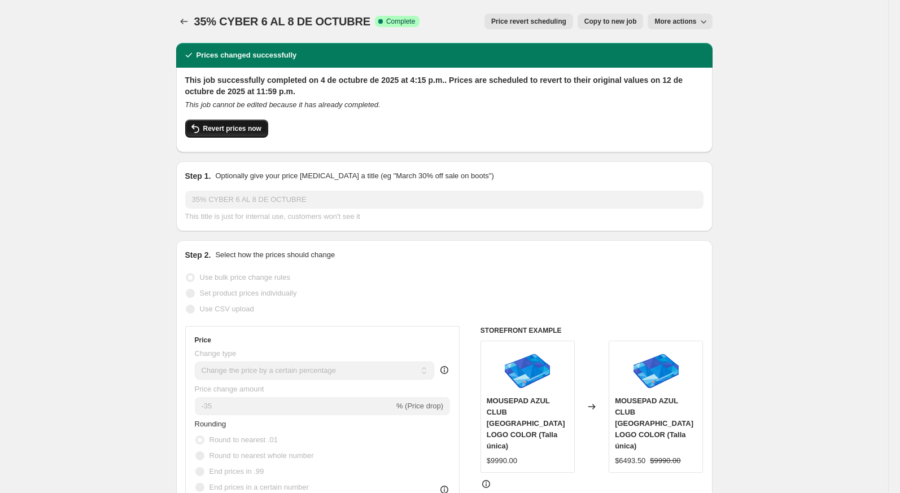
click at [259, 135] on button "Revert prices now" at bounding box center [226, 129] width 83 height 18
checkbox input "false"
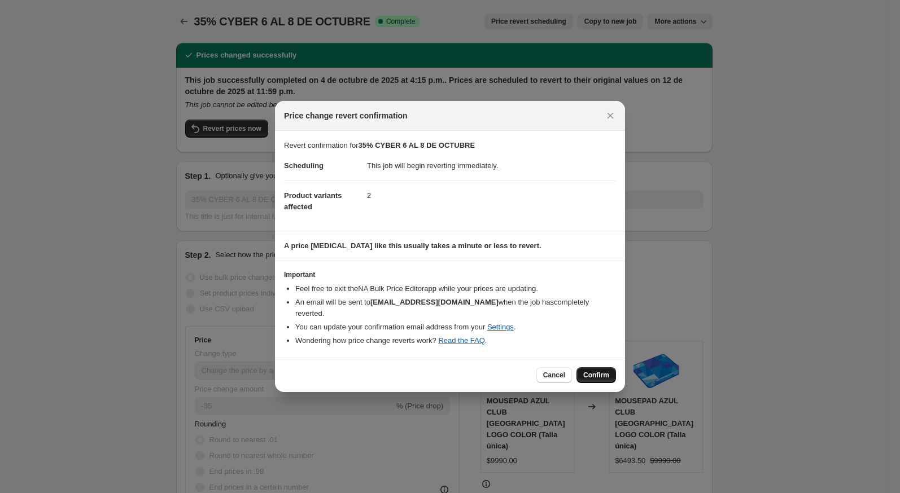
click at [601, 368] on button "Confirm" at bounding box center [596, 376] width 40 height 16
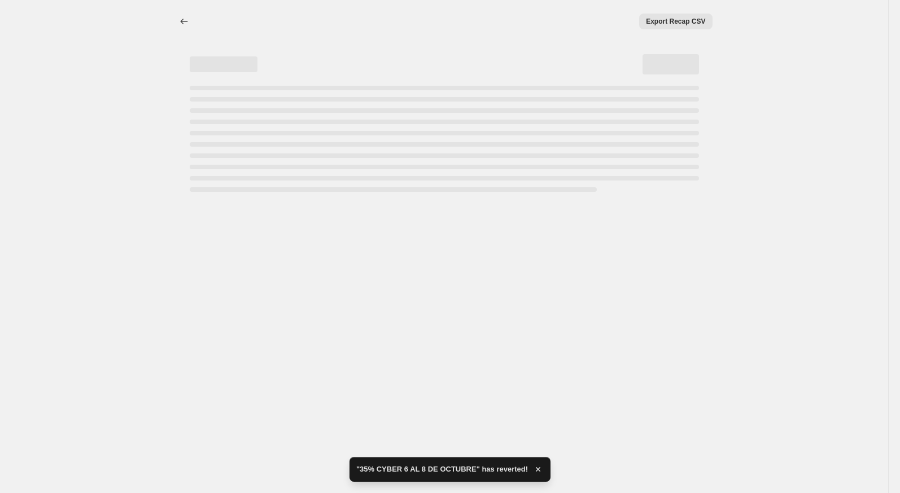
select select "percentage"
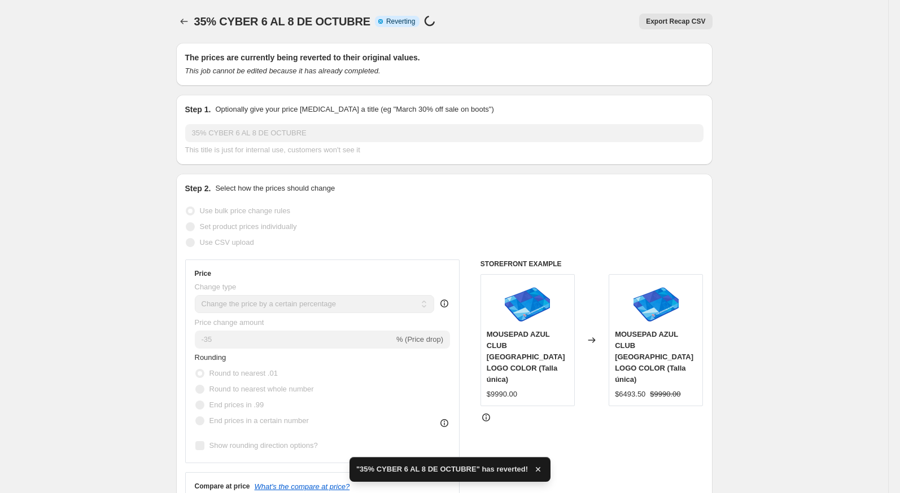
checkbox input "true"
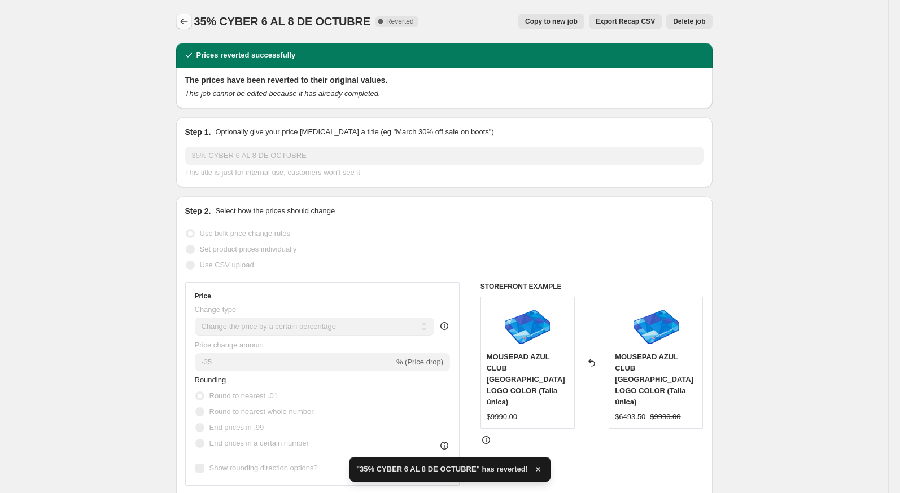
click at [184, 26] on icon "Price change jobs" at bounding box center [183, 21] width 11 height 11
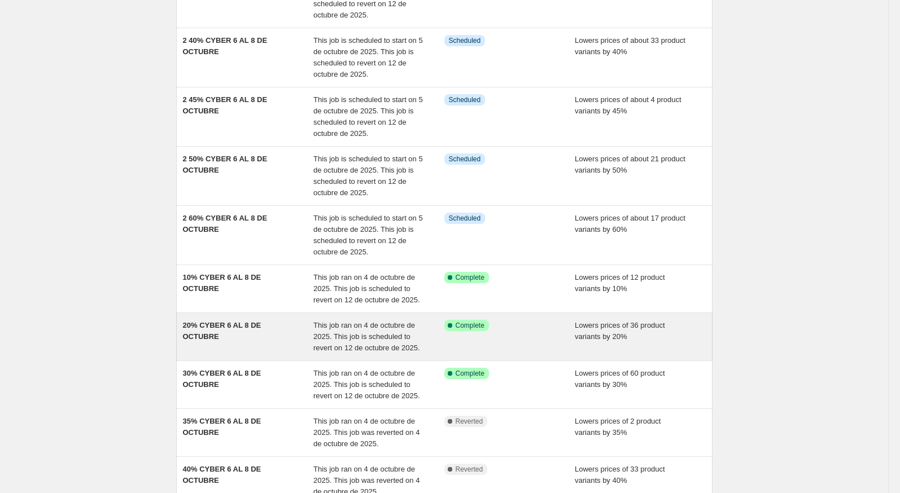
scroll to position [143, 0]
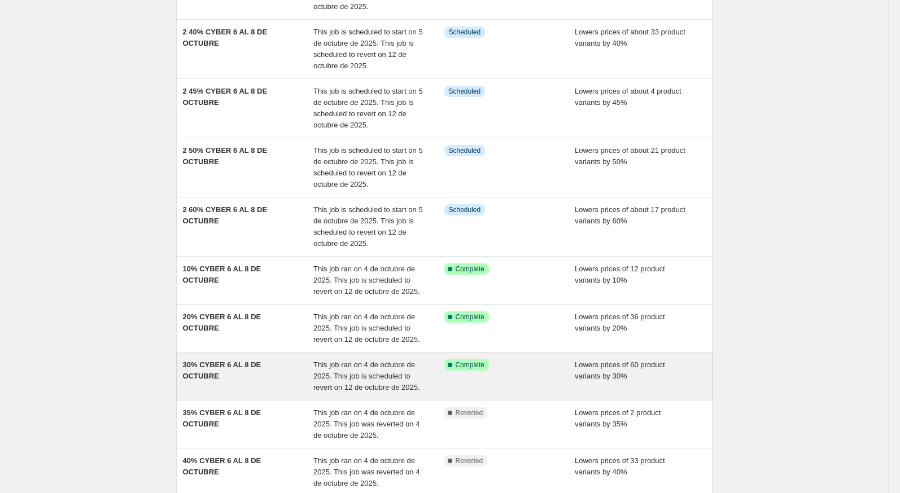
click at [337, 362] on span "This job ran on 4 de octubre de 2025. This job is scheduled to revert on 12 de …" at bounding box center [366, 376] width 107 height 31
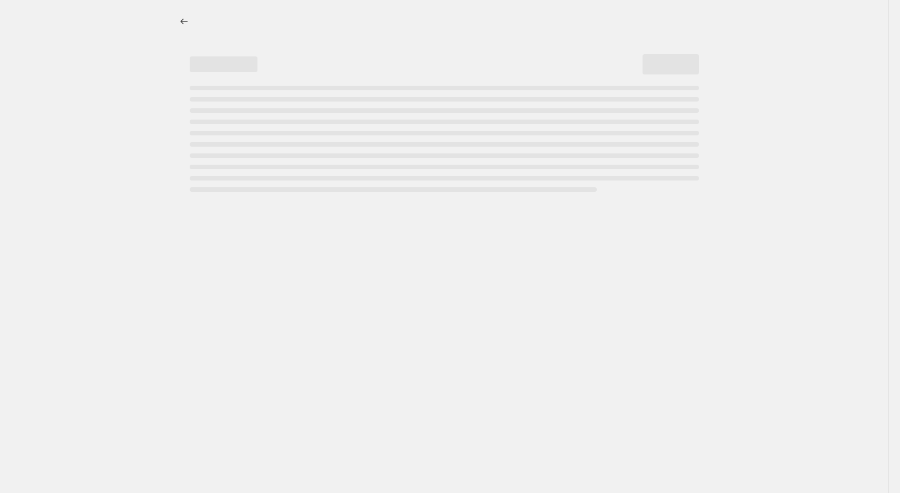
select select "percentage"
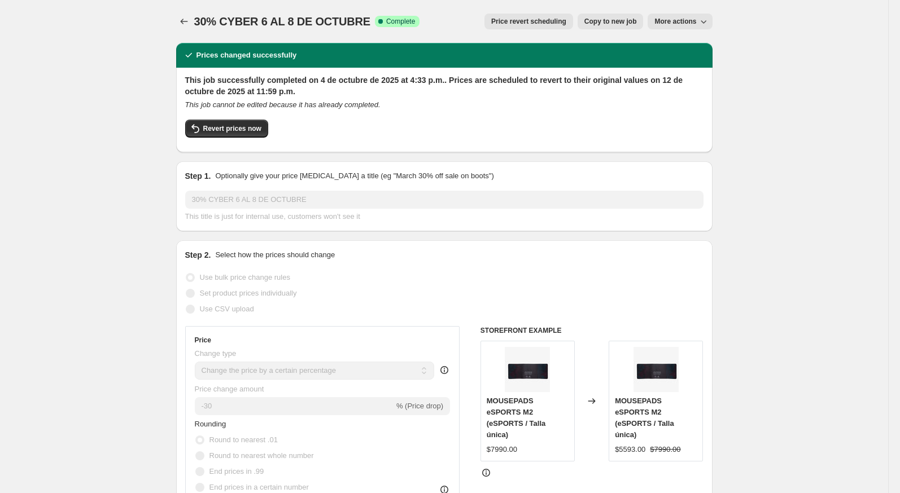
click at [627, 24] on span "Copy to new job" at bounding box center [610, 21] width 53 height 9
select select "percentage"
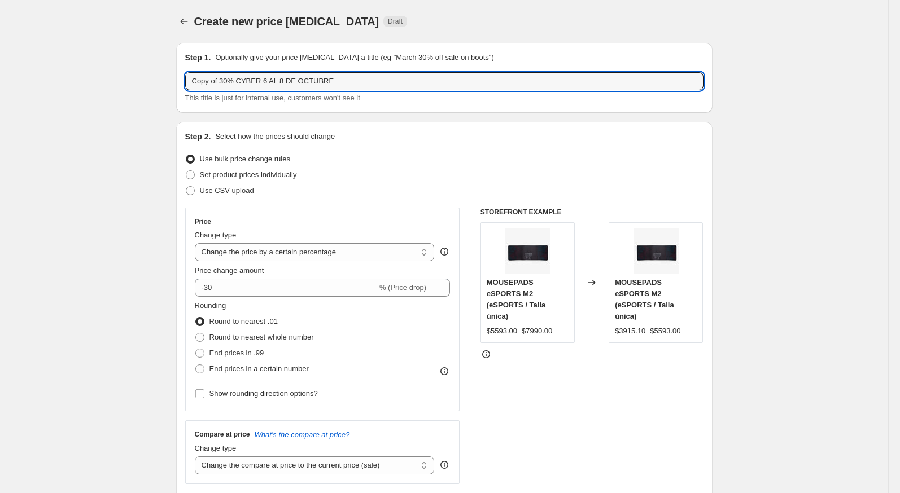
drag, startPoint x: 220, startPoint y: 83, endPoint x: 152, endPoint y: 83, distance: 67.2
type input "2 30% CYBER 6 AL 8 DE OCTUBRE"
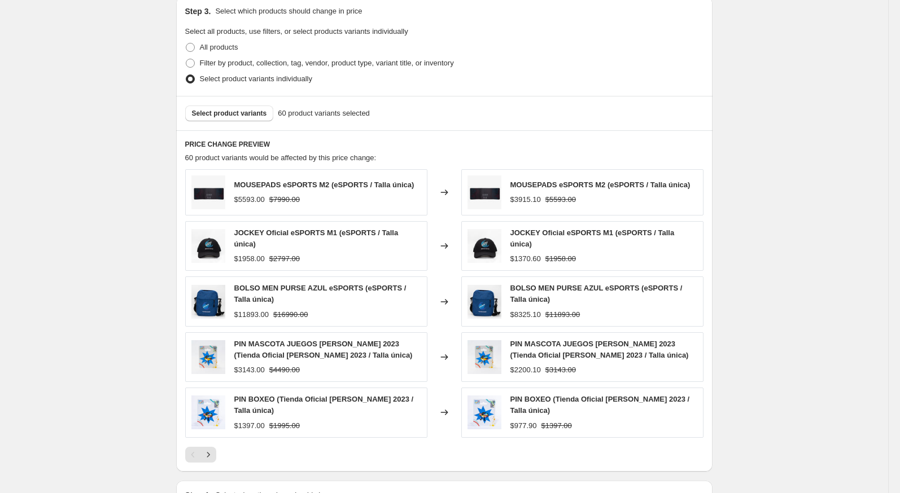
scroll to position [679, 0]
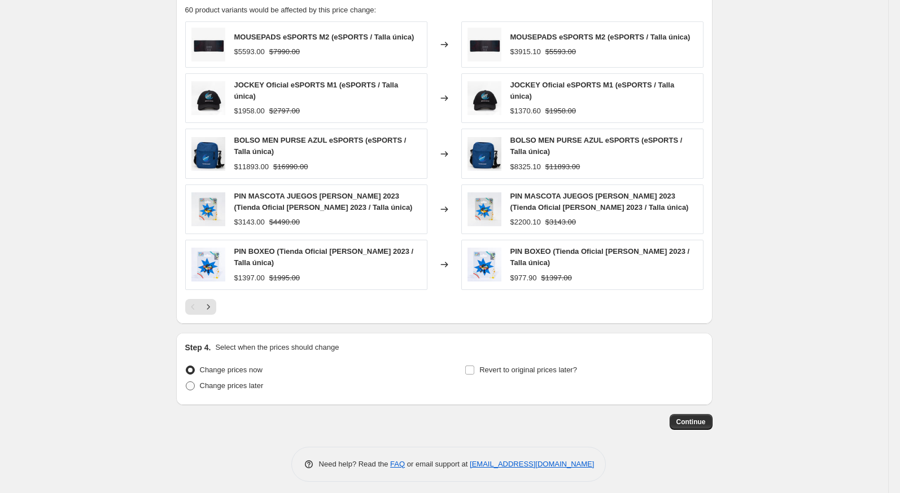
click at [222, 386] on span "Change prices later" at bounding box center [232, 386] width 64 height 11
click at [186, 382] on input "Change prices later" at bounding box center [186, 382] width 1 height 1
radio input "true"
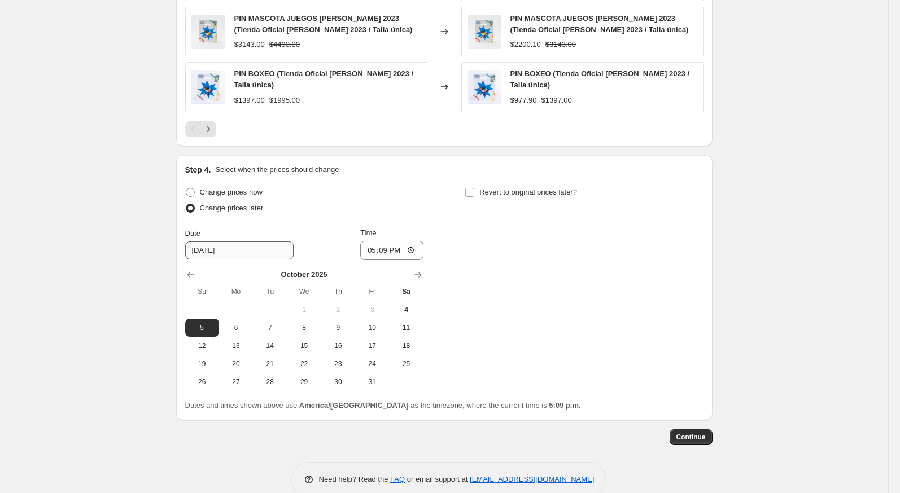
scroll to position [859, 0]
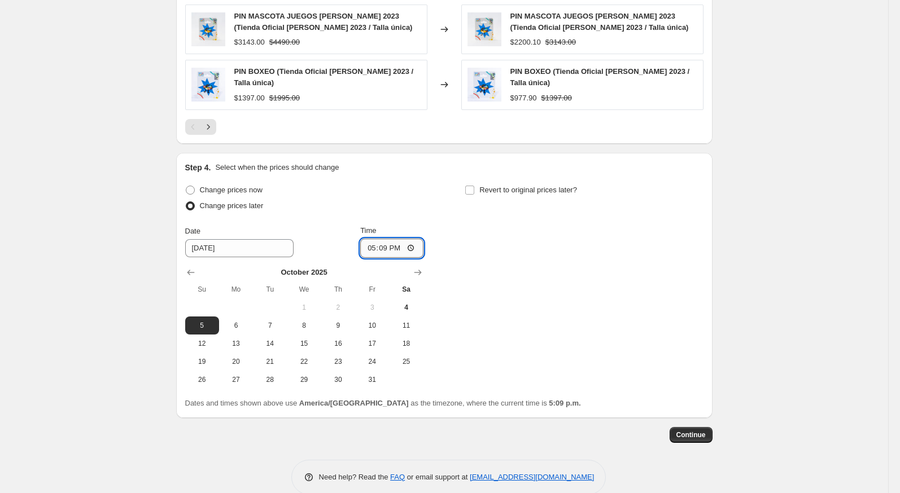
click at [363, 242] on input "17:09" at bounding box center [391, 248] width 63 height 19
type input "23:59"
click at [474, 246] on div "Change prices now Change prices later Date 10/5/2025 Time 23:59 October 2025 Su…" at bounding box center [444, 285] width 518 height 207
click at [473, 186] on input "Revert to original prices later?" at bounding box center [469, 190] width 9 height 9
checkbox input "true"
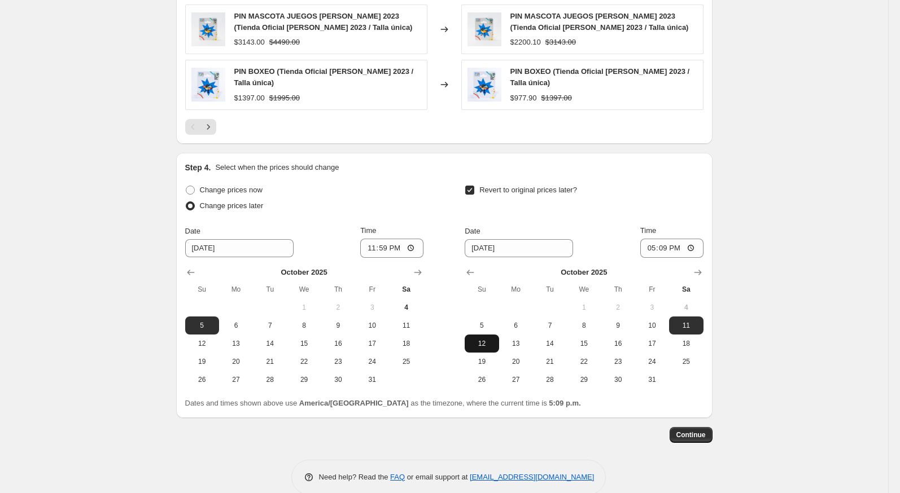
click at [487, 342] on span "12" at bounding box center [481, 343] width 25 height 9
type input "10/12/2025"
click at [641, 243] on input "17:09" at bounding box center [671, 248] width 63 height 19
type input "23:59"
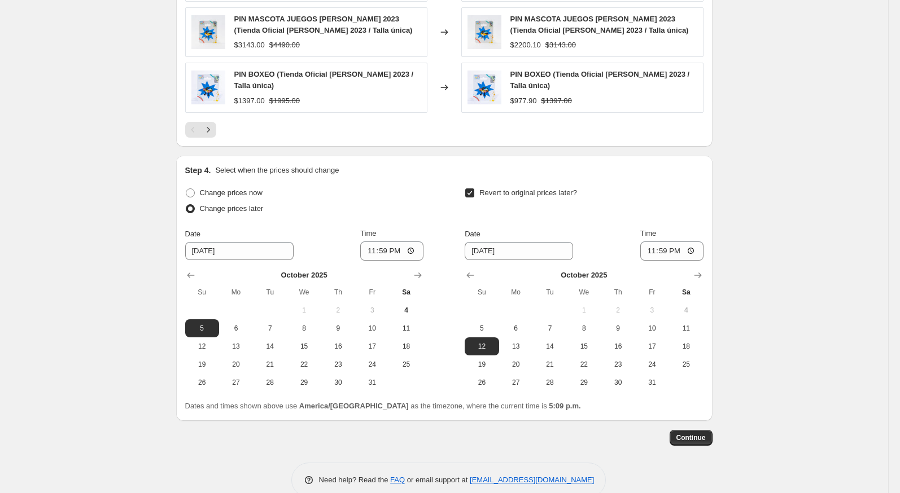
scroll to position [872, 0]
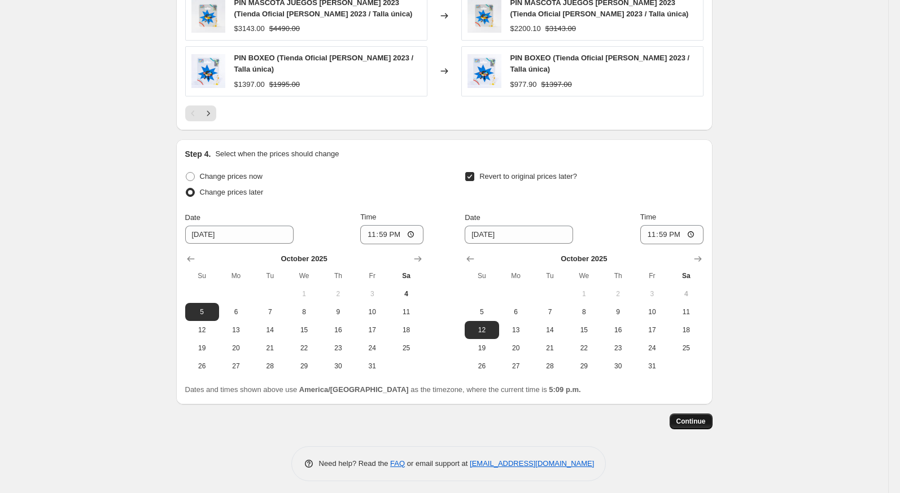
click at [704, 418] on span "Continue" at bounding box center [690, 421] width 29 height 9
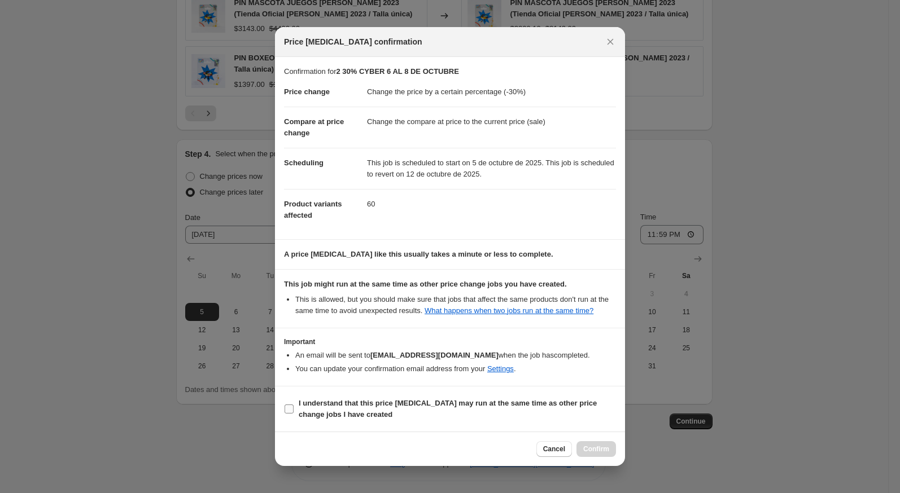
click at [547, 409] on b "I understand that this price change job may run at the same time as other price…" at bounding box center [448, 409] width 298 height 20
click at [294, 409] on input "I understand that this price change job may run at the same time as other price…" at bounding box center [289, 409] width 9 height 9
checkbox input "true"
click at [588, 450] on span "Confirm" at bounding box center [596, 449] width 26 height 9
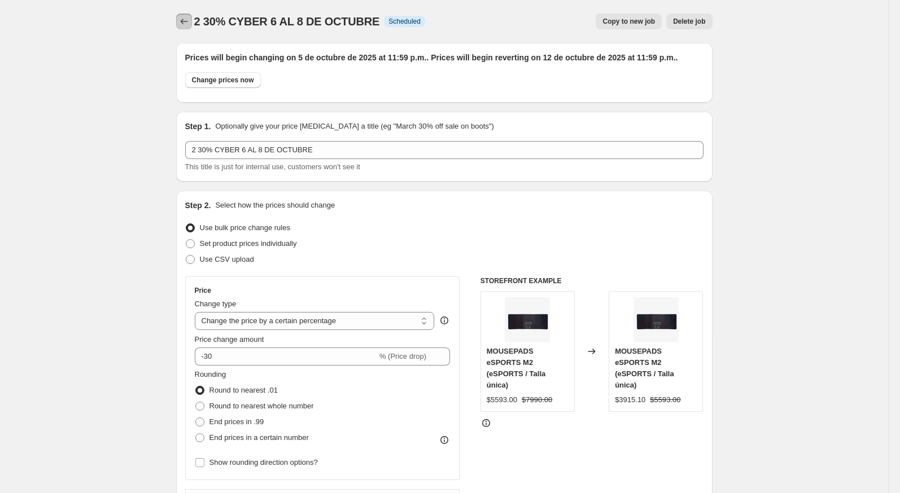
click at [178, 20] on icon "Price change jobs" at bounding box center [183, 21] width 11 height 11
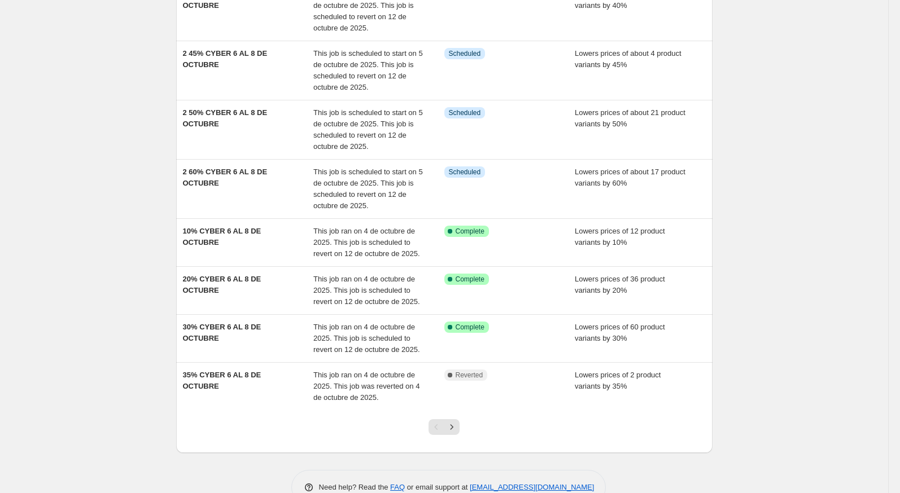
scroll to position [265, 0]
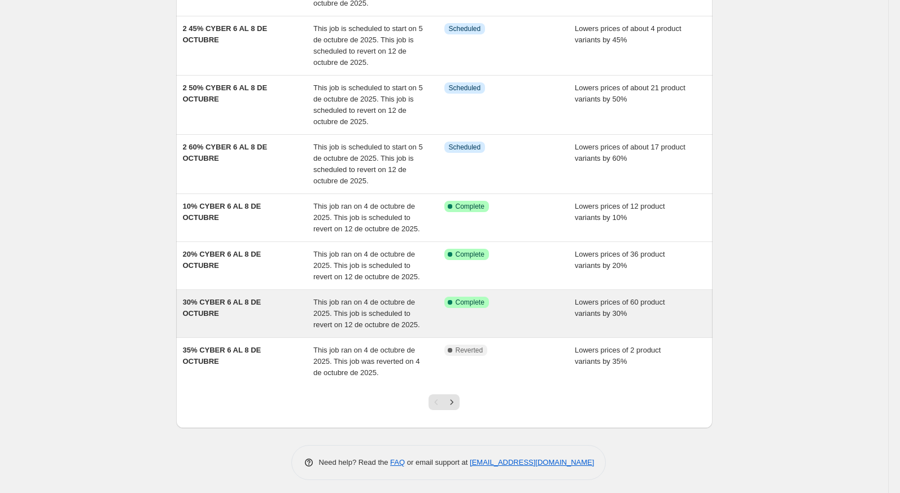
click at [247, 300] on span "30% CYBER 6 AL 8 DE OCTUBRE" at bounding box center [222, 308] width 78 height 20
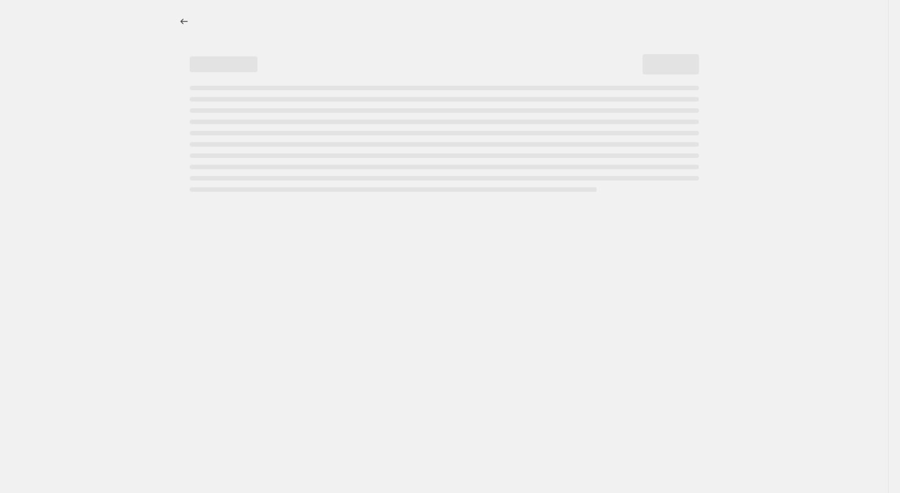
select select "percentage"
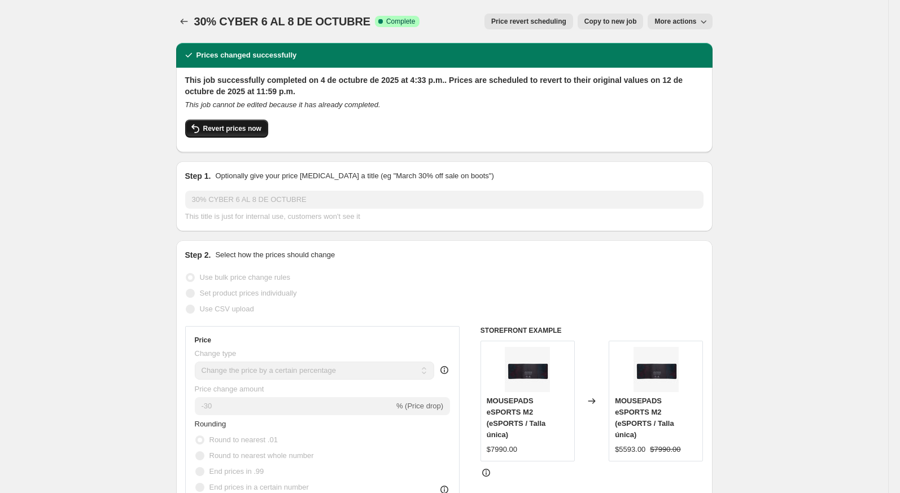
click at [257, 125] on span "Revert prices now" at bounding box center [232, 128] width 58 height 9
checkbox input "false"
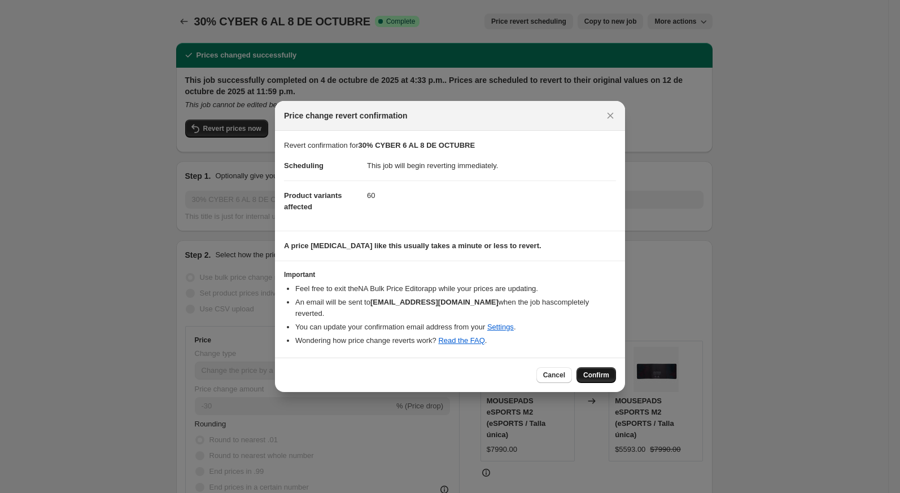
click at [592, 371] on span "Confirm" at bounding box center [596, 375] width 26 height 9
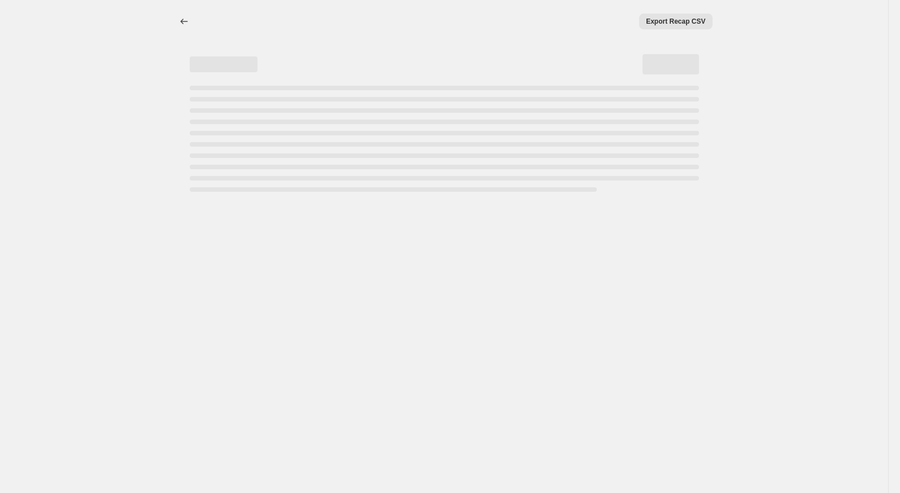
select select "percentage"
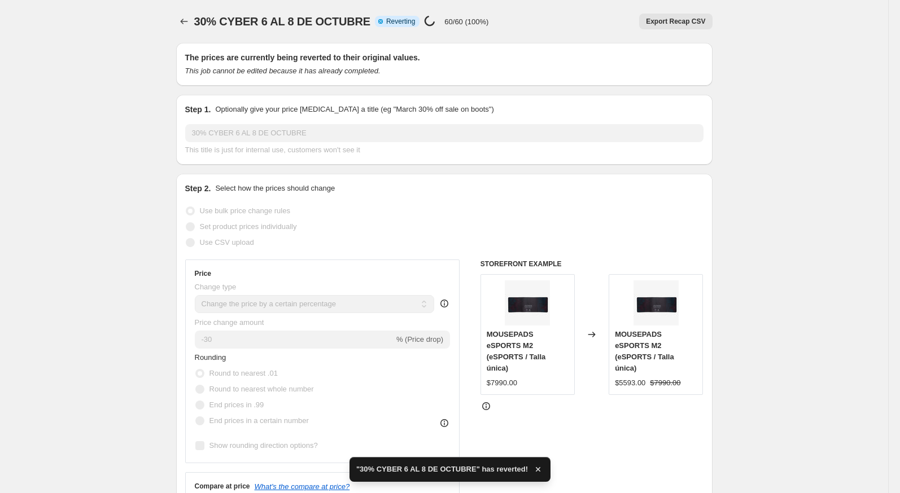
checkbox input "true"
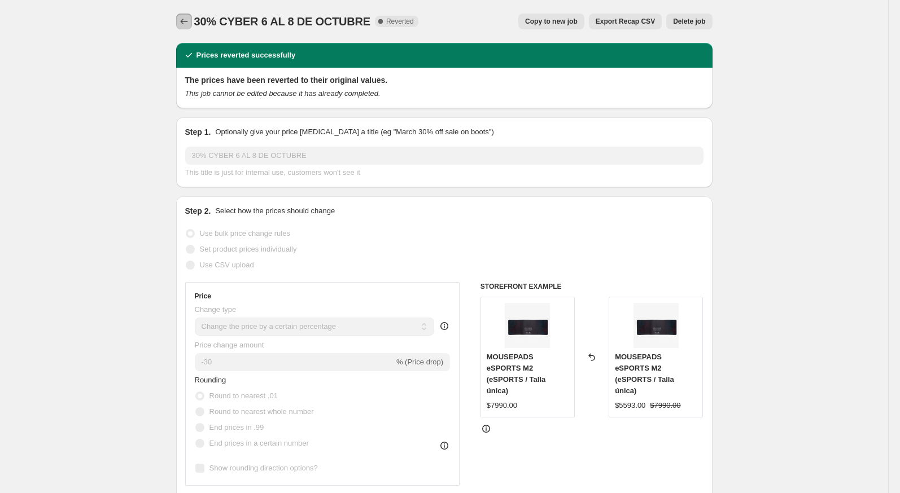
click at [181, 27] on button "Price change jobs" at bounding box center [184, 22] width 16 height 16
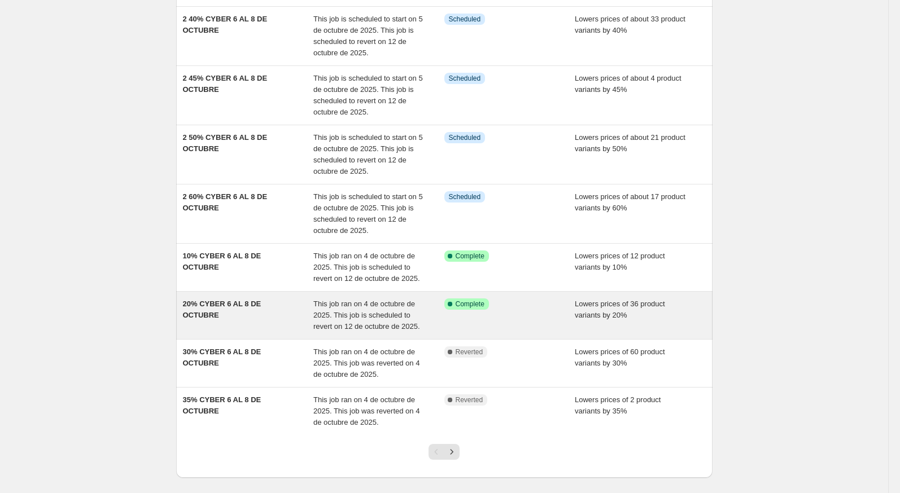
scroll to position [224, 0]
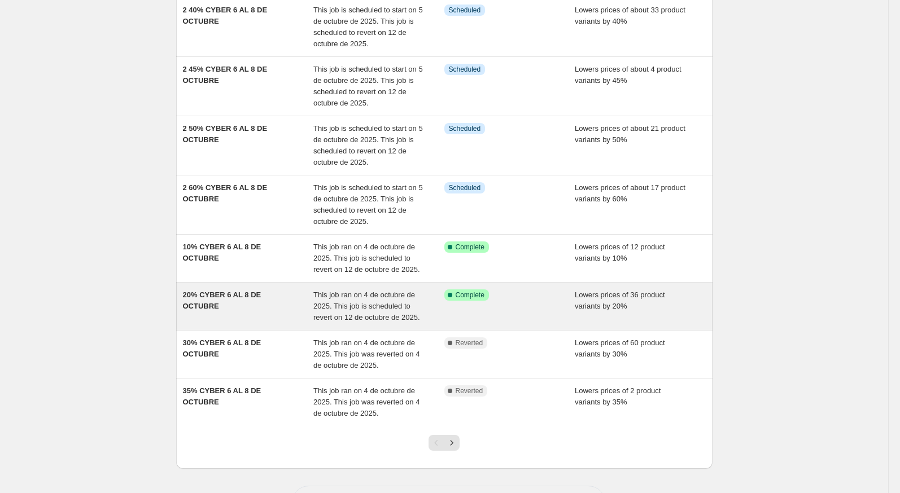
click at [243, 314] on div "20% CYBER 6 AL 8 DE OCTUBRE" at bounding box center [248, 307] width 131 height 34
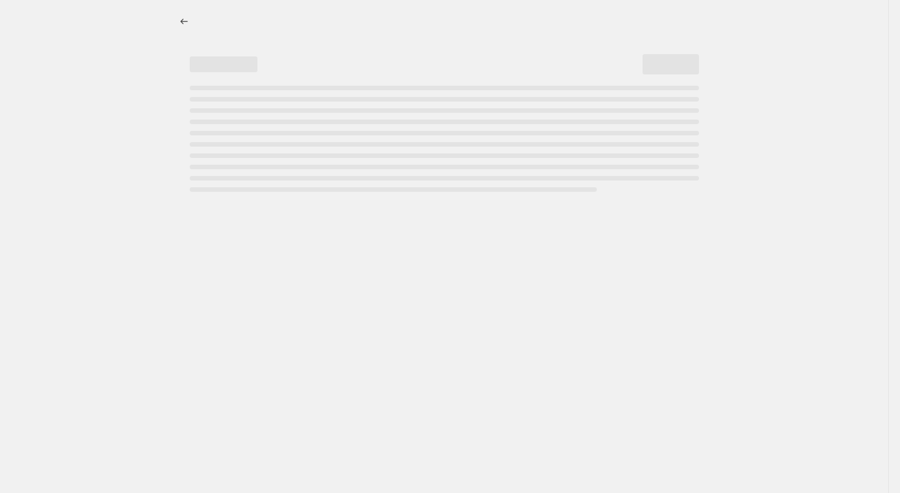
select select "percentage"
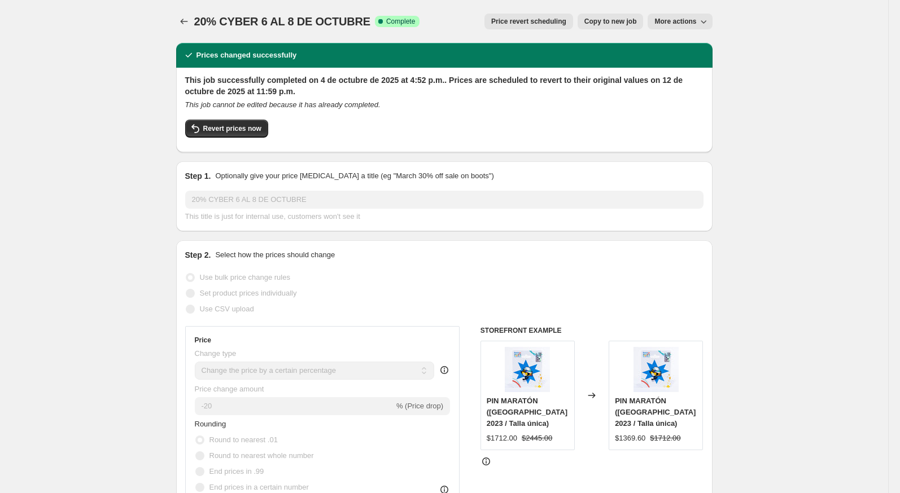
click at [600, 21] on span "Copy to new job" at bounding box center [610, 21] width 53 height 9
select select "percentage"
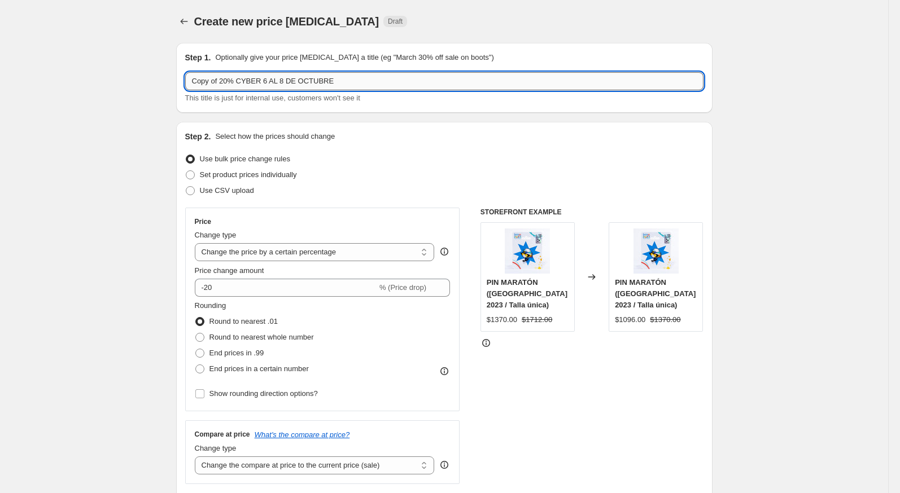
drag, startPoint x: 221, startPoint y: 85, endPoint x: 186, endPoint y: 85, distance: 35.0
click at [186, 85] on input "Copy of 20% CYBER 6 AL 8 DE OCTUBRE" at bounding box center [444, 81] width 518 height 18
type input "2 20% CYBER 6 AL 8 DE OCTUBRE"
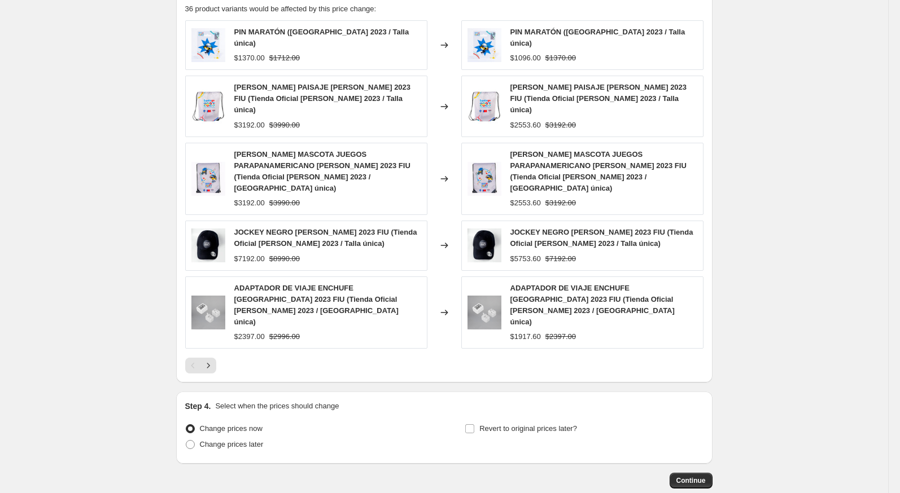
scroll to position [690, 0]
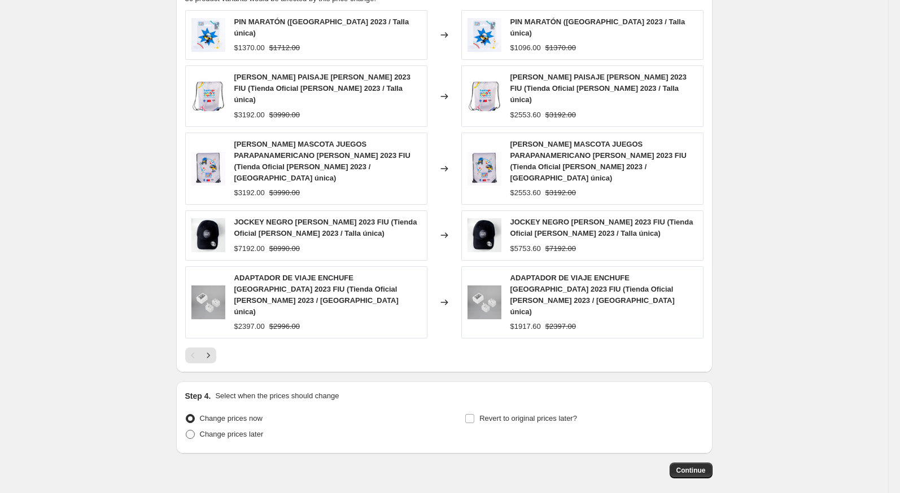
click at [233, 430] on span "Change prices later" at bounding box center [232, 434] width 64 height 8
click at [186, 430] on input "Change prices later" at bounding box center [186, 430] width 1 height 1
radio input "true"
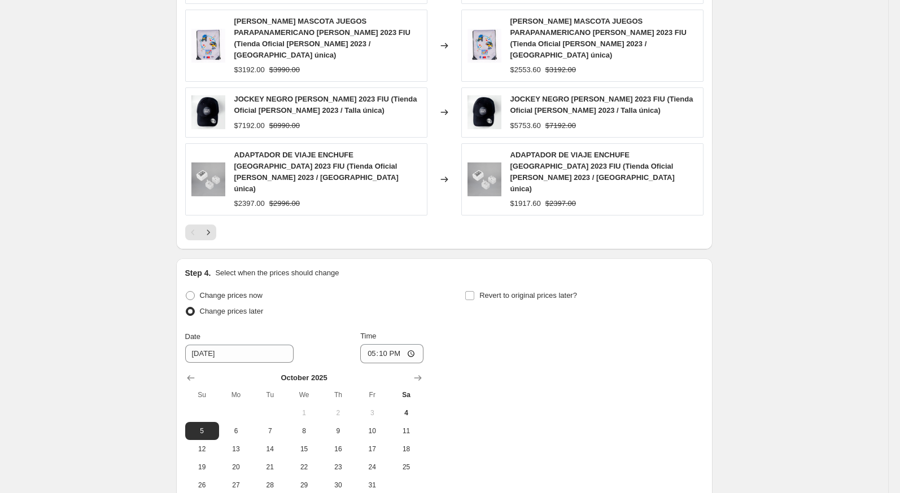
scroll to position [816, 0]
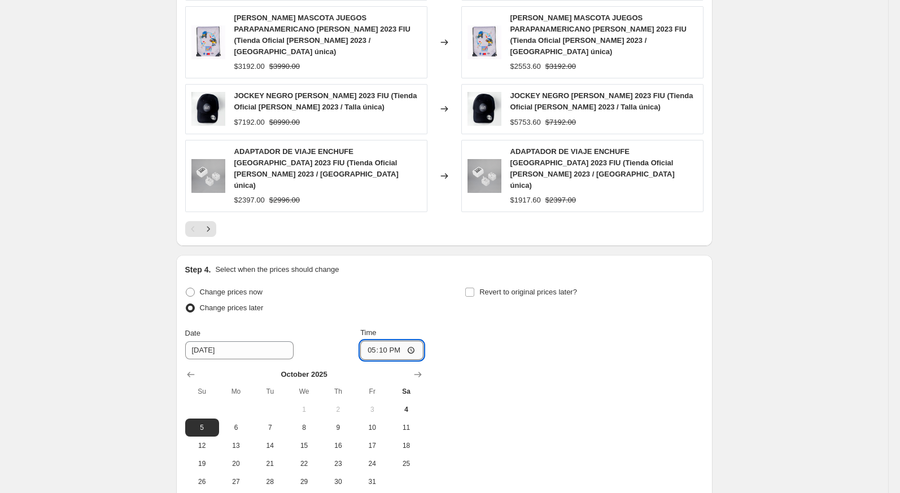
click at [365, 341] on input "17:10" at bounding box center [391, 350] width 63 height 19
type input "23:59"
click at [515, 318] on div "Change prices now Change prices later Date 10/5/2025 Time 23:59 October 2025 Su…" at bounding box center [444, 388] width 518 height 207
click at [487, 285] on label "Revert to original prices later?" at bounding box center [521, 293] width 112 height 16
click at [474, 288] on input "Revert to original prices later?" at bounding box center [469, 292] width 9 height 9
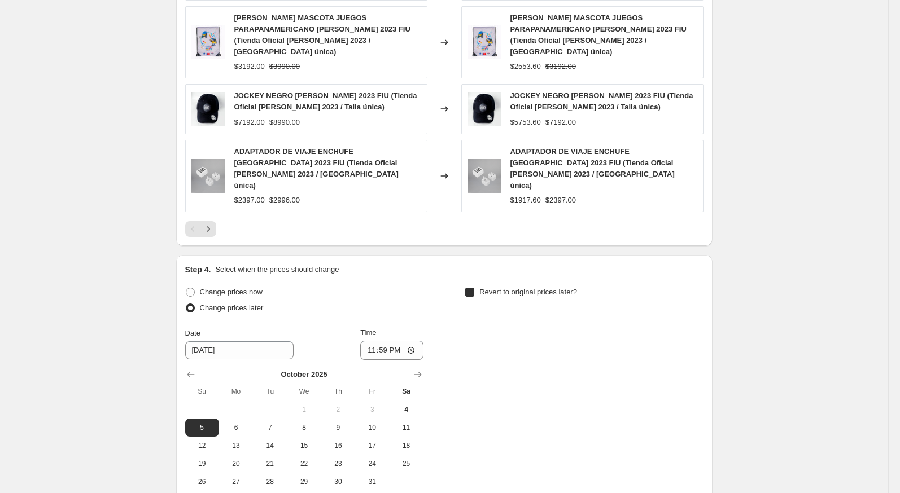
checkbox input "true"
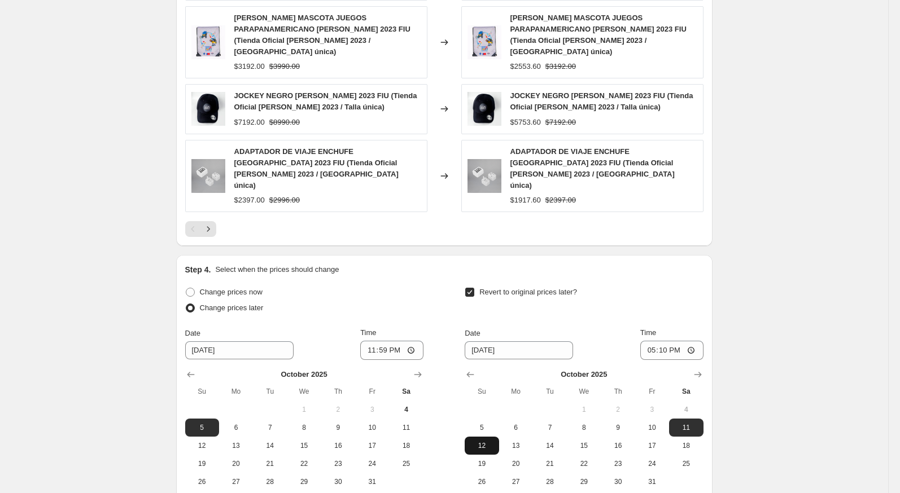
click at [470, 437] on button "12" at bounding box center [482, 446] width 34 height 18
type input "10/12/2025"
click at [640, 341] on input "17:10" at bounding box center [671, 350] width 63 height 19
type input "23:59"
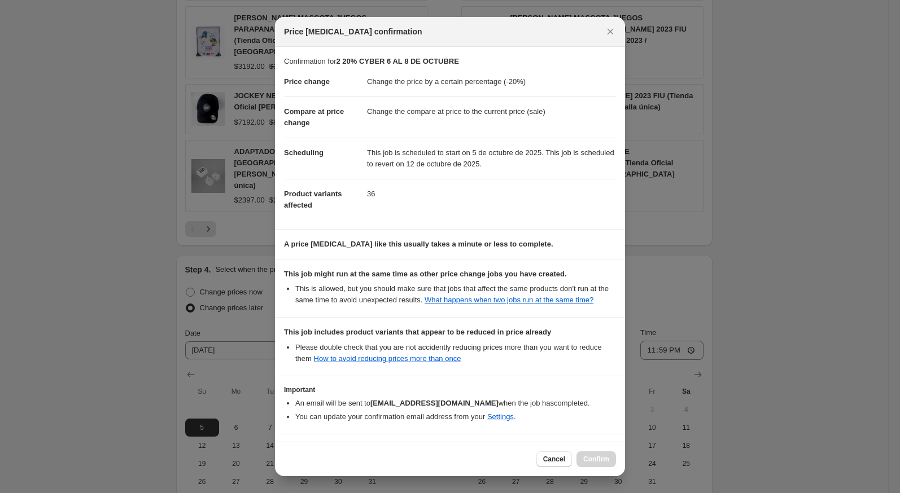
scroll to position [58, 0]
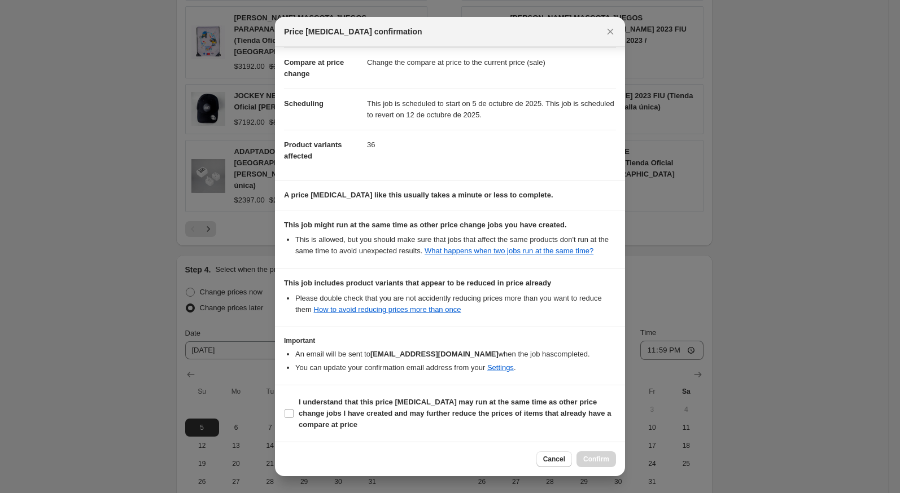
click at [571, 418] on b "I understand that this price change job may run at the same time as other price…" at bounding box center [455, 413] width 312 height 31
click at [294, 418] on input "I understand that this price change job may run at the same time as other price…" at bounding box center [289, 413] width 9 height 9
checkbox input "true"
click at [598, 473] on div "Cancel Confirm" at bounding box center [450, 459] width 350 height 34
click at [596, 465] on button "Confirm" at bounding box center [596, 460] width 40 height 16
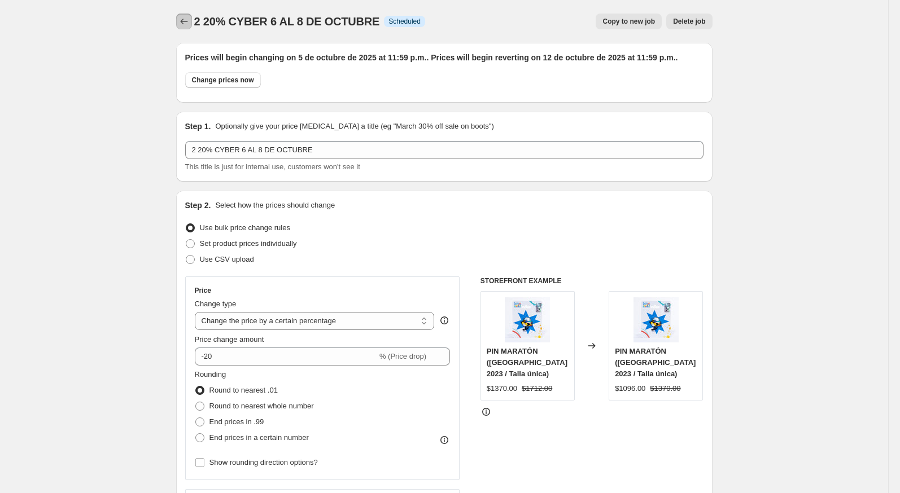
click at [177, 18] on button "Price change jobs" at bounding box center [184, 22] width 16 height 16
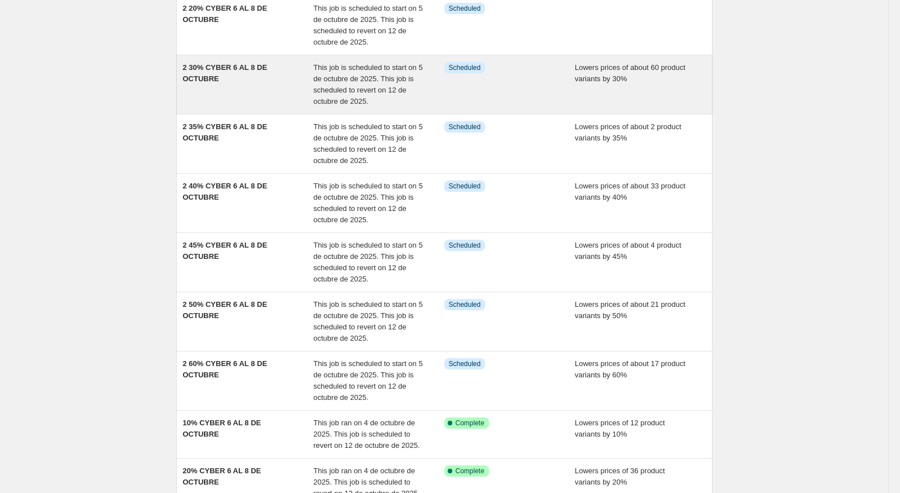
scroll to position [276, 0]
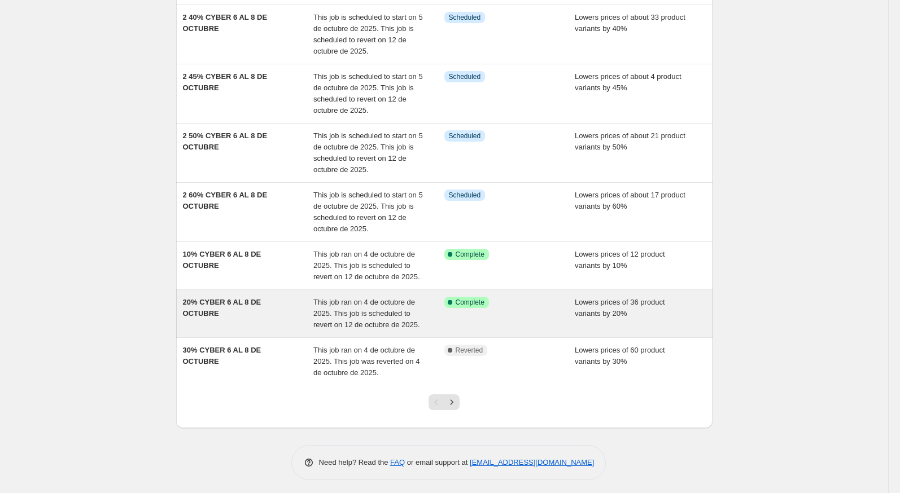
click at [260, 312] on div "20% CYBER 6 AL 8 DE OCTUBRE" at bounding box center [248, 314] width 131 height 34
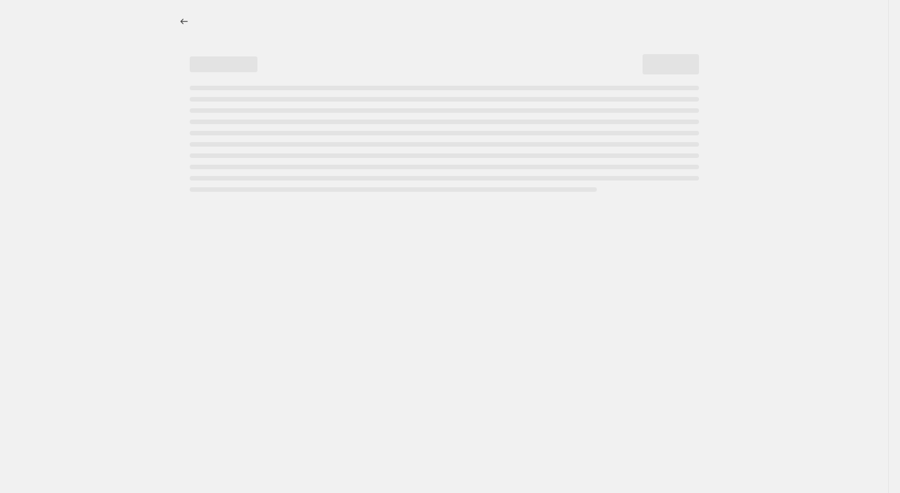
select select "percentage"
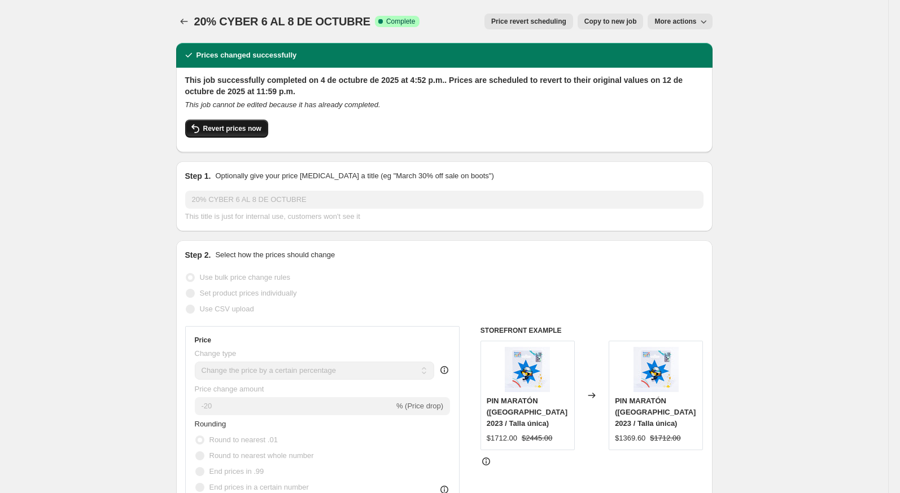
click at [262, 130] on button "Revert prices now" at bounding box center [226, 129] width 83 height 18
checkbox input "false"
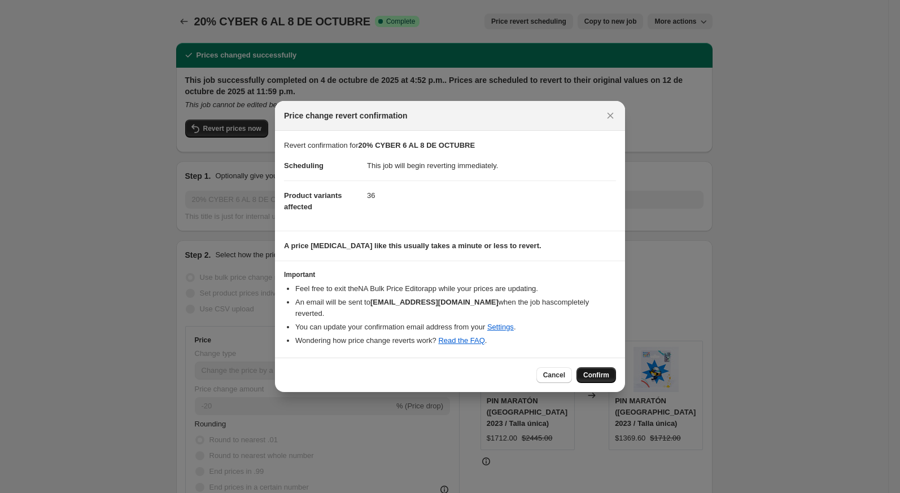
click at [592, 371] on span "Confirm" at bounding box center [596, 375] width 26 height 9
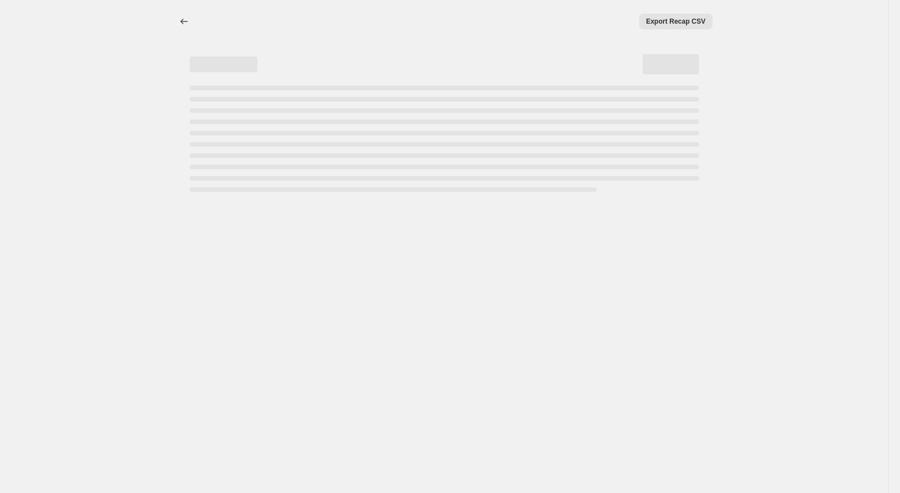
select select "percentage"
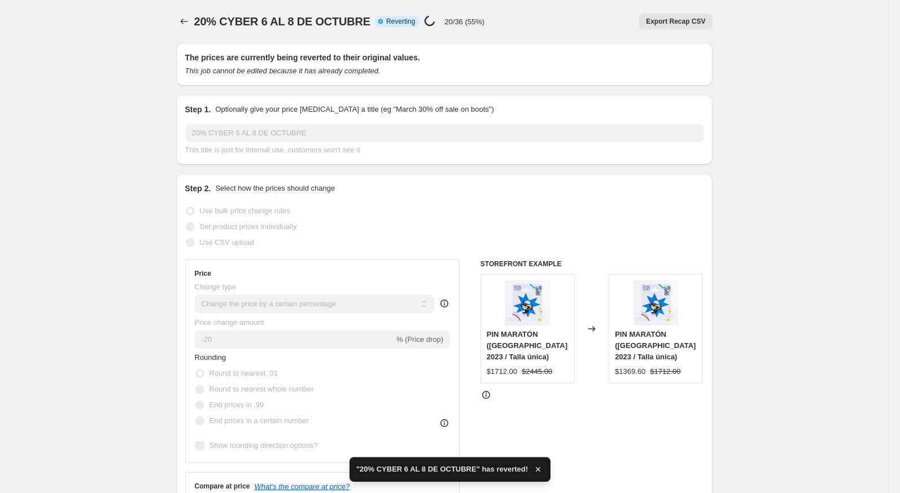
checkbox input "true"
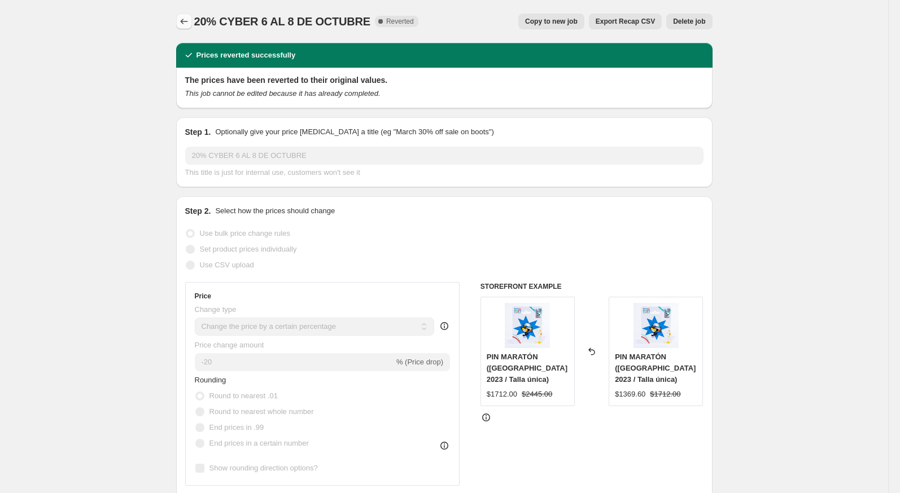
click at [184, 24] on icon "Price change jobs" at bounding box center [183, 21] width 11 height 11
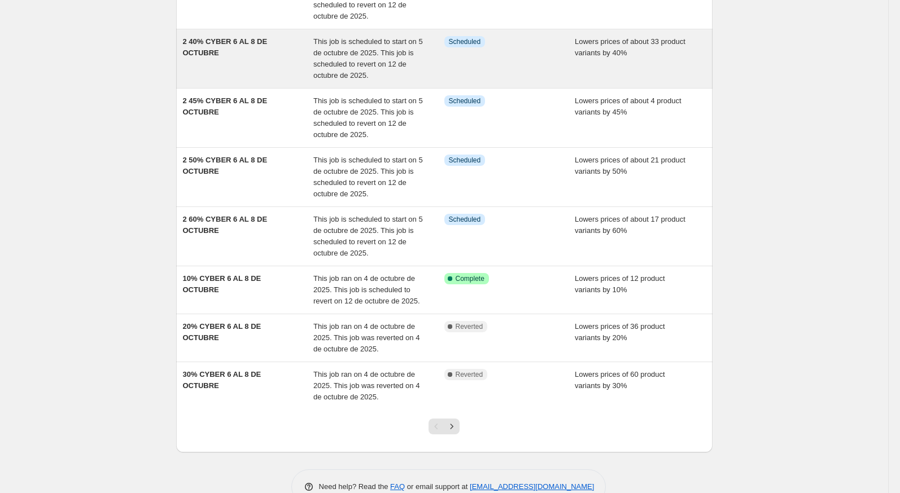
scroll to position [252, 0]
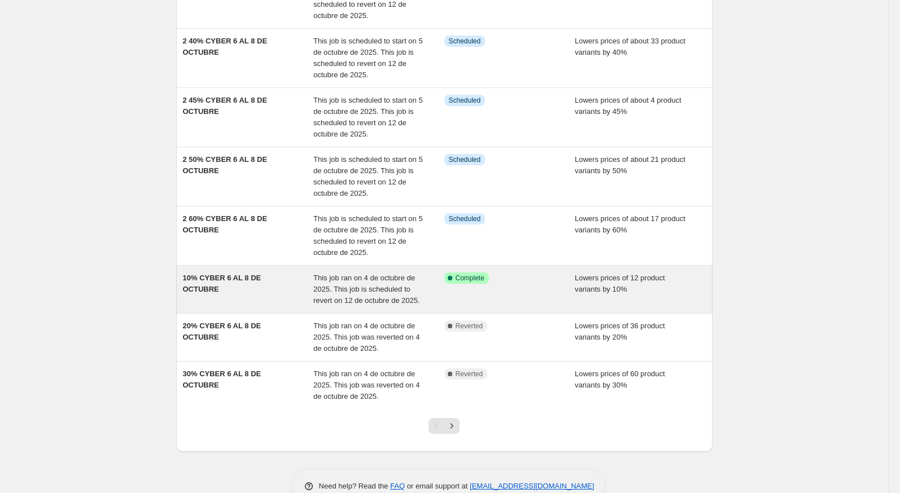
click at [243, 294] on div "10% CYBER 6 AL 8 DE OCTUBRE" at bounding box center [248, 290] width 131 height 34
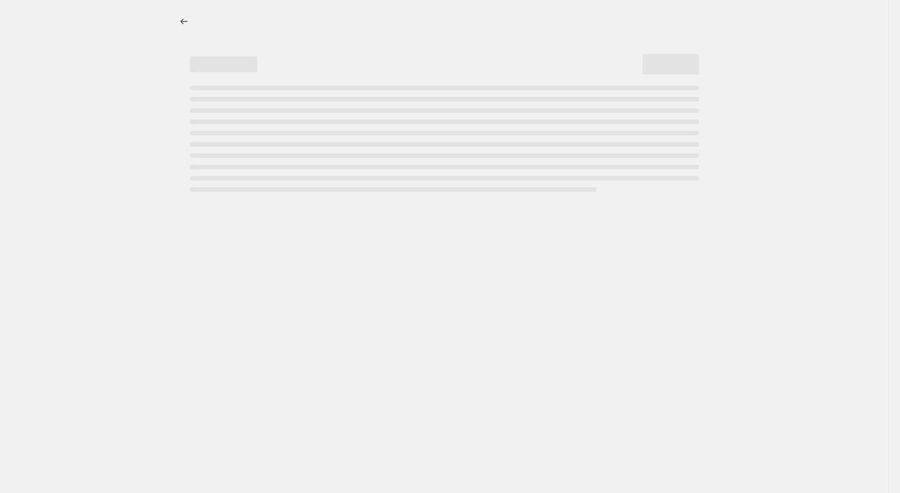
select select "percentage"
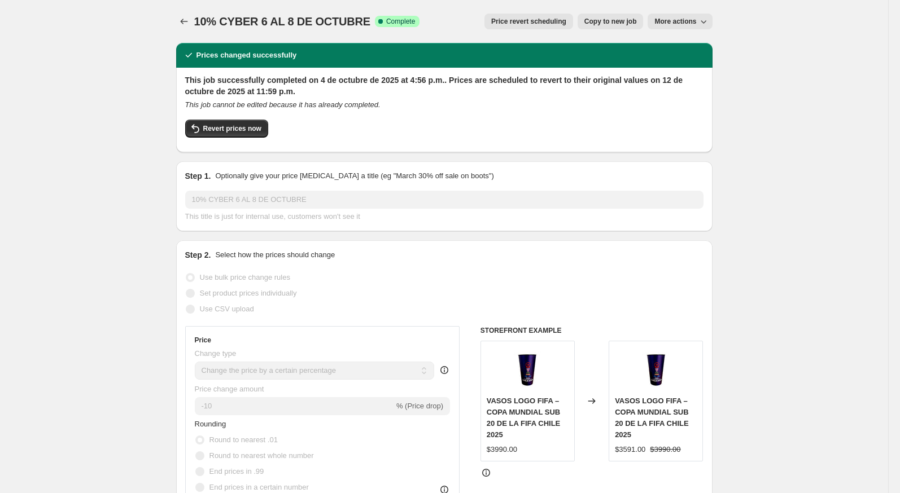
click at [599, 18] on span "Copy to new job" at bounding box center [610, 21] width 53 height 9
select select "percentage"
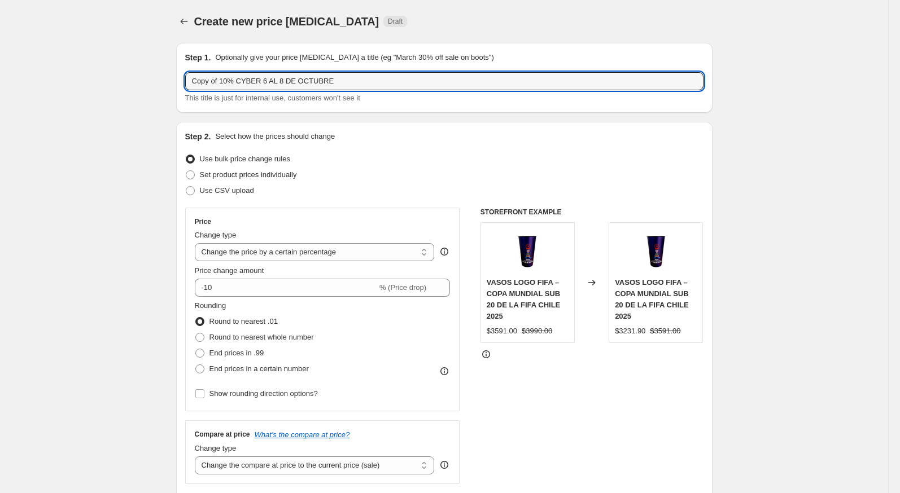
drag, startPoint x: 219, startPoint y: 85, endPoint x: 176, endPoint y: 85, distance: 43.5
type input "2 10% CYBER 6 AL 8 DE OCTUBRE"
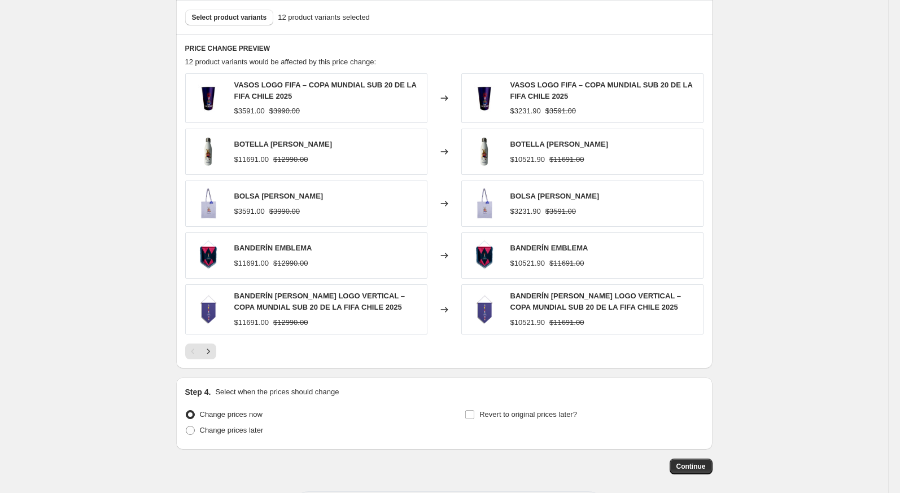
scroll to position [672, 0]
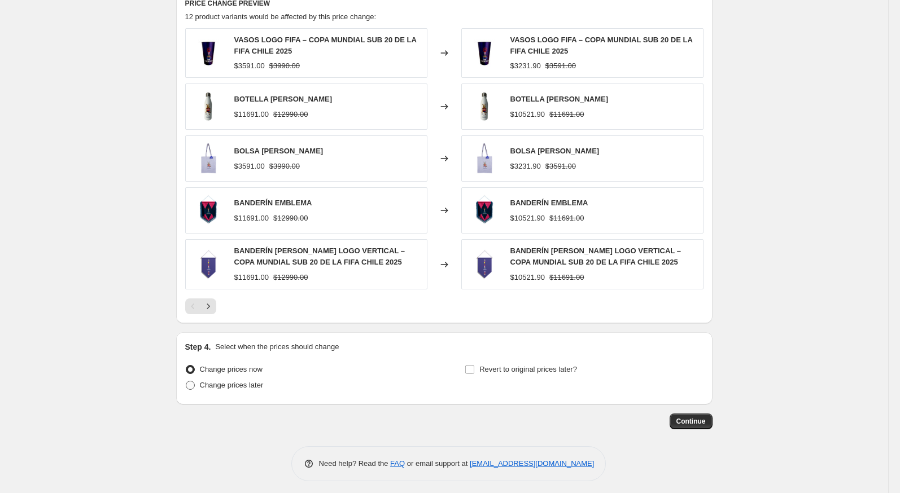
click at [230, 381] on span "Change prices later" at bounding box center [232, 385] width 64 height 8
click at [186, 381] on input "Change prices later" at bounding box center [186, 381] width 1 height 1
radio input "true"
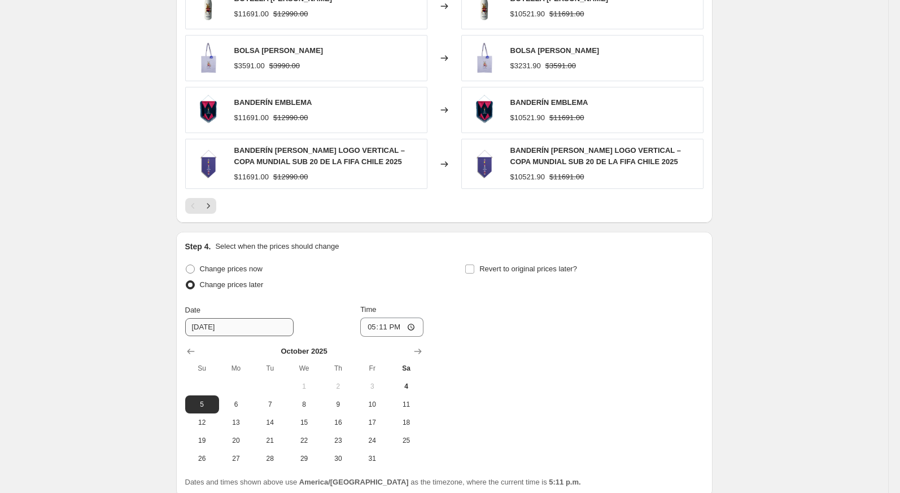
scroll to position [776, 0]
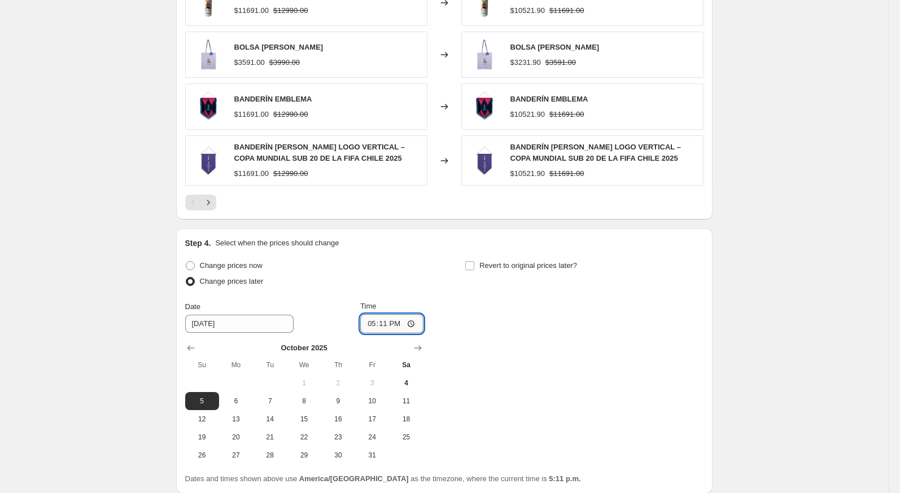
click at [367, 321] on input "17:11" at bounding box center [391, 323] width 63 height 19
type input "23:59"
click at [474, 261] on input "Revert to original prices later?" at bounding box center [469, 265] width 9 height 9
checkbox input "true"
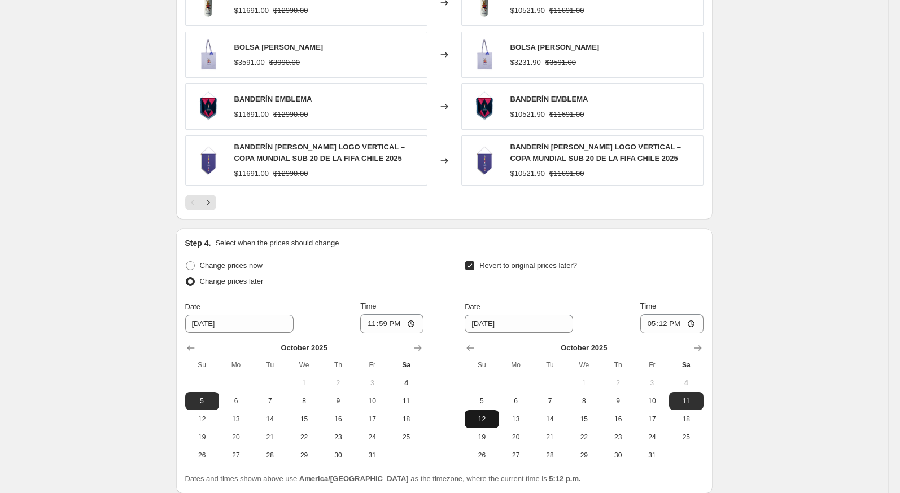
click at [478, 415] on span "12" at bounding box center [481, 419] width 25 height 9
type input "10/12/2025"
click at [643, 322] on input "17:12" at bounding box center [671, 323] width 63 height 19
type input "23:59"
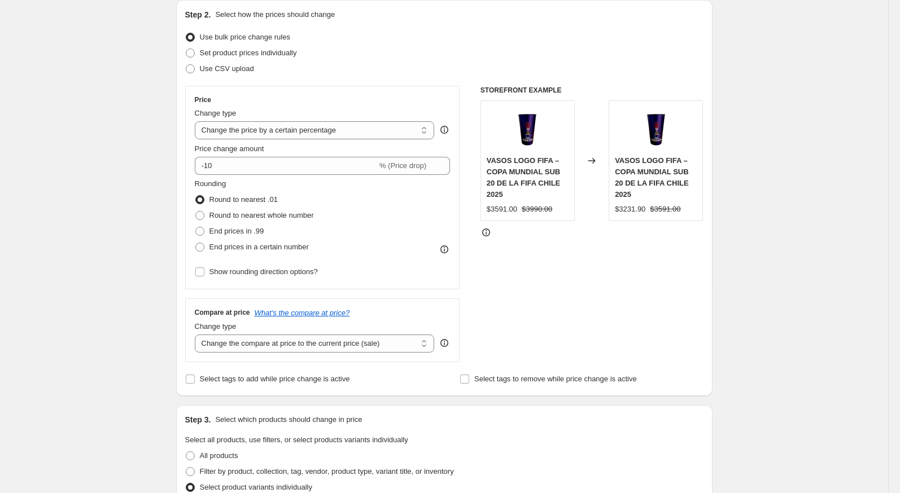
scroll to position [0, 0]
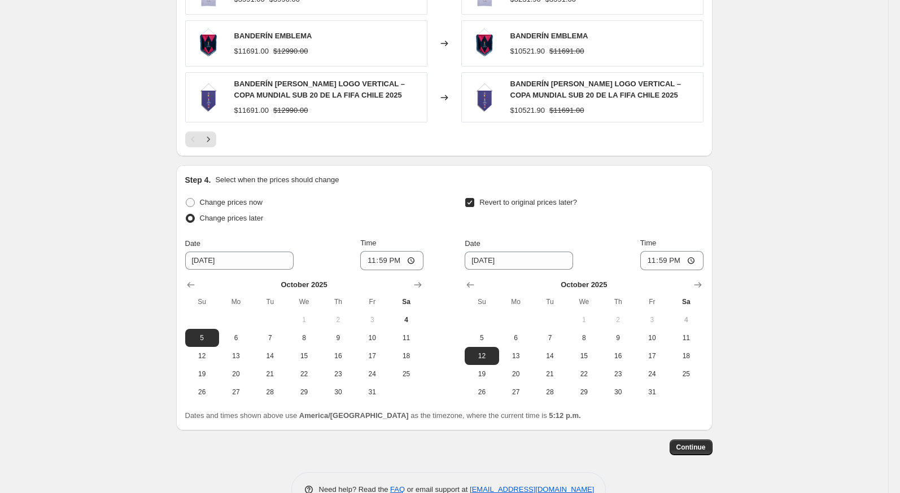
scroll to position [841, 0]
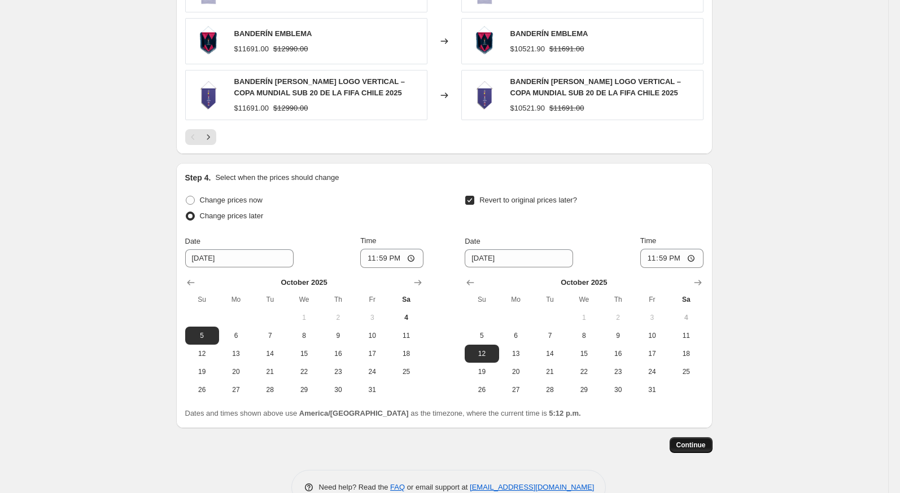
click at [704, 443] on span "Continue" at bounding box center [690, 445] width 29 height 9
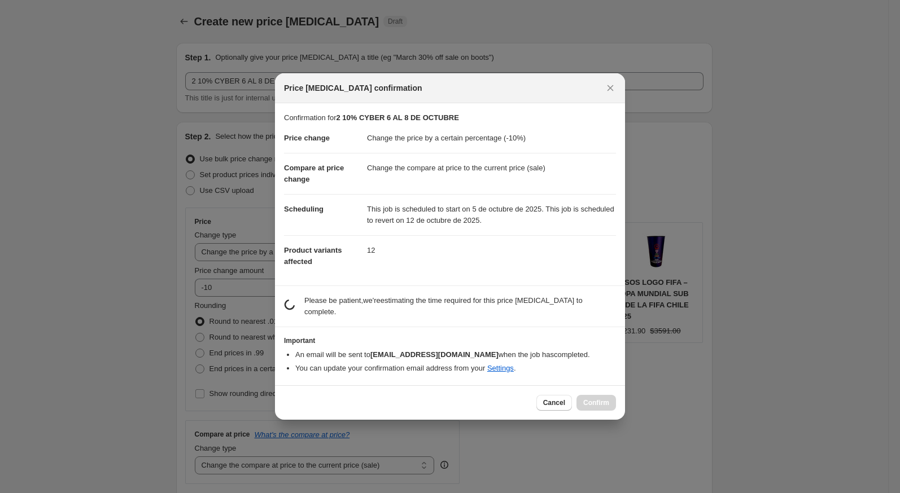
scroll to position [0, 0]
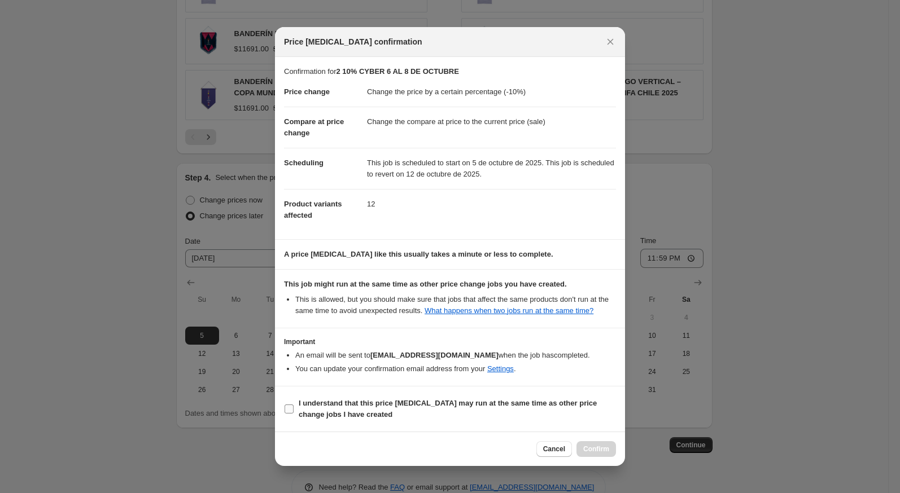
click at [579, 421] on span "I understand that this price change job may run at the same time as other price…" at bounding box center [457, 409] width 317 height 23
click at [294, 414] on input "I understand that this price change job may run at the same time as other price…" at bounding box center [289, 409] width 9 height 9
checkbox input "true"
click at [584, 452] on span "Confirm" at bounding box center [596, 449] width 26 height 9
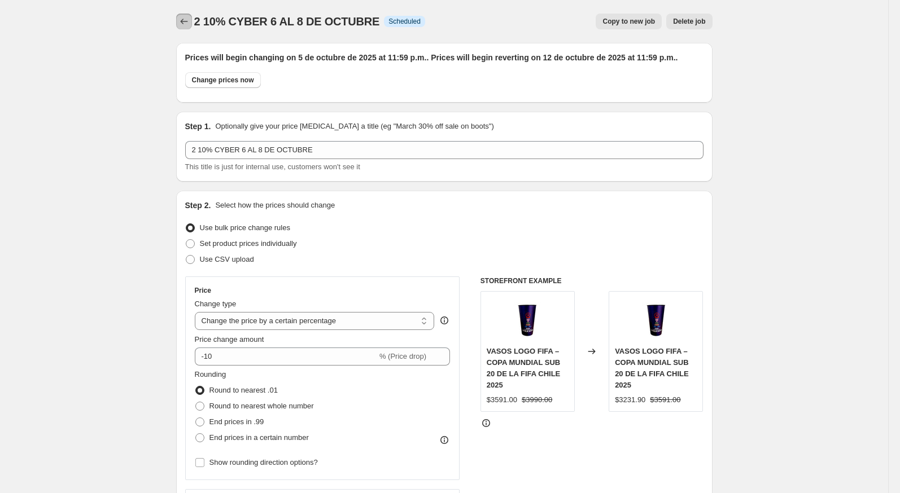
click at [179, 18] on icon "Price change jobs" at bounding box center [183, 21] width 11 height 11
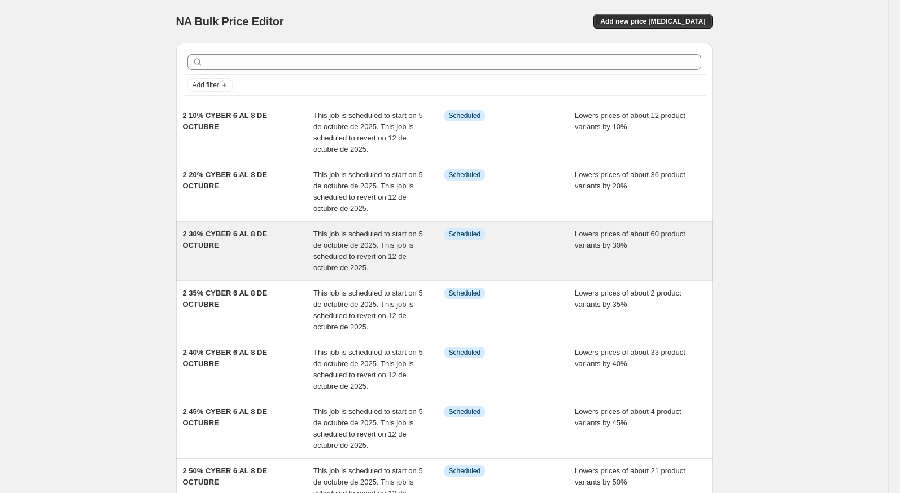
scroll to position [287, 0]
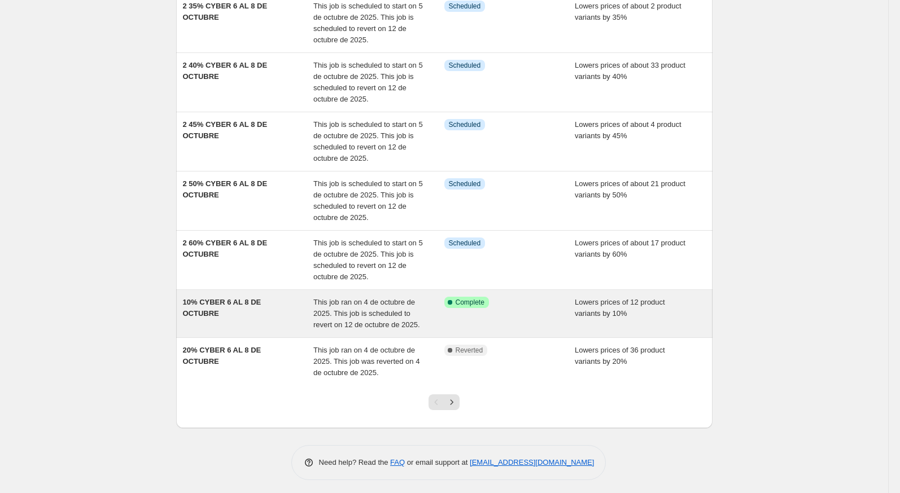
click at [250, 301] on span "10% CYBER 6 AL 8 DE OCTUBRE" at bounding box center [222, 308] width 78 height 20
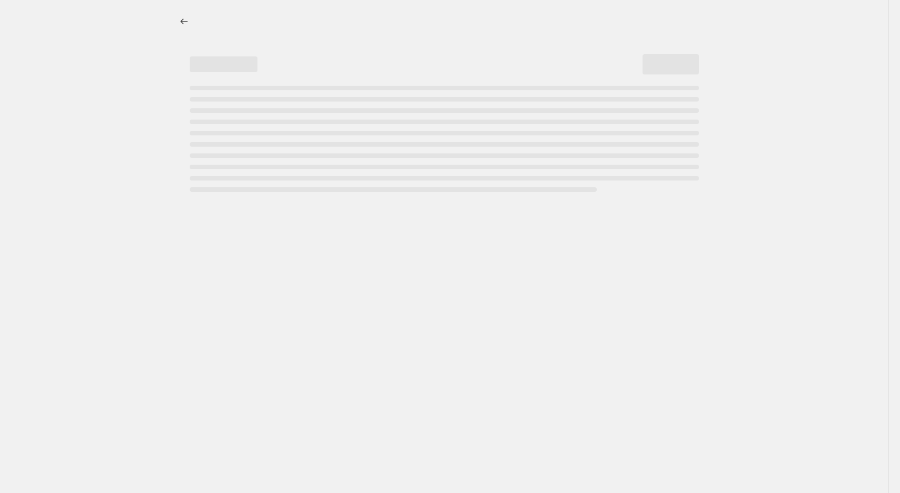
select select "percentage"
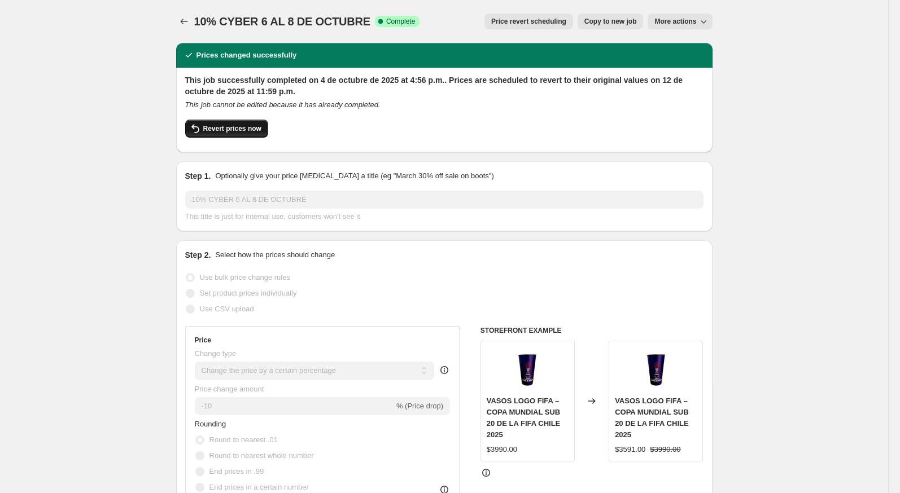
click at [258, 132] on span "Revert prices now" at bounding box center [232, 128] width 58 height 9
checkbox input "false"
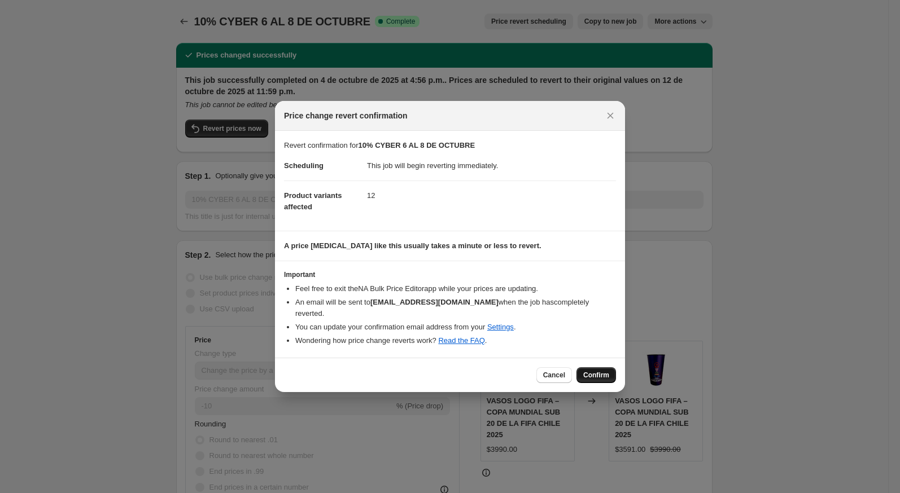
click at [586, 368] on button "Confirm" at bounding box center [596, 376] width 40 height 16
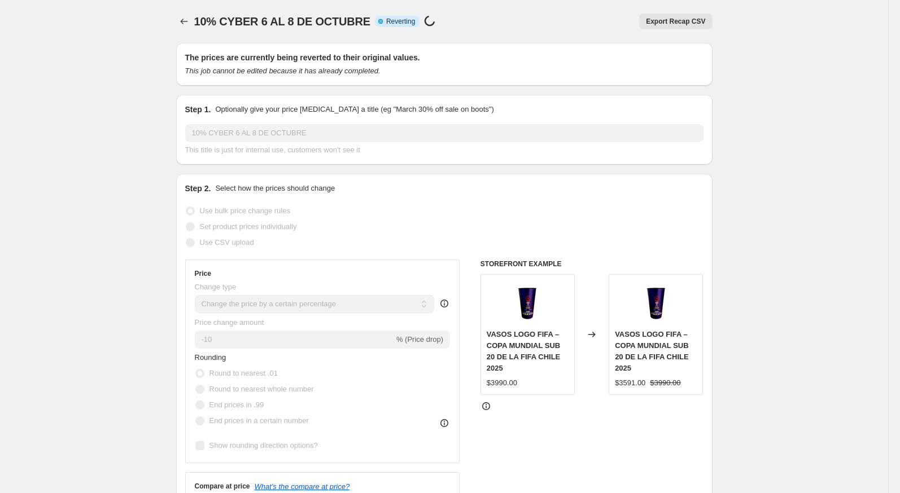
select select "percentage"
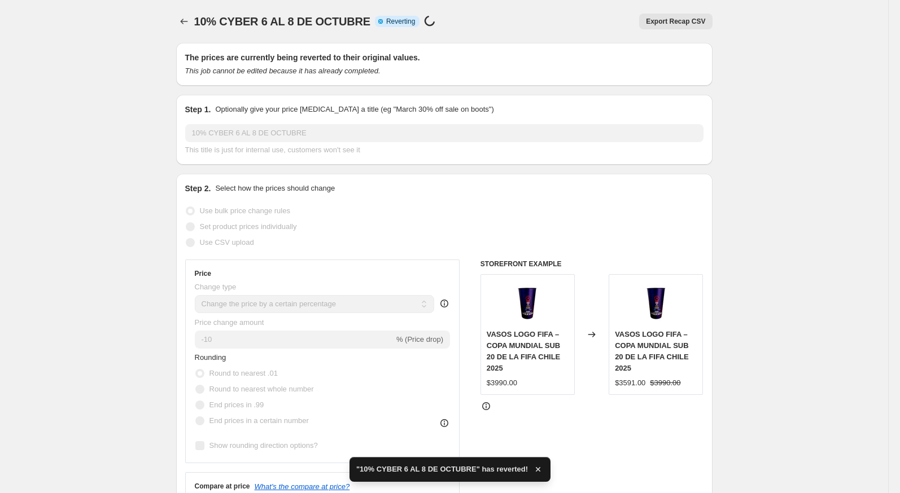
checkbox input "true"
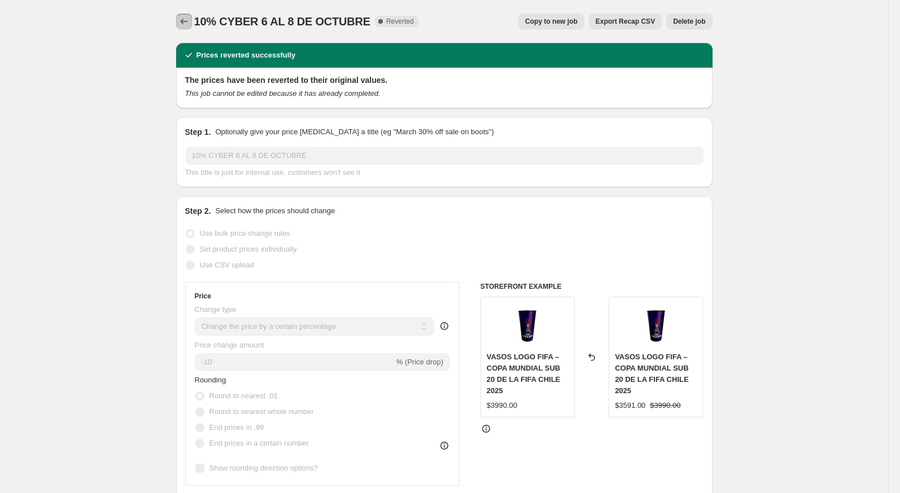
click at [181, 28] on button "Price change jobs" at bounding box center [184, 22] width 16 height 16
